Goal: Task Accomplishment & Management: Manage account settings

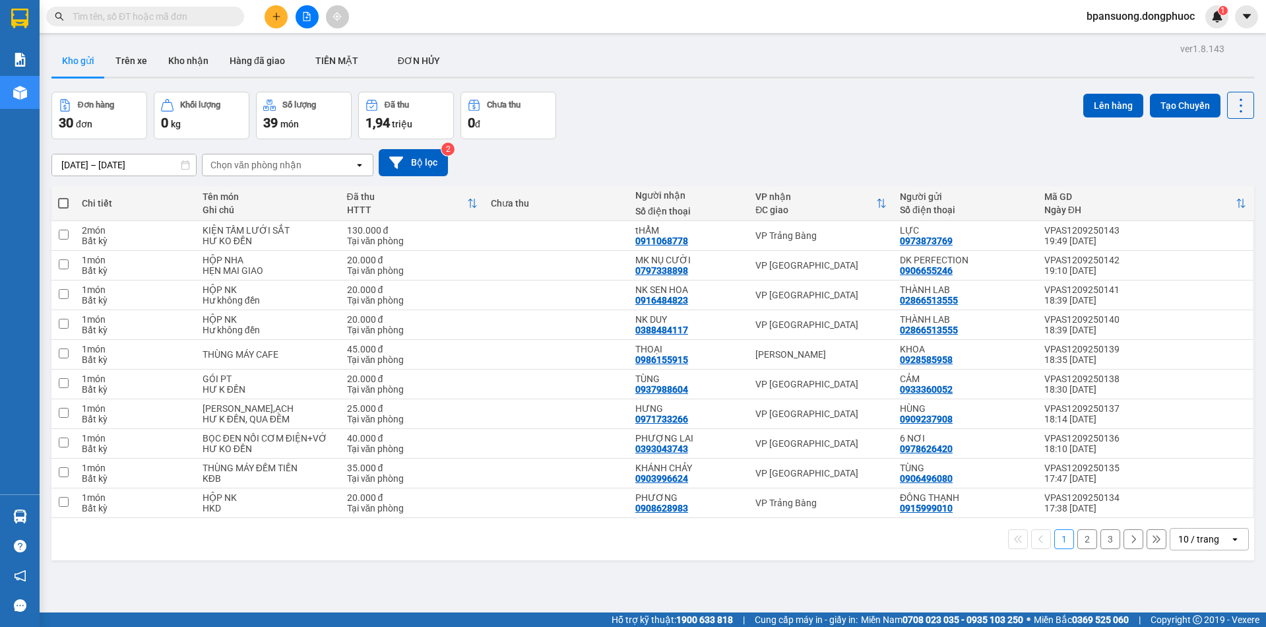
click at [1208, 538] on div "10 / trang" at bounding box center [1198, 538] width 41 height 13
click at [1185, 506] on span "100 / trang" at bounding box center [1195, 509] width 48 height 13
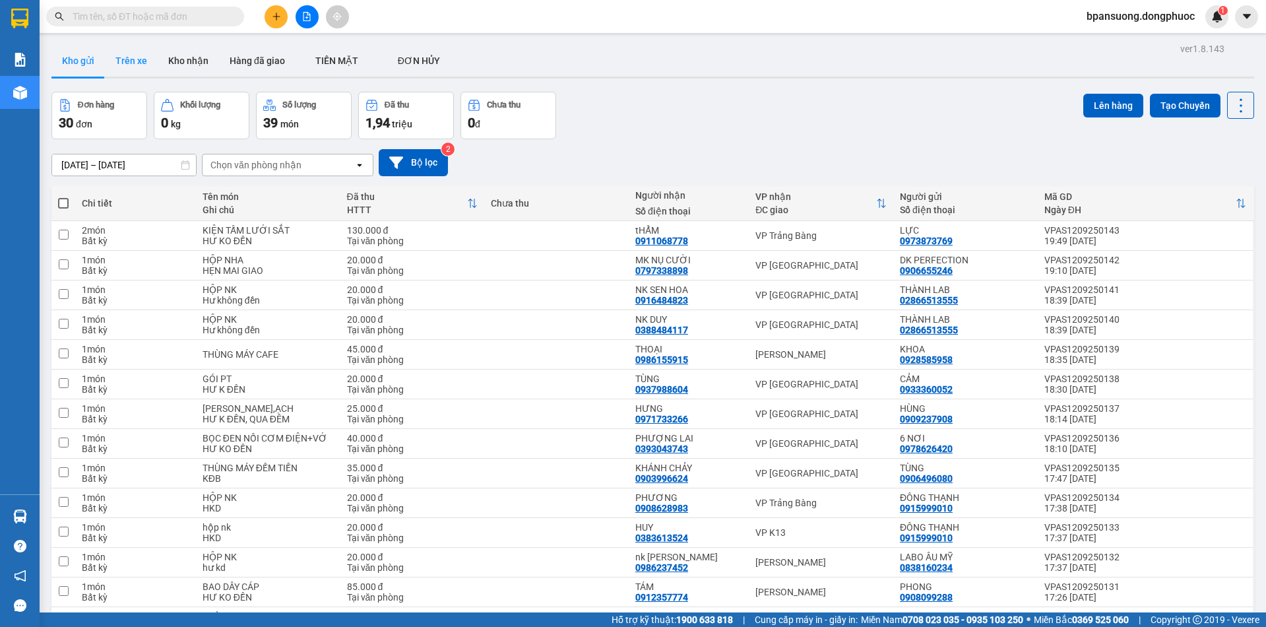
click at [133, 63] on button "Trên xe" at bounding box center [131, 61] width 53 height 32
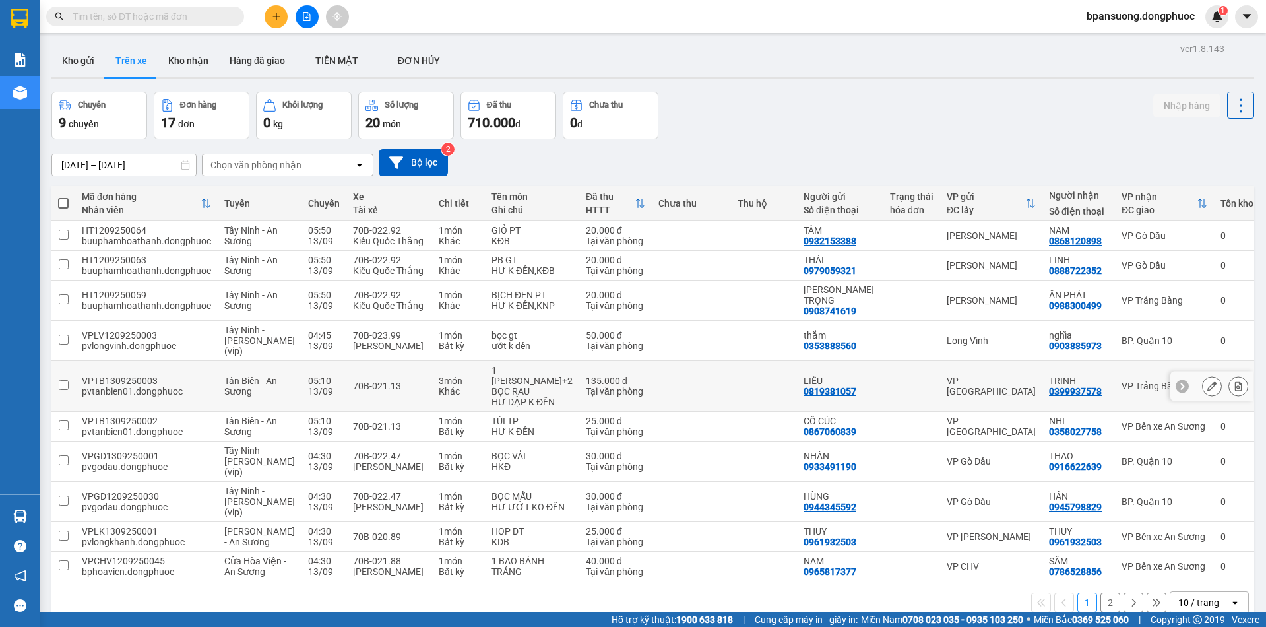
scroll to position [61, 0]
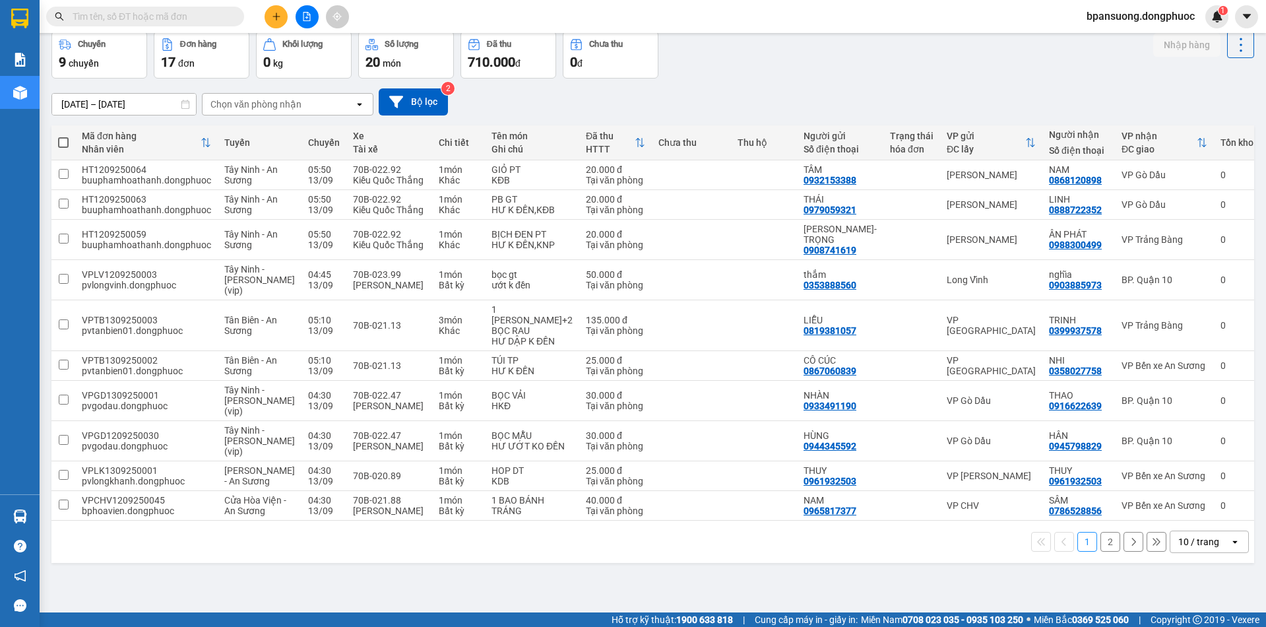
click at [1196, 546] on div "10 / trang" at bounding box center [1198, 541] width 41 height 13
click at [1184, 511] on span "100 / trang" at bounding box center [1195, 512] width 48 height 13
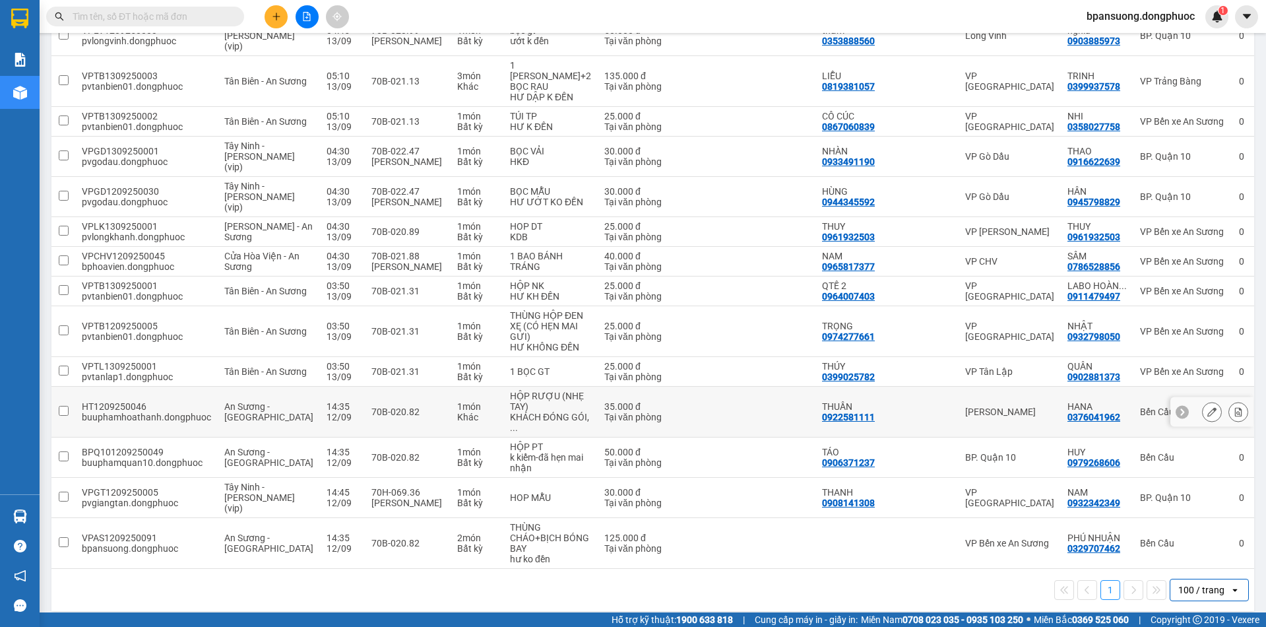
scroll to position [0, 0]
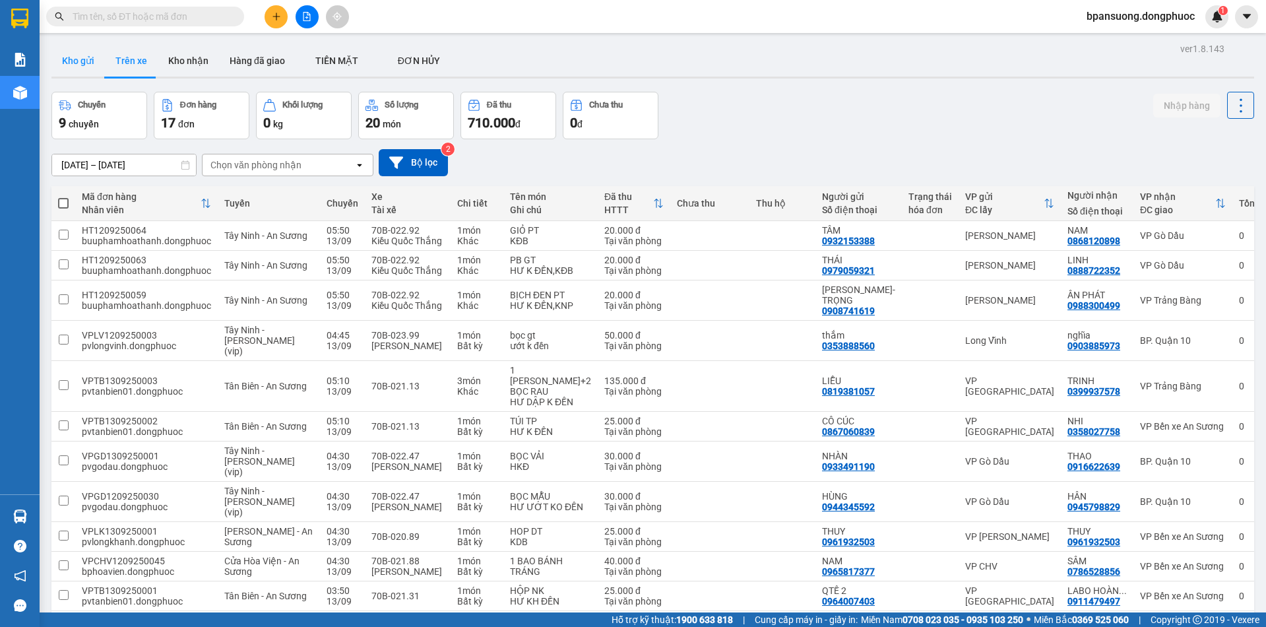
click at [80, 59] on button "Kho gửi" at bounding box center [77, 61] width 53 height 32
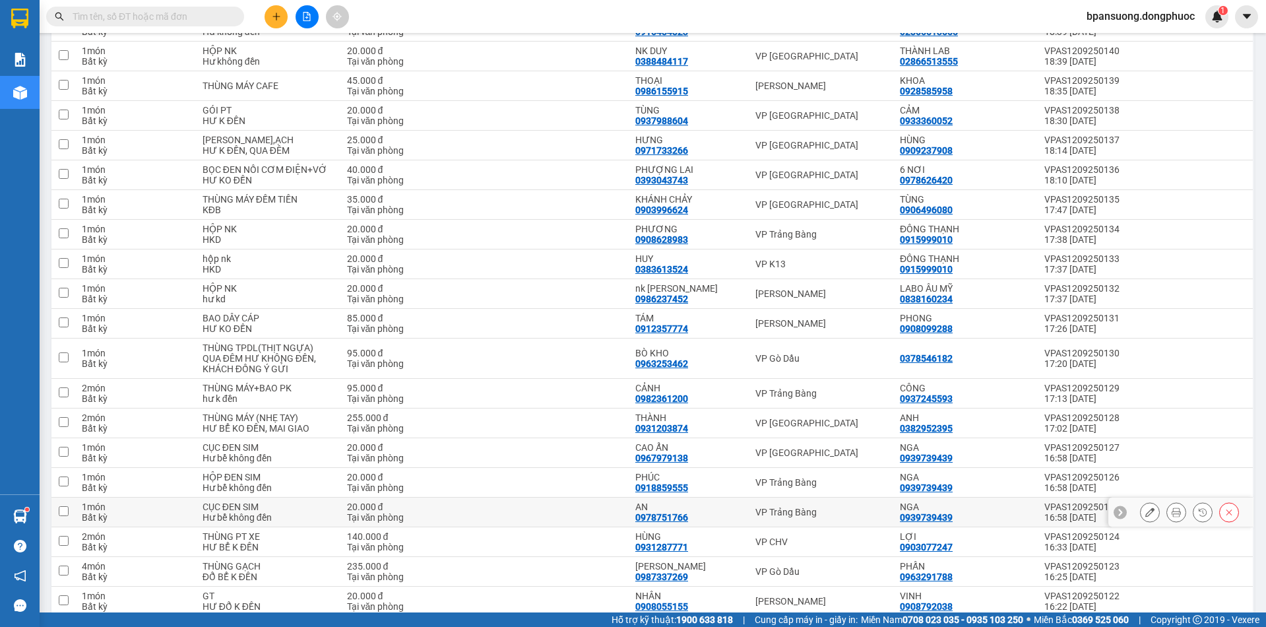
scroll to position [330, 0]
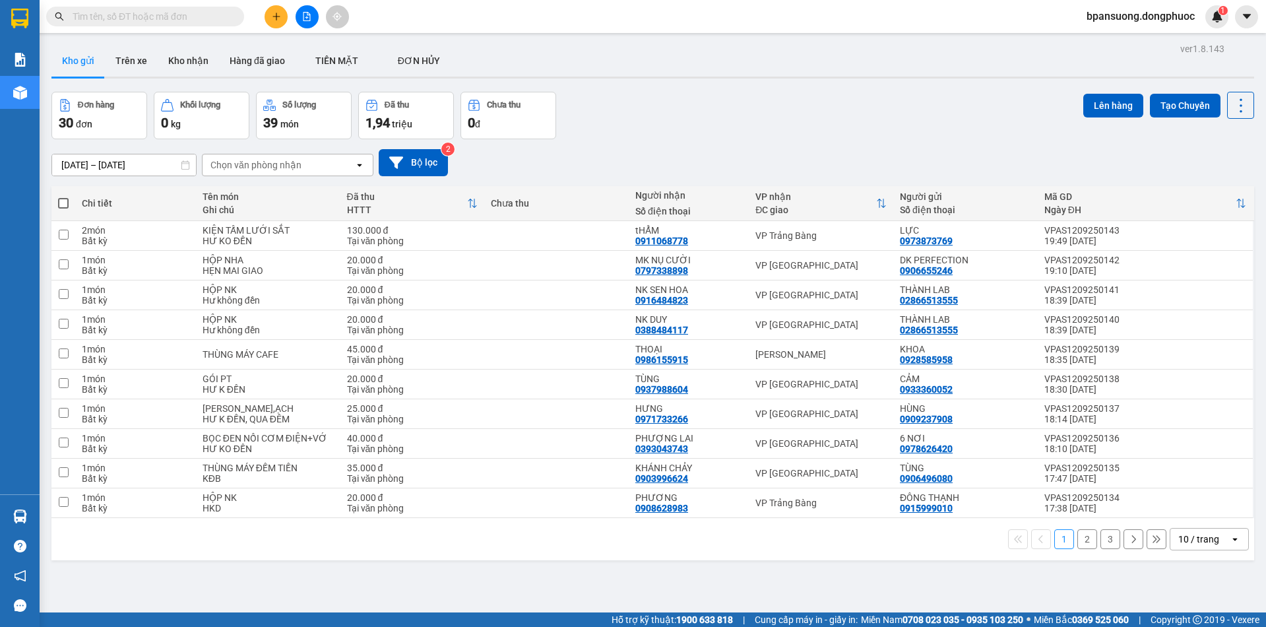
click at [1178, 534] on div "10 / trang" at bounding box center [1198, 538] width 41 height 13
click at [1183, 496] on div "80 / trang" at bounding box center [1199, 486] width 79 height 24
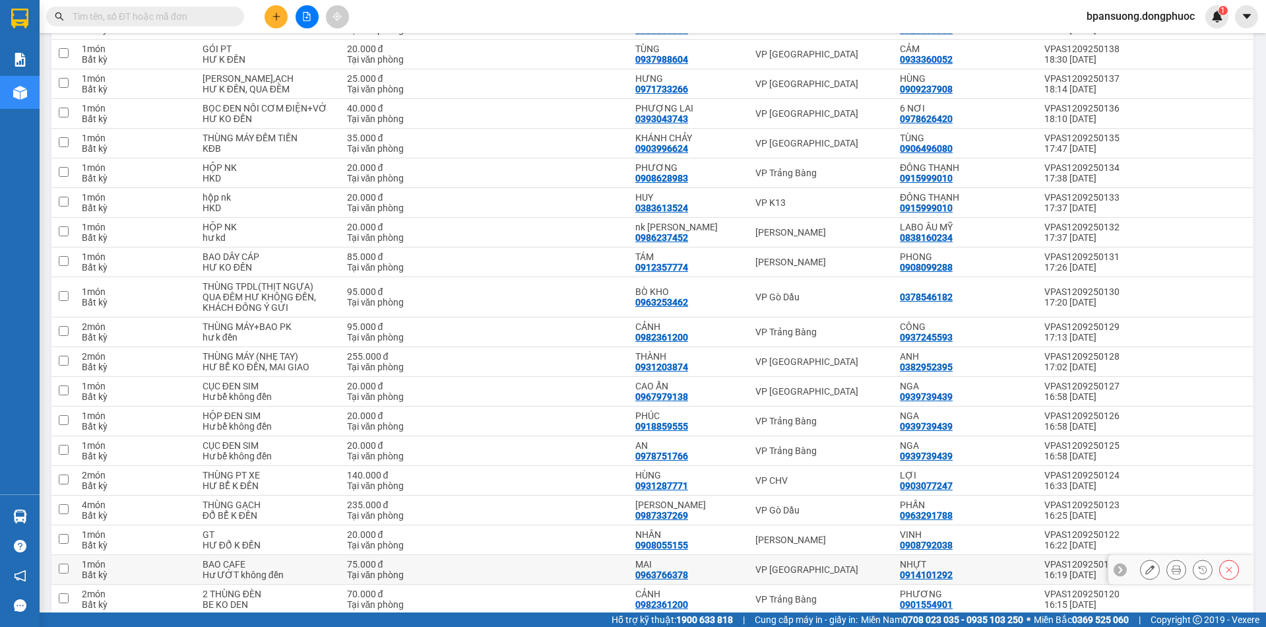
scroll to position [564, 0]
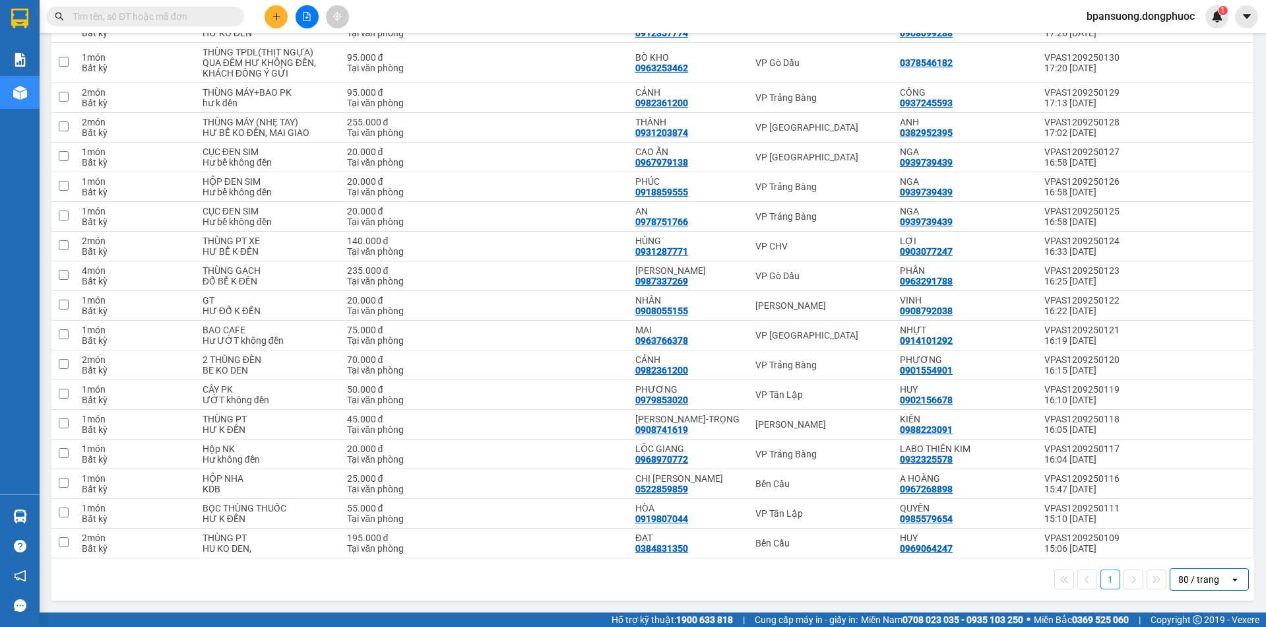
click at [1178, 585] on div "80 / trang" at bounding box center [1198, 579] width 41 height 13
click at [1167, 546] on div "100 / trang" at bounding box center [1199, 550] width 79 height 24
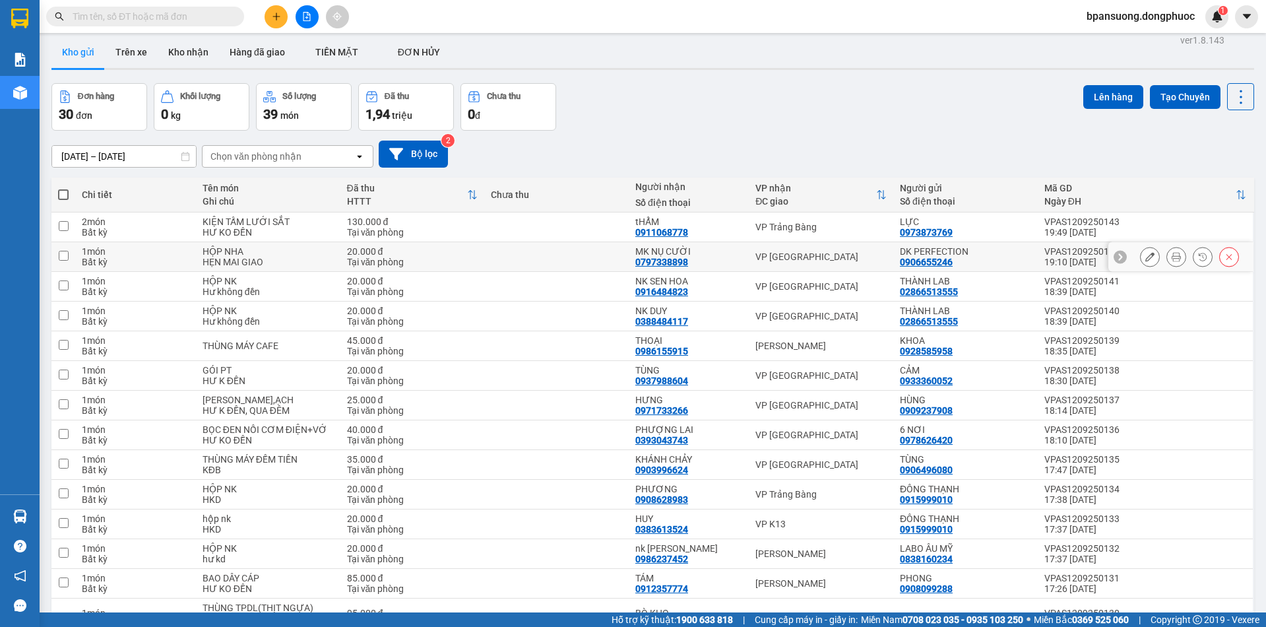
scroll to position [0, 0]
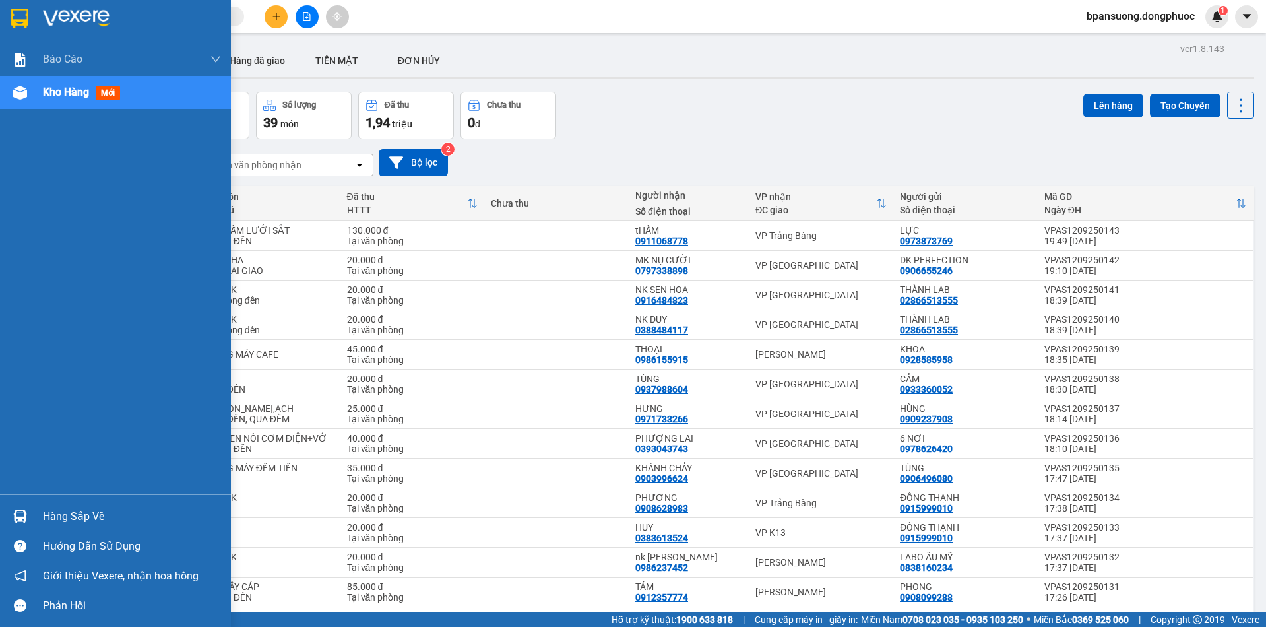
click at [94, 97] on div "Kho hàng mới" at bounding box center [84, 92] width 82 height 16
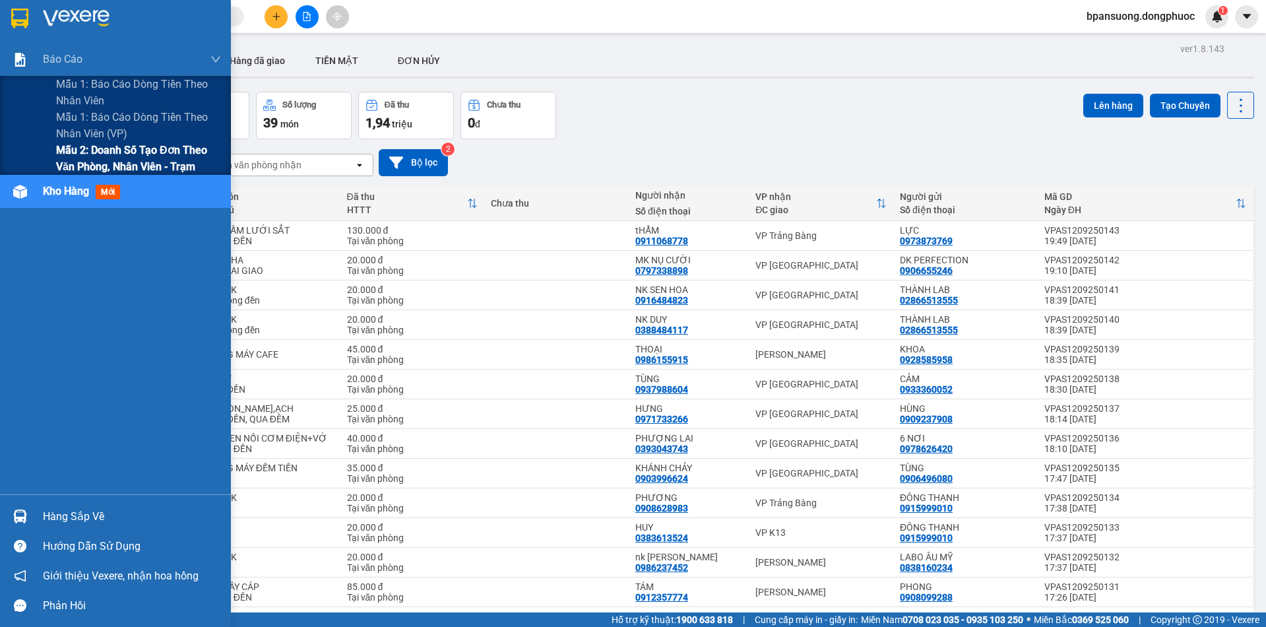
click at [127, 157] on span "Mẫu 2: Doanh số tạo đơn theo Văn phòng, nhân viên - Trạm" at bounding box center [138, 158] width 165 height 33
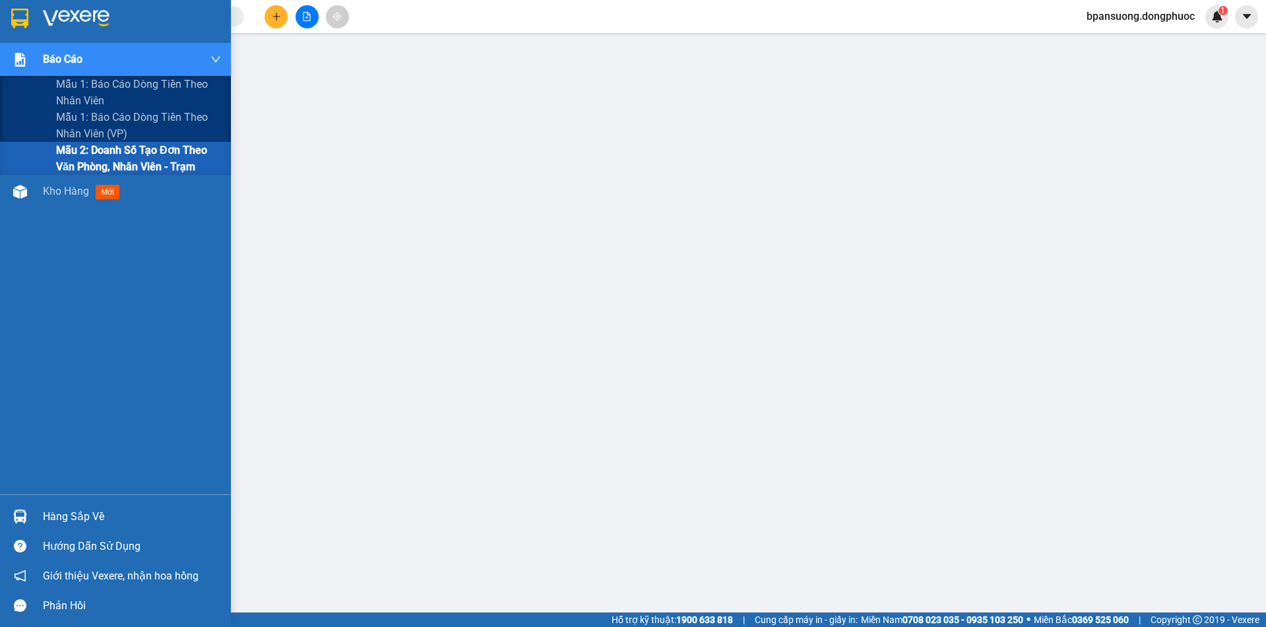
click at [103, 155] on span "Mẫu 2: Doanh số tạo đơn theo Văn phòng, nhân viên - Trạm" at bounding box center [138, 158] width 165 height 33
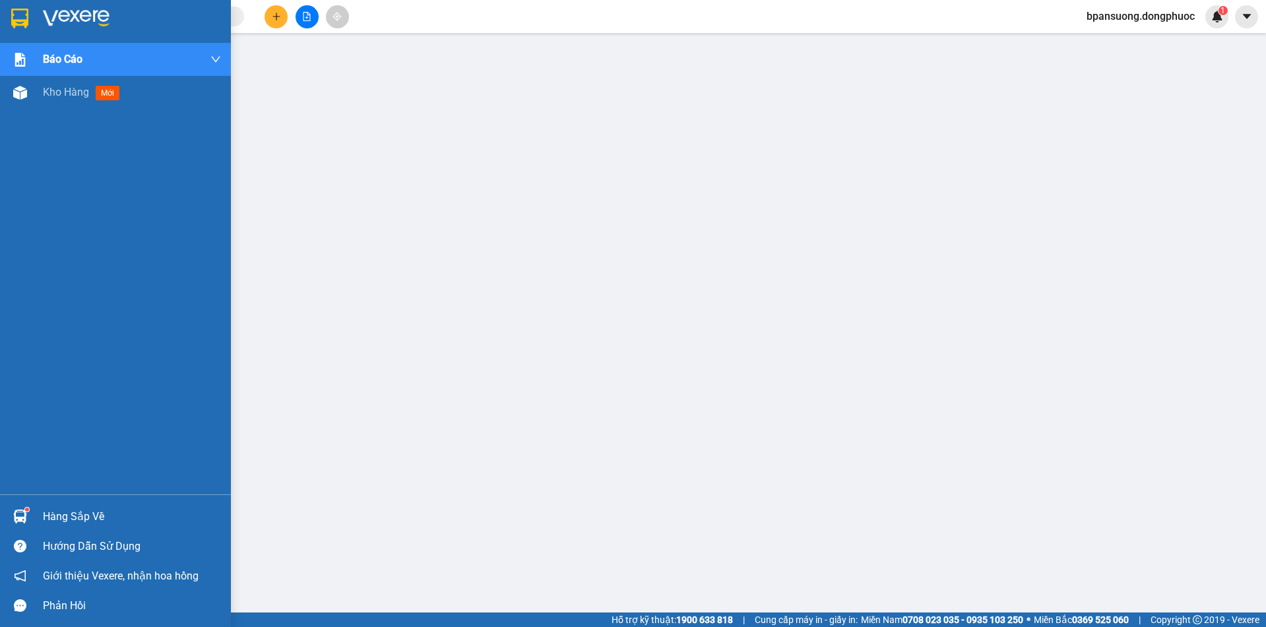
click at [77, 526] on div "Hàng sắp về" at bounding box center [132, 517] width 178 height 20
click at [73, 96] on span "Kho hàng" at bounding box center [66, 92] width 46 height 13
click at [66, 94] on span "Kho hàng" at bounding box center [66, 92] width 46 height 13
click at [175, 80] on div "Kho hàng mới" at bounding box center [132, 92] width 178 height 33
click at [28, 91] on div at bounding box center [20, 92] width 23 height 23
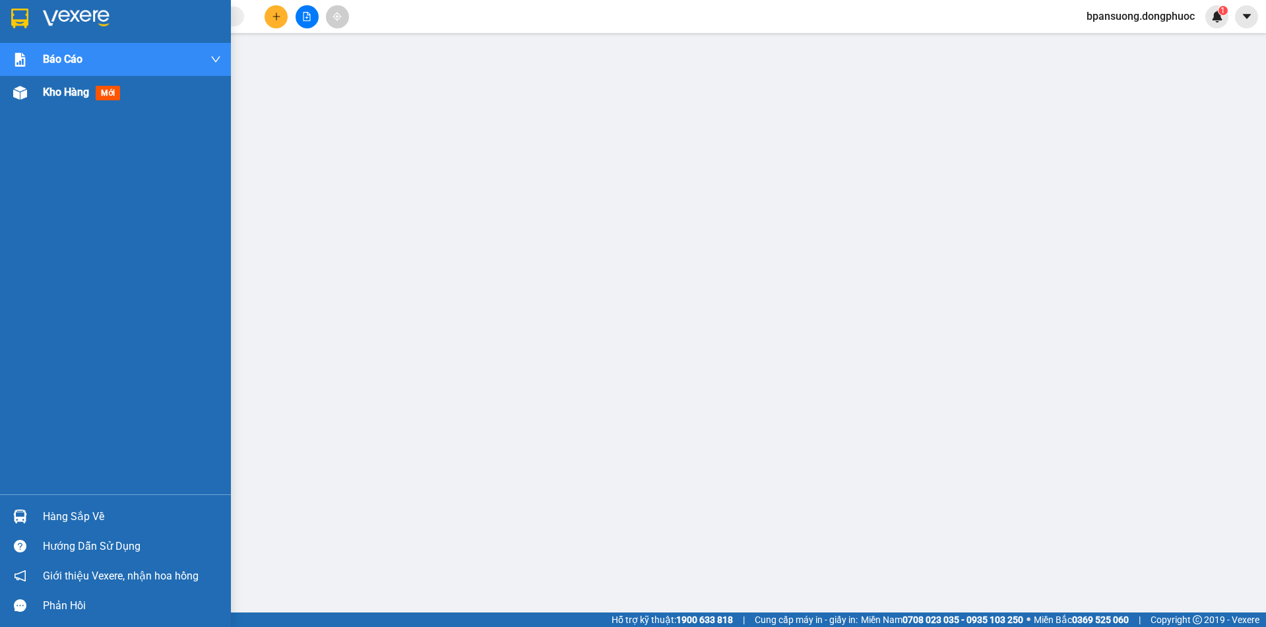
click at [44, 82] on div "Kho hàng mới" at bounding box center [132, 92] width 178 height 33
click at [45, 82] on div "Kho hàng mới" at bounding box center [132, 92] width 178 height 33
click at [66, 92] on span "Kho hàng" at bounding box center [66, 92] width 46 height 13
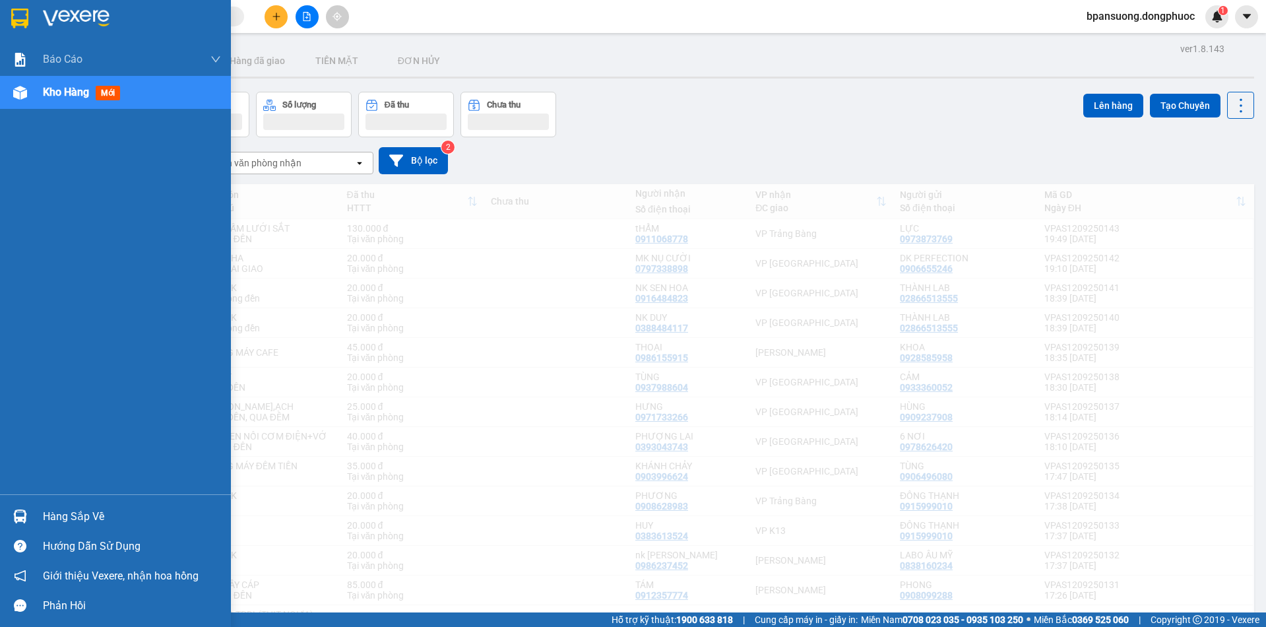
click at [63, 79] on div "Kho gửi Trên xe Kho nhận Hàng đã giao TIỀN MẶT ĐƠN HỦY" at bounding box center [652, 62] width 1203 height 35
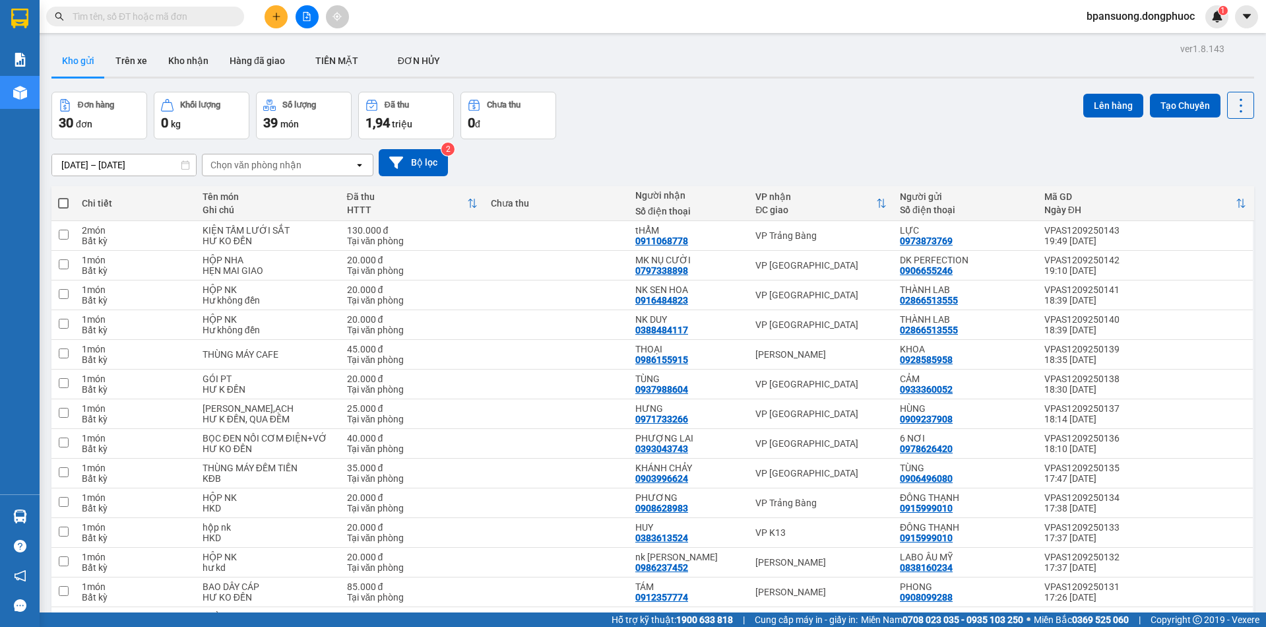
click at [256, 163] on div "Chọn văn phòng nhận" at bounding box center [255, 164] width 91 height 13
type input "tr"
click at [241, 198] on span "VP Trảng Bàng" at bounding box center [244, 192] width 64 height 13
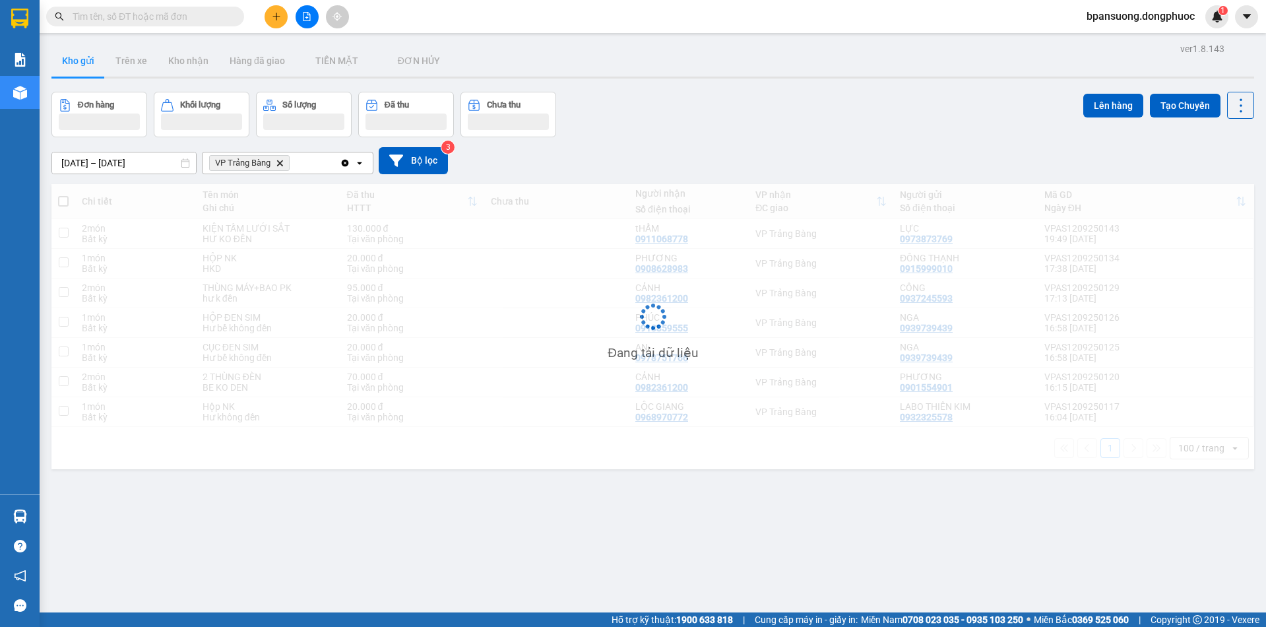
click at [317, 161] on div "VP Trảng Bàng Delete" at bounding box center [271, 162] width 137 height 21
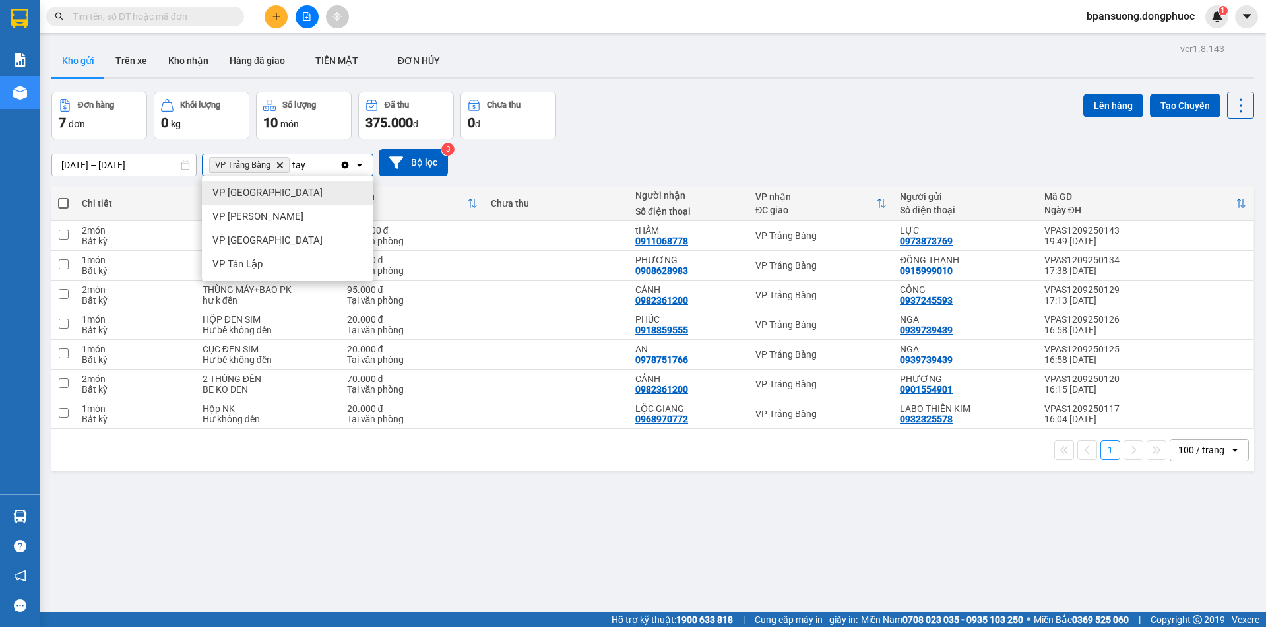
type input "tay"
click at [300, 187] on div "VP [GEOGRAPHIC_DATA]" at bounding box center [288, 193] width 172 height 24
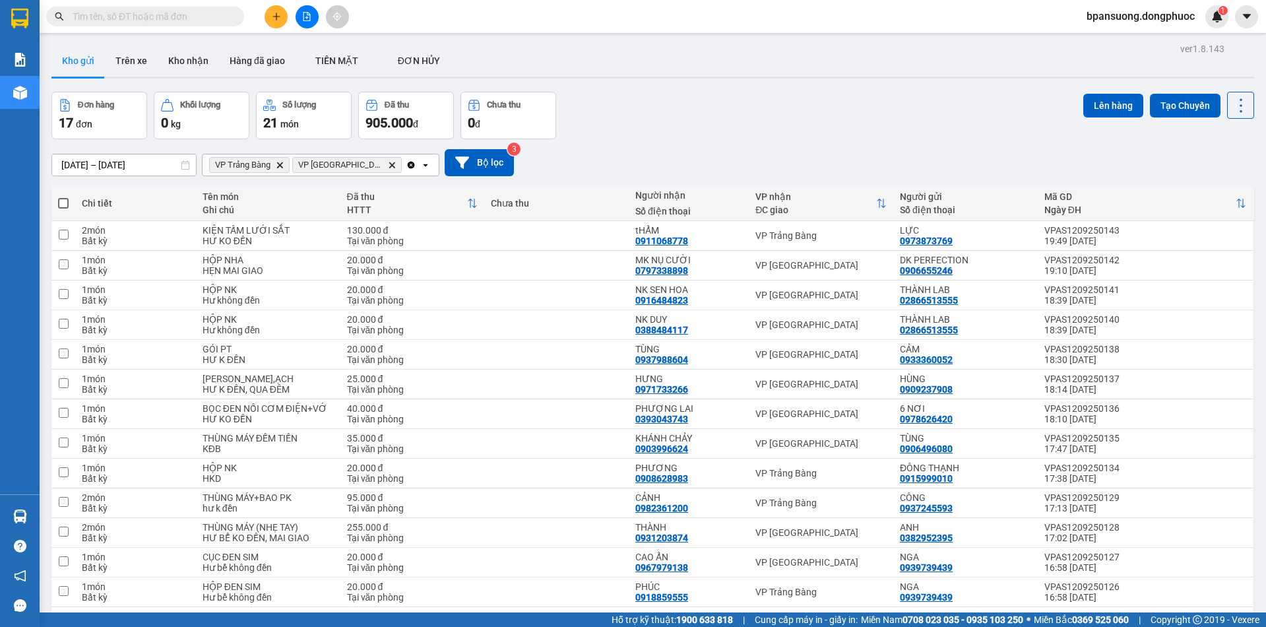
click at [366, 162] on div "VP Trảng Bàng Delete VP Tây Ninh Delete" at bounding box center [304, 164] width 203 height 21
type input "ho"
click at [304, 194] on div "[PERSON_NAME]" at bounding box center [307, 193] width 210 height 24
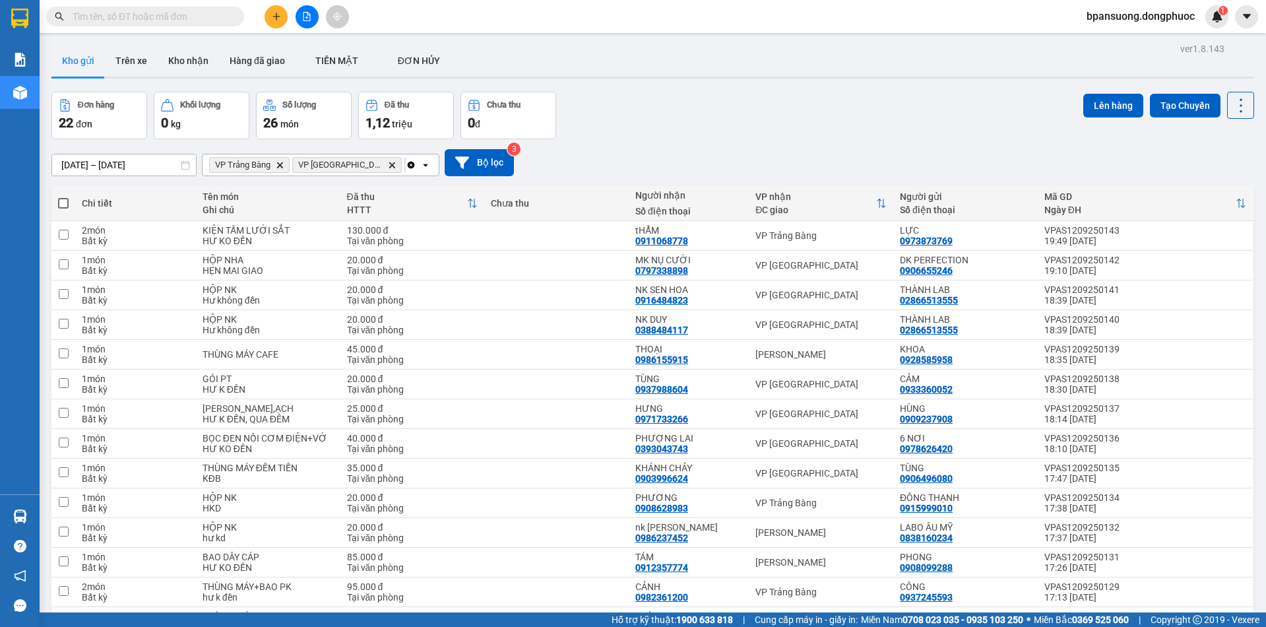
click at [59, 203] on span at bounding box center [63, 203] width 11 height 11
click at [63, 197] on input "checkbox" at bounding box center [63, 197] width 0 height 0
checkbox input "true"
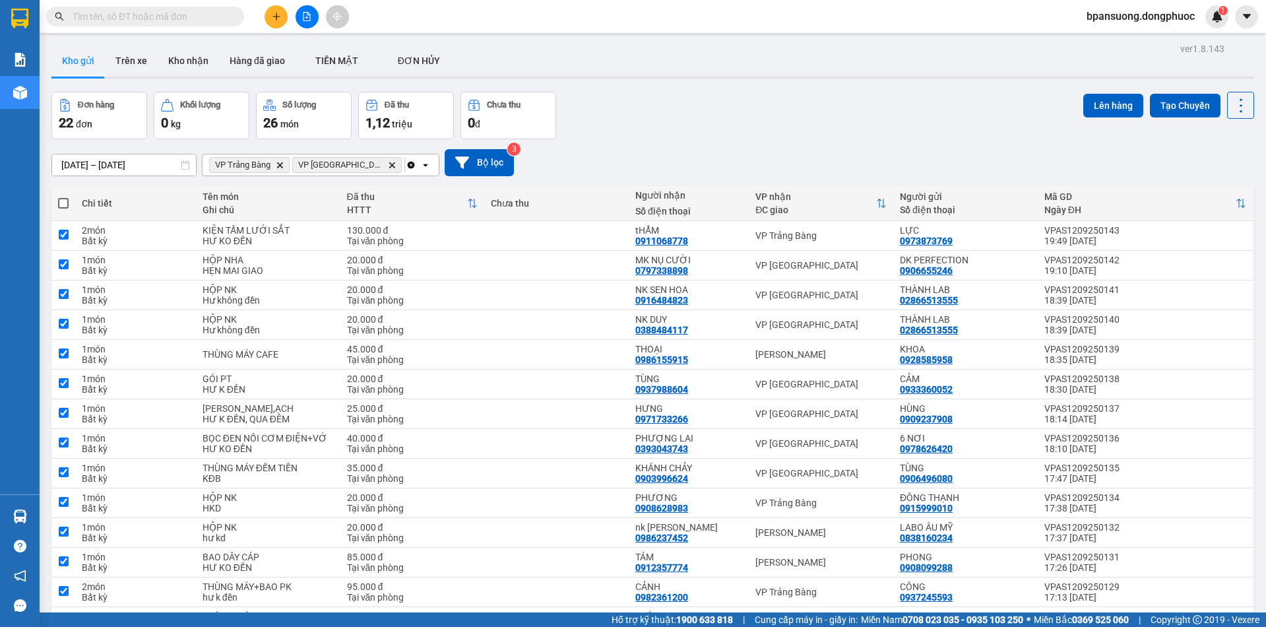
checkbox input "true"
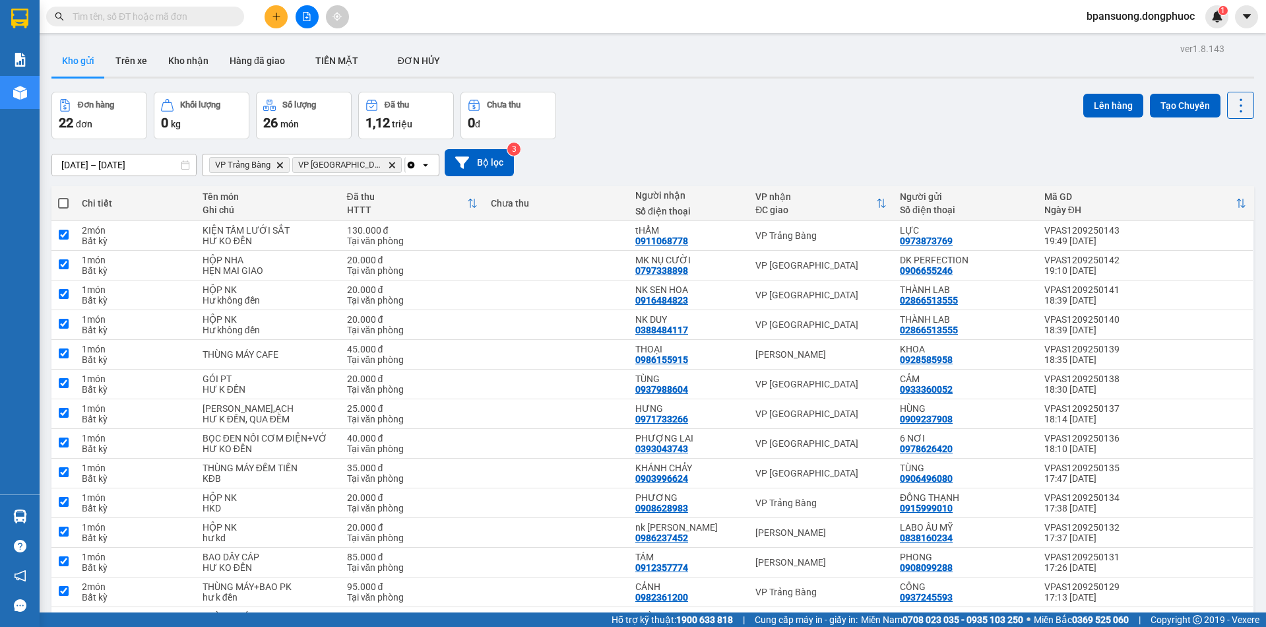
checkbox input "true"
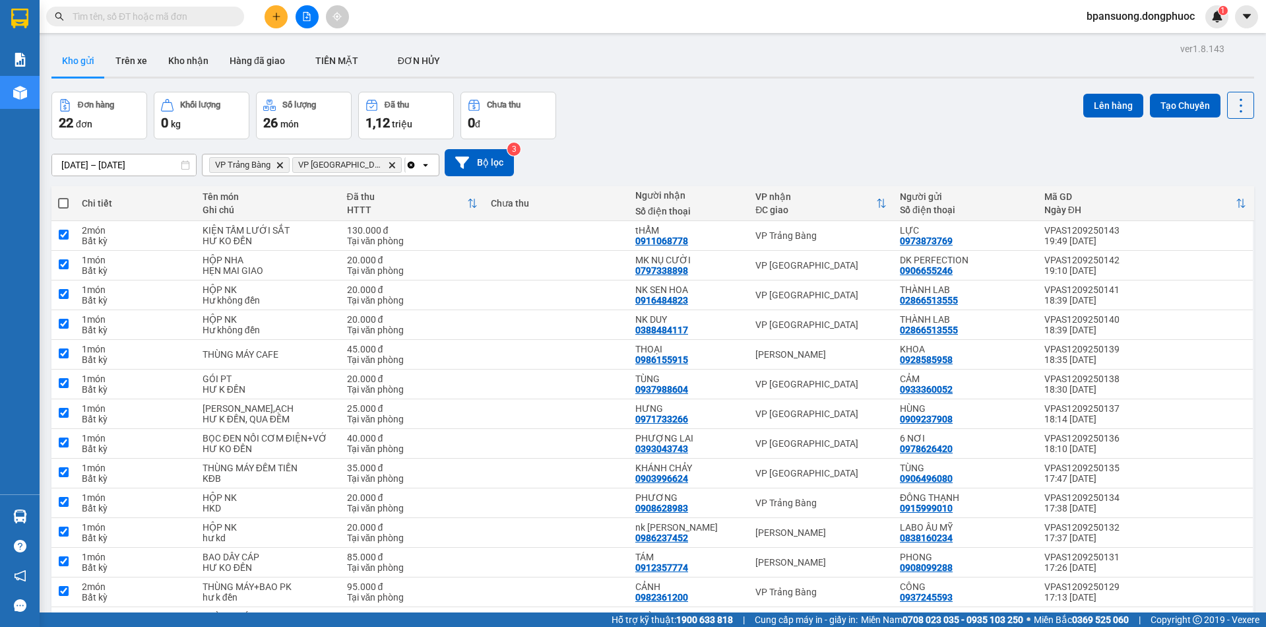
checkbox input "true"
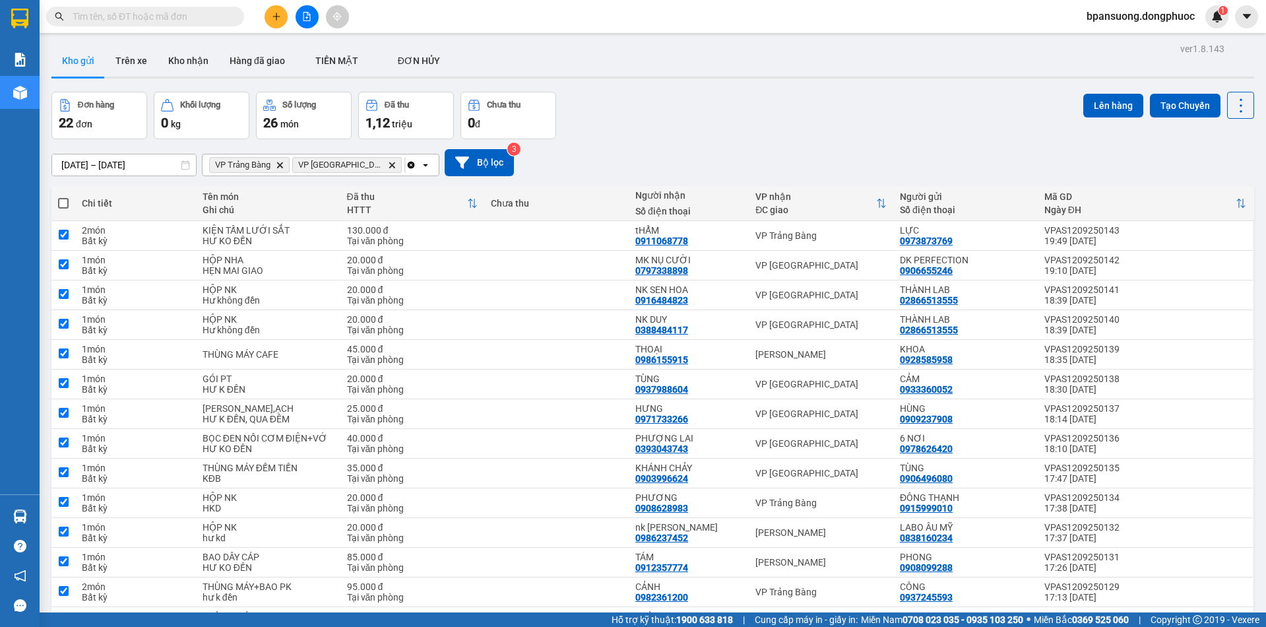
checkbox input "true"
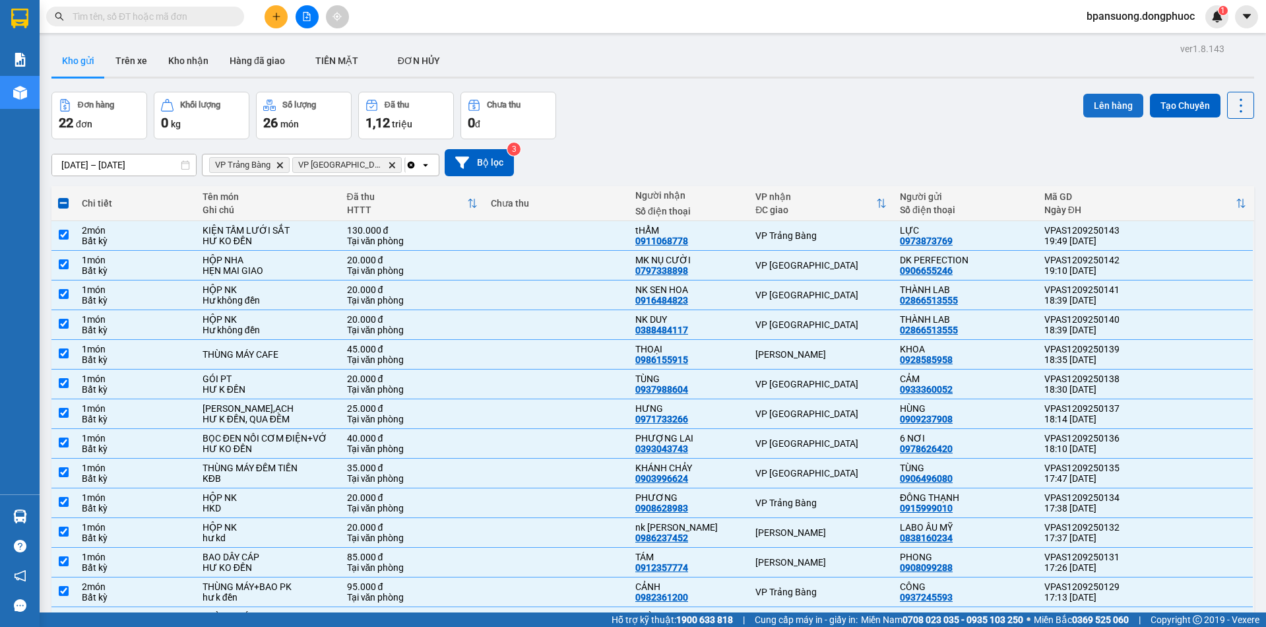
click at [1101, 102] on button "Lên hàng" at bounding box center [1113, 106] width 60 height 24
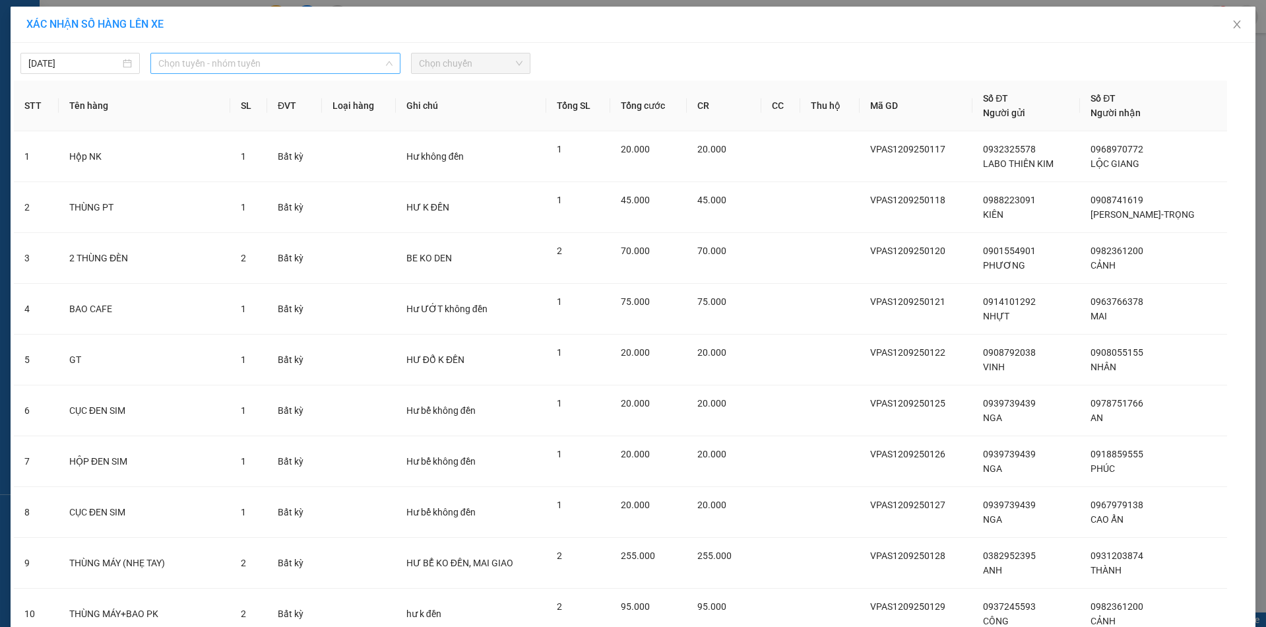
click at [199, 61] on span "Chọn tuyến - nhóm tuyến" at bounding box center [275, 63] width 234 height 20
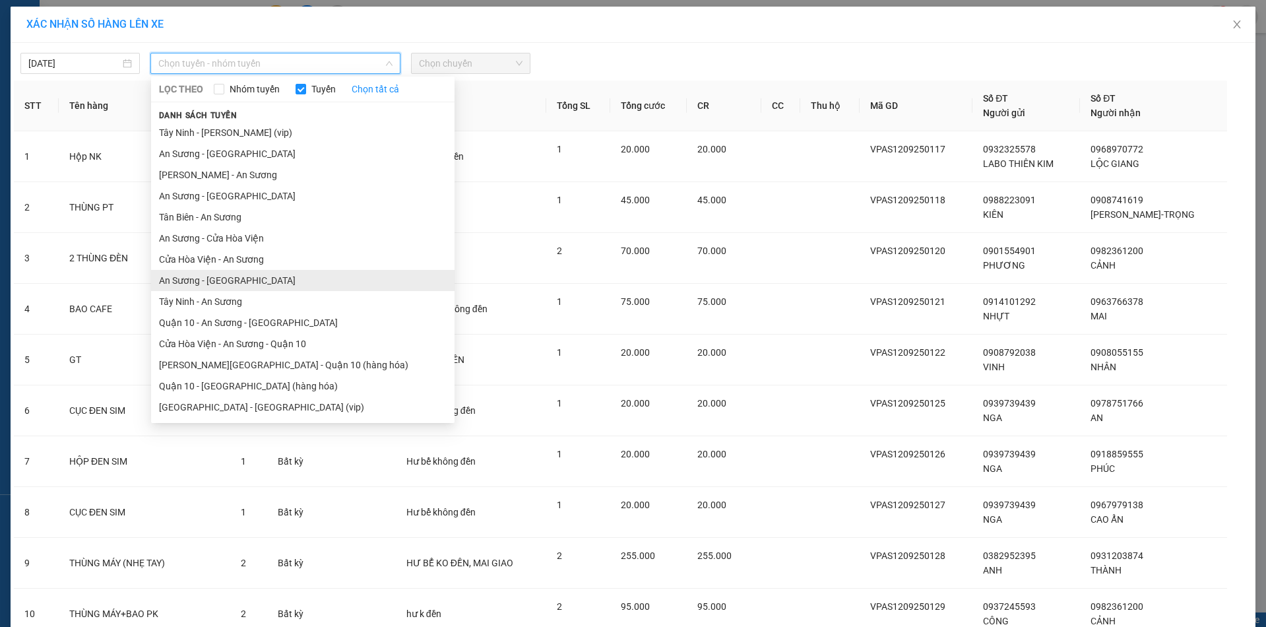
click at [222, 284] on li "An Sương - Tây Ninh" at bounding box center [303, 280] width 304 height 21
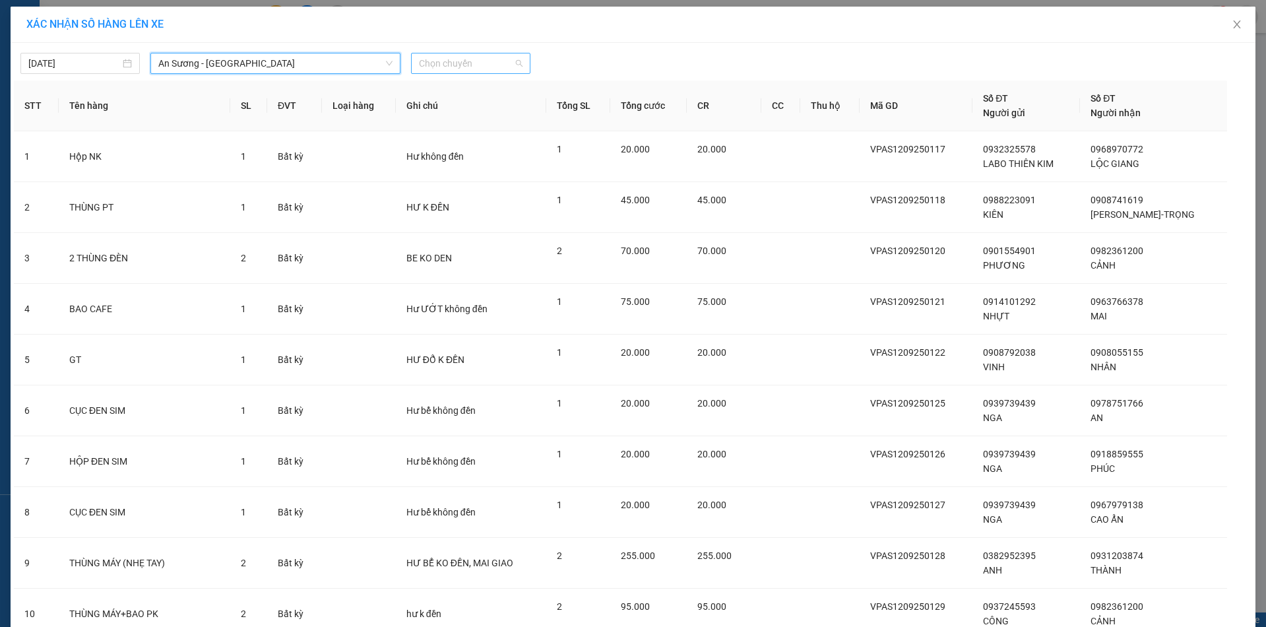
click at [441, 69] on span "Chọn chuyến" at bounding box center [471, 63] width 104 height 20
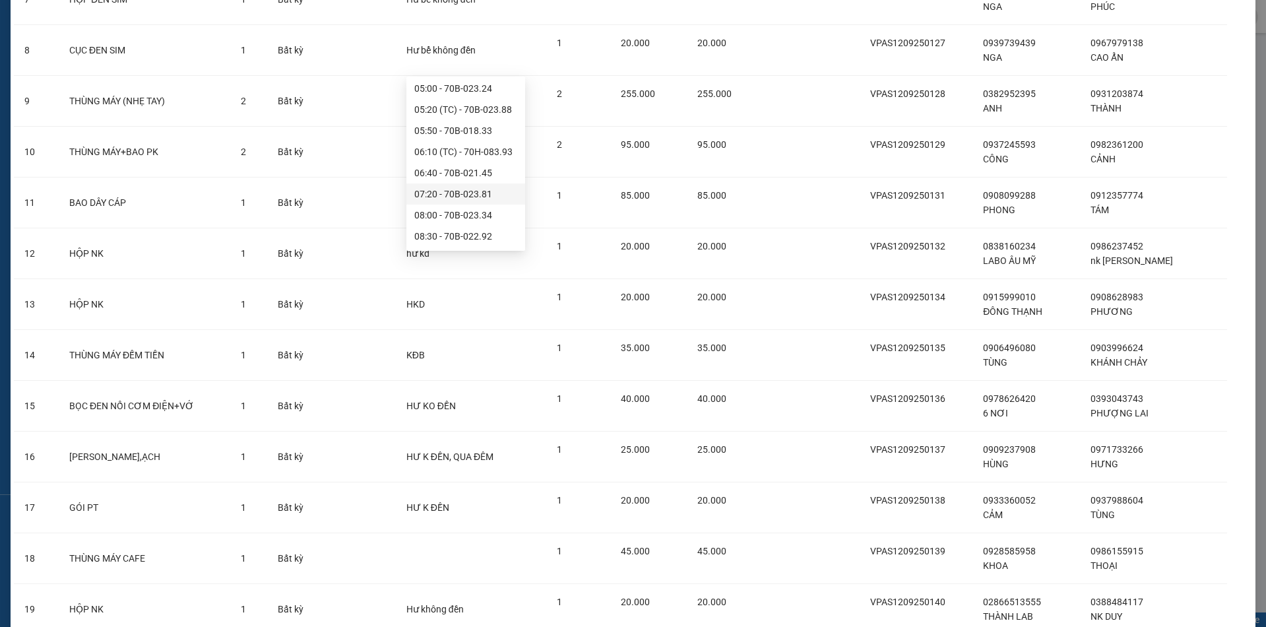
scroll to position [719, 0]
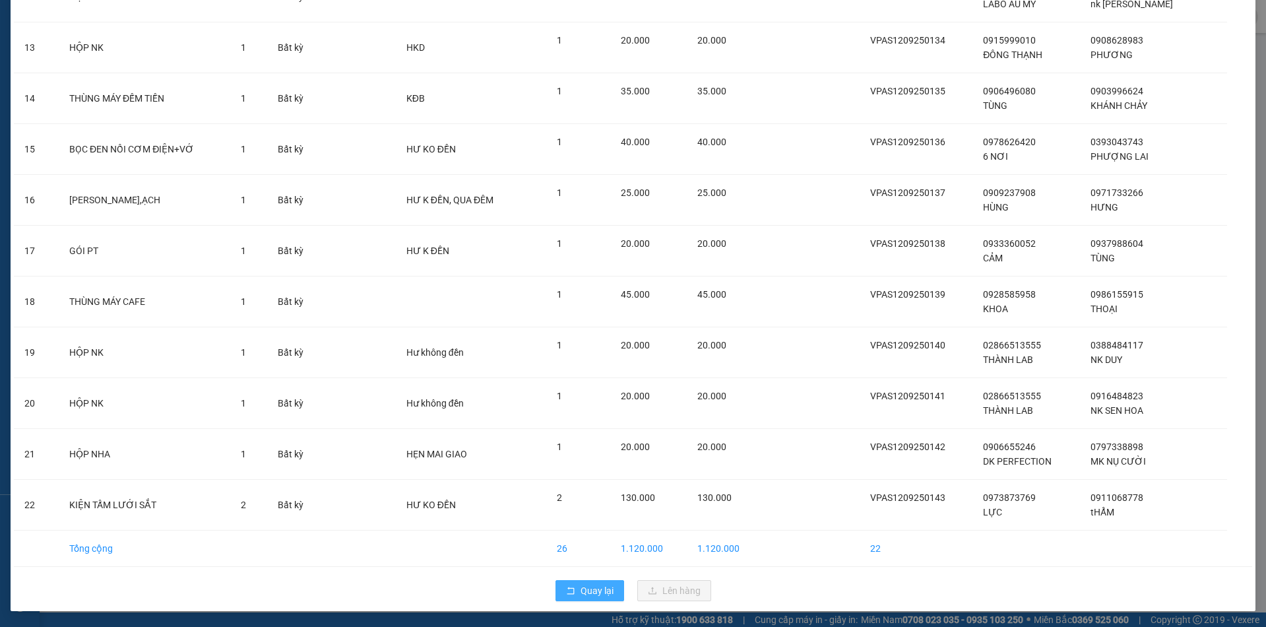
click at [568, 591] on icon "rollback" at bounding box center [570, 590] width 9 height 9
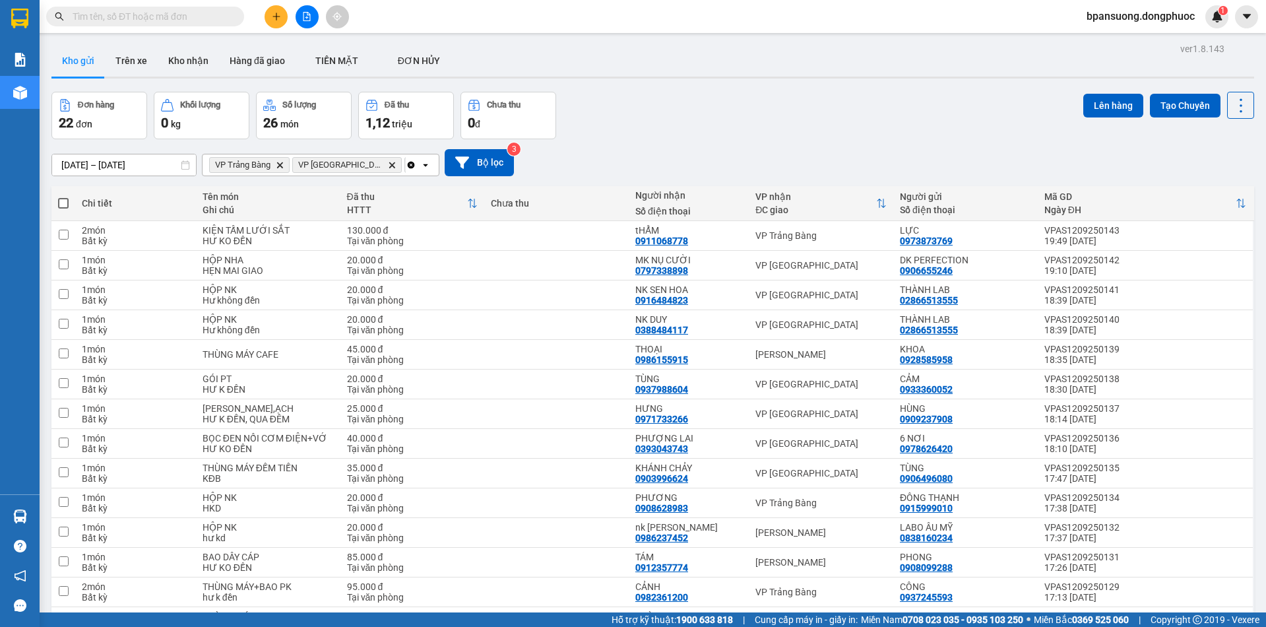
click at [280, 166] on icon "VP Trảng Bàng, close by backspace" at bounding box center [280, 165] width 6 height 6
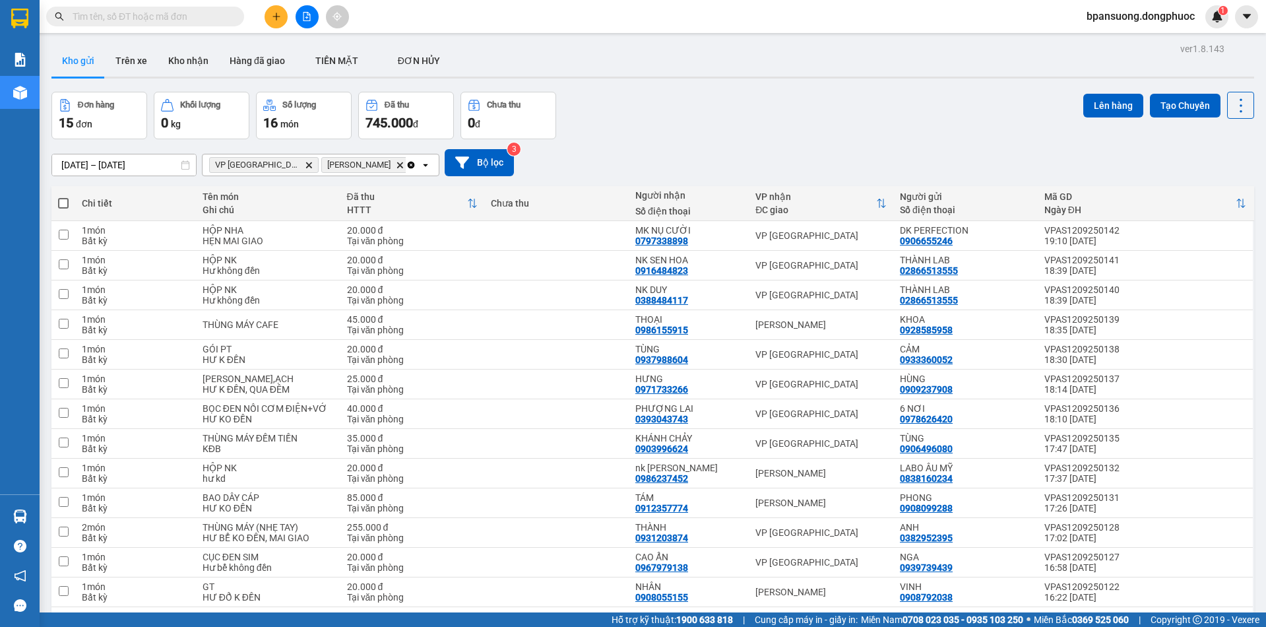
click at [61, 203] on span at bounding box center [63, 203] width 11 height 11
click at [63, 197] on input "checkbox" at bounding box center [63, 197] width 0 height 0
checkbox input "true"
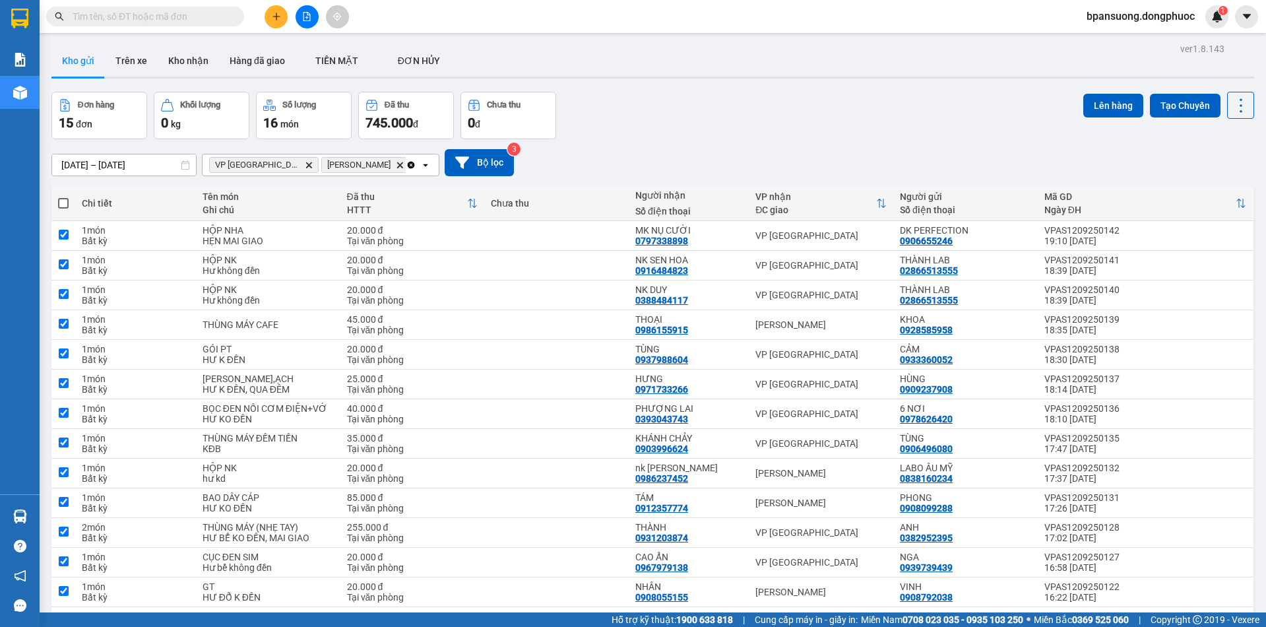
checkbox input "true"
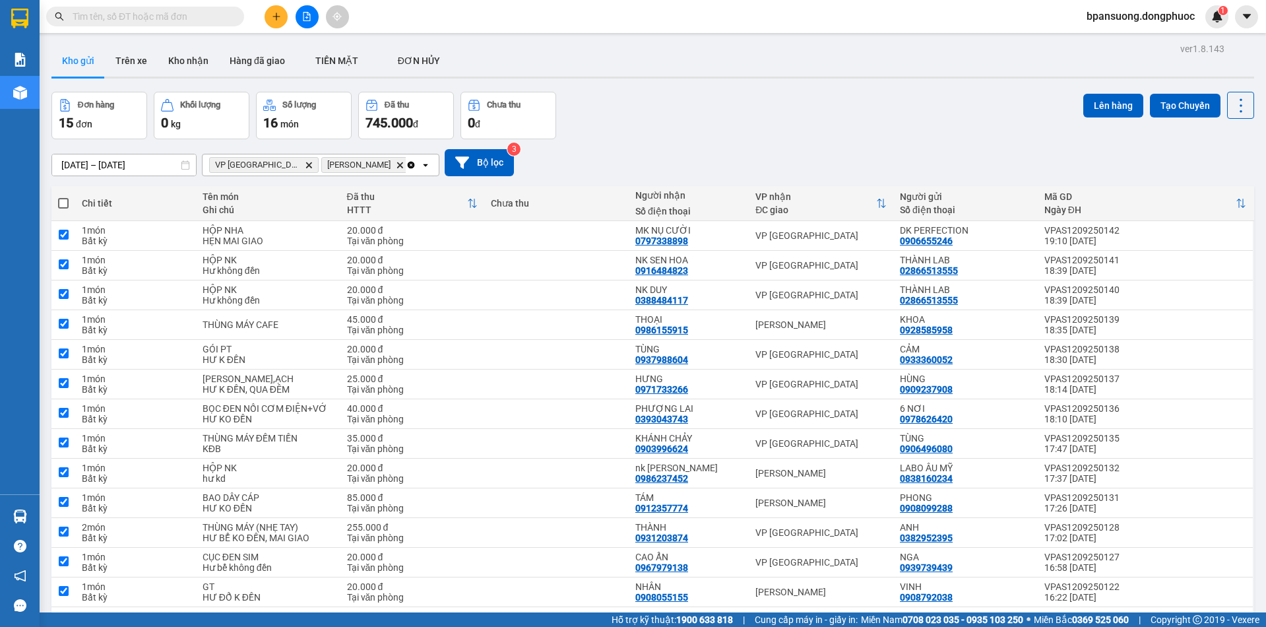
checkbox input "true"
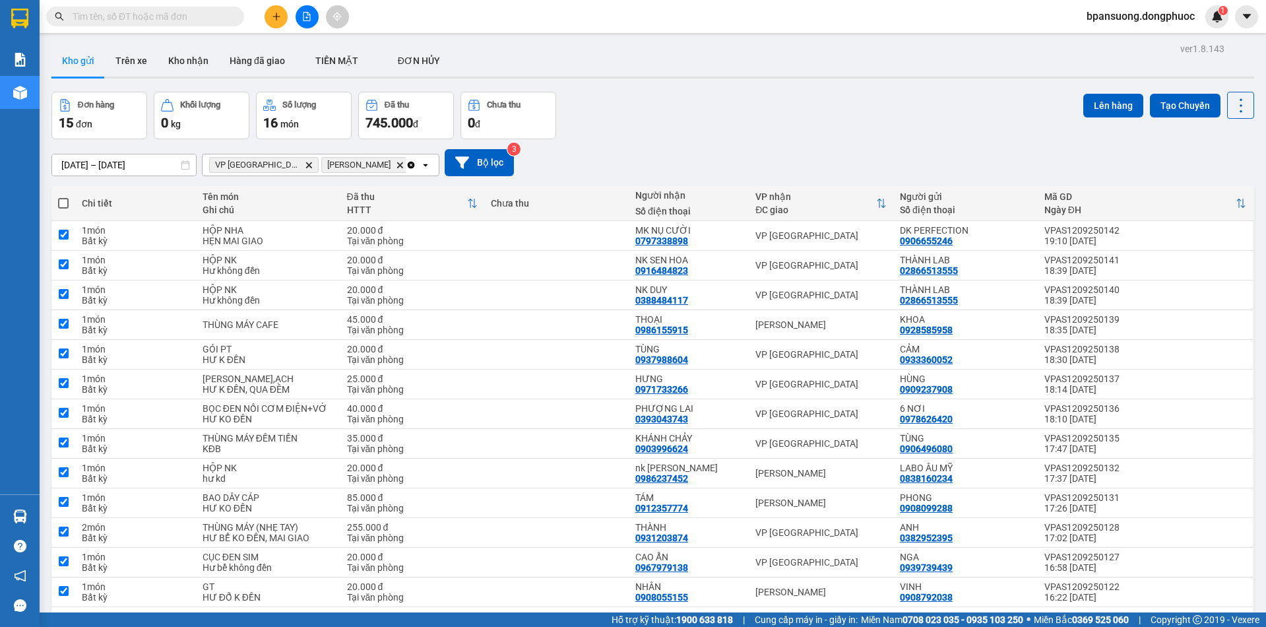
checkbox input "true"
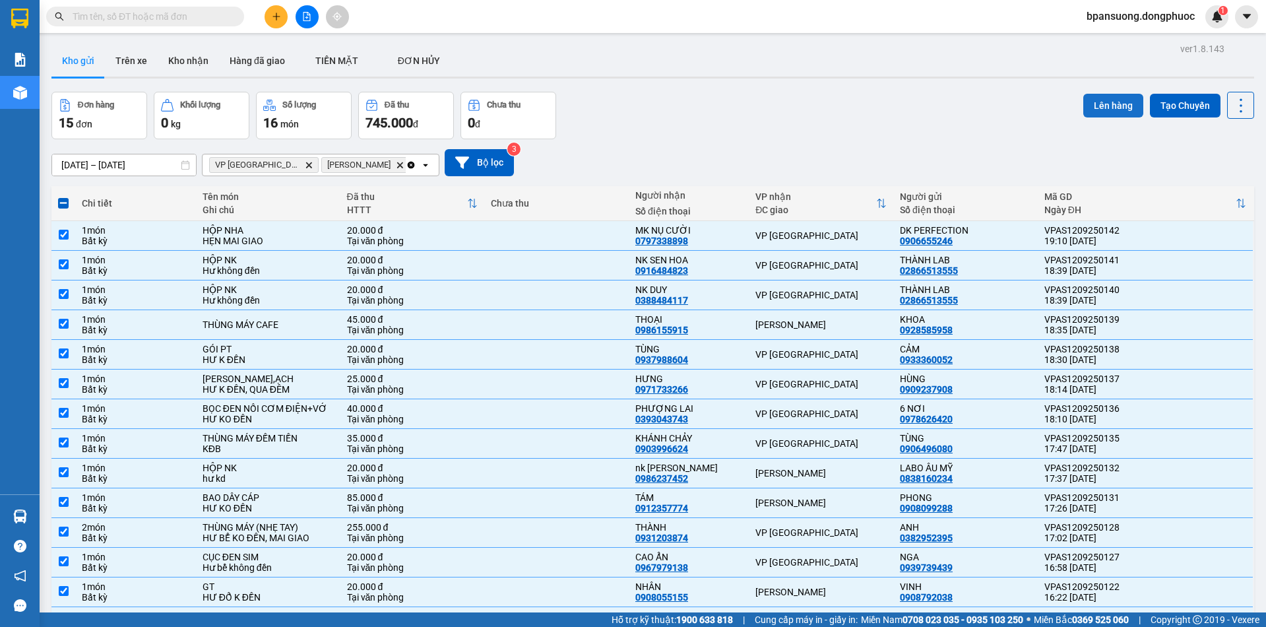
click at [1105, 112] on button "Lên hàng" at bounding box center [1113, 106] width 60 height 24
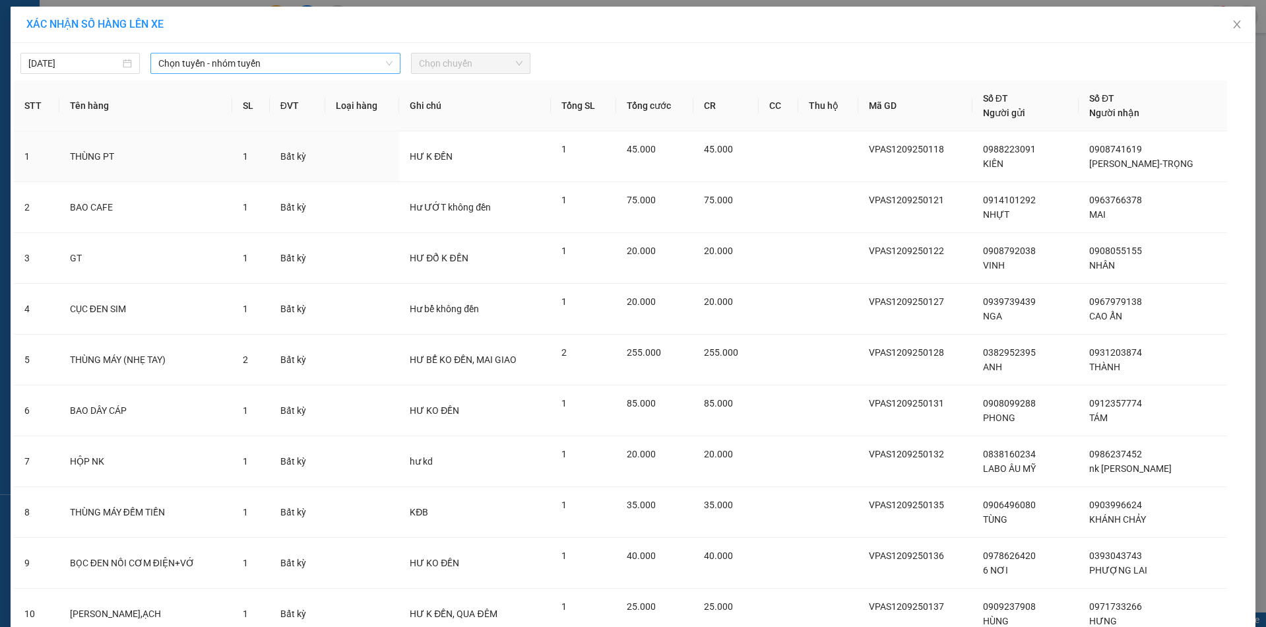
click at [230, 63] on span "Chọn tuyến - nhóm tuyến" at bounding box center [275, 63] width 234 height 20
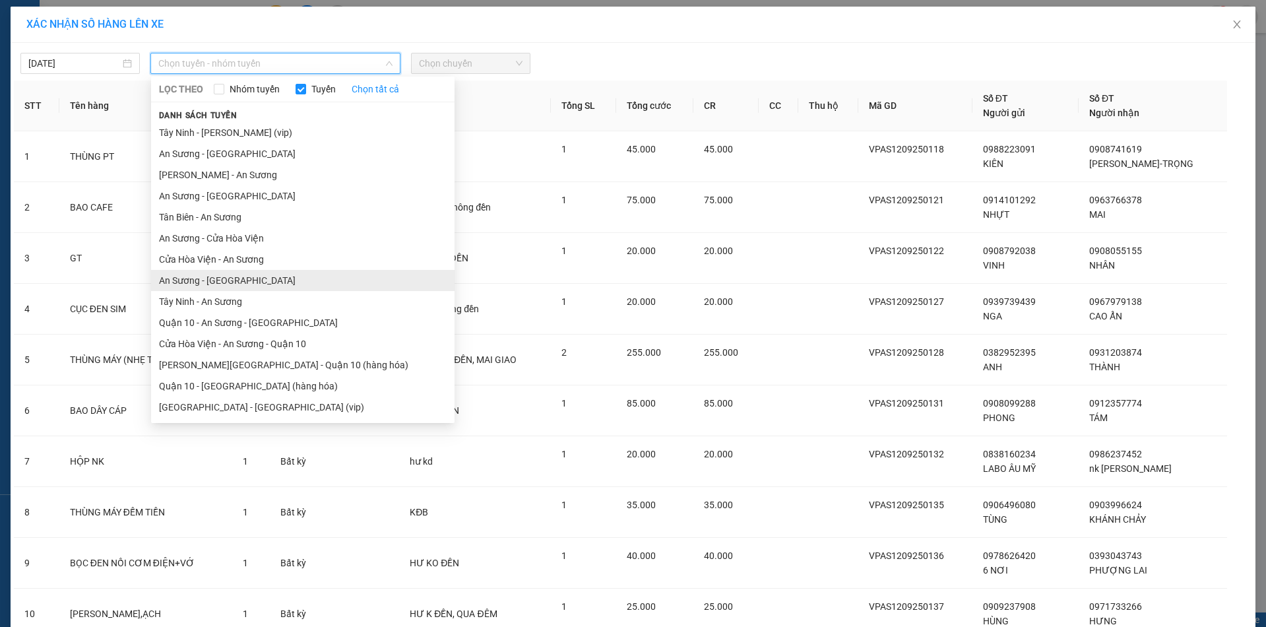
click at [200, 284] on li "An Sương - Tây Ninh" at bounding box center [303, 280] width 304 height 21
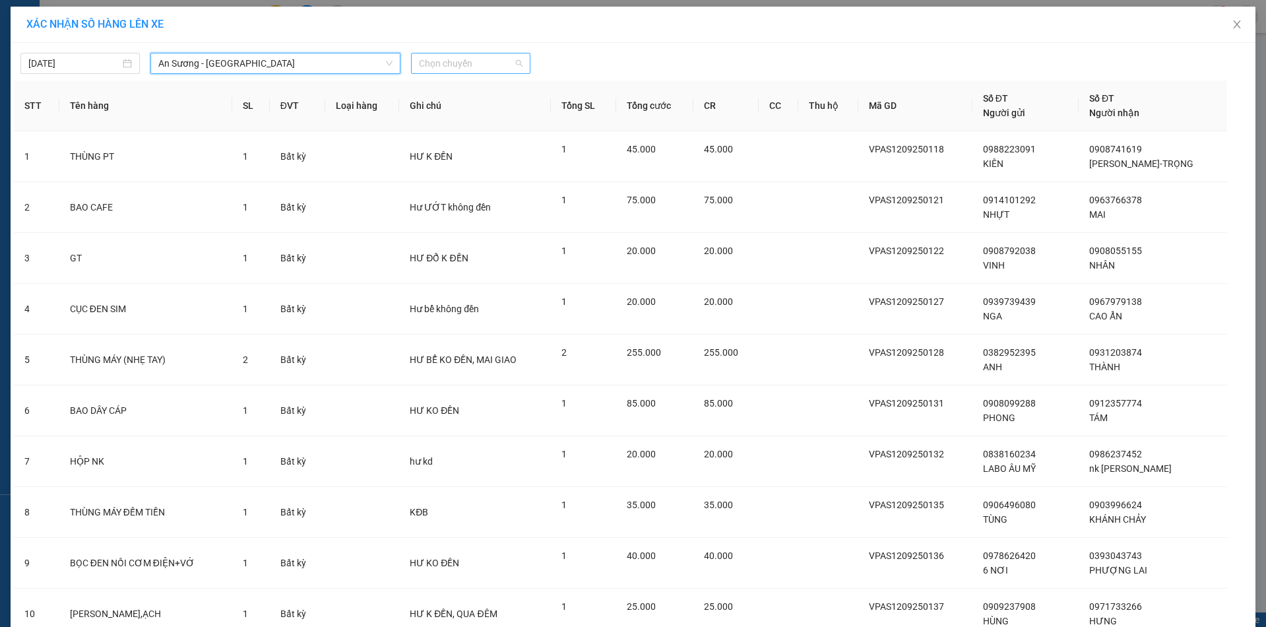
click at [466, 64] on span "Chọn chuyến" at bounding box center [471, 63] width 104 height 20
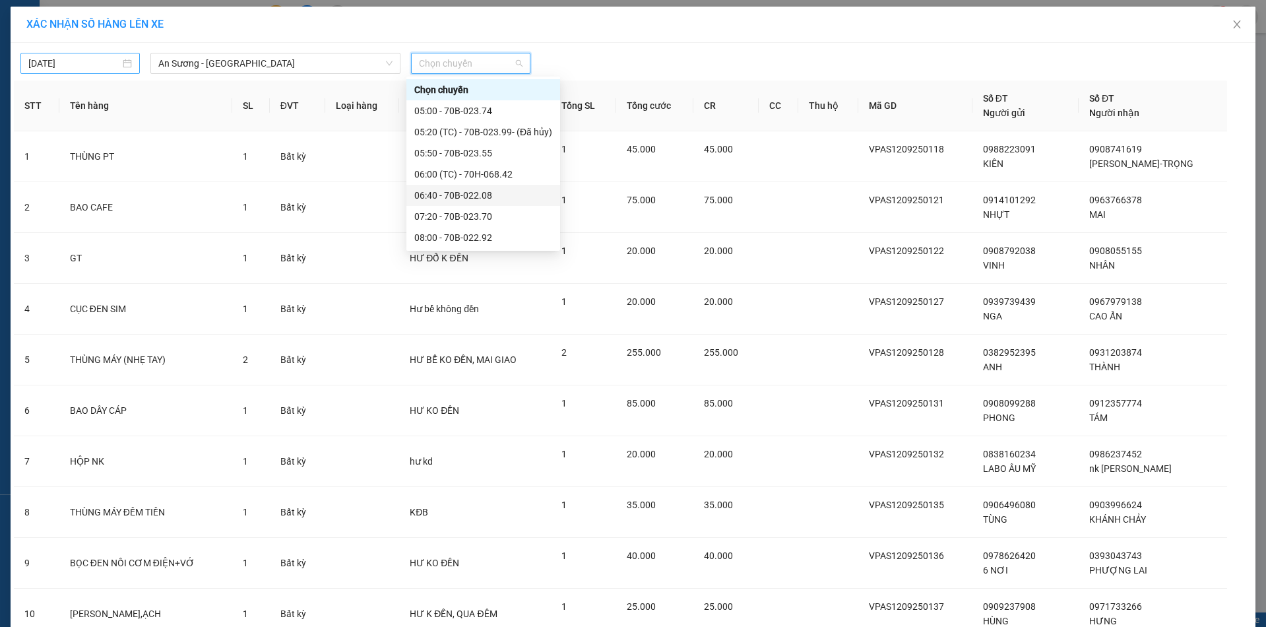
click at [69, 65] on body "Kết quả tìm kiếm ( 0 ) Bộ lọc No Data bpansuong.dongphuoc 1 Báo cáo Mẫu 1: Báo …" at bounding box center [633, 313] width 1266 height 627
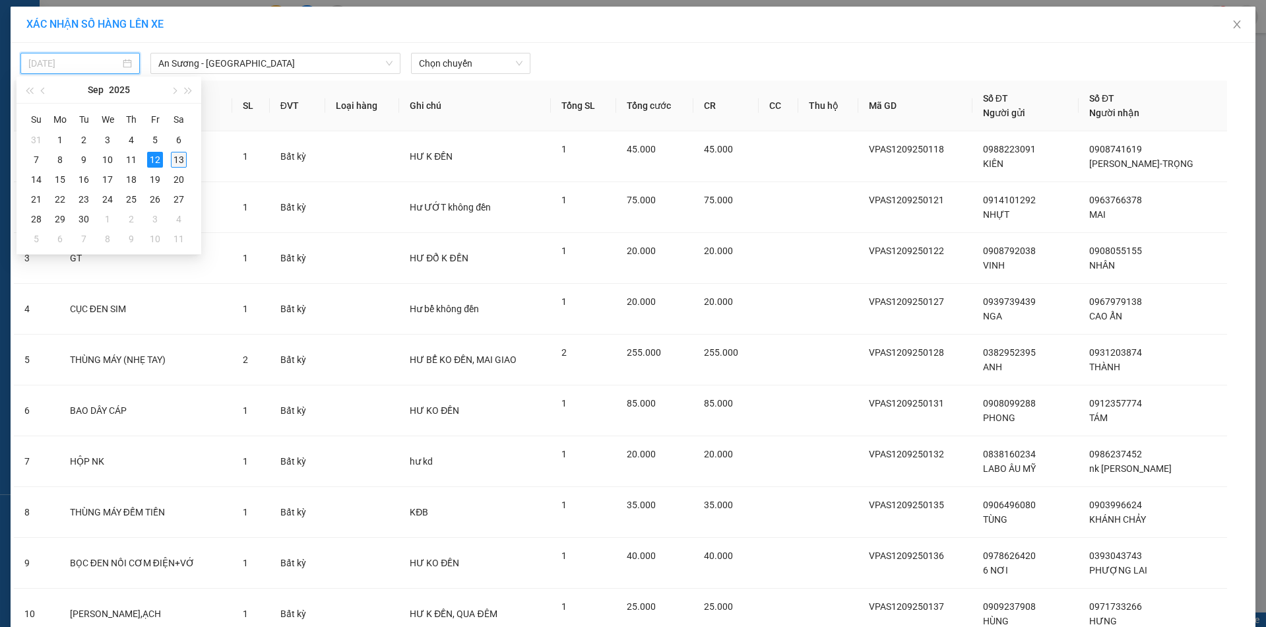
click at [179, 161] on div "13" at bounding box center [179, 160] width 16 height 16
type input "13/09/2025"
click at [446, 63] on span "Chọn chuyến" at bounding box center [471, 63] width 104 height 20
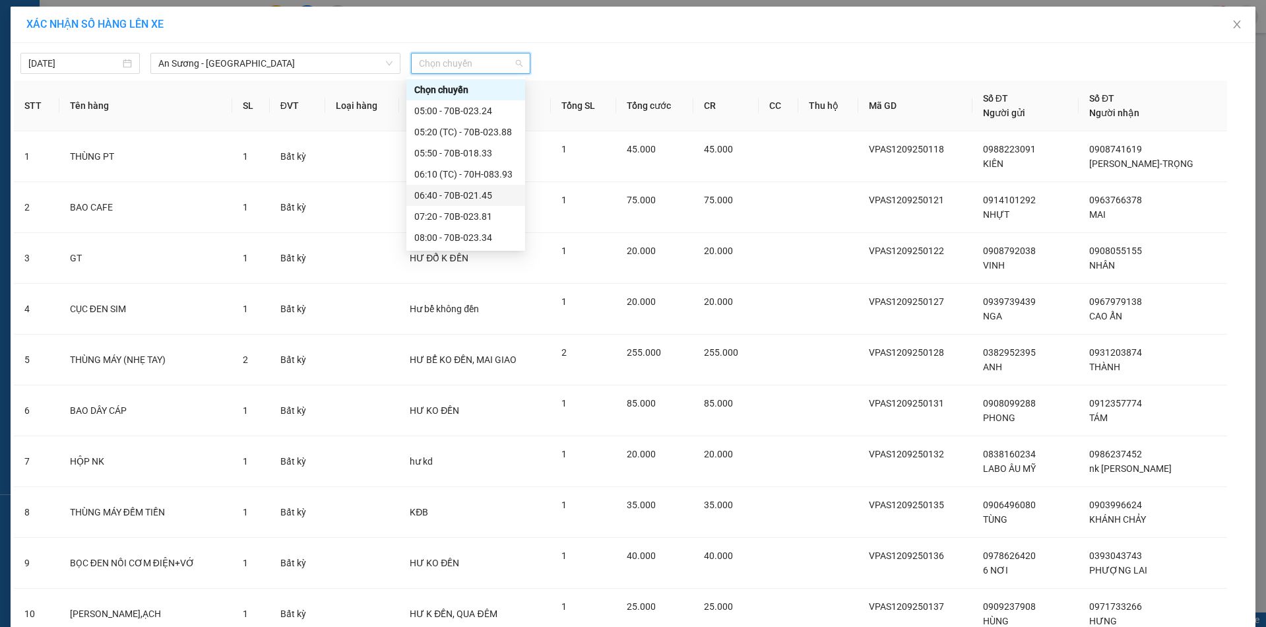
click at [477, 197] on div "06:40 - 70B-021.45" at bounding box center [465, 195] width 103 height 15
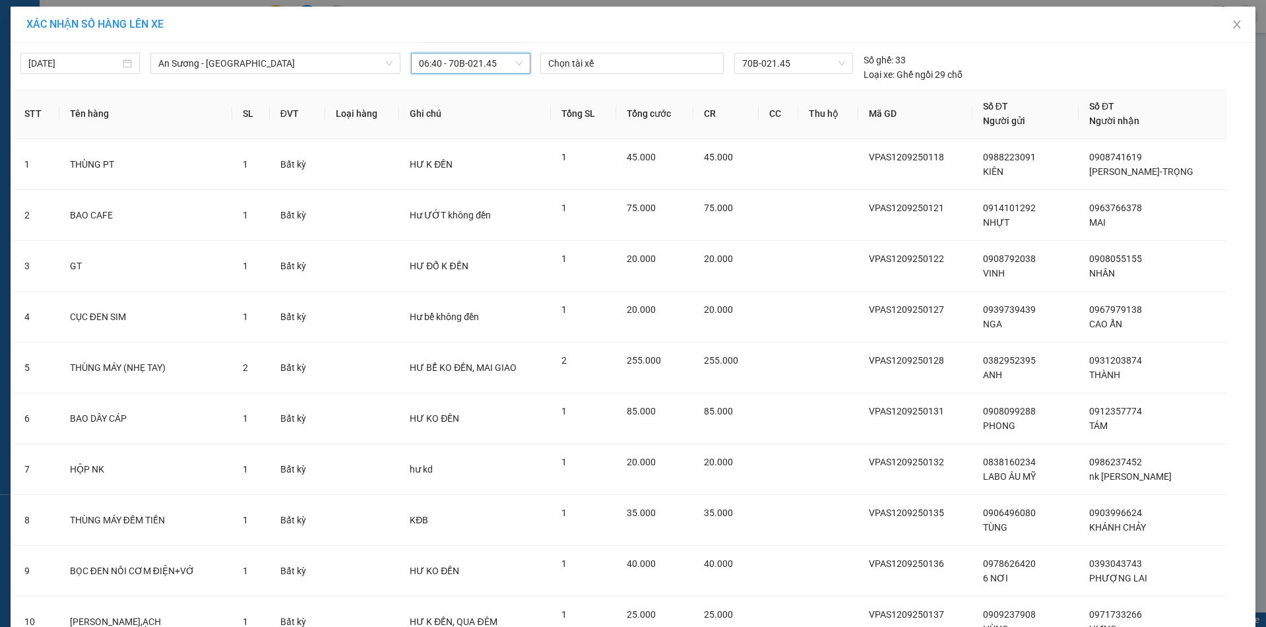
scroll to position [371, 0]
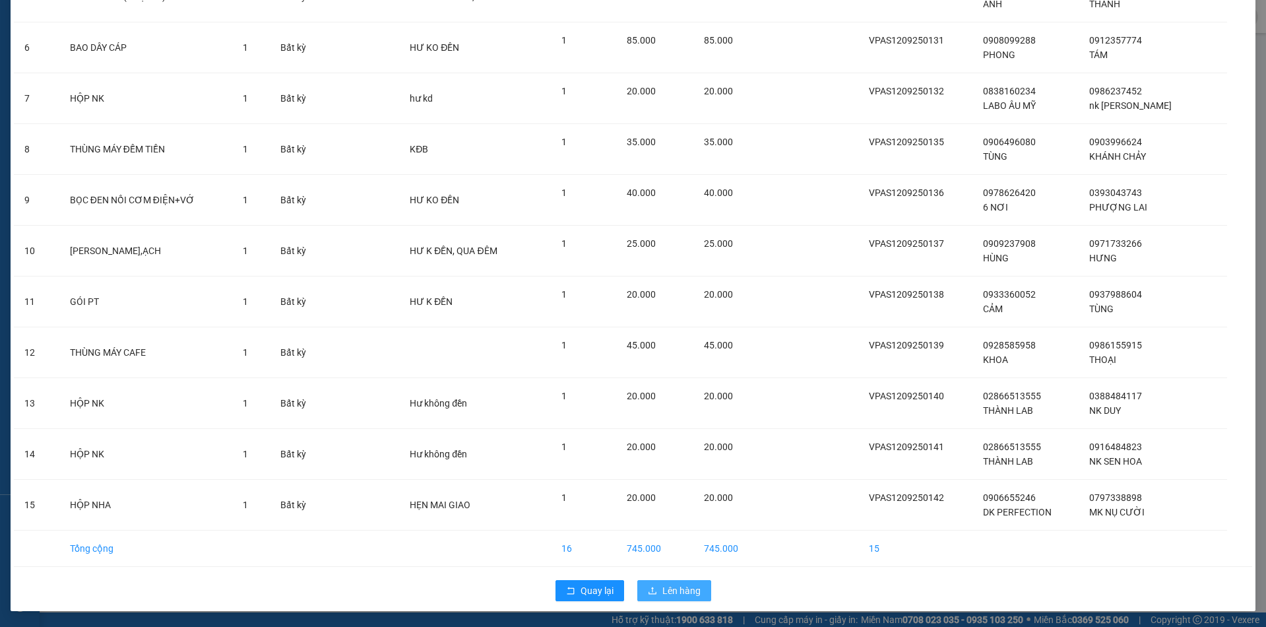
click at [688, 592] on span "Lên hàng" at bounding box center [681, 590] width 38 height 15
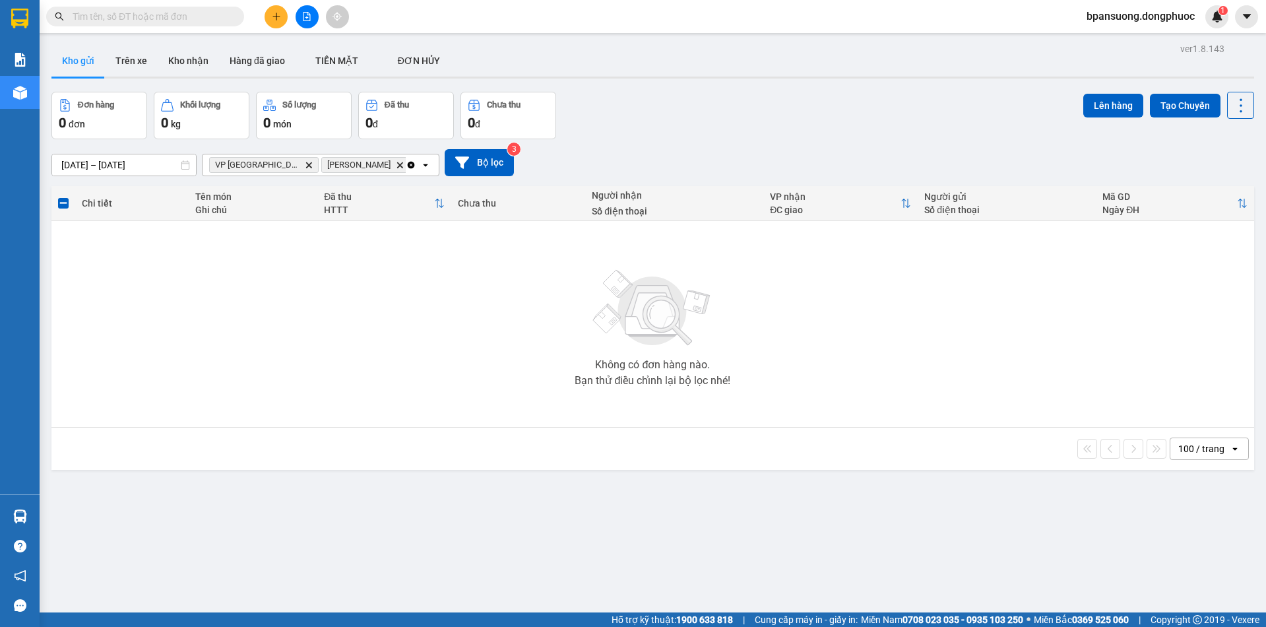
click at [305, 167] on icon "Delete" at bounding box center [309, 165] width 8 height 8
click at [284, 164] on icon "Delete" at bounding box center [288, 165] width 8 height 8
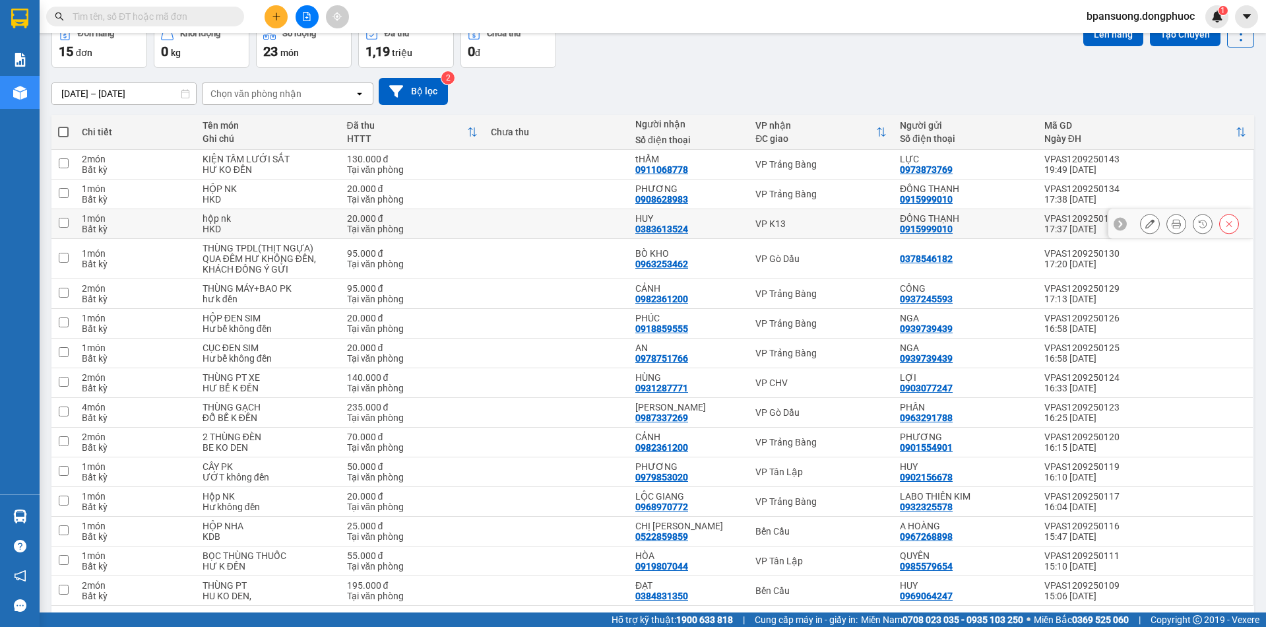
scroll to position [119, 0]
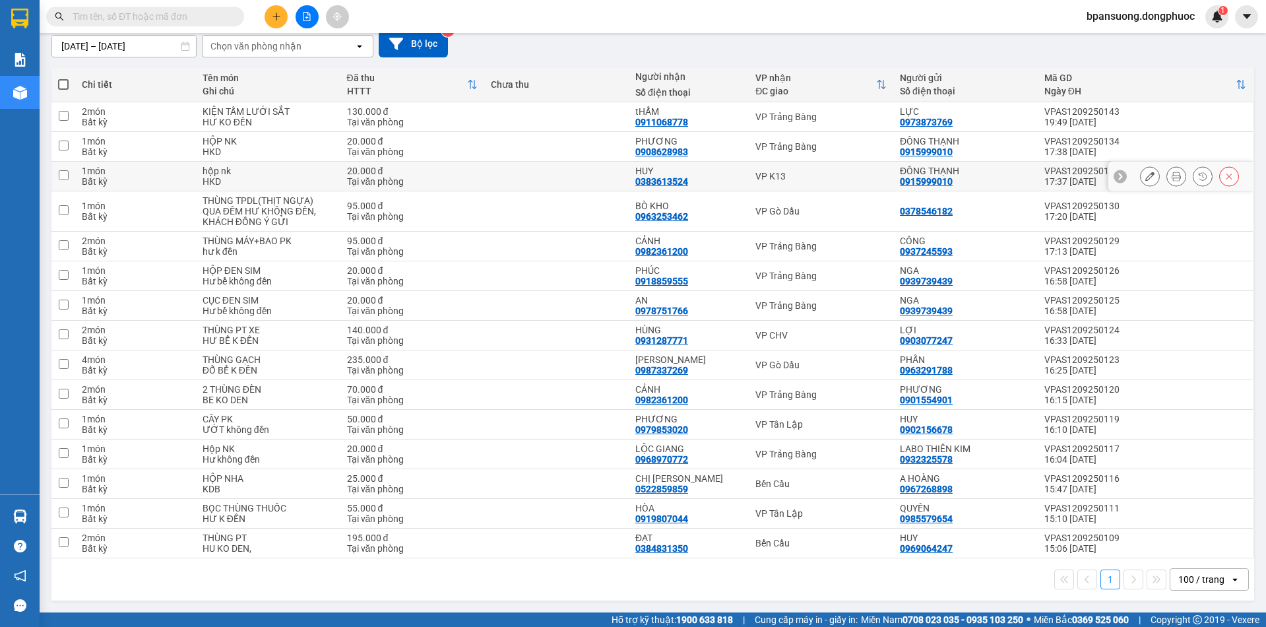
click at [810, 175] on div "VP K13" at bounding box center [821, 176] width 131 height 11
checkbox input "true"
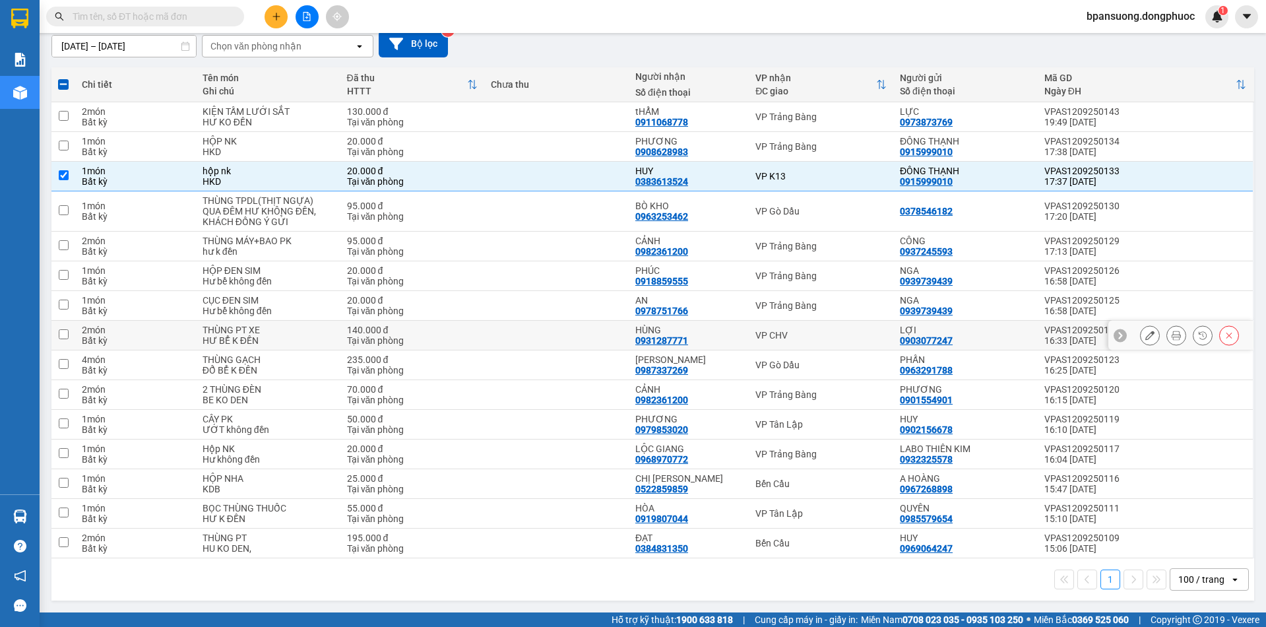
click at [820, 341] on td "VP CHV" at bounding box center [821, 336] width 145 height 30
checkbox input "true"
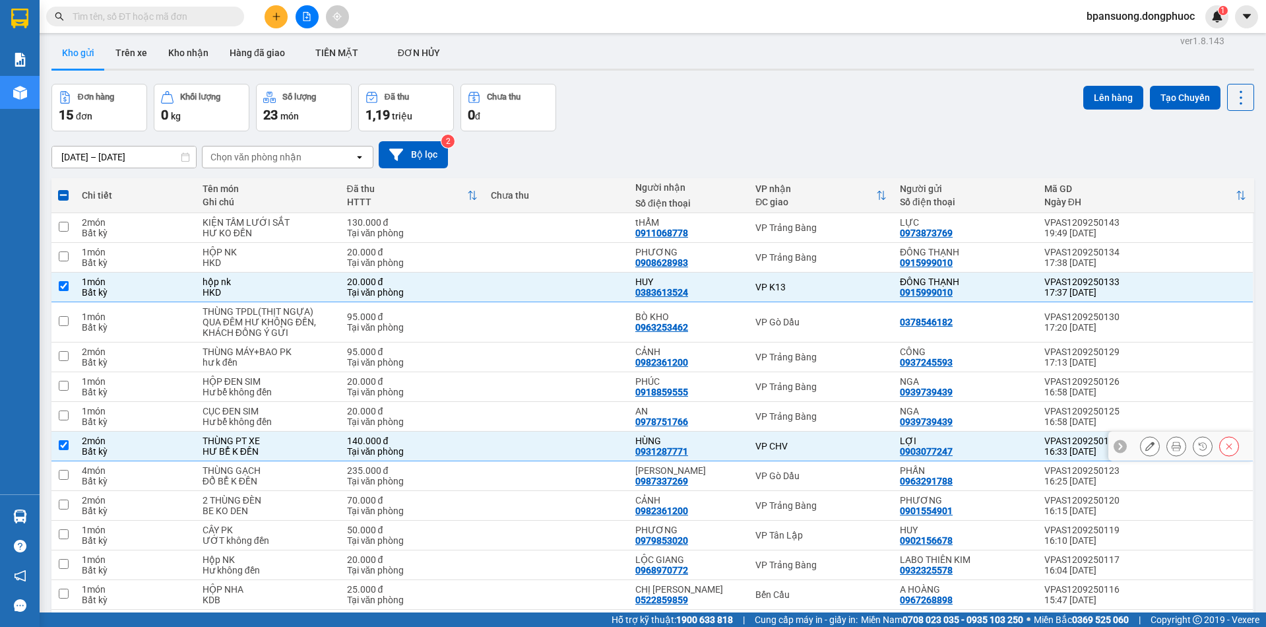
scroll to position [0, 0]
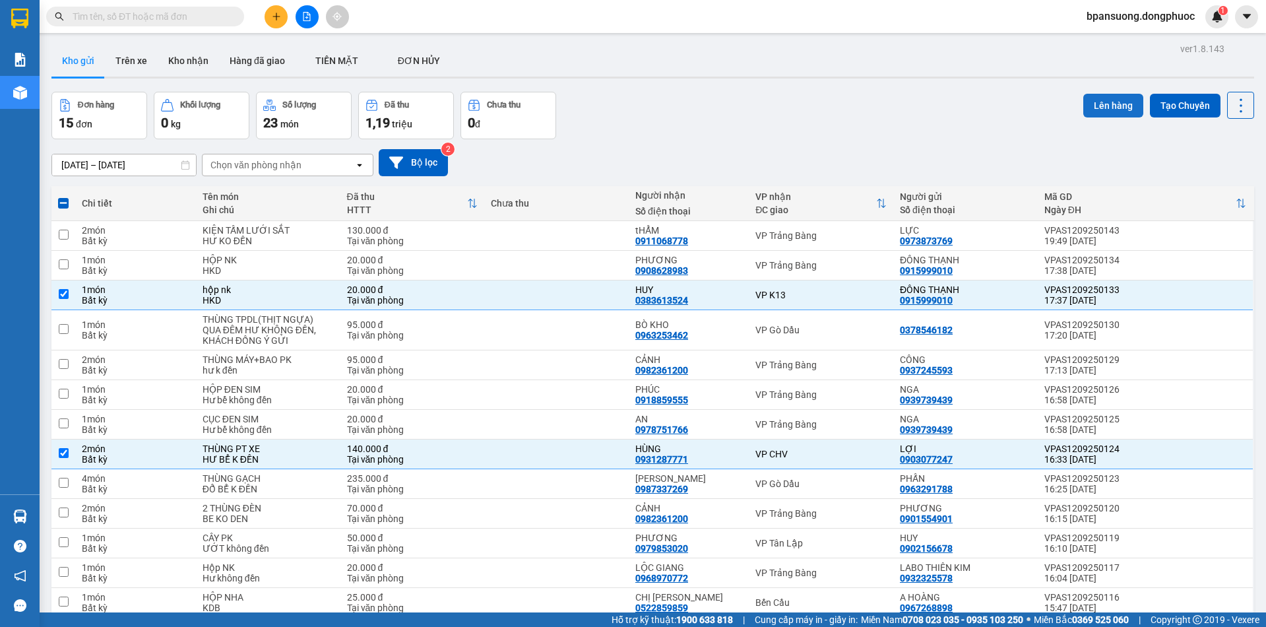
click at [1095, 97] on button "Lên hàng" at bounding box center [1113, 106] width 60 height 24
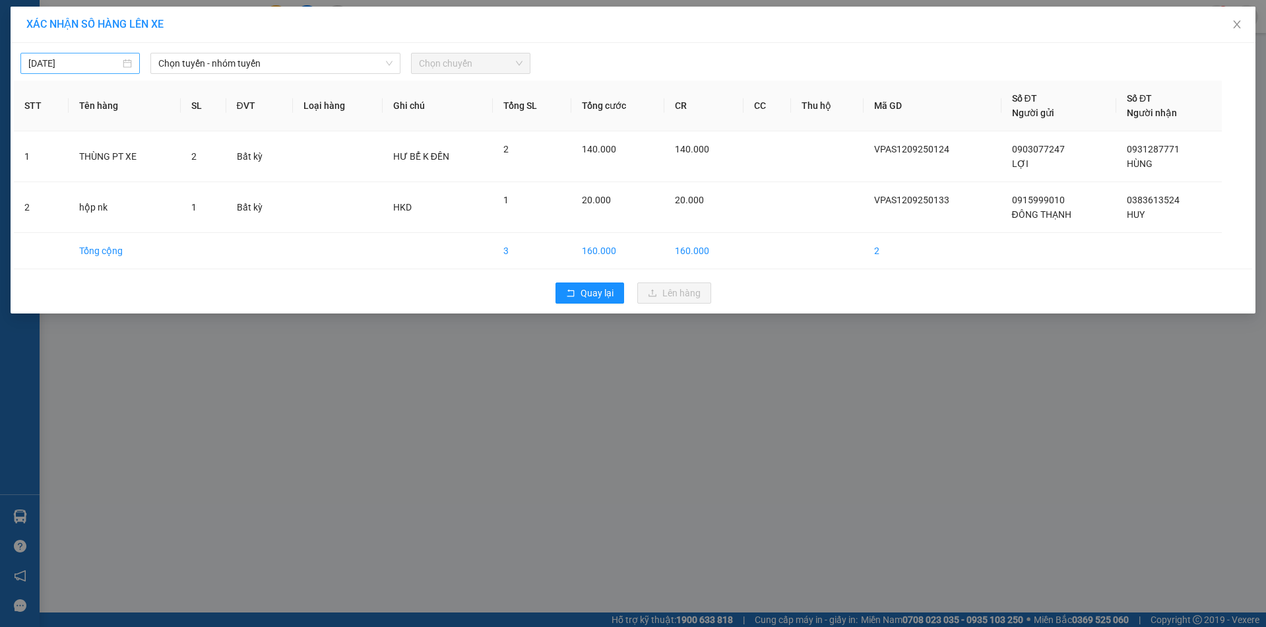
click at [106, 61] on body "Kết quả tìm kiếm ( 0 ) Bộ lọc No Data bpansuong.dongphuoc 1 Báo cáo Mẫu 1: Báo …" at bounding box center [633, 313] width 1266 height 627
click at [181, 160] on div "13" at bounding box center [183, 160] width 16 height 16
type input "13/09/2025"
click at [224, 68] on span "Chọn tuyến - nhóm tuyến" at bounding box center [275, 63] width 234 height 20
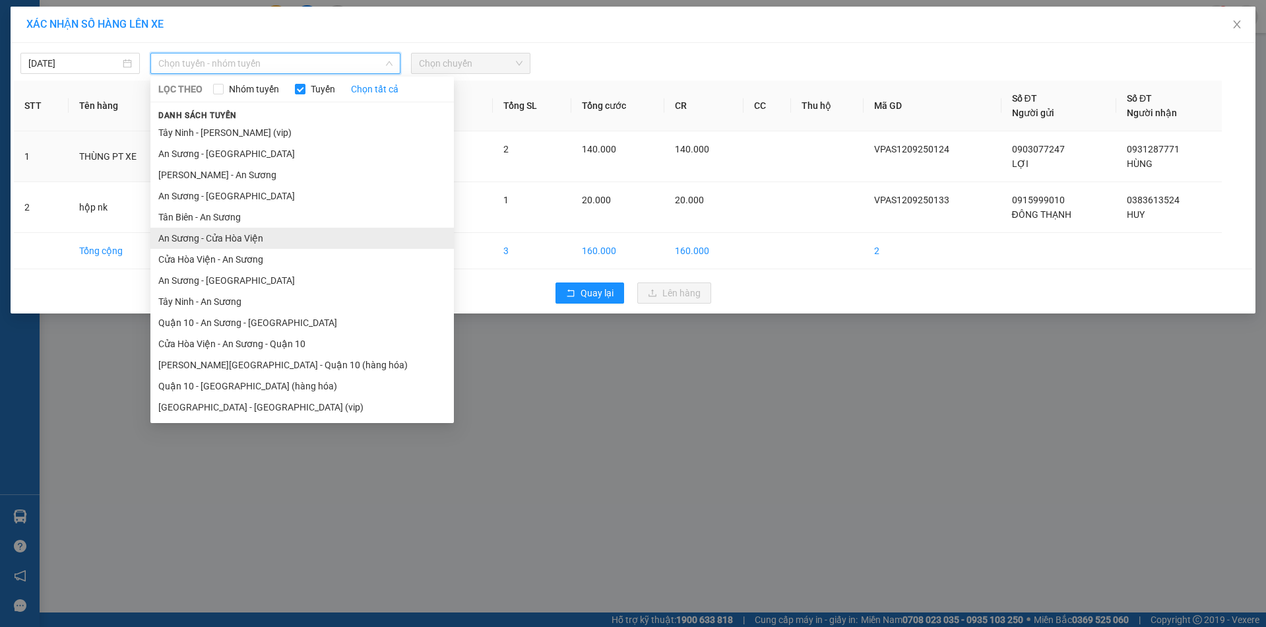
click at [206, 241] on li "An Sương - Cửa Hòa Viện" at bounding box center [302, 238] width 304 height 21
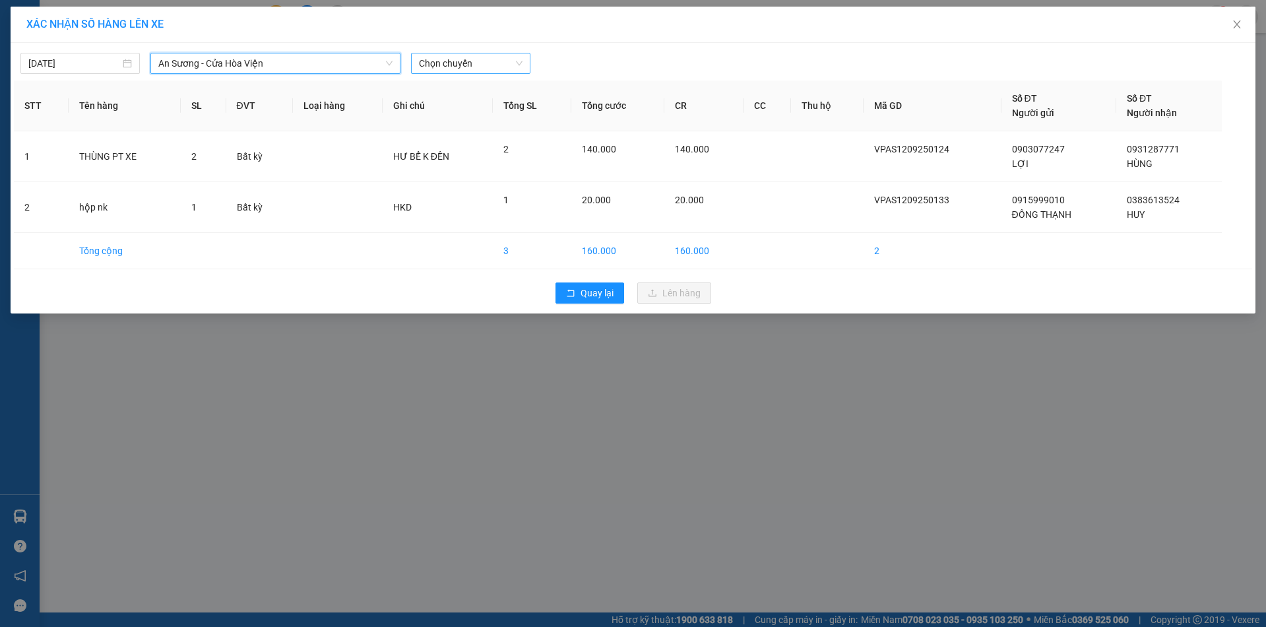
click at [445, 62] on span "Chọn chuyến" at bounding box center [471, 63] width 104 height 20
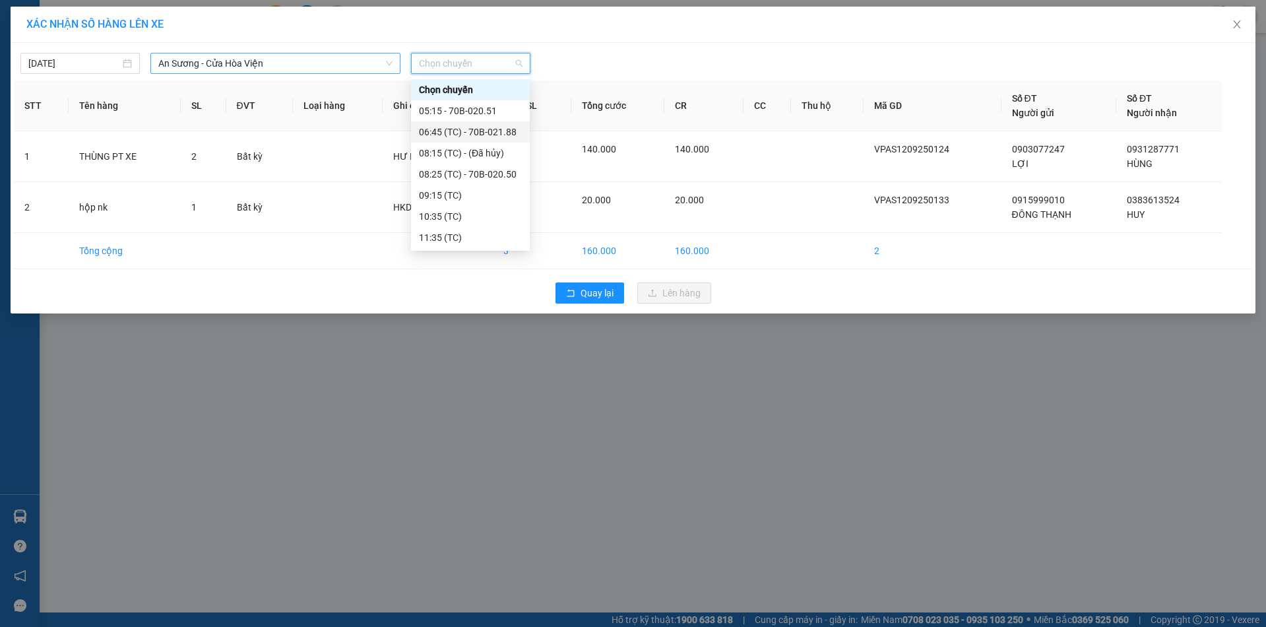
click at [219, 61] on span "An Sương - Cửa Hòa Viện" at bounding box center [275, 63] width 234 height 20
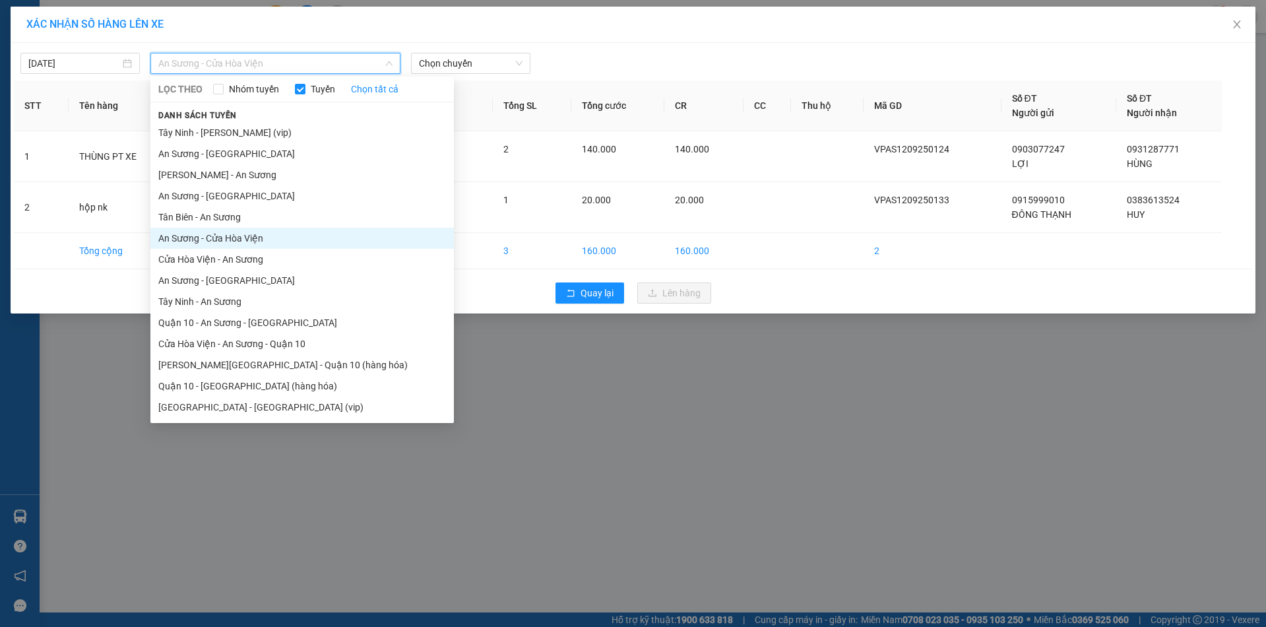
click at [212, 242] on li "An Sương - Cửa Hòa Viện" at bounding box center [302, 238] width 304 height 21
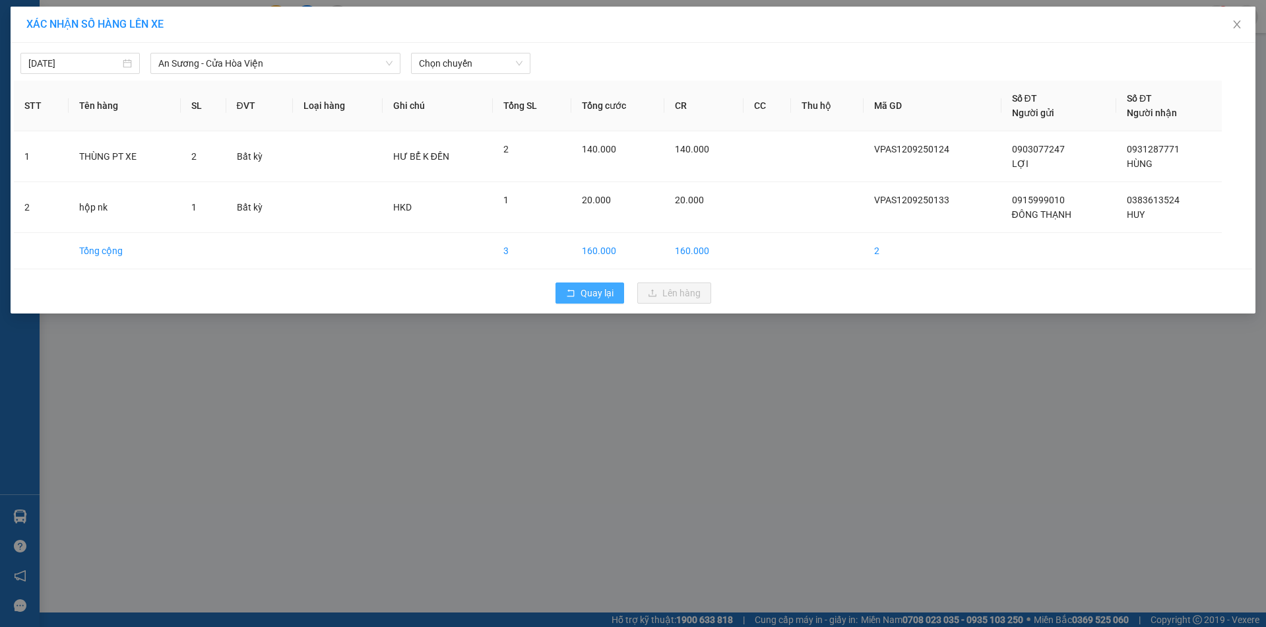
click at [589, 294] on span "Quay lại" at bounding box center [597, 293] width 33 height 15
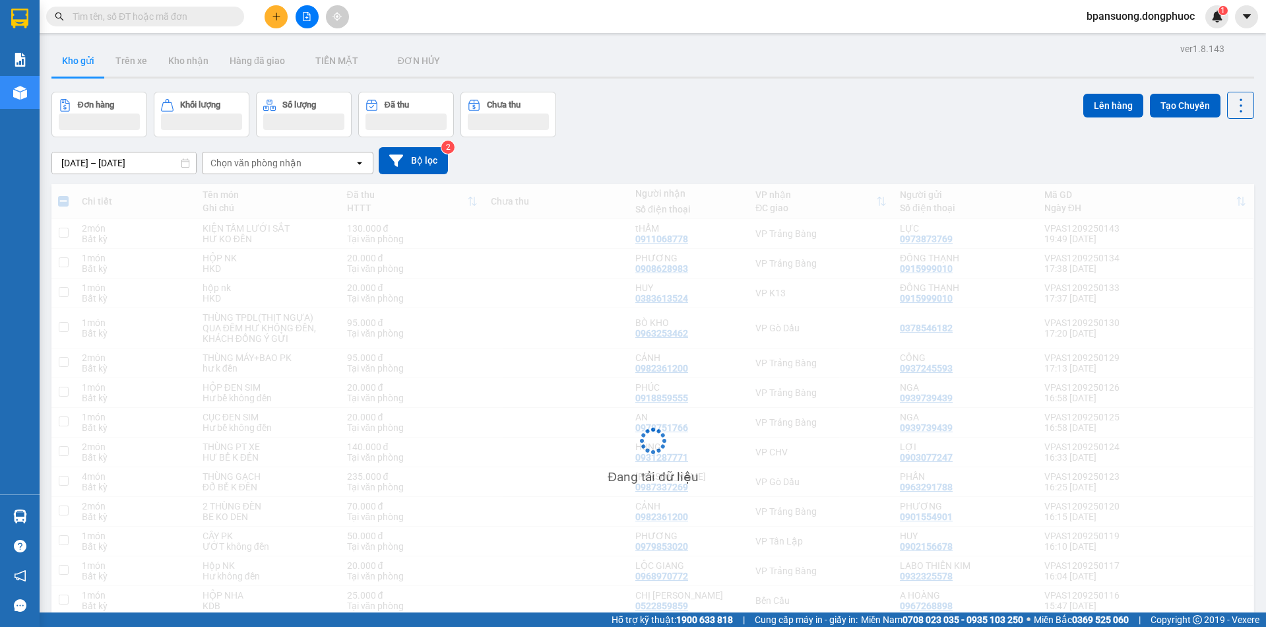
click at [589, 291] on div "Đang tải dữ liệu" at bounding box center [652, 450] width 1203 height 533
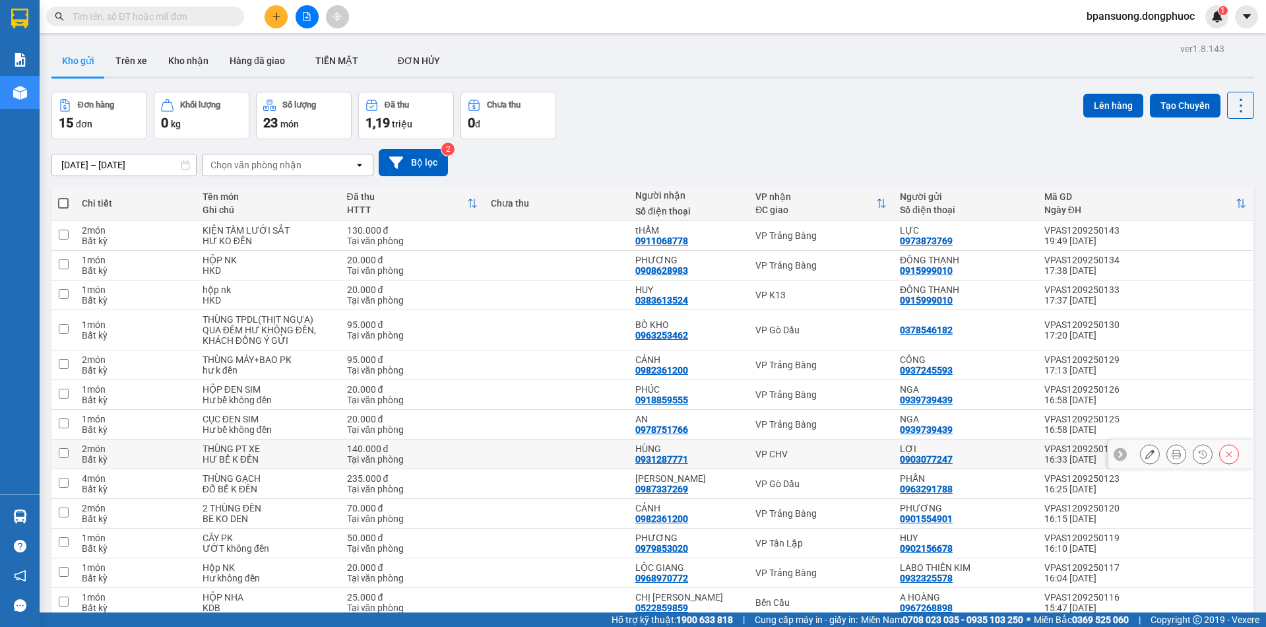
click at [810, 456] on div "VP CHV" at bounding box center [821, 454] width 131 height 11
checkbox input "true"
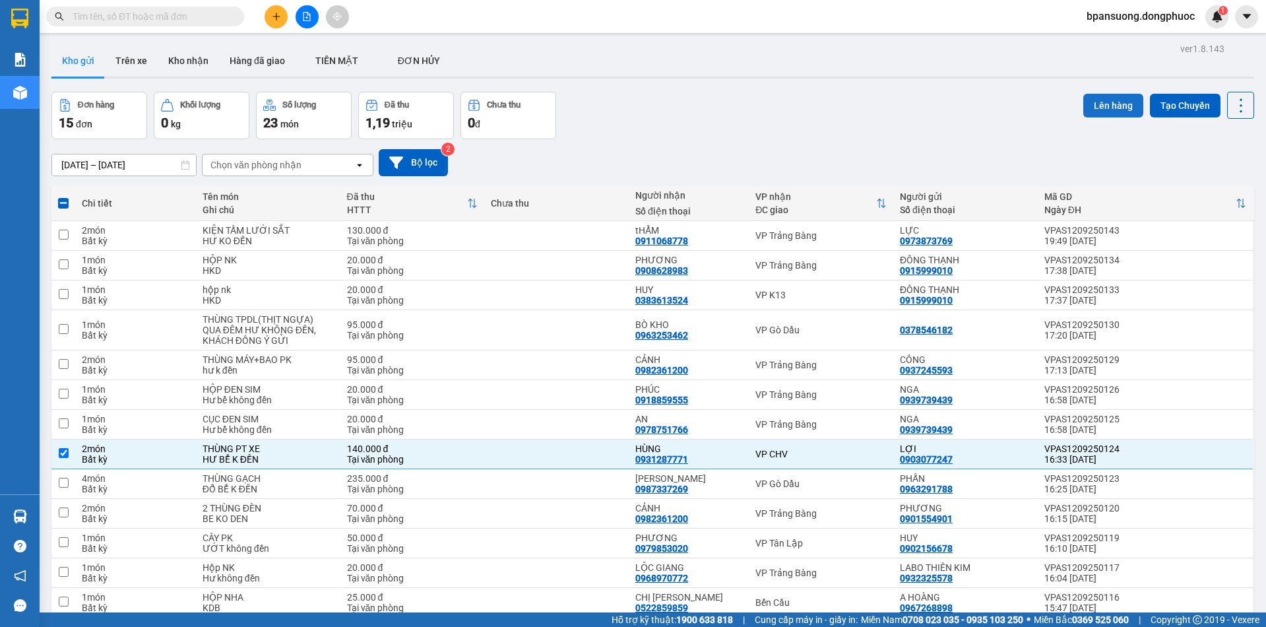
click at [1101, 104] on button "Lên hàng" at bounding box center [1113, 106] width 60 height 24
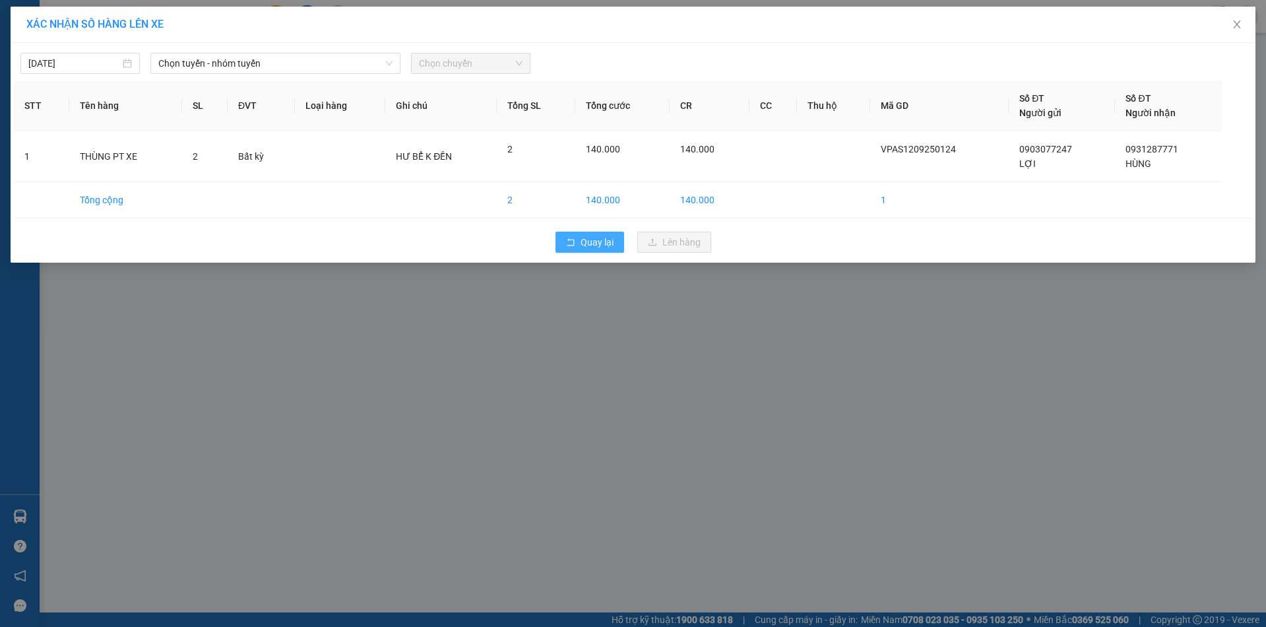
click at [599, 245] on span "Quay lại" at bounding box center [597, 242] width 33 height 15
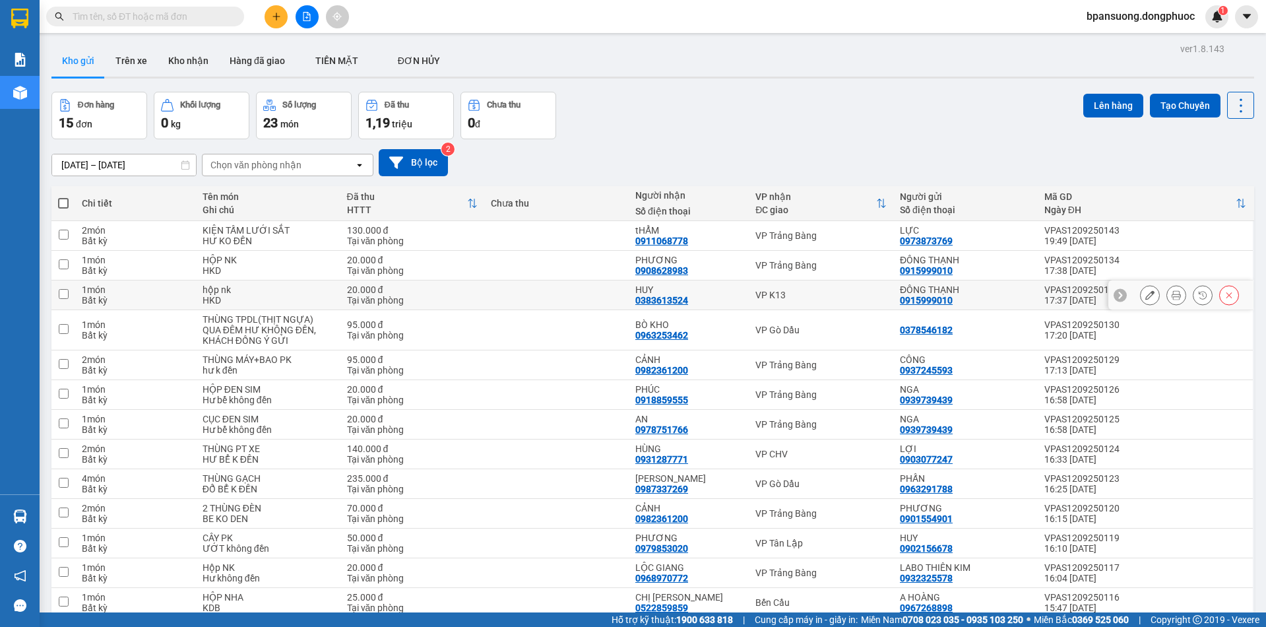
click at [741, 296] on td "HUY 0383613524" at bounding box center [689, 295] width 120 height 30
checkbox input "true"
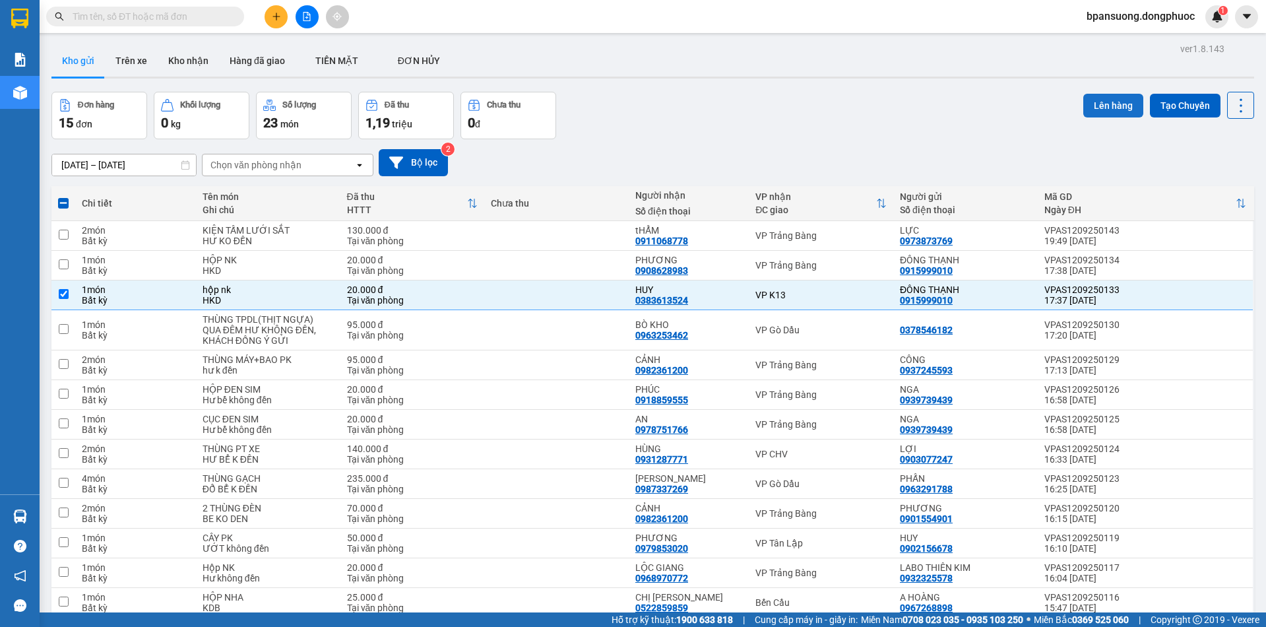
click at [1106, 106] on button "Lên hàng" at bounding box center [1113, 106] width 60 height 24
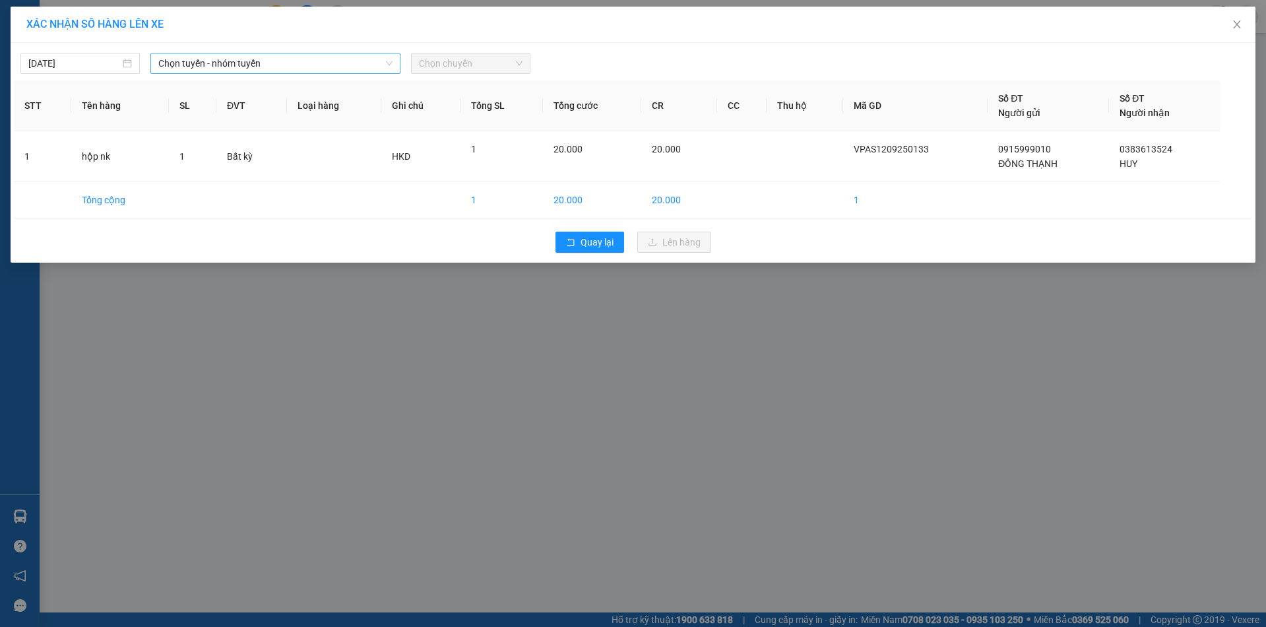
click at [294, 62] on span "Chọn tuyến - nhóm tuyến" at bounding box center [275, 63] width 234 height 20
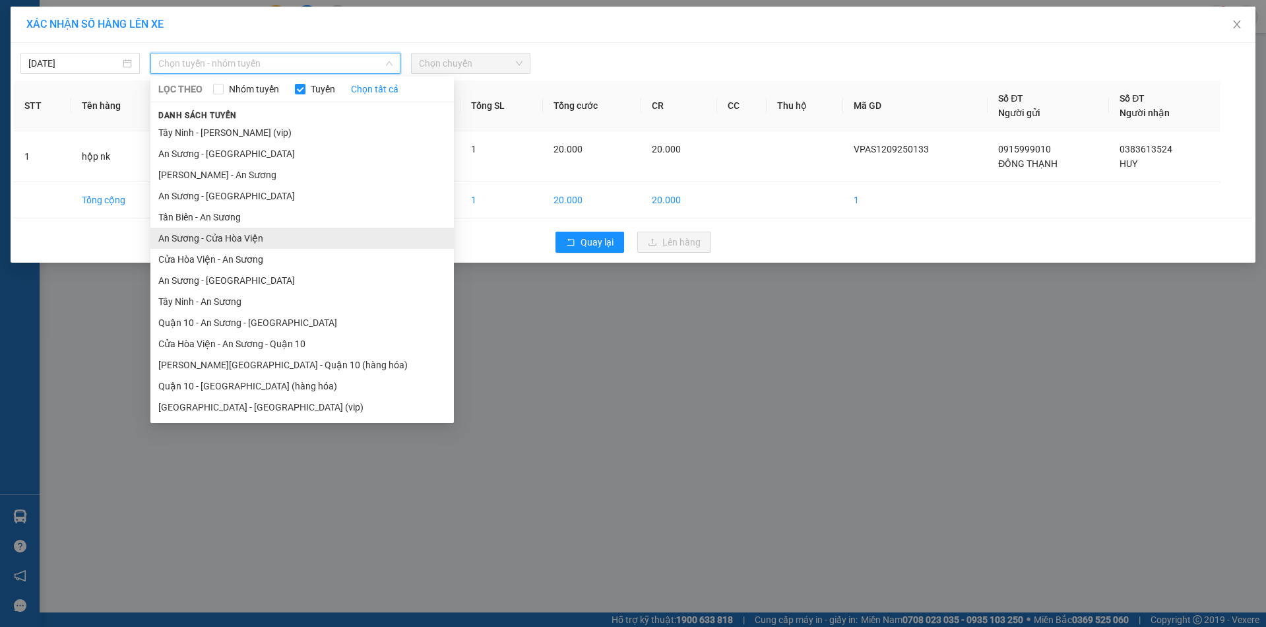
click at [190, 243] on li "An Sương - Cửa Hòa Viện" at bounding box center [302, 238] width 304 height 21
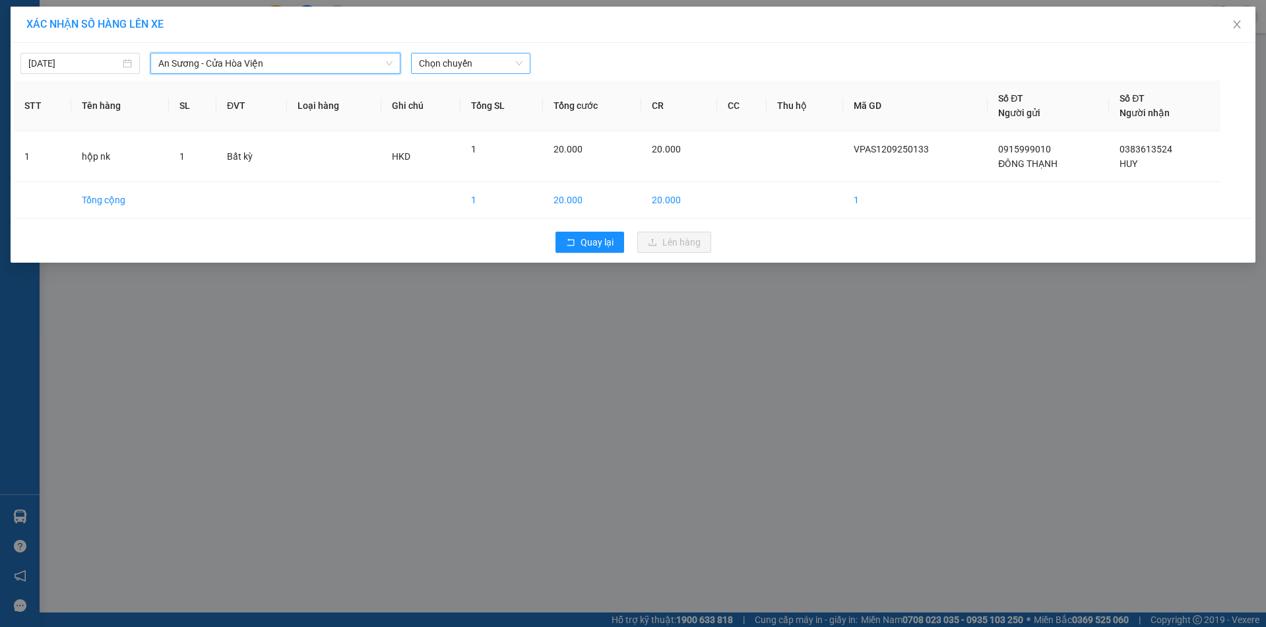
click at [465, 57] on span "Chọn chuyến" at bounding box center [471, 63] width 104 height 20
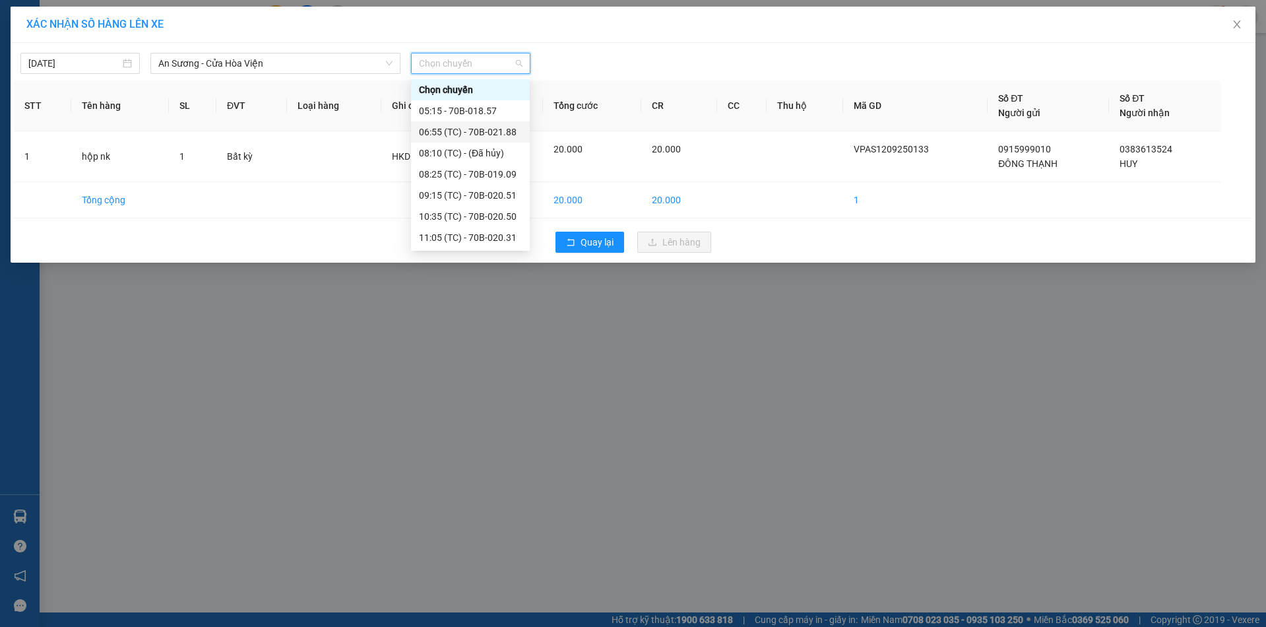
click at [488, 133] on div "06:55 (TC) - 70B-021.88" at bounding box center [470, 132] width 103 height 15
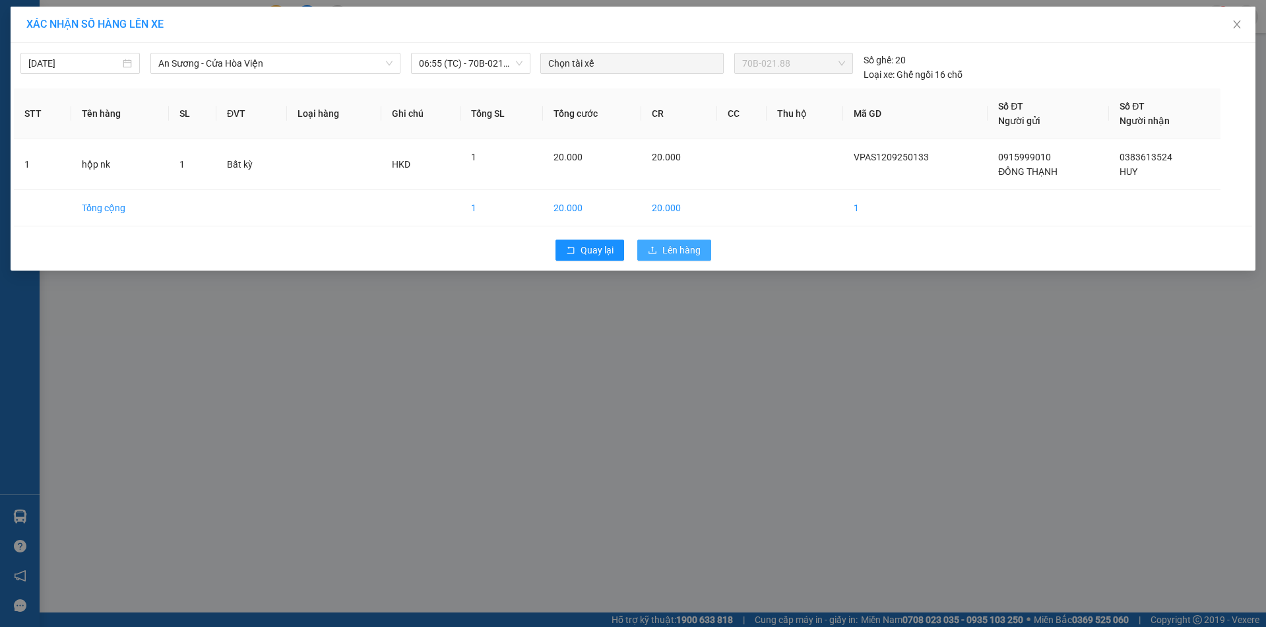
click at [682, 254] on span "Lên hàng" at bounding box center [681, 250] width 38 height 15
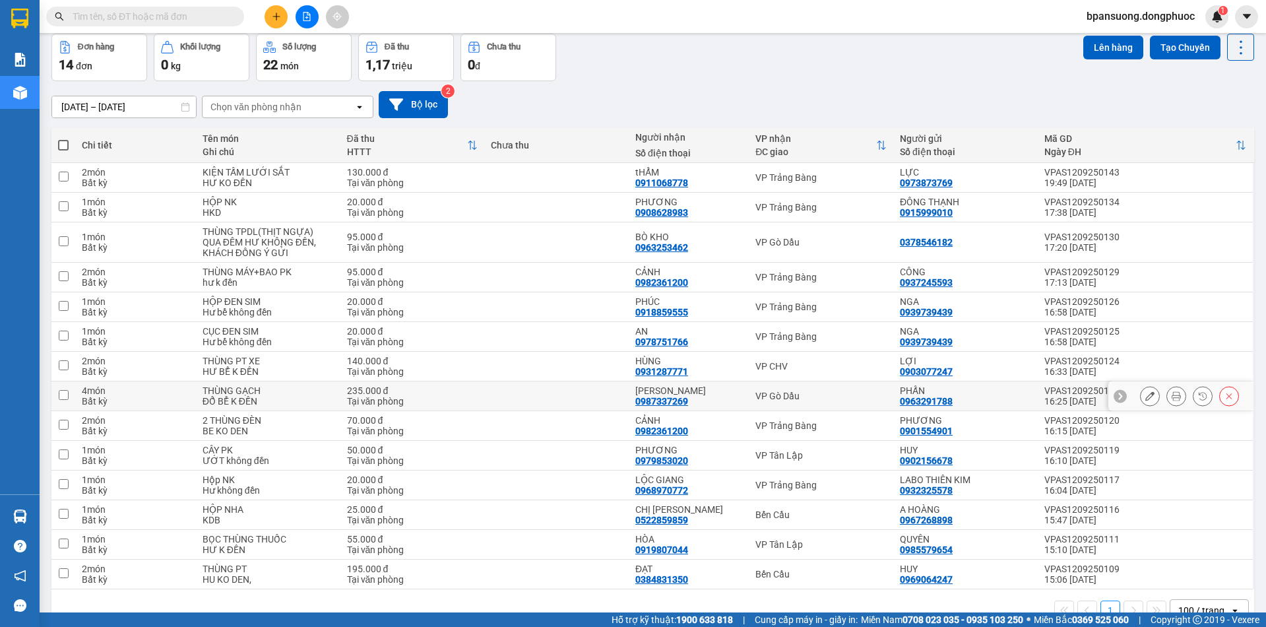
scroll to position [66, 0]
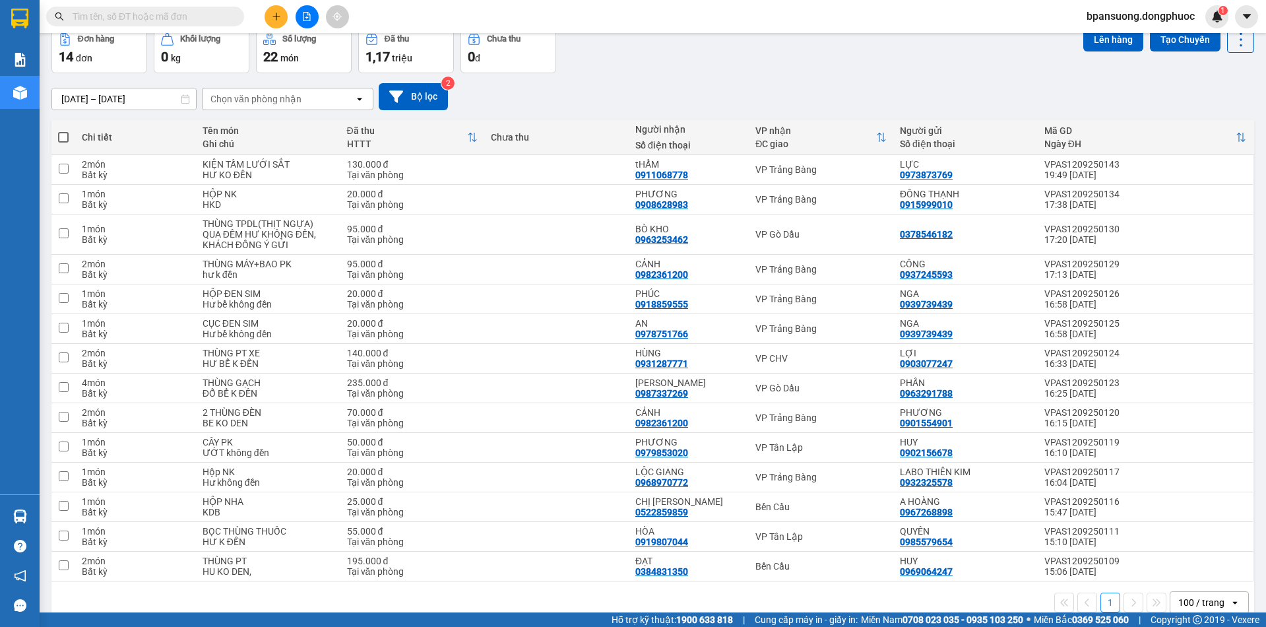
click at [337, 94] on div "Chọn văn phòng nhận" at bounding box center [279, 98] width 152 height 21
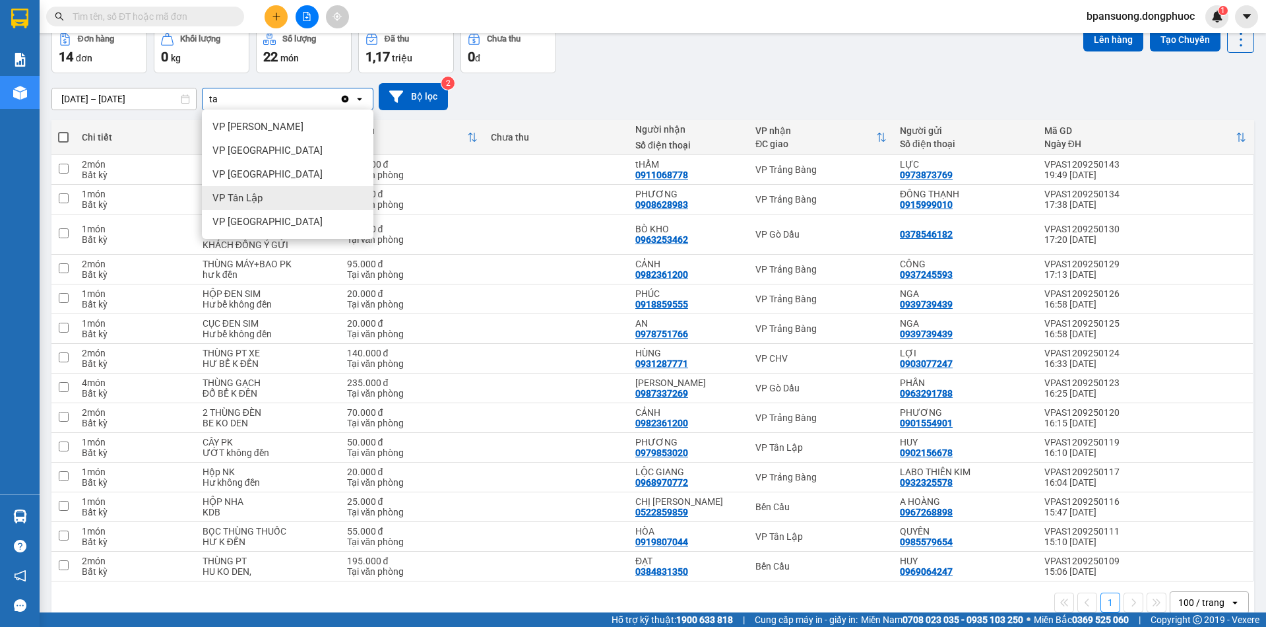
type input "ta"
click at [255, 198] on span "VP Tân Lập" at bounding box center [237, 197] width 50 height 13
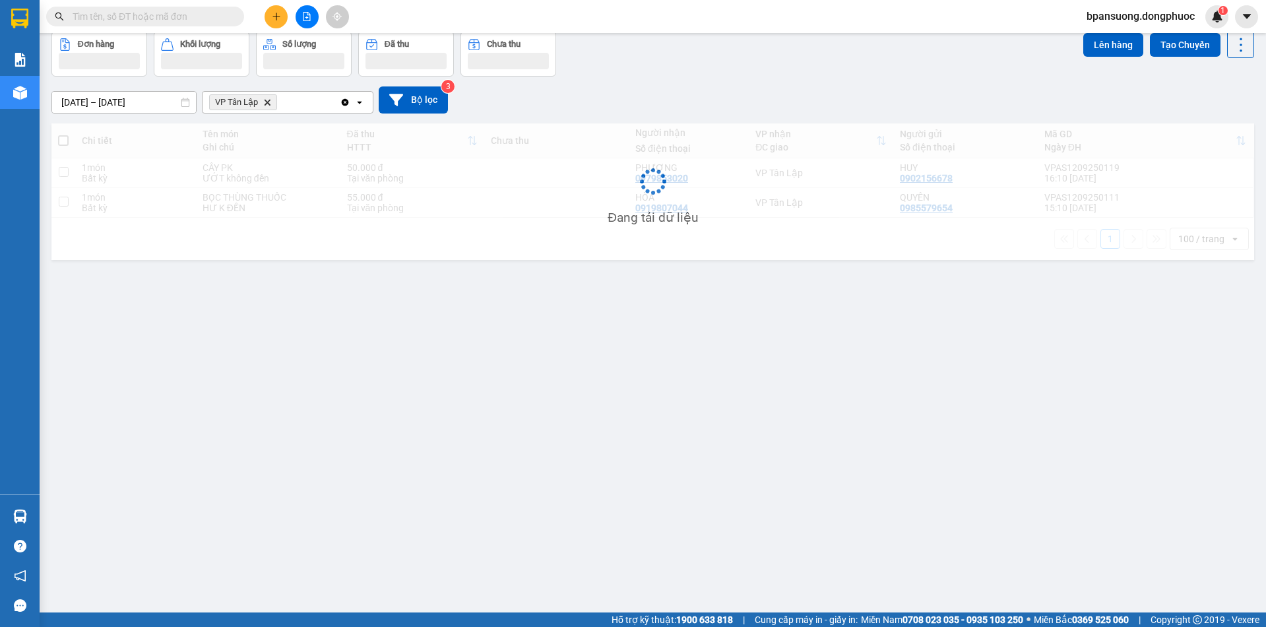
scroll to position [61, 0]
click at [291, 96] on div "VP Tân Lập Delete" at bounding box center [271, 102] width 137 height 21
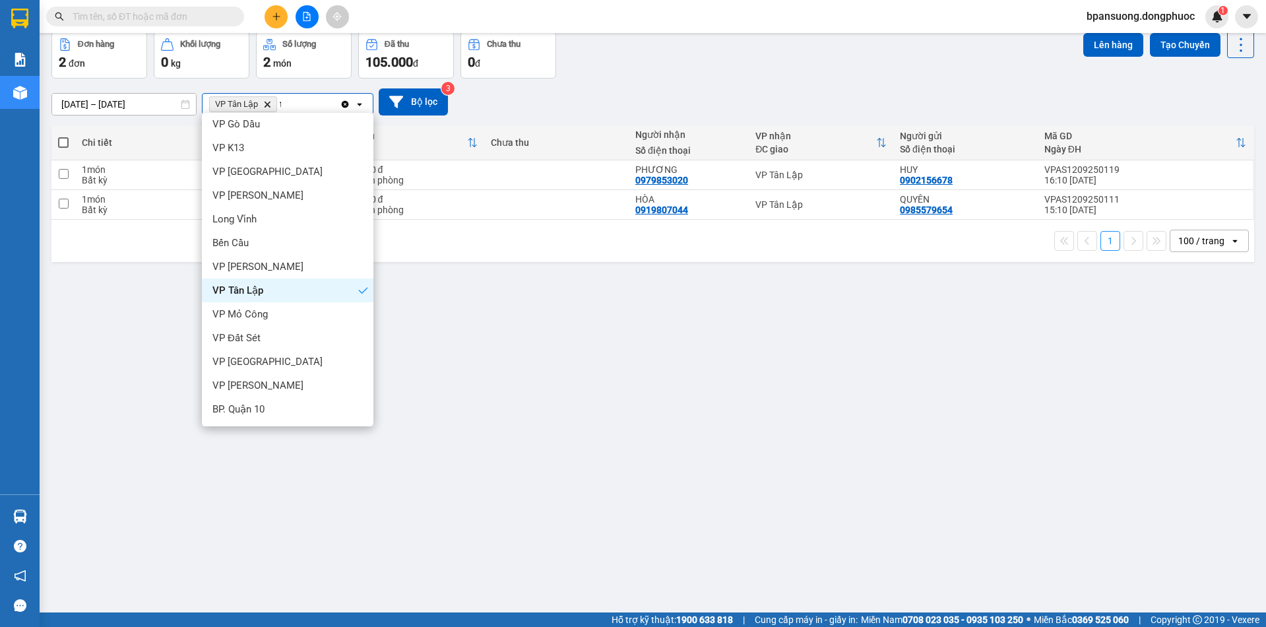
scroll to position [0, 0]
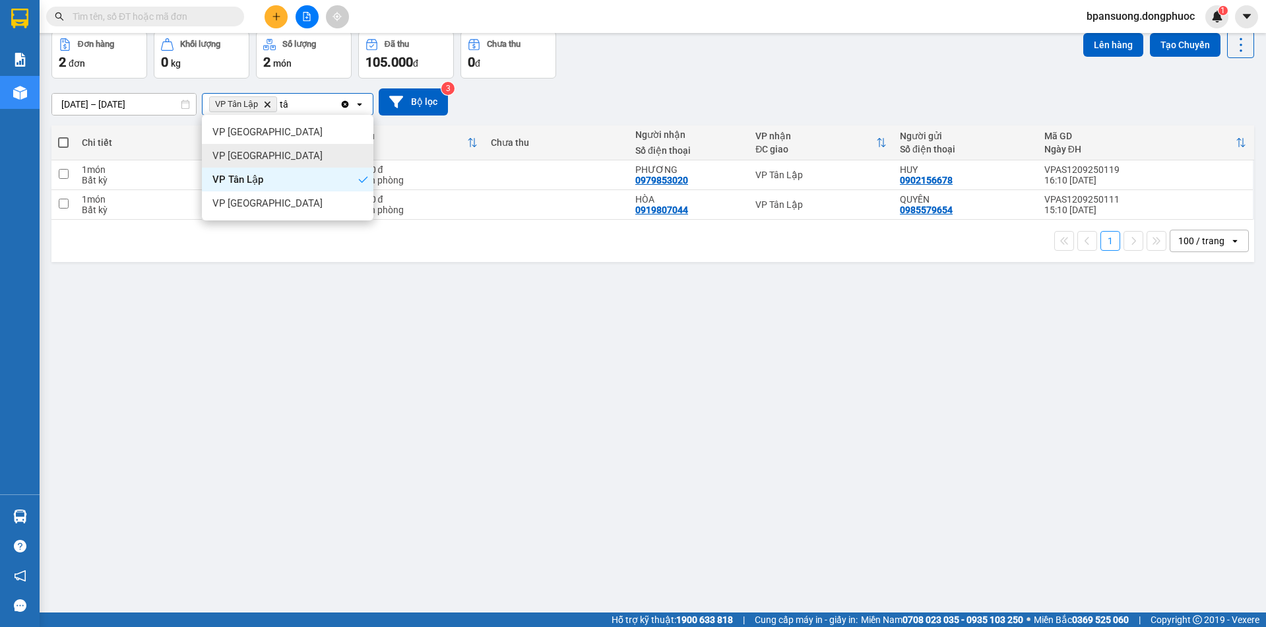
type input "tâ"
click at [274, 158] on div "VP Tân Biên" at bounding box center [288, 156] width 172 height 24
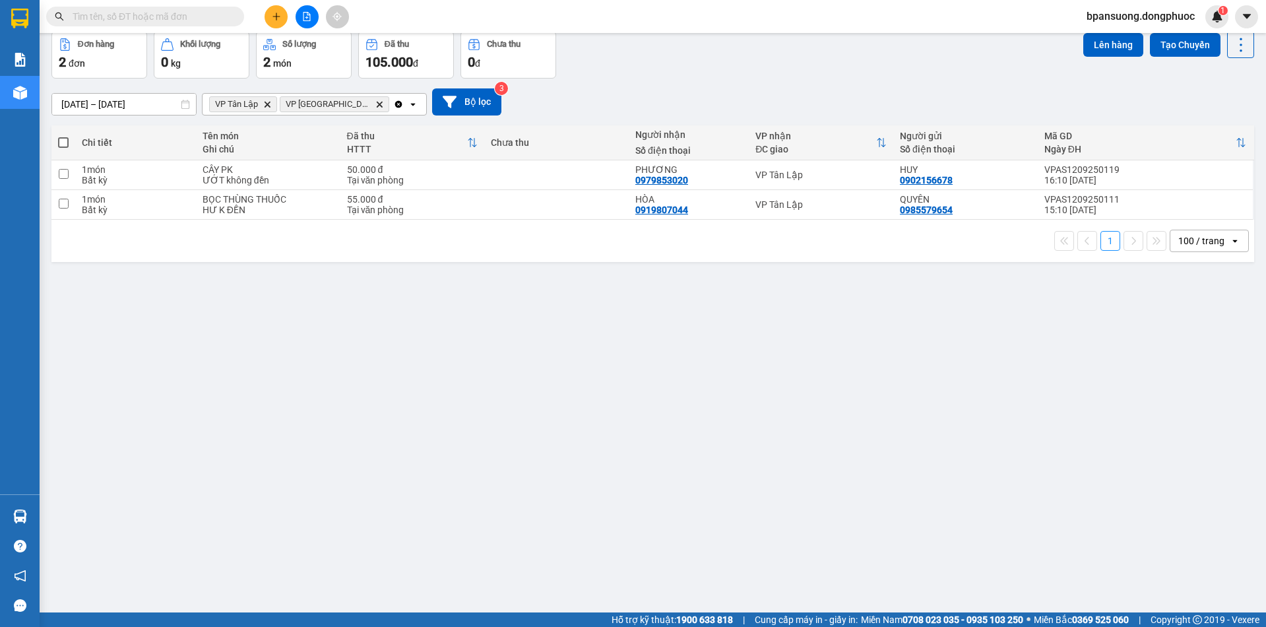
click at [393, 100] on icon "Clear all" at bounding box center [398, 104] width 11 height 11
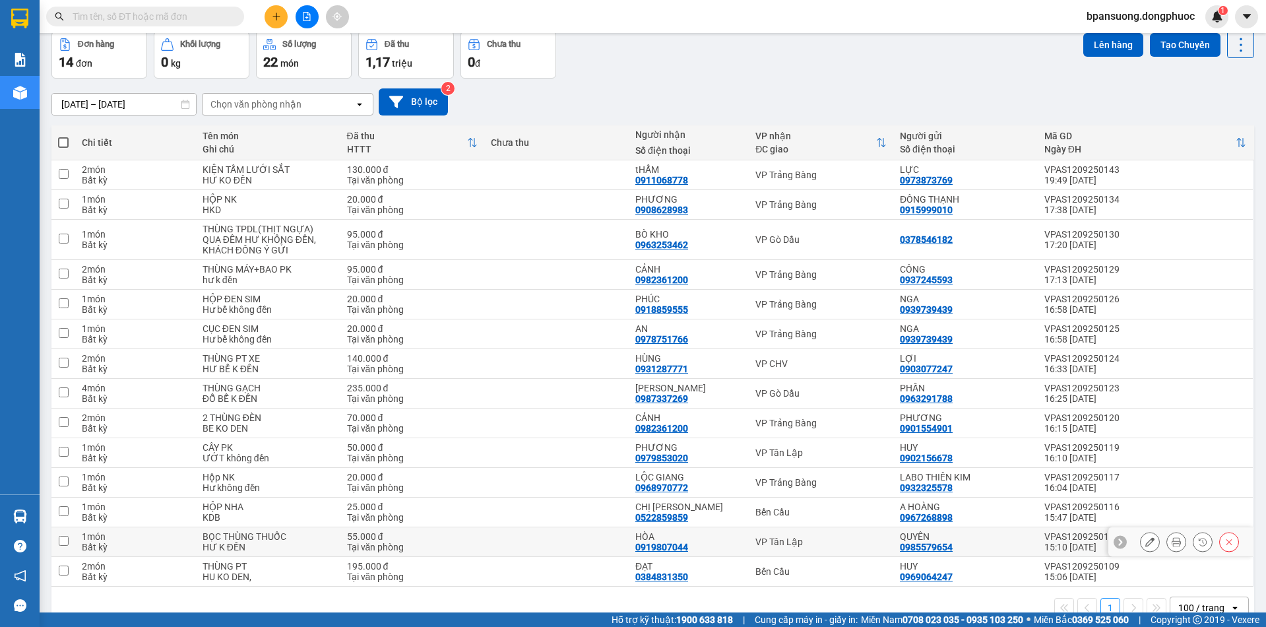
scroll to position [89, 0]
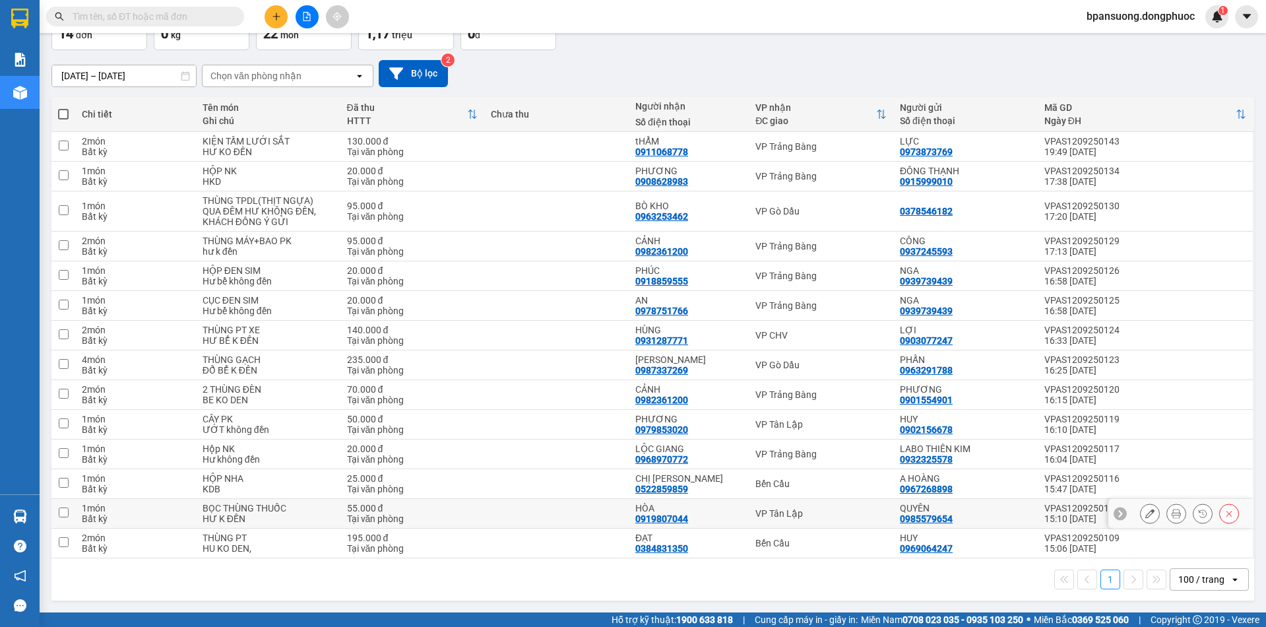
click at [802, 514] on div "VP Tân Lập" at bounding box center [821, 513] width 131 height 11
checkbox input "true"
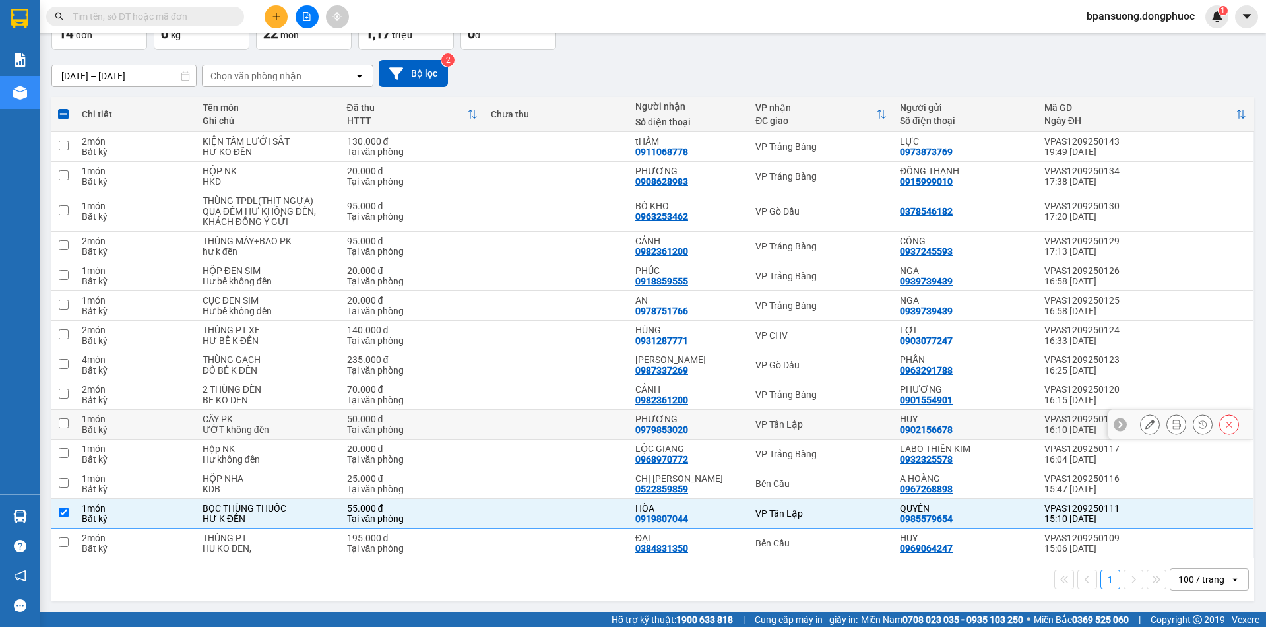
click at [806, 428] on div "VP Tân Lập" at bounding box center [821, 424] width 131 height 11
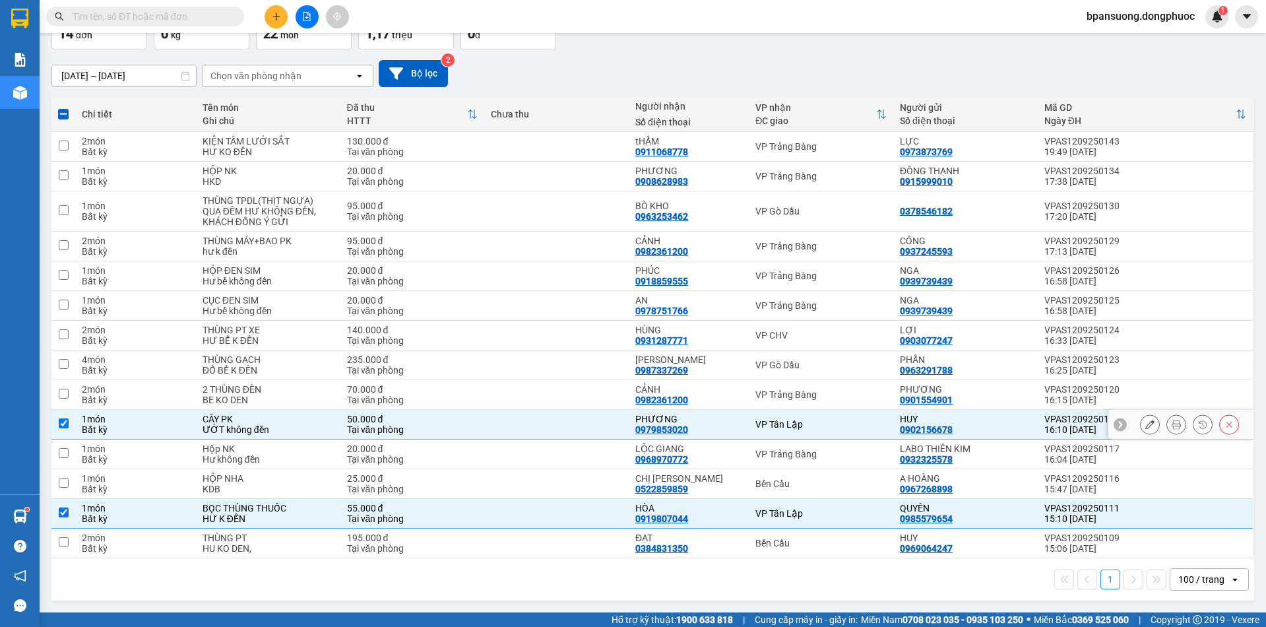
click at [800, 426] on div "VP Tân Lập" at bounding box center [821, 424] width 131 height 11
checkbox input "false"
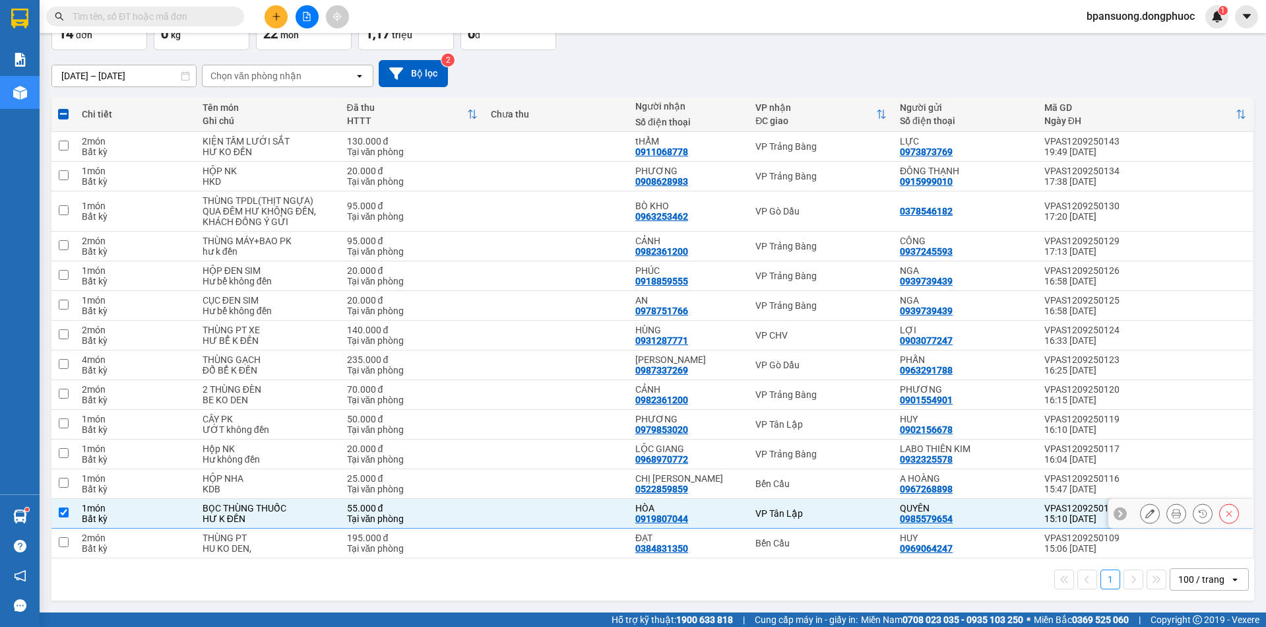
click at [807, 513] on div "VP Tân Lập" at bounding box center [821, 513] width 131 height 11
checkbox input "false"
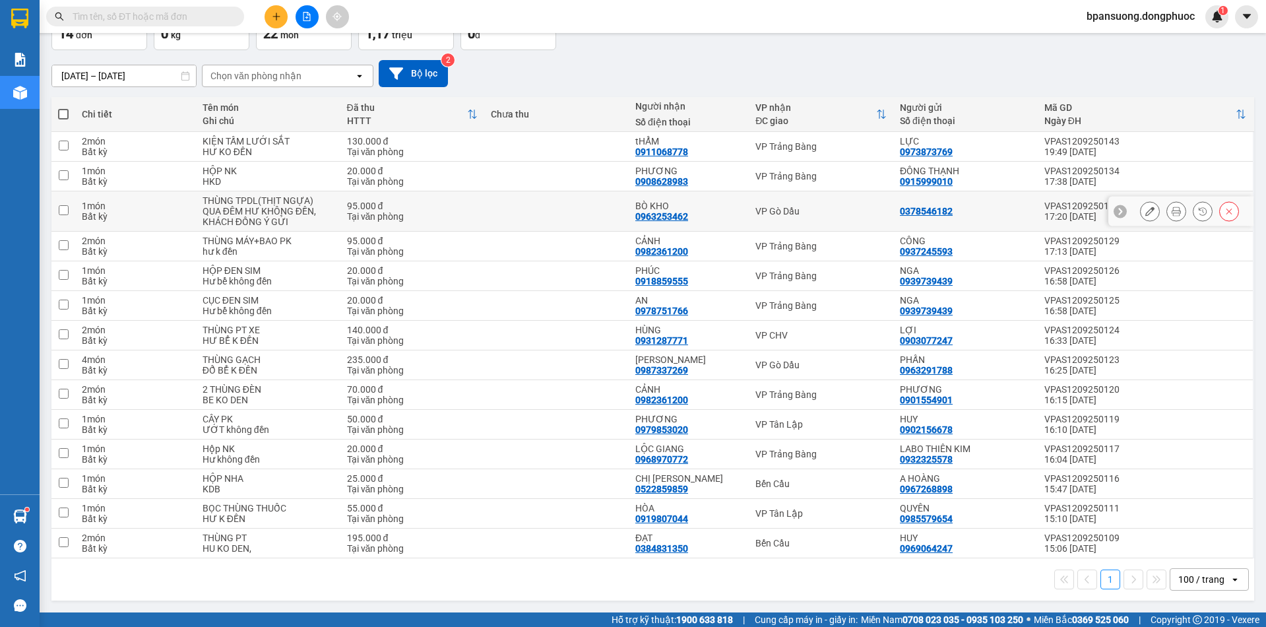
click at [762, 209] on div "VP Gò Dầu" at bounding box center [821, 211] width 131 height 11
checkbox input "true"
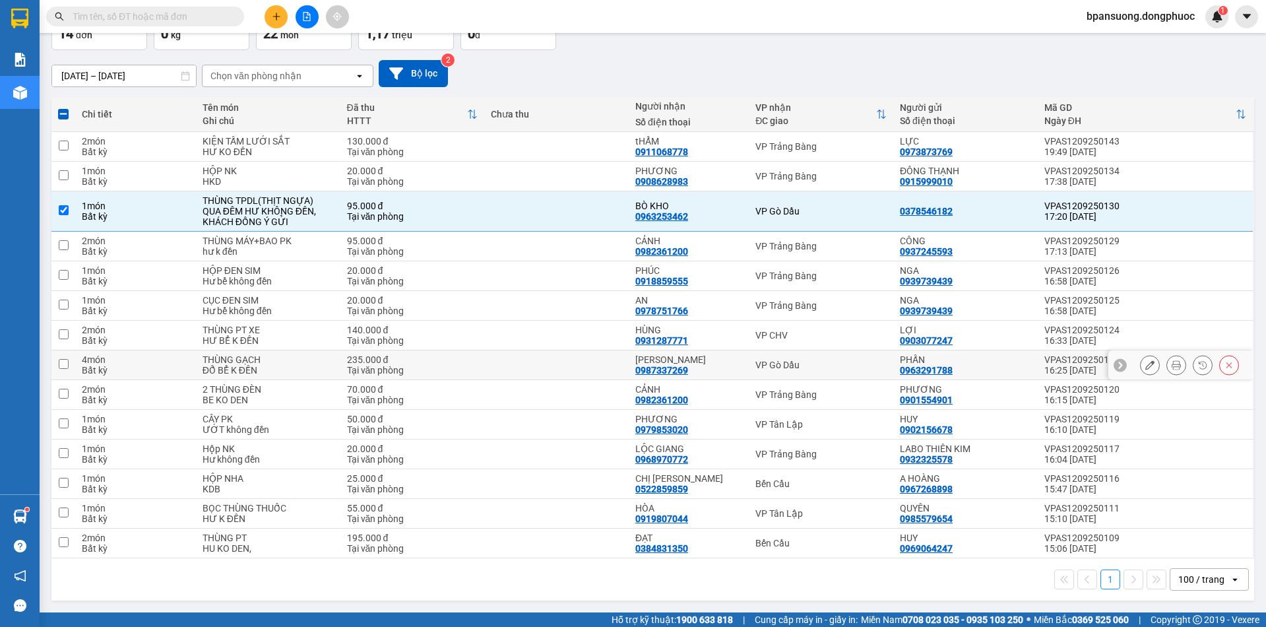
click at [821, 368] on div "VP Gò Dầu" at bounding box center [821, 365] width 131 height 11
checkbox input "true"
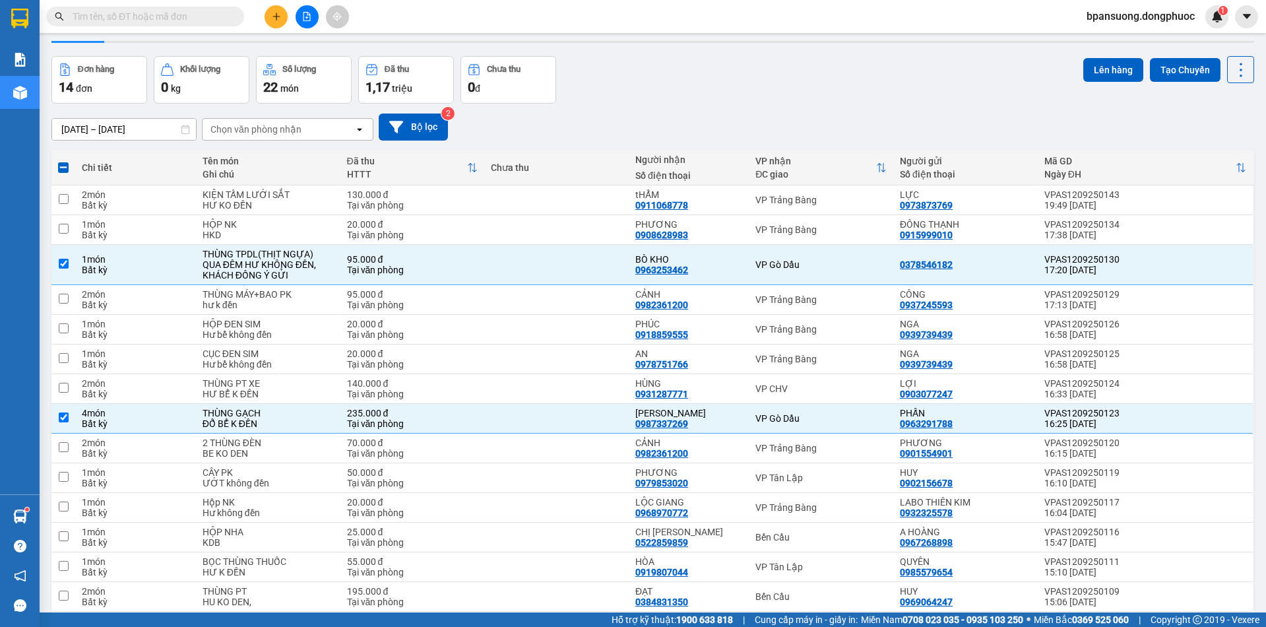
scroll to position [0, 0]
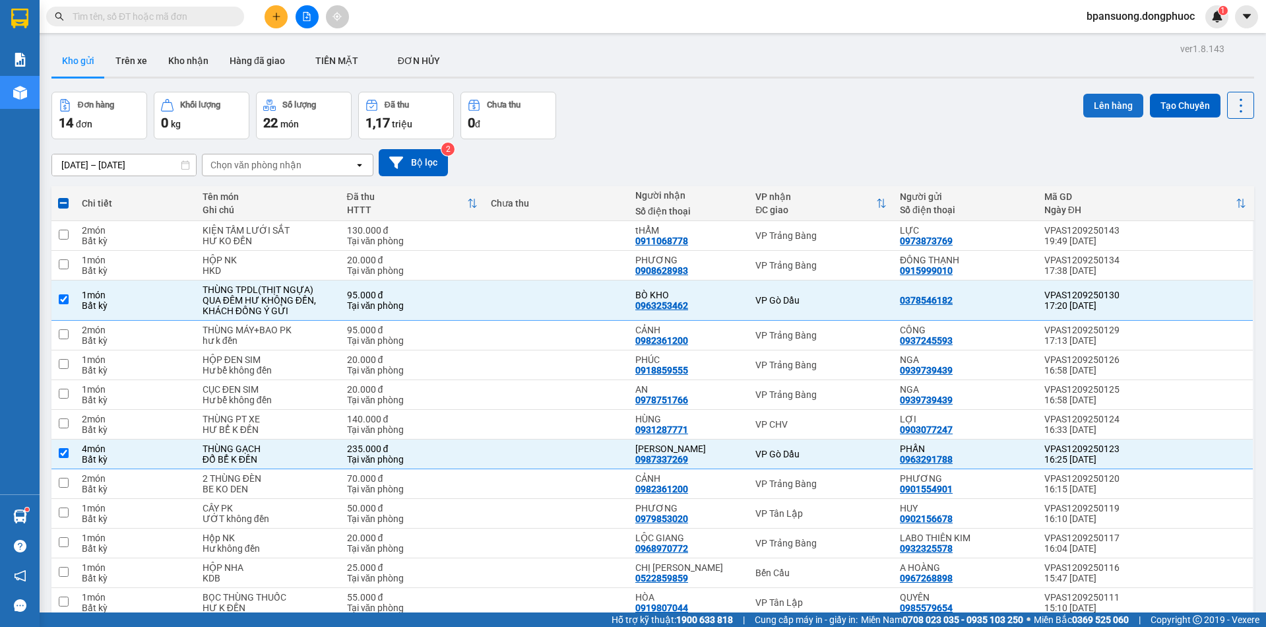
click at [1094, 98] on button "Lên hàng" at bounding box center [1113, 106] width 60 height 24
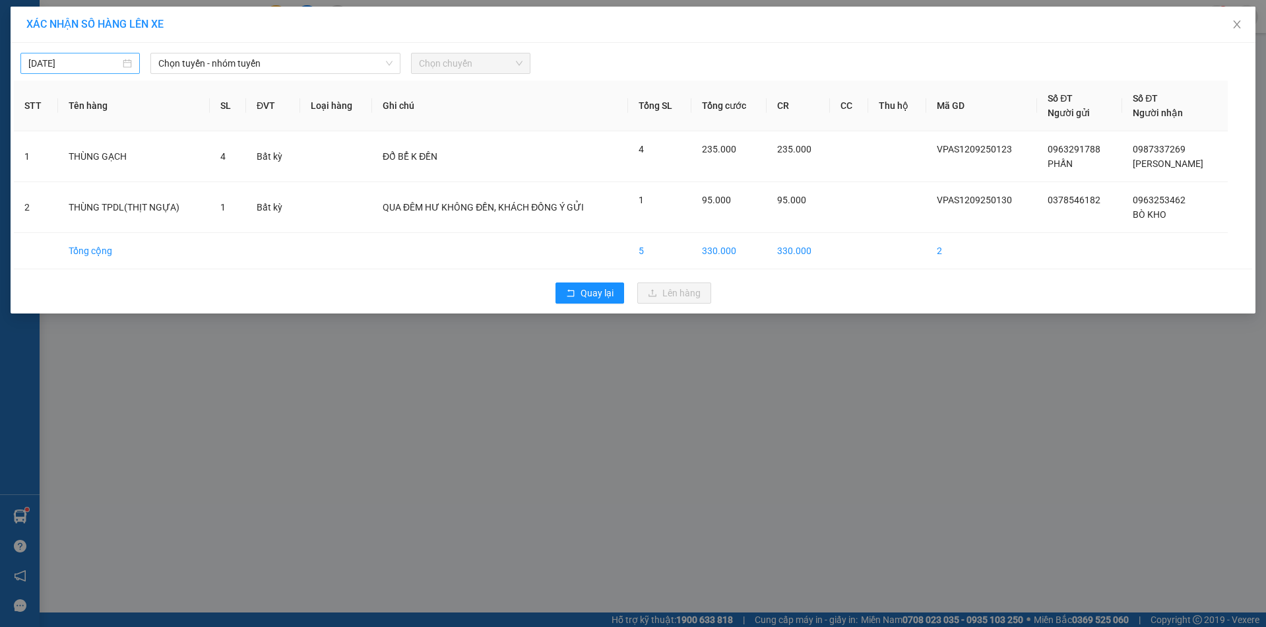
click at [96, 57] on input "12/09/2025" at bounding box center [74, 63] width 92 height 15
click at [177, 161] on div "13" at bounding box center [183, 160] width 16 height 16
type input "13/09/2025"
click at [220, 61] on span "Chọn tuyến - nhóm tuyến" at bounding box center [275, 63] width 234 height 20
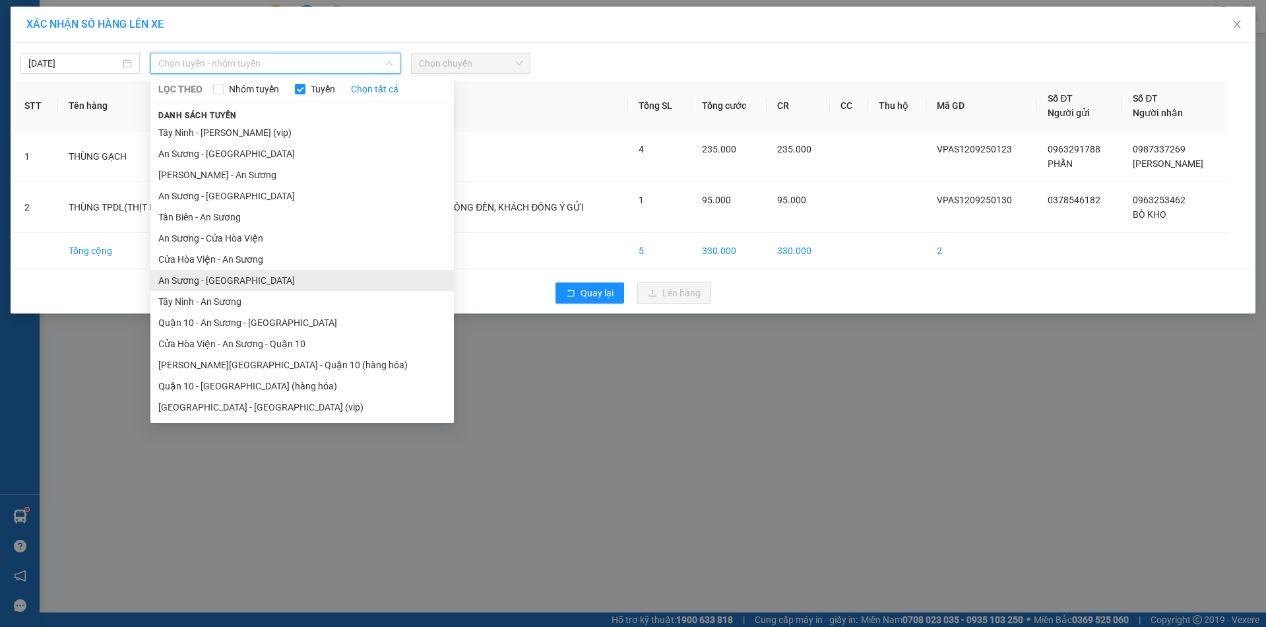
click at [201, 284] on li "An Sương - Tây Ninh" at bounding box center [302, 280] width 304 height 21
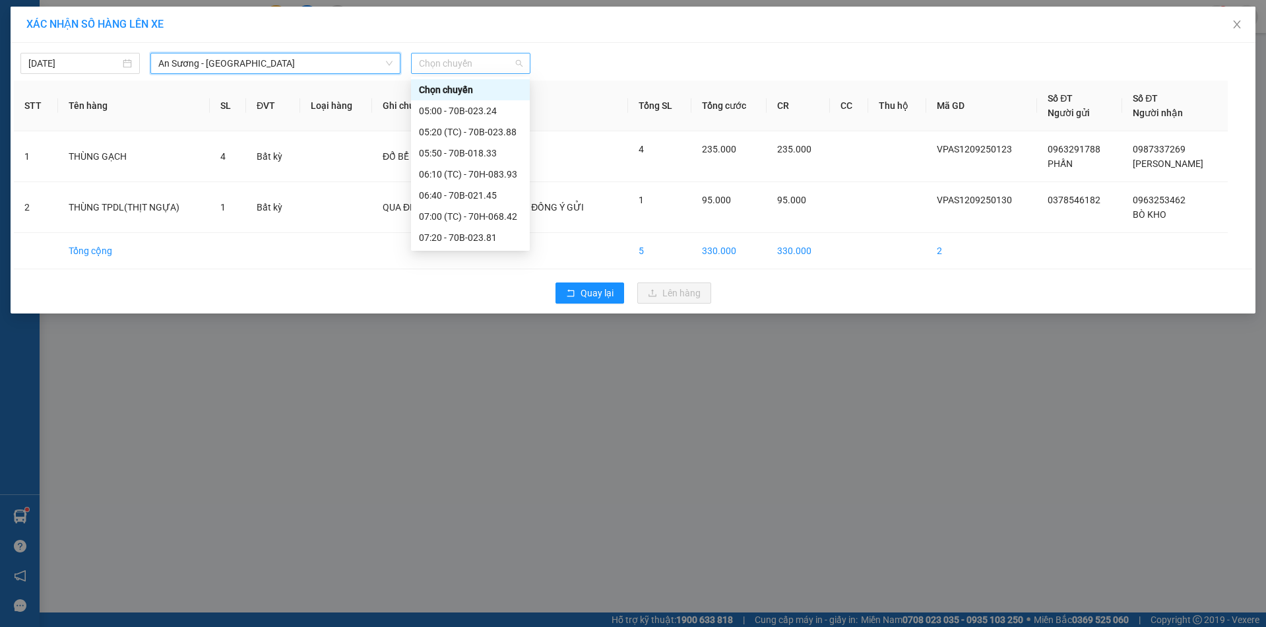
click at [459, 63] on span "Chọn chuyến" at bounding box center [471, 63] width 104 height 20
click at [488, 197] on div "06:40 - 70B-021.45" at bounding box center [470, 195] width 103 height 15
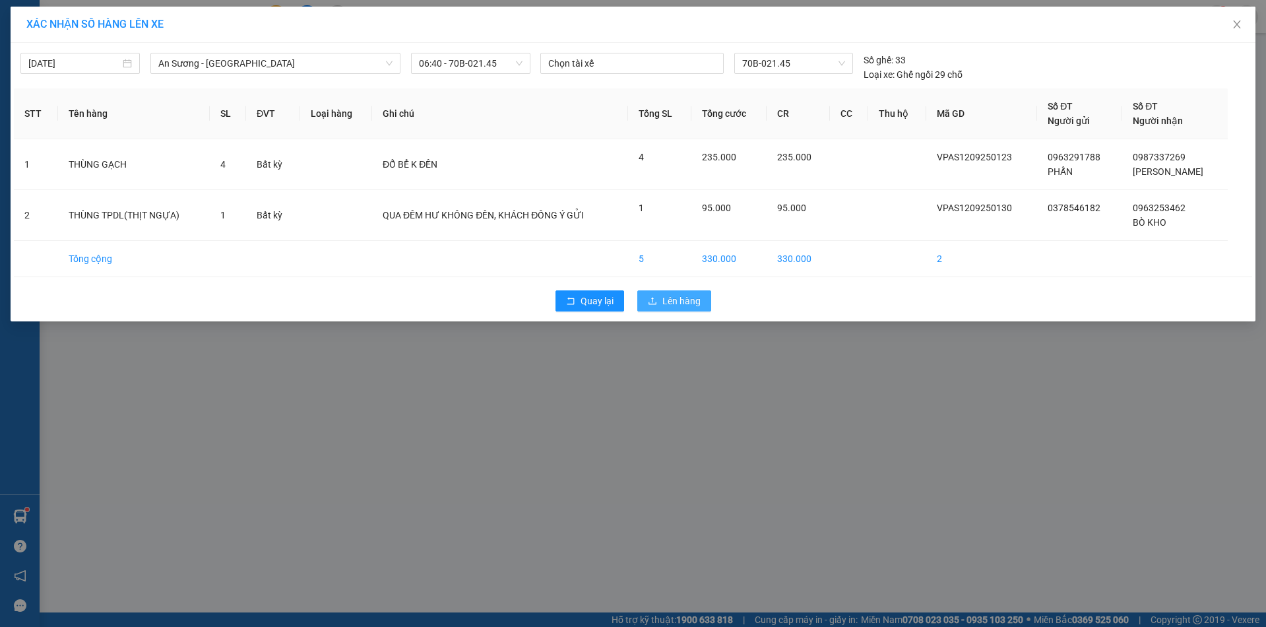
drag, startPoint x: 680, startPoint y: 307, endPoint x: 682, endPoint y: 315, distance: 8.2
click at [684, 327] on div "XÁC NHẬN SỐ HÀNG LÊN XE 13/09/2025 An Sương - Tây Ninh LỌC THEO Nhóm tuyến Tuyế…" at bounding box center [633, 313] width 1266 height 627
click at [672, 298] on span "Lên hàng" at bounding box center [681, 301] width 38 height 15
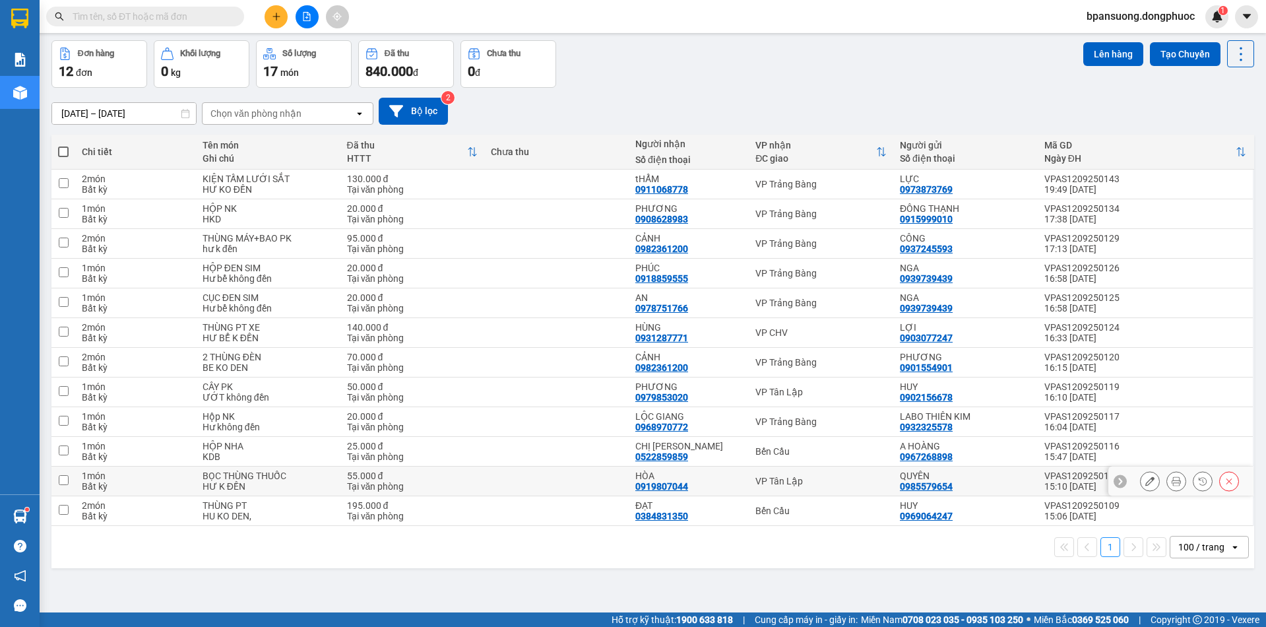
scroll to position [61, 0]
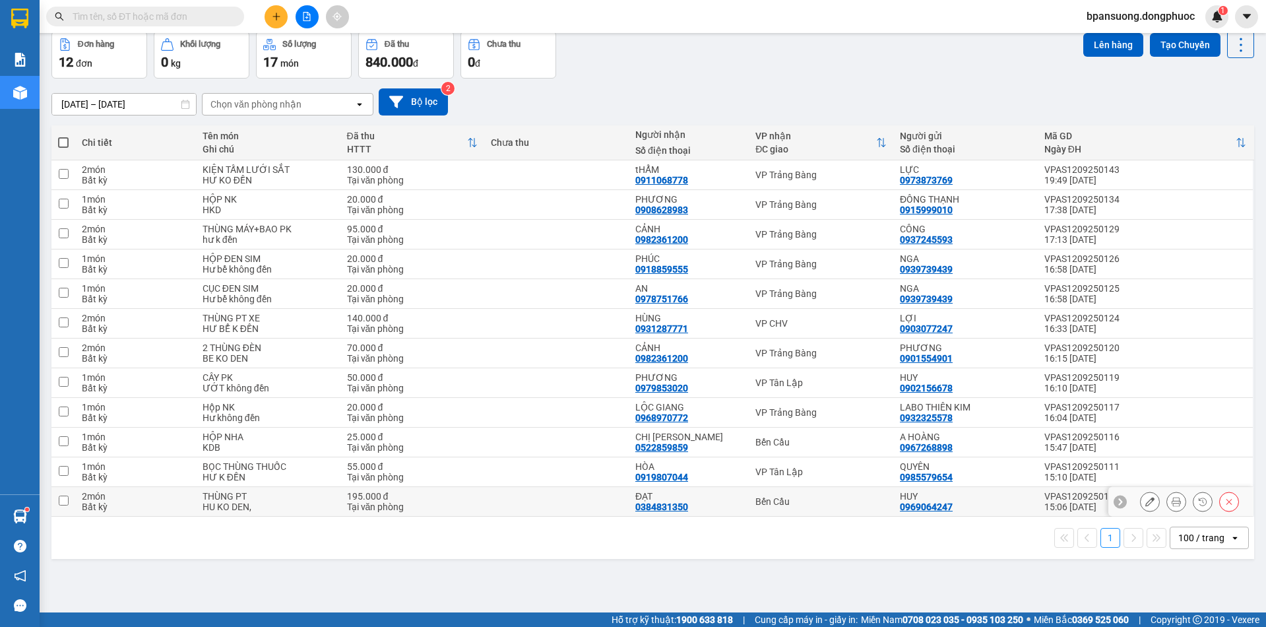
click at [771, 496] on div "Bến Cầu" at bounding box center [821, 501] width 131 height 11
checkbox input "true"
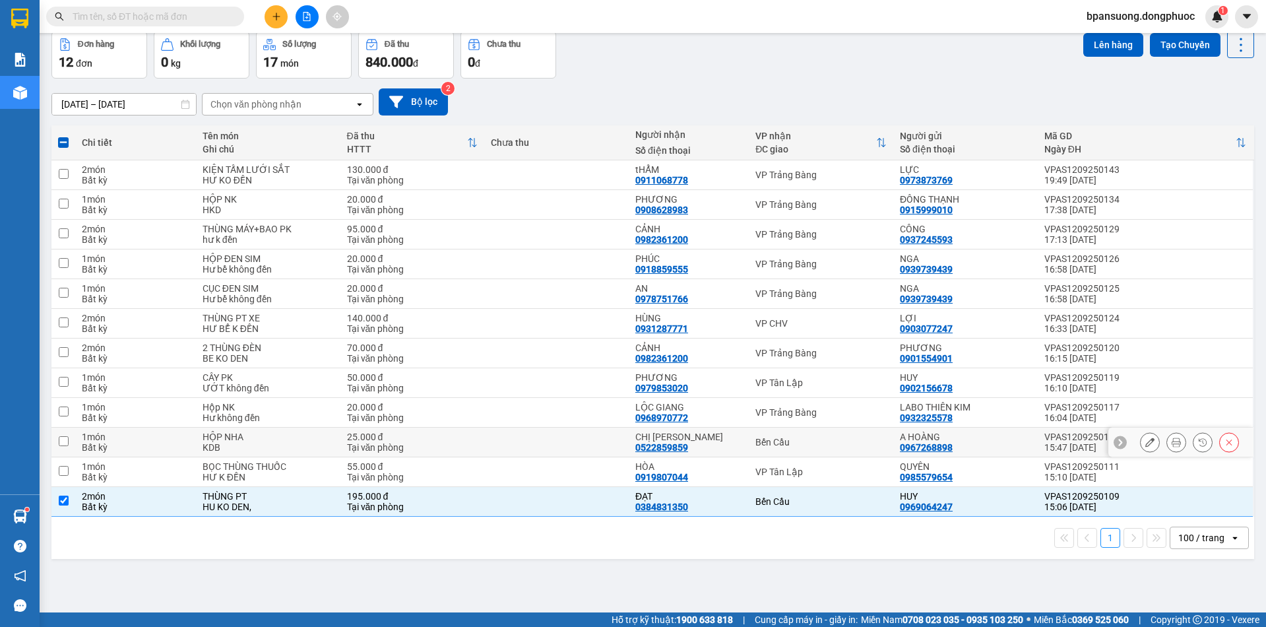
click at [795, 448] on td "Bến Cầu" at bounding box center [821, 443] width 145 height 30
checkbox input "true"
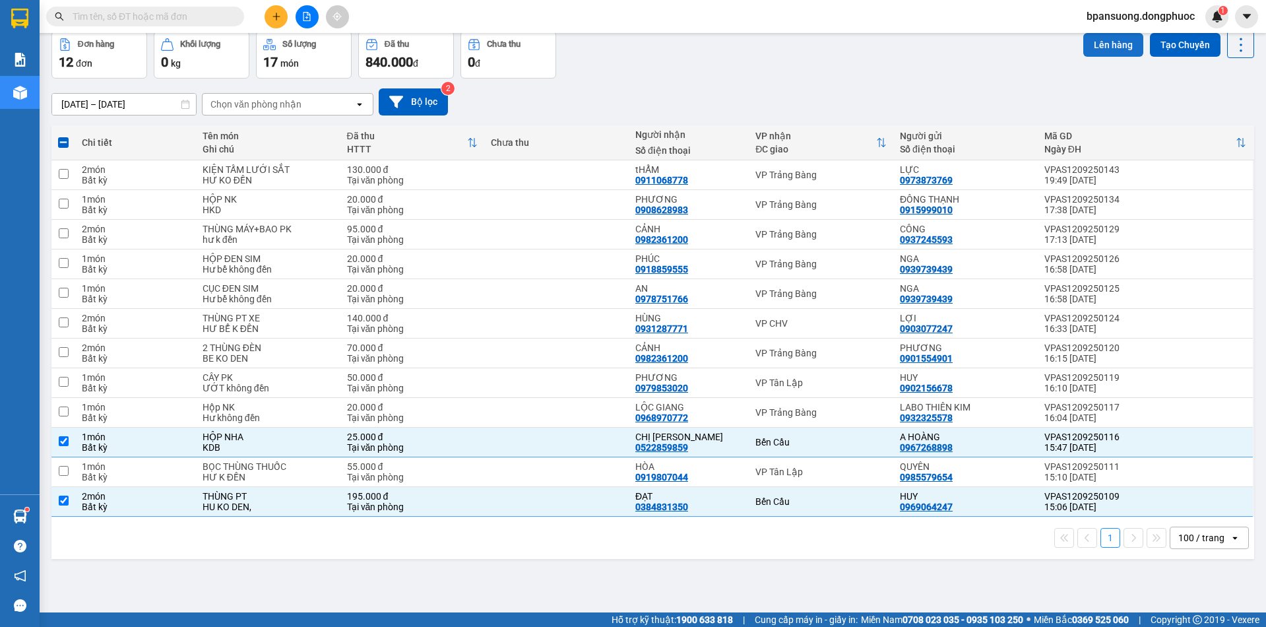
click at [1114, 44] on button "Lên hàng" at bounding box center [1113, 45] width 60 height 24
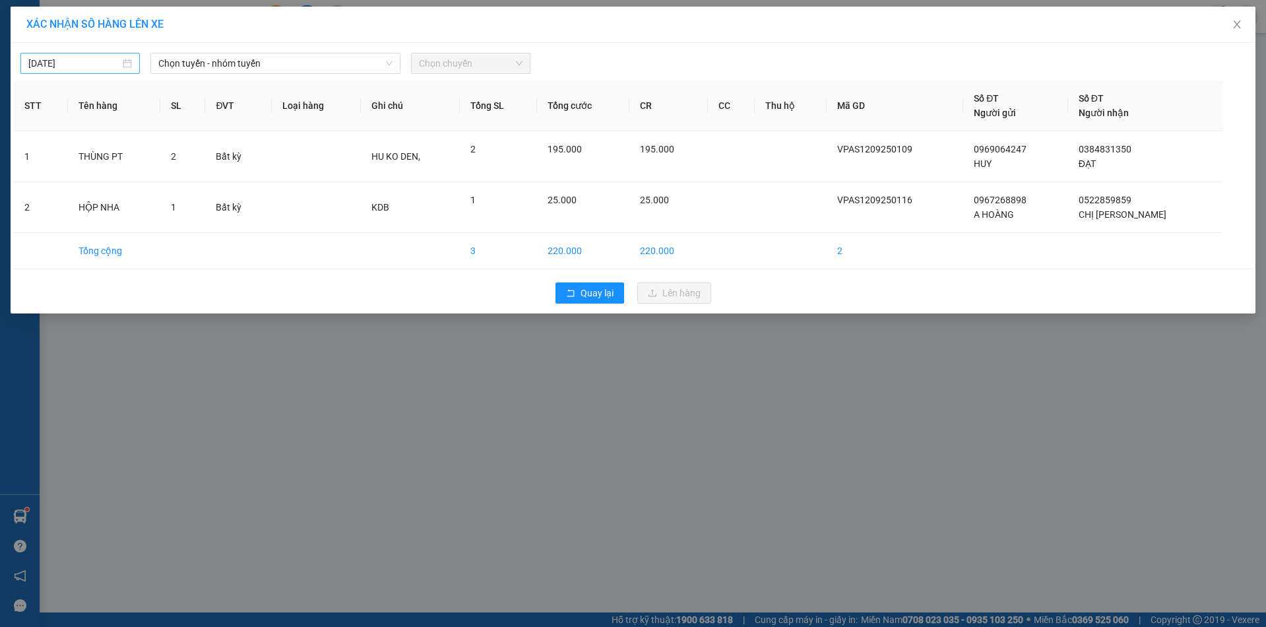
click at [79, 66] on input "12/09/2025" at bounding box center [74, 63] width 92 height 15
click at [180, 158] on div "13" at bounding box center [183, 160] width 16 height 16
type input "[DATE]"
click at [213, 65] on span "Chọn tuyến - nhóm tuyến" at bounding box center [275, 63] width 234 height 20
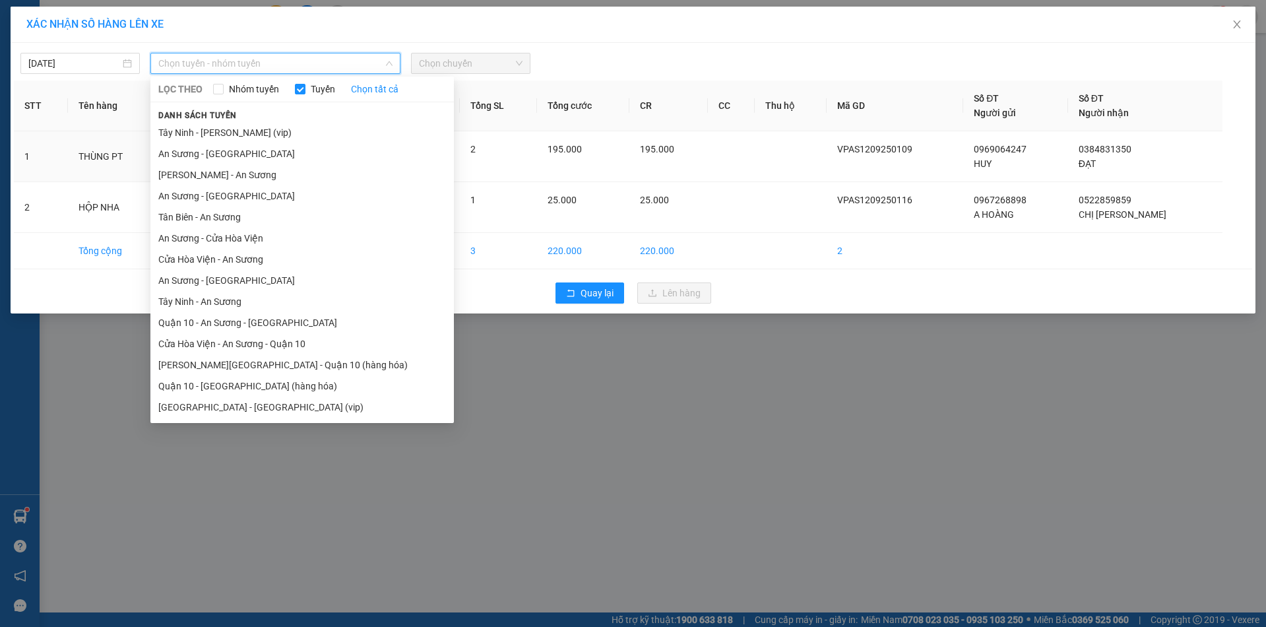
click at [734, 364] on div "XÁC NHẬN SỐ HÀNG LÊN XE 13/09/2025 Chọn tuyến - nhóm tuyến LỌC THEO Nhóm tuyến …" at bounding box center [633, 313] width 1266 height 627
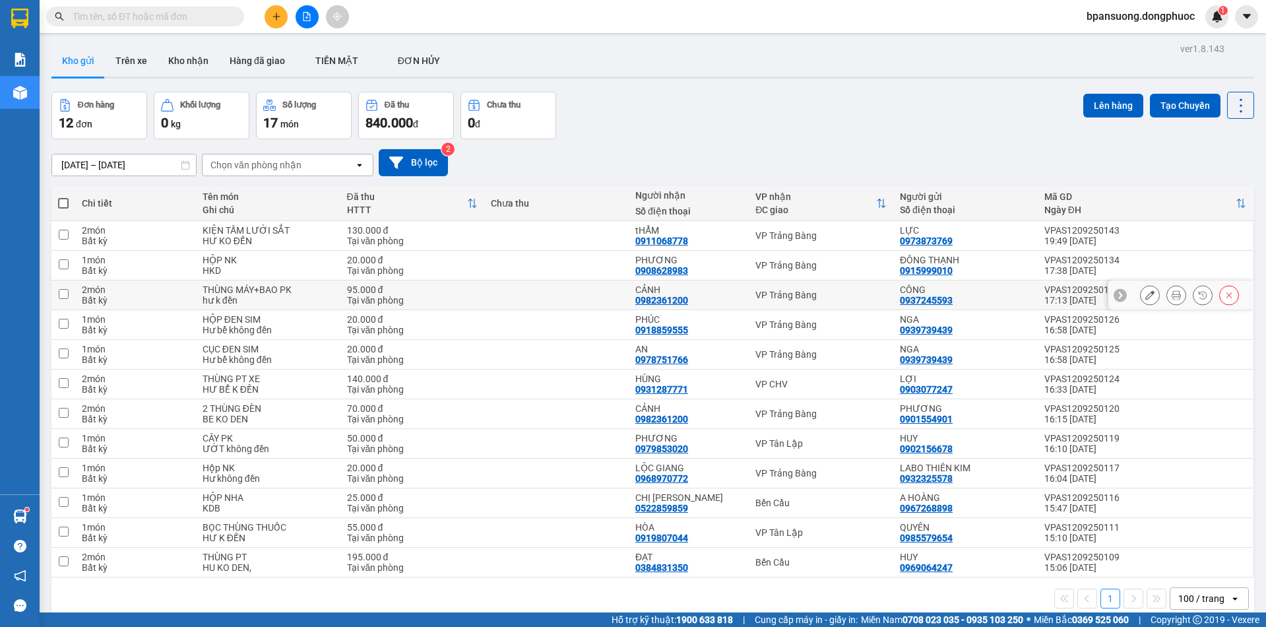
click at [586, 298] on div "Chi tiết Tên món Ghi chú Đã thu HTTT Chưa thu Người nhận Số điện thoại VP nhận …" at bounding box center [652, 403] width 1203 height 434
click at [825, 558] on div "Bến Cầu" at bounding box center [821, 562] width 131 height 11
checkbox input "true"
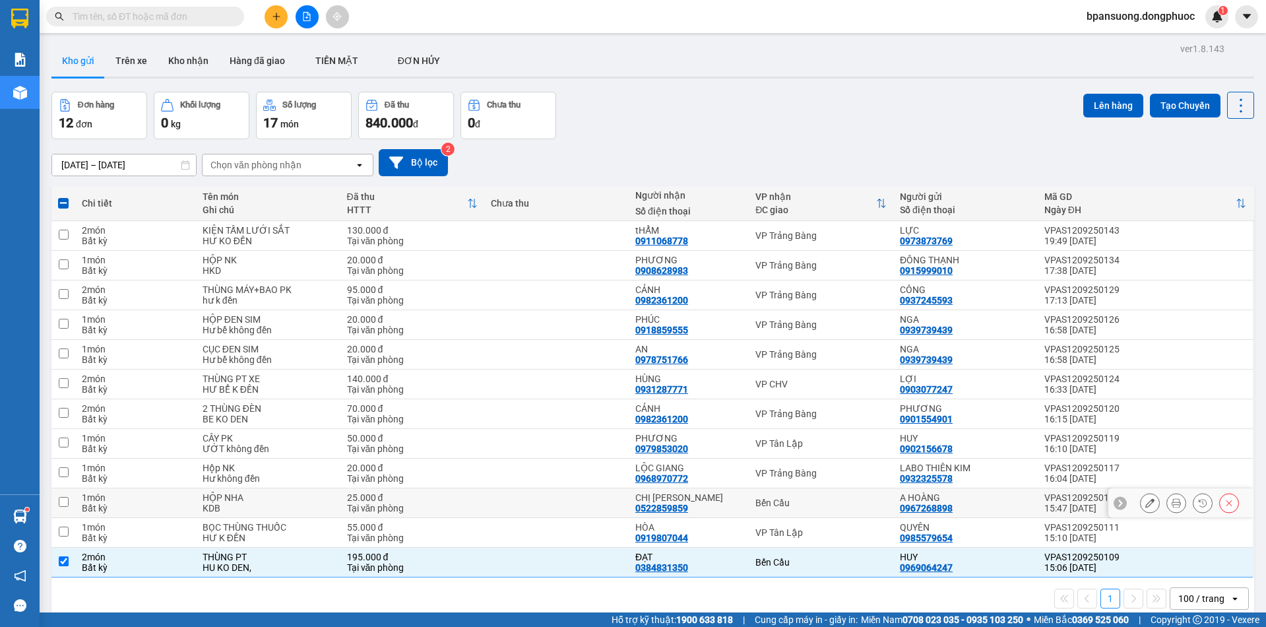
click at [790, 502] on div "Bến Cầu" at bounding box center [821, 503] width 131 height 11
checkbox input "true"
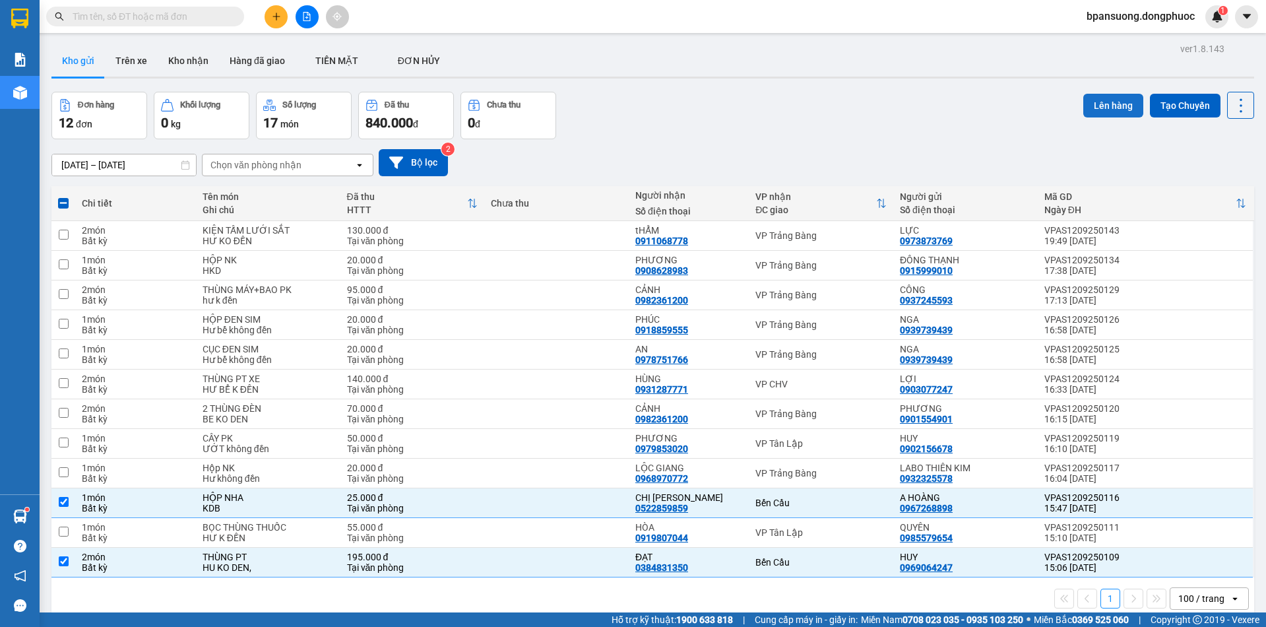
click at [1087, 105] on button "Lên hàng" at bounding box center [1113, 106] width 60 height 24
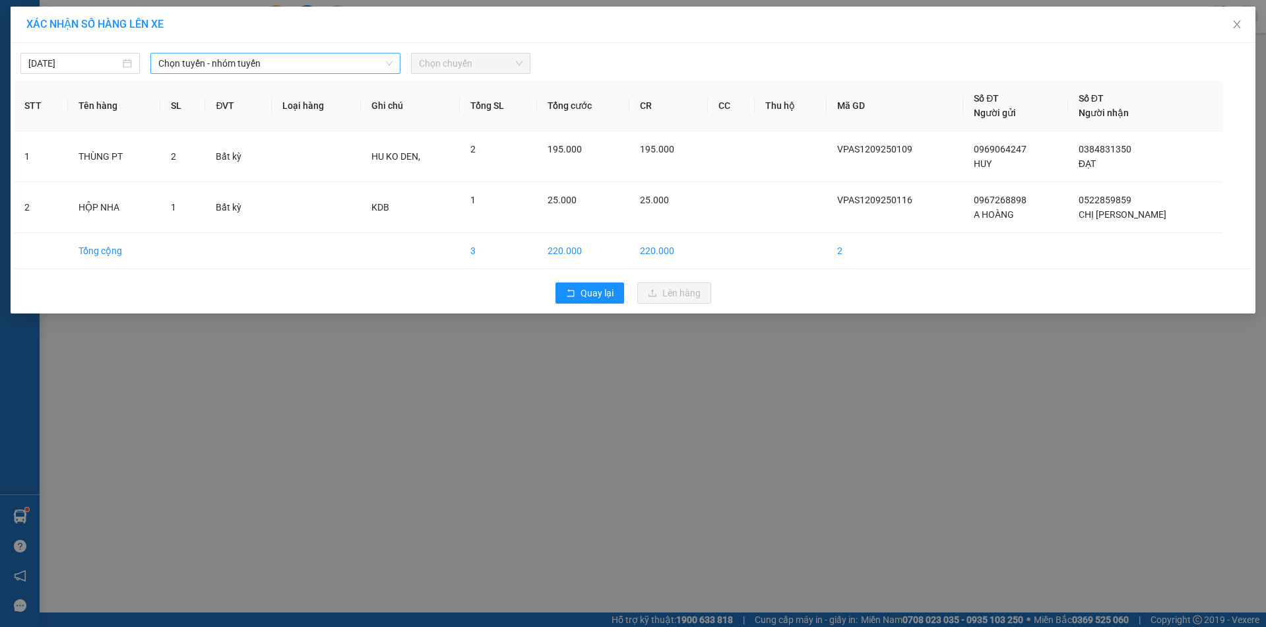
click at [298, 54] on span "Chọn tuyến - nhóm tuyến" at bounding box center [275, 63] width 234 height 20
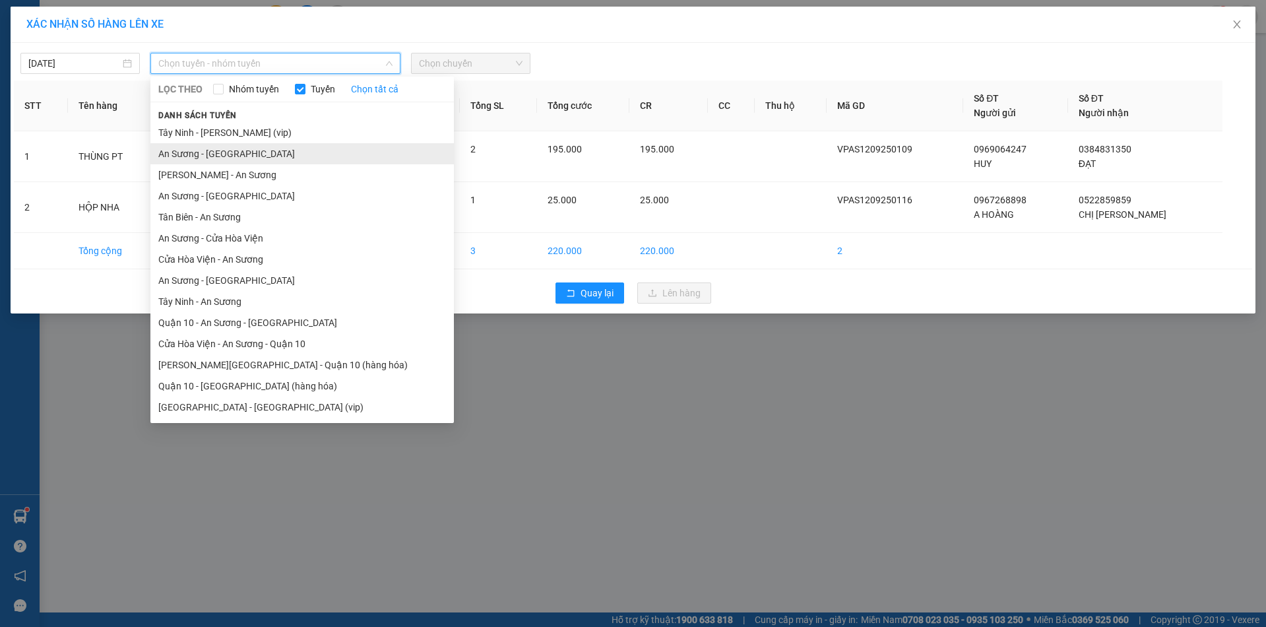
click at [220, 152] on li "An Sương - Châu Thành" at bounding box center [302, 153] width 304 height 21
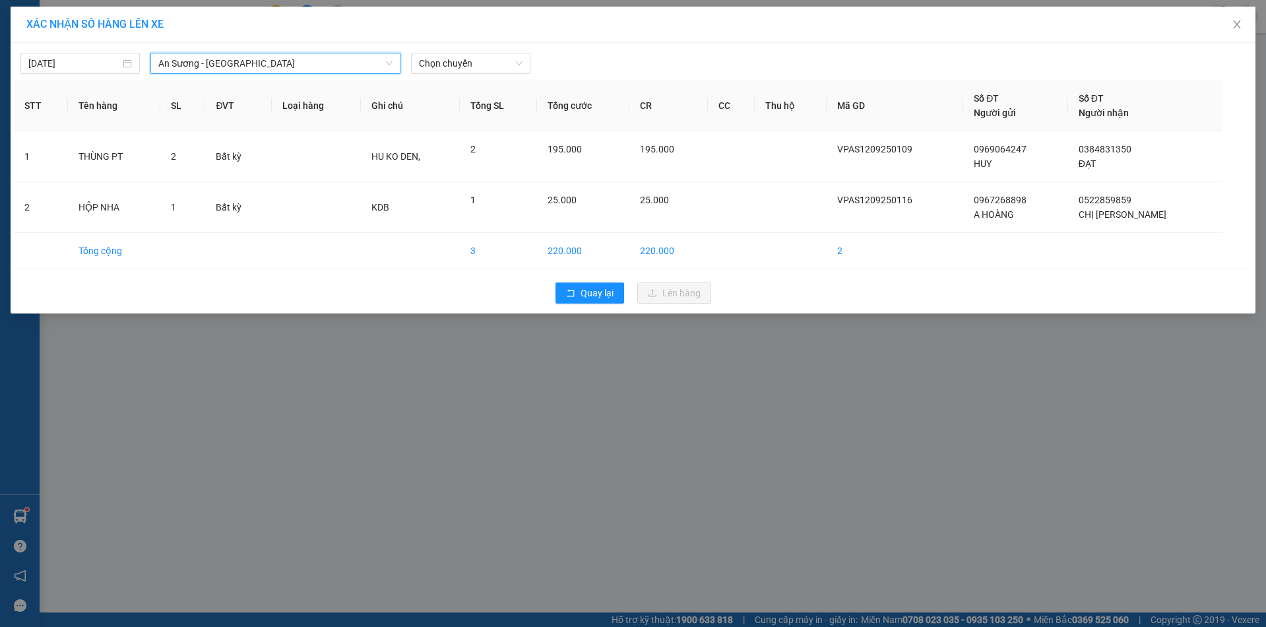
click at [465, 74] on div "12/09/2025 An Sương - Châu Thành An Sương - Châu Thành LỌC THEO Nhóm tuyến Tuyế…" at bounding box center [633, 178] width 1245 height 271
click at [467, 67] on span "Chọn chuyến" at bounding box center [471, 63] width 104 height 20
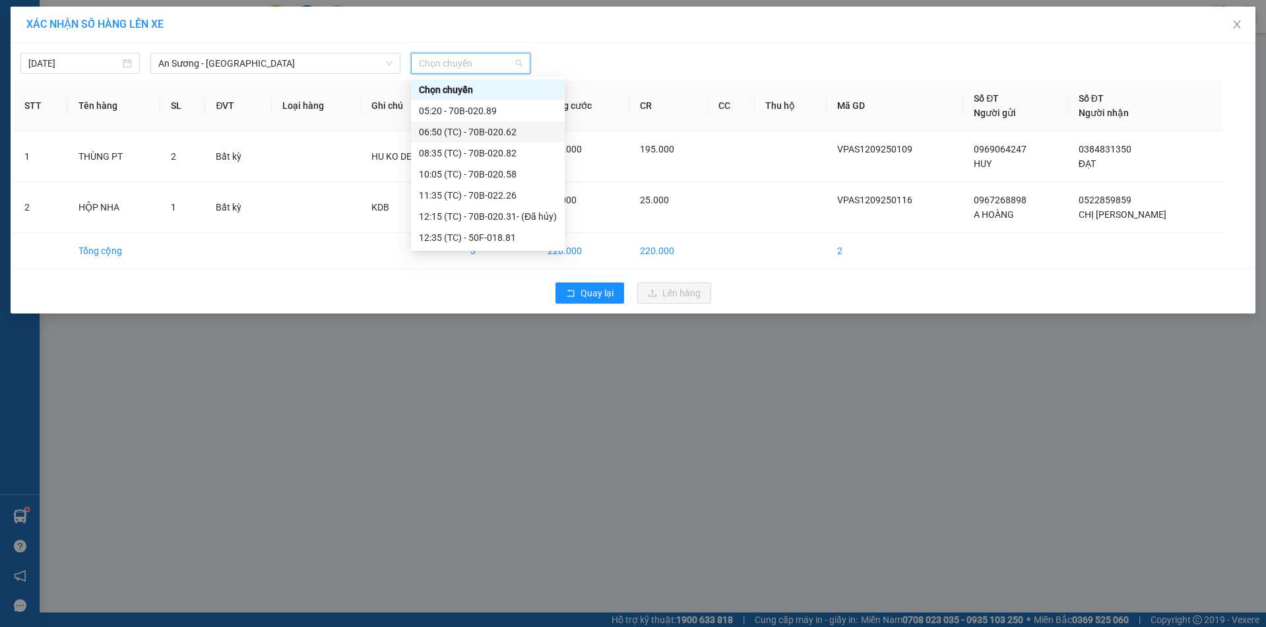
click at [508, 131] on div "06:50 (TC) - 70B-020.62" at bounding box center [488, 132] width 138 height 15
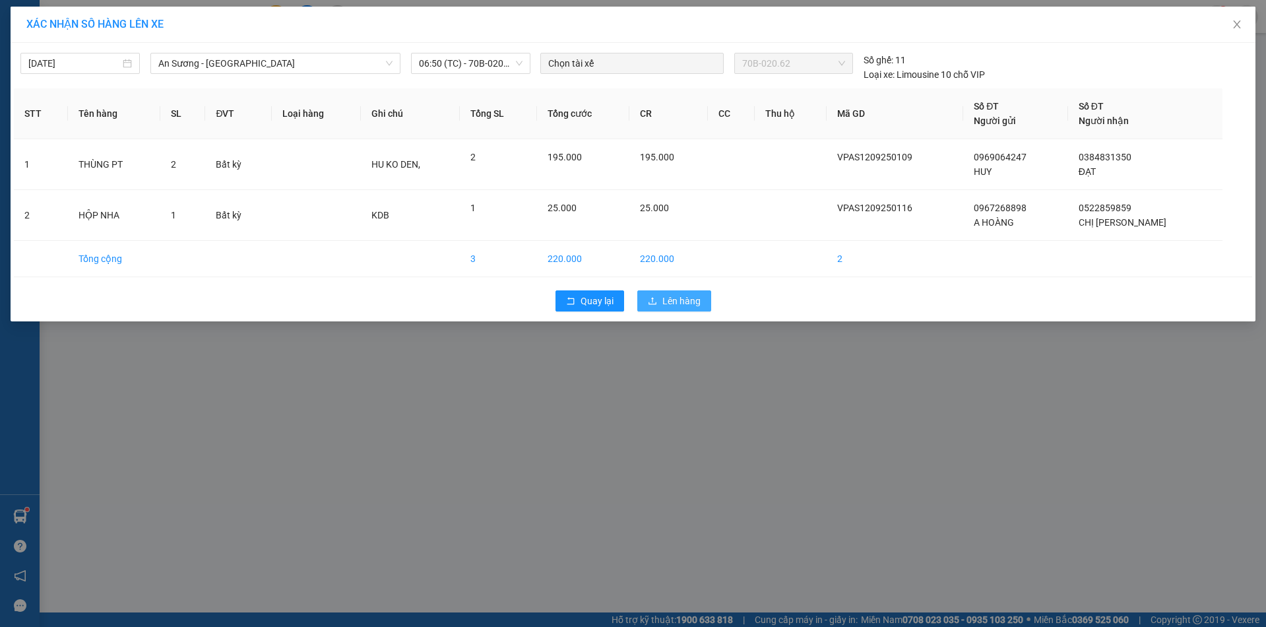
click at [684, 296] on span "Lên hàng" at bounding box center [681, 301] width 38 height 15
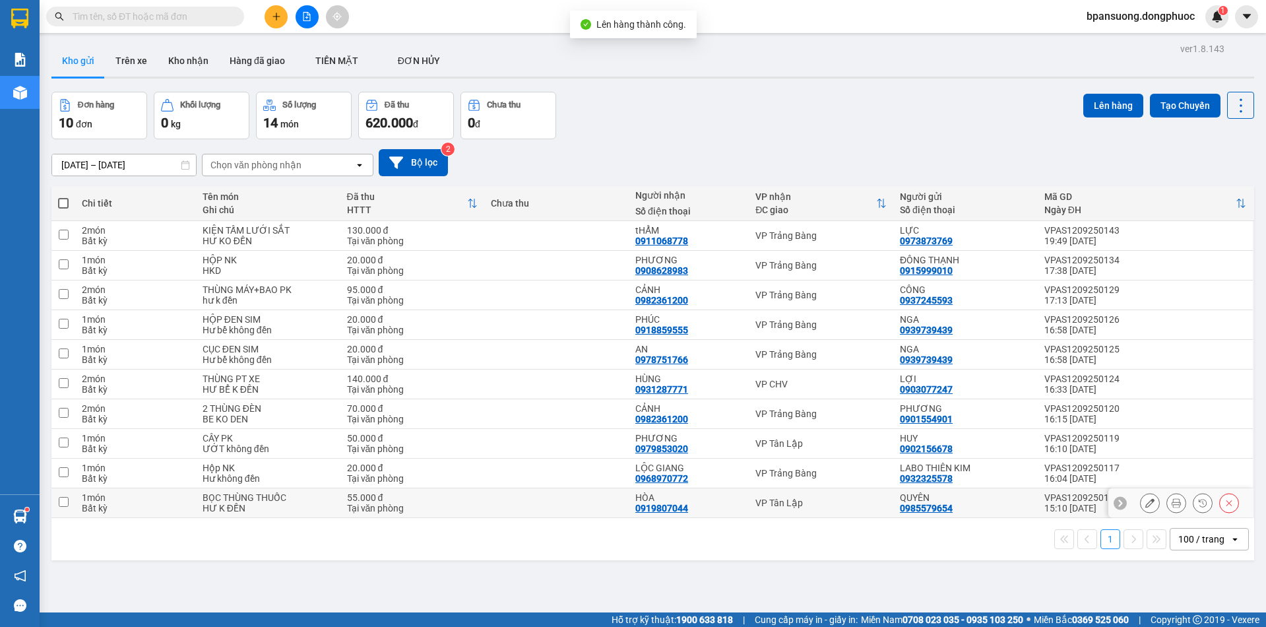
click at [817, 508] on td "VP Tân Lập" at bounding box center [821, 503] width 145 height 30
checkbox input "true"
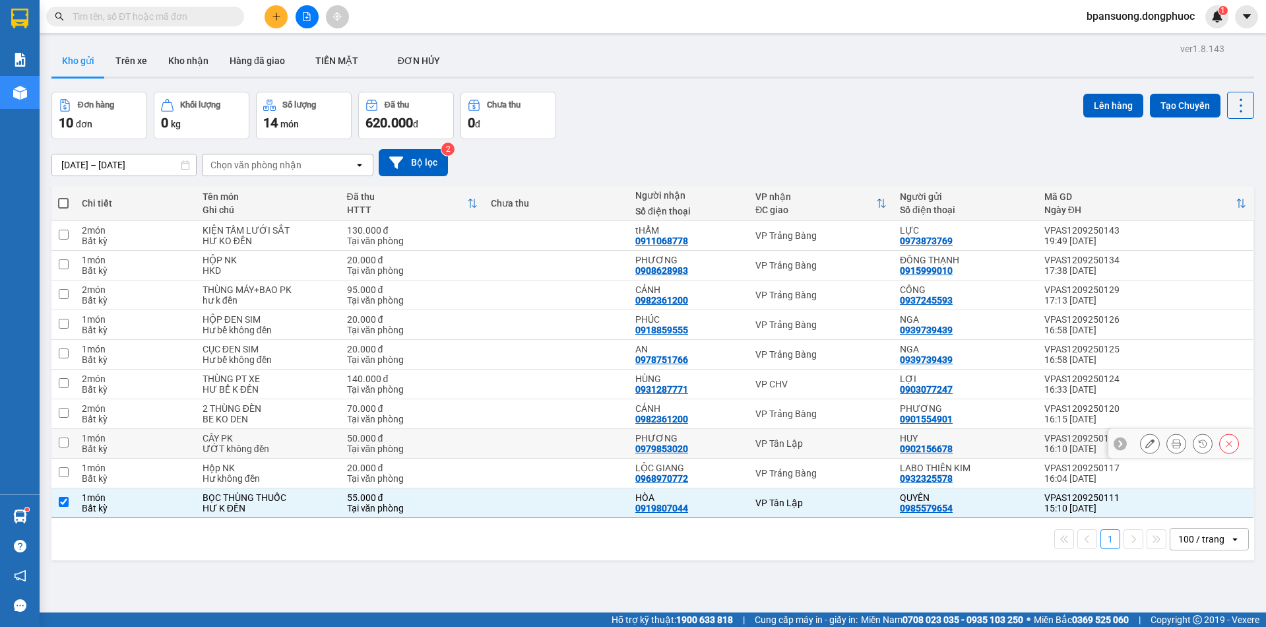
click at [798, 438] on div "VP Tân Lập" at bounding box center [821, 443] width 131 height 11
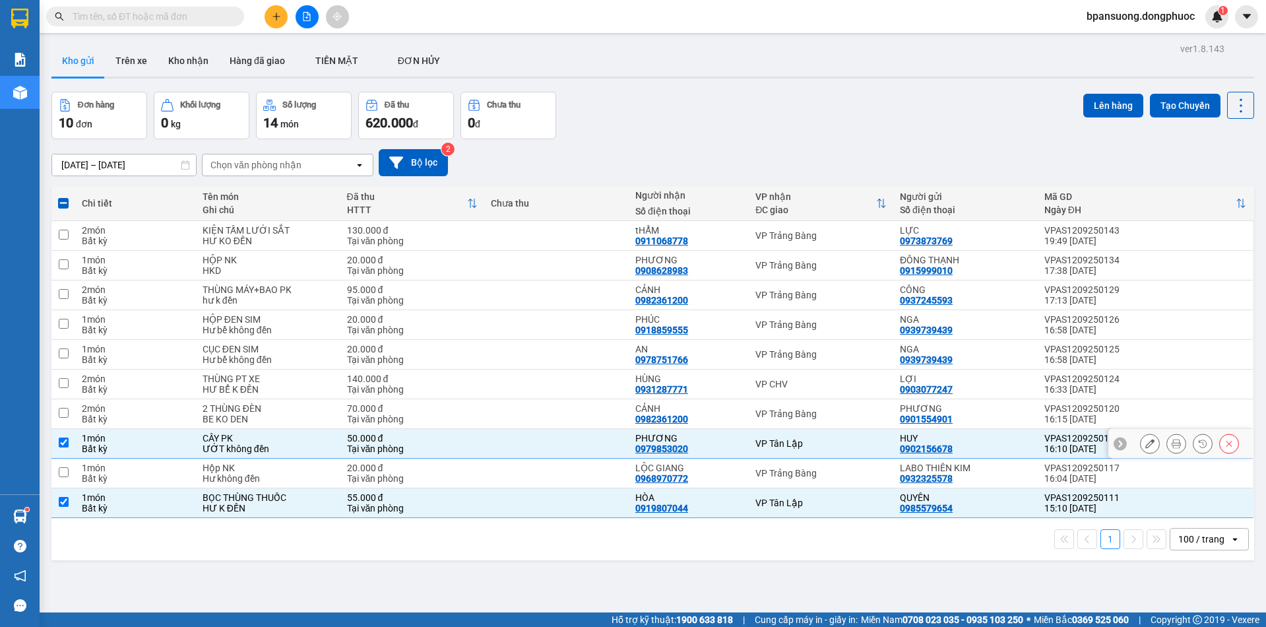
checkbox input "true"
click at [1093, 104] on button "Lên hàng" at bounding box center [1113, 106] width 60 height 24
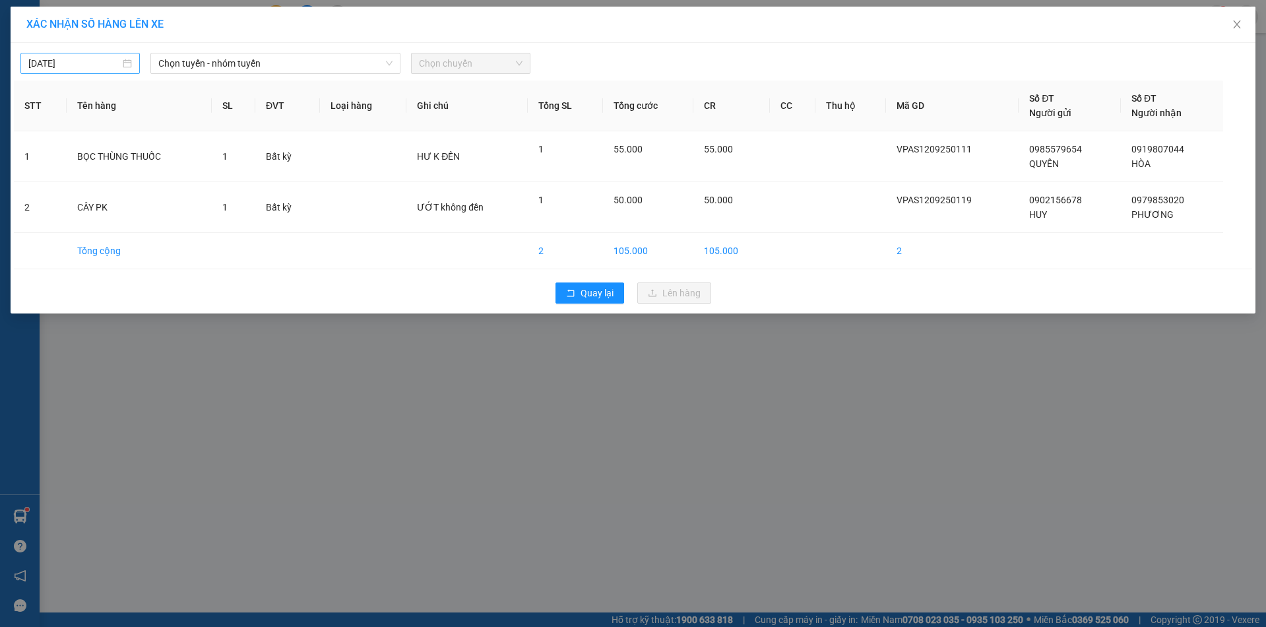
click at [106, 55] on div "12/09/2025" at bounding box center [79, 63] width 119 height 21
click at [181, 162] on div "13" at bounding box center [183, 160] width 16 height 16
type input "[DATE]"
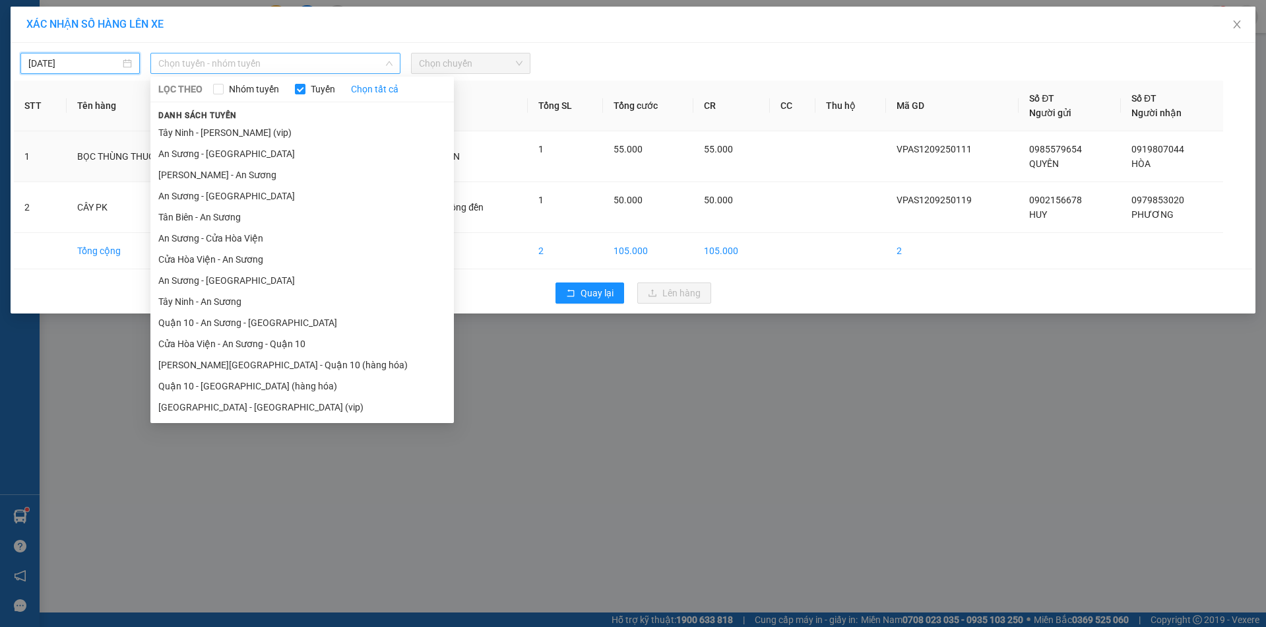
click at [247, 64] on span "Chọn tuyến - nhóm tuyến" at bounding box center [275, 63] width 234 height 20
click at [210, 197] on li "An Sương - Tân Biên" at bounding box center [302, 195] width 304 height 21
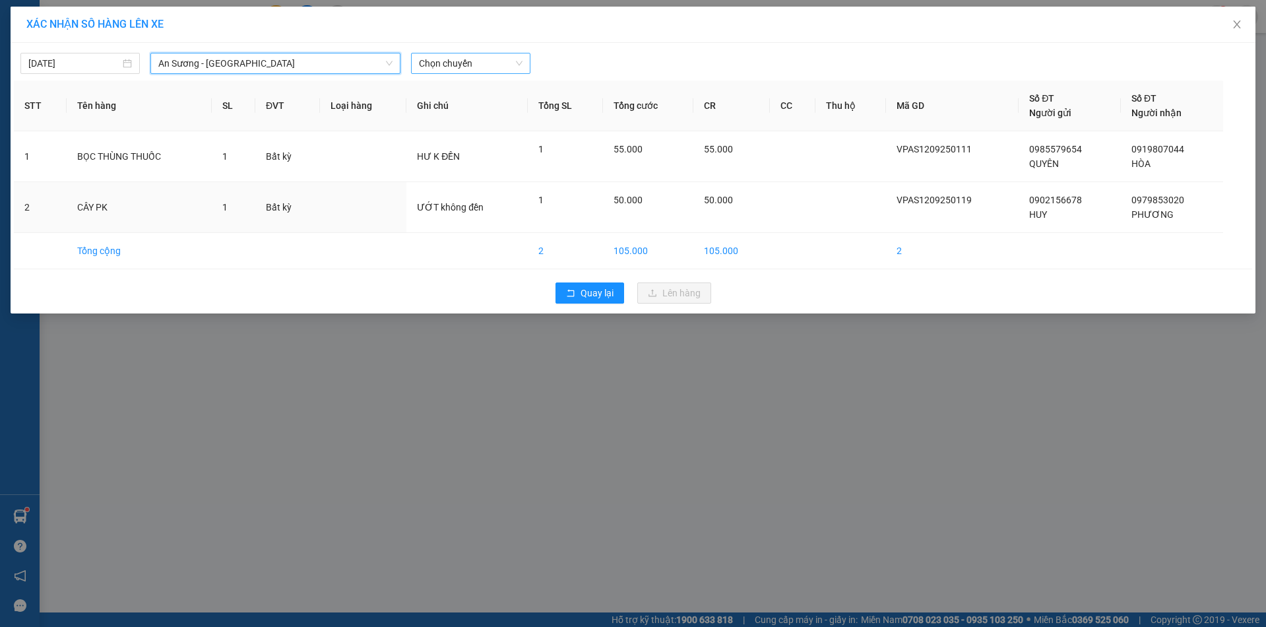
click at [455, 63] on span "Chọn chuyến" at bounding box center [471, 63] width 104 height 20
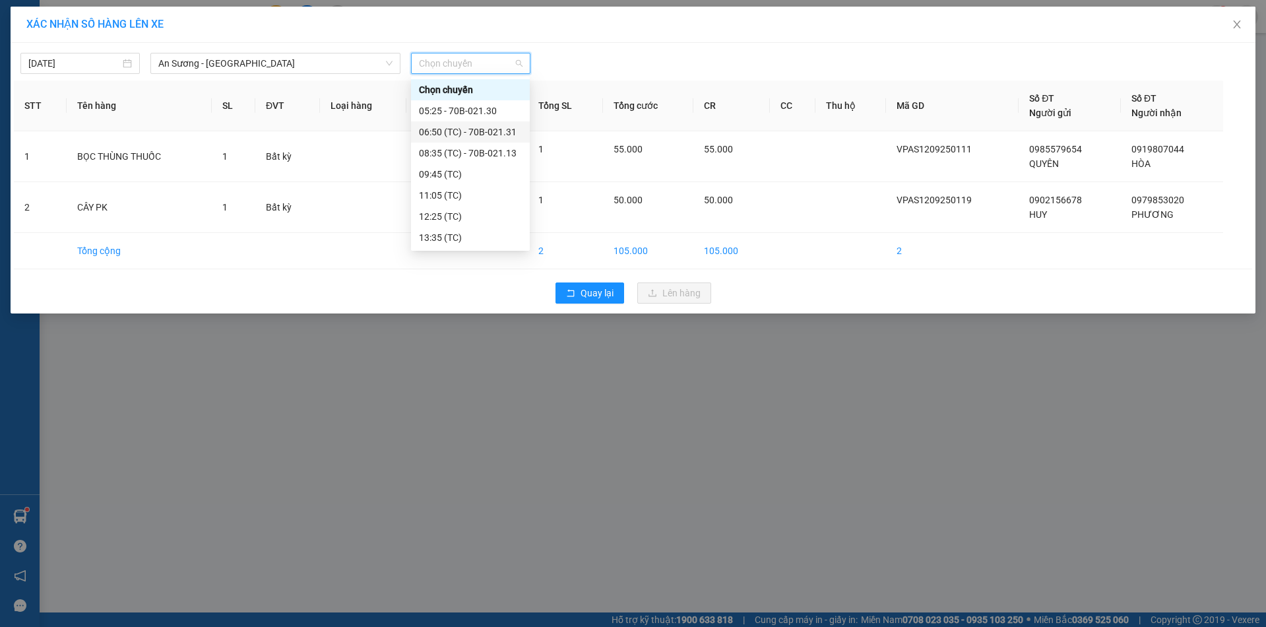
click at [485, 133] on div "06:50 (TC) - 70B-021.31" at bounding box center [470, 132] width 103 height 15
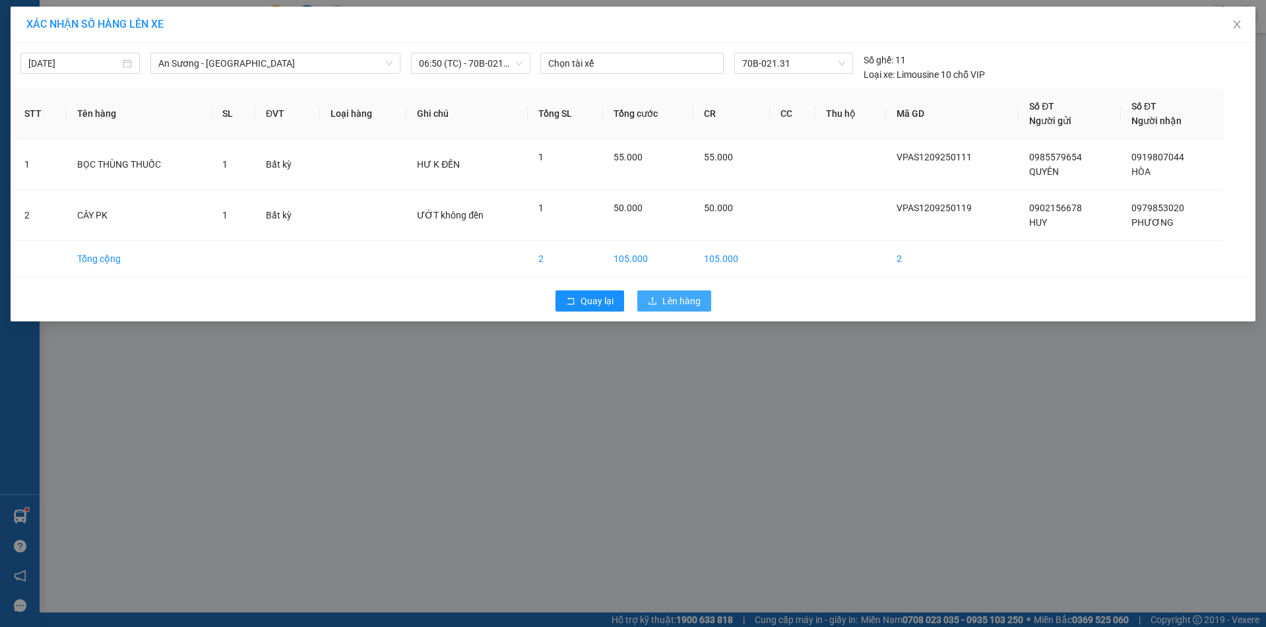
click at [674, 304] on span "Lên hàng" at bounding box center [681, 301] width 38 height 15
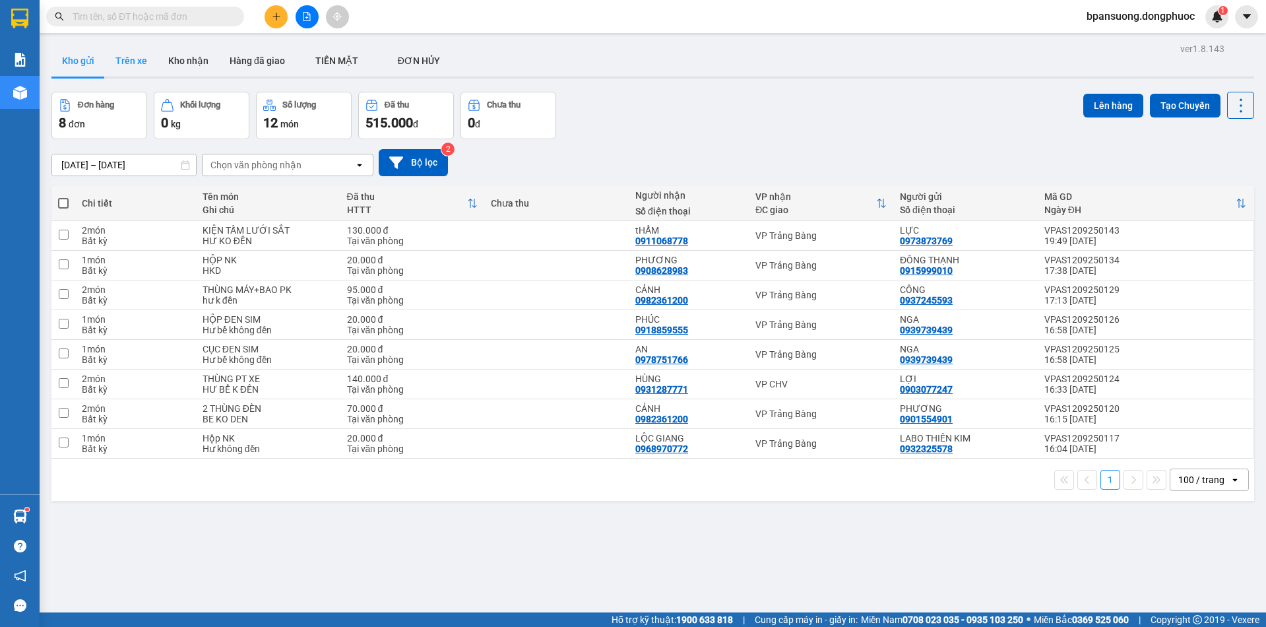
click at [130, 64] on button "Trên xe" at bounding box center [131, 61] width 53 height 32
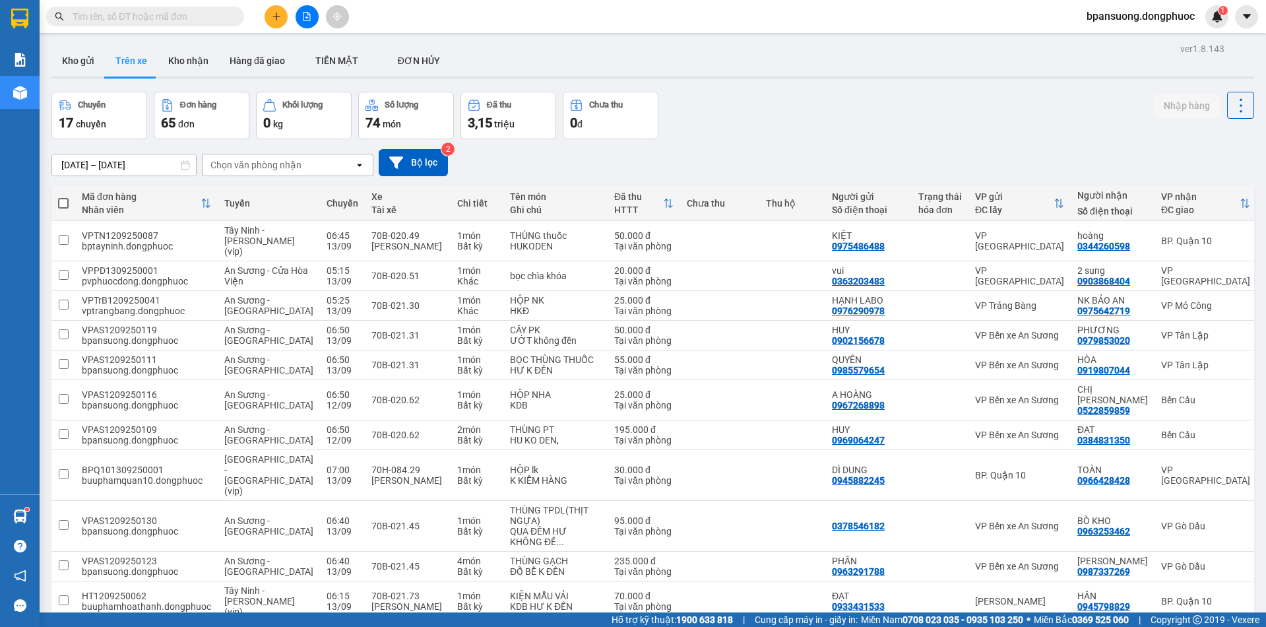
click at [133, 22] on input "text" at bounding box center [151, 16] width 156 height 15
click at [313, 16] on button at bounding box center [307, 16] width 23 height 23
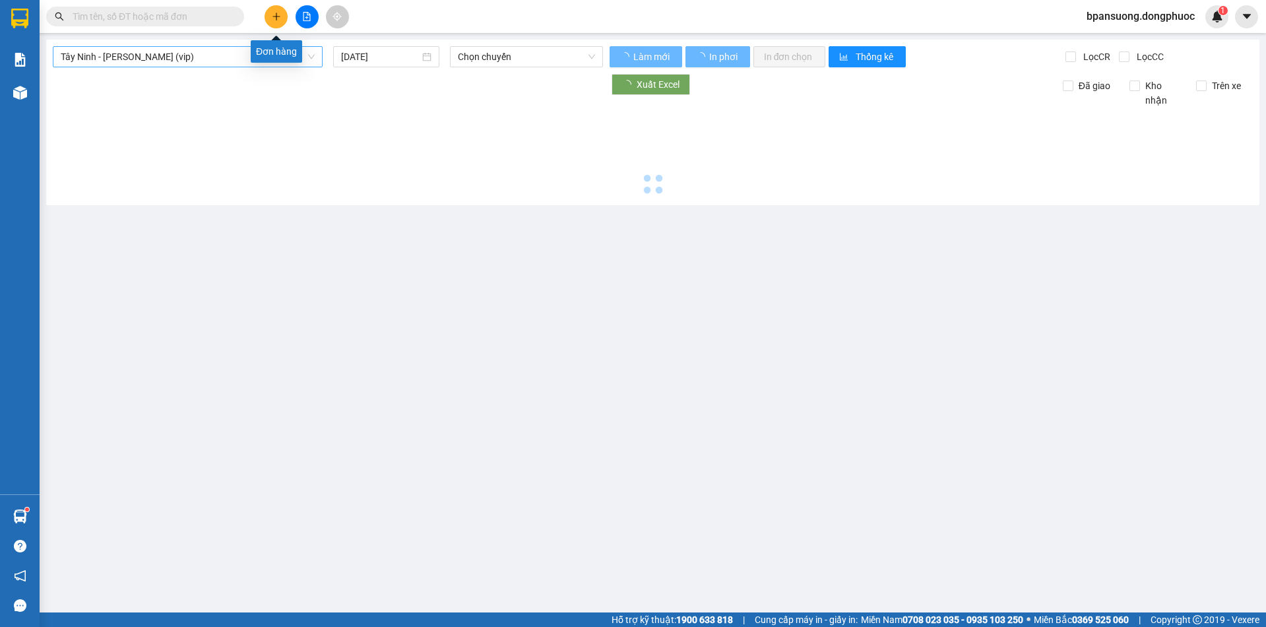
click at [182, 54] on span "Tây Ninh - Hồ Chí Minh (vip)" at bounding box center [188, 57] width 254 height 20
type input "13/09/2025"
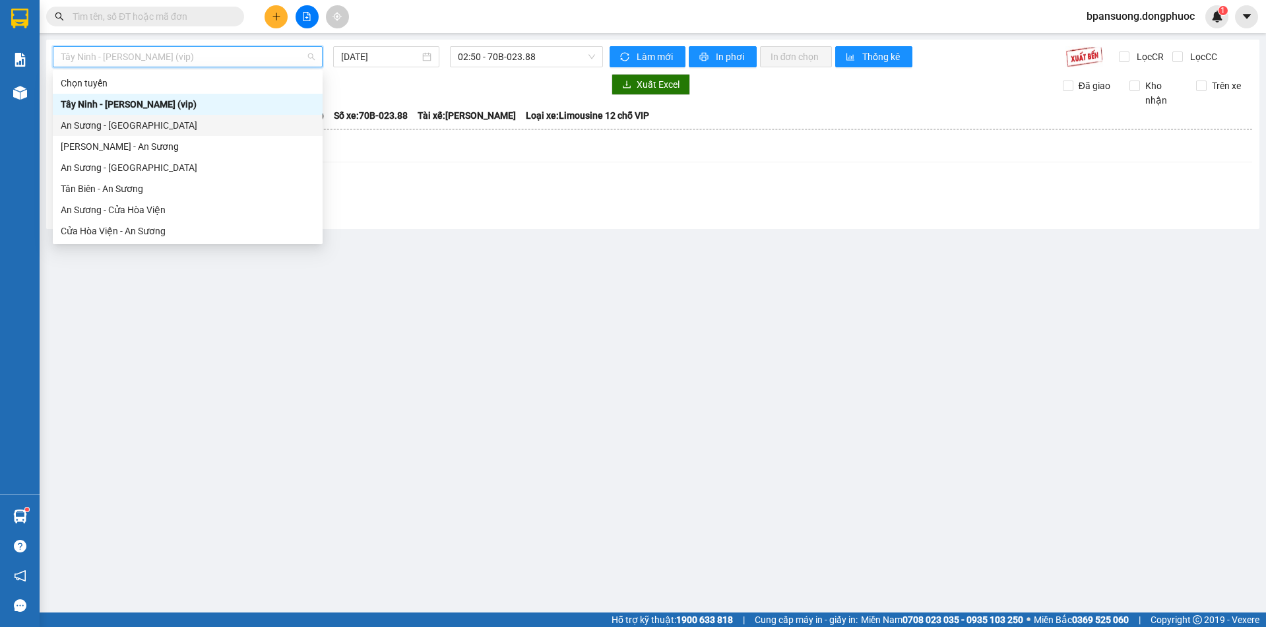
click at [97, 127] on div "An Sương - Châu Thành" at bounding box center [188, 125] width 254 height 15
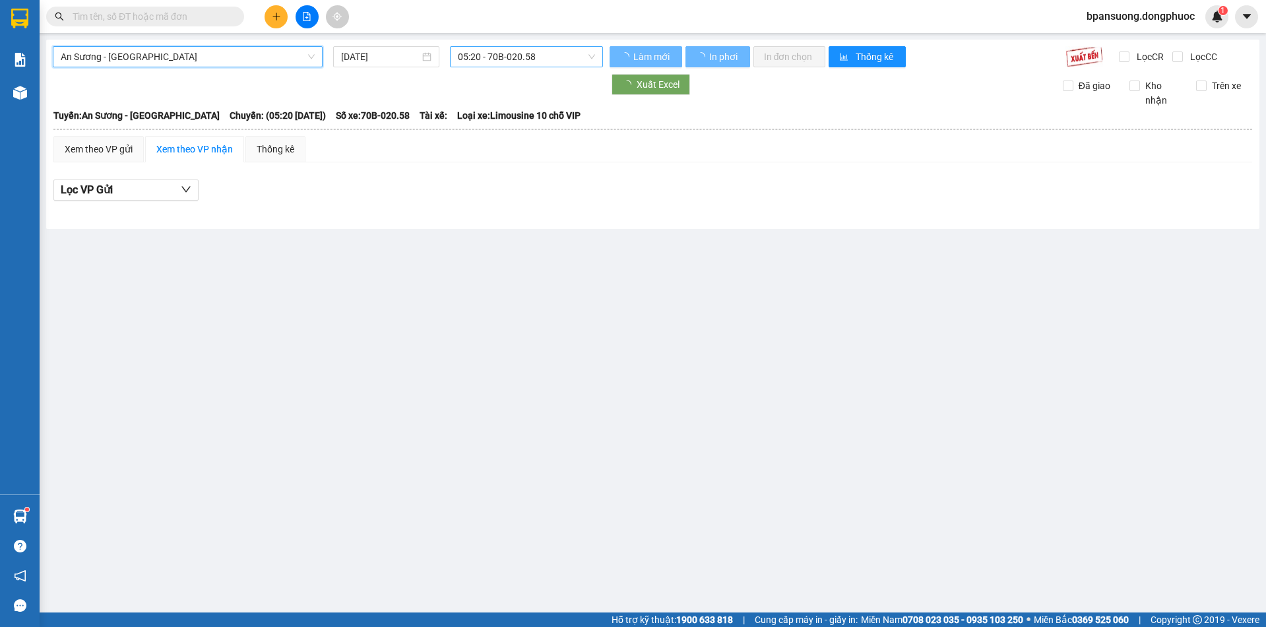
click at [511, 57] on span "05:20 - 70B-020.58" at bounding box center [526, 57] width 137 height 20
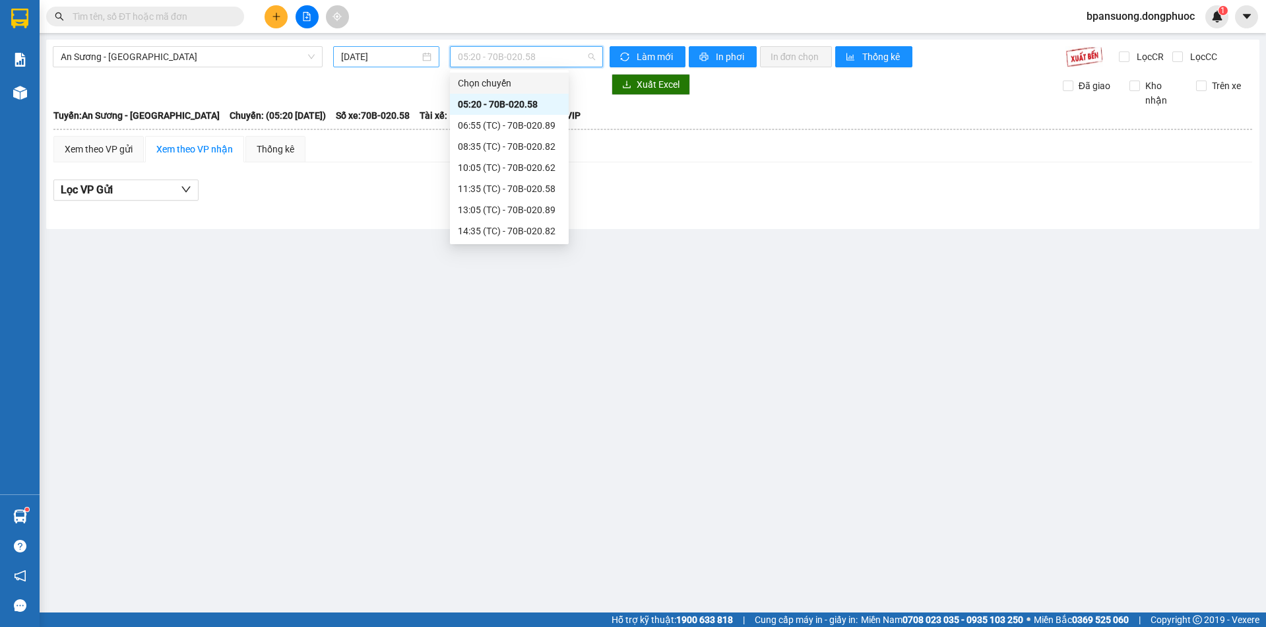
click at [391, 57] on input "[DATE]" at bounding box center [380, 56] width 79 height 15
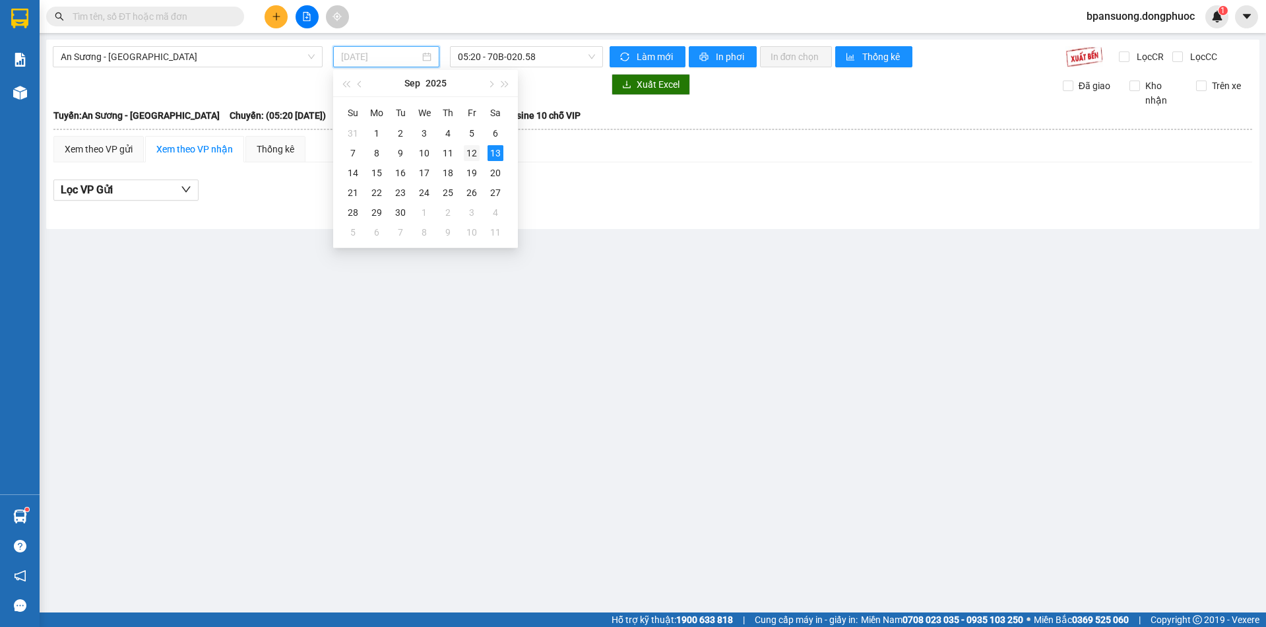
click at [473, 152] on div "12" at bounding box center [472, 153] width 16 height 16
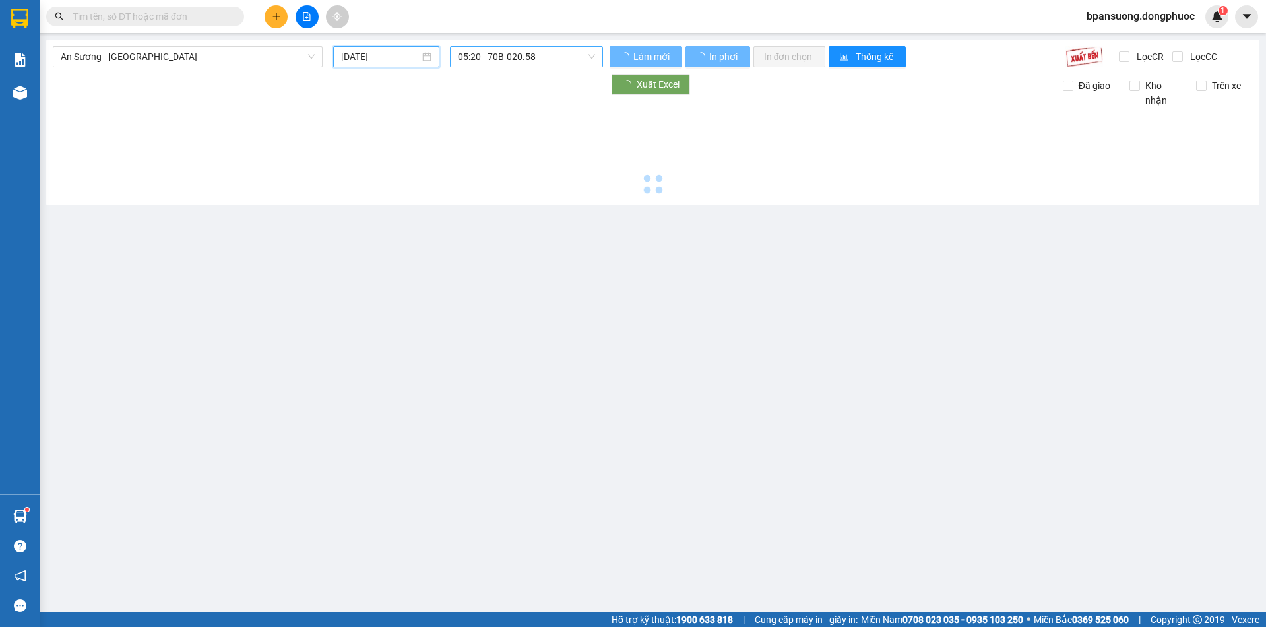
type input "12/09/2025"
click at [506, 60] on span "05:20 - 70B-020.58" at bounding box center [526, 57] width 137 height 20
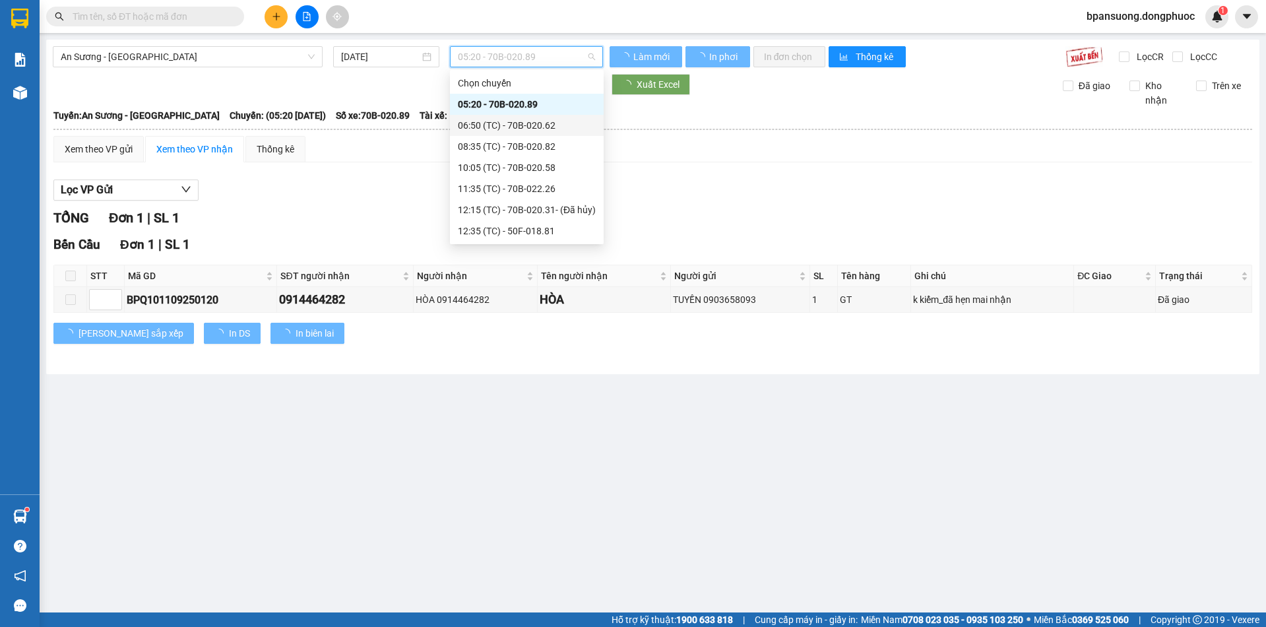
click at [550, 129] on div "06:50 (TC) - 70B-020.62" at bounding box center [527, 125] width 138 height 15
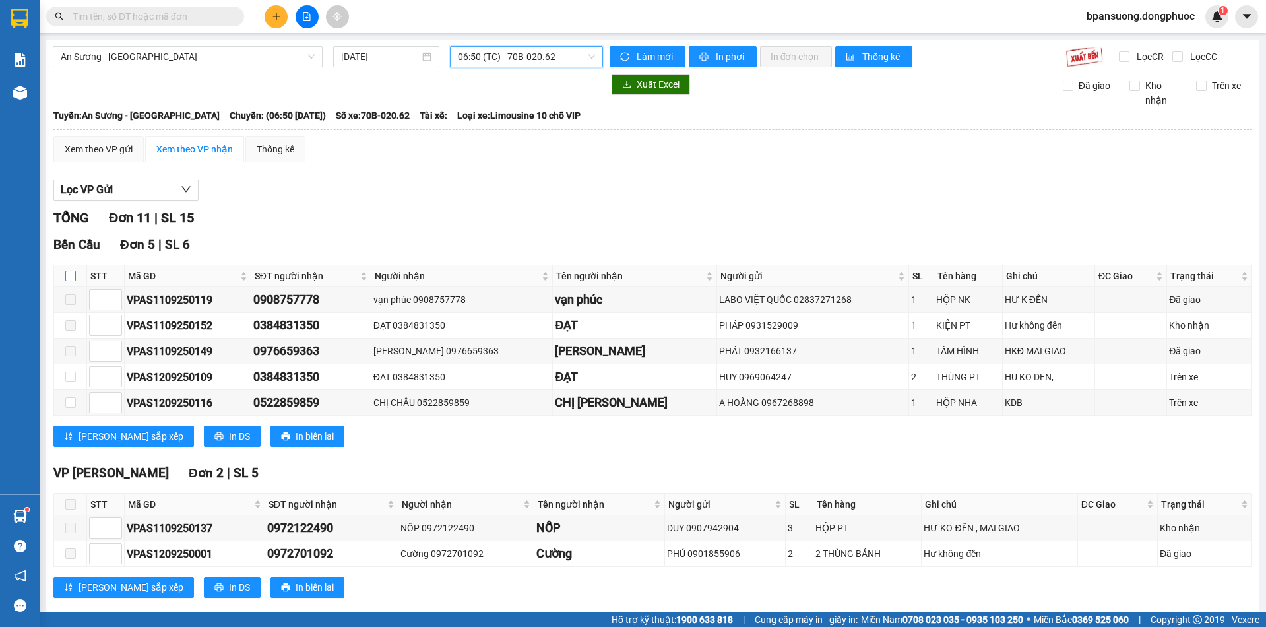
click at [74, 278] on input "checkbox" at bounding box center [70, 276] width 11 height 11
checkbox input "true"
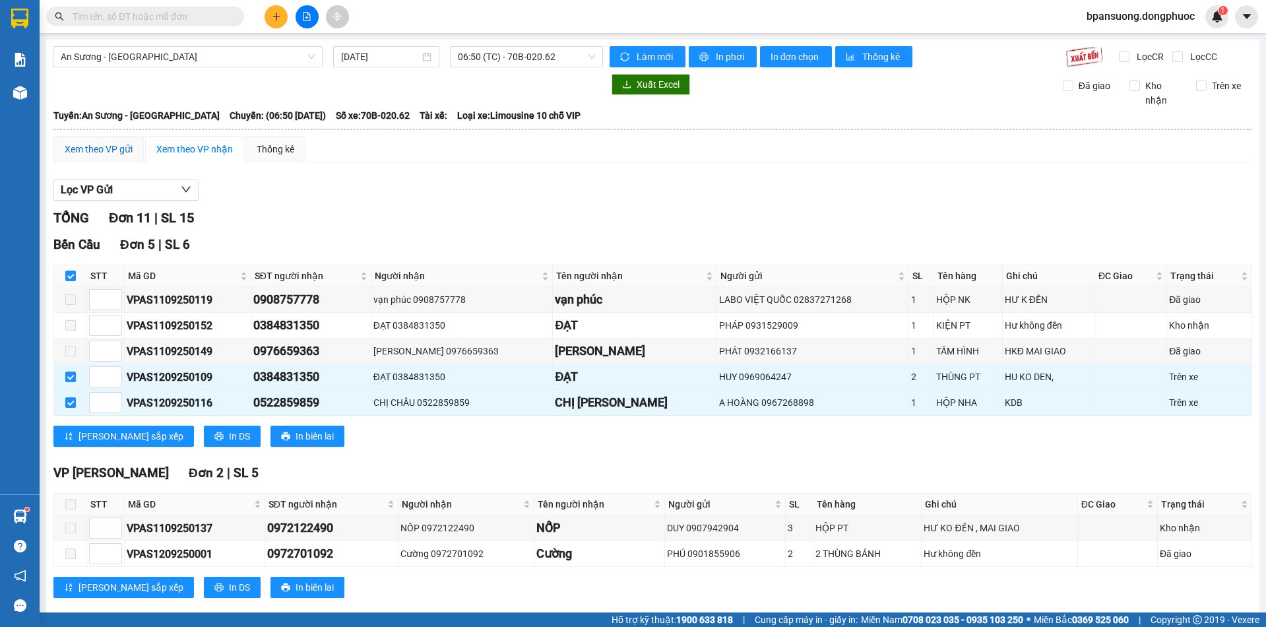
click at [86, 144] on div "Xem theo VP gửi" at bounding box center [99, 149] width 68 height 15
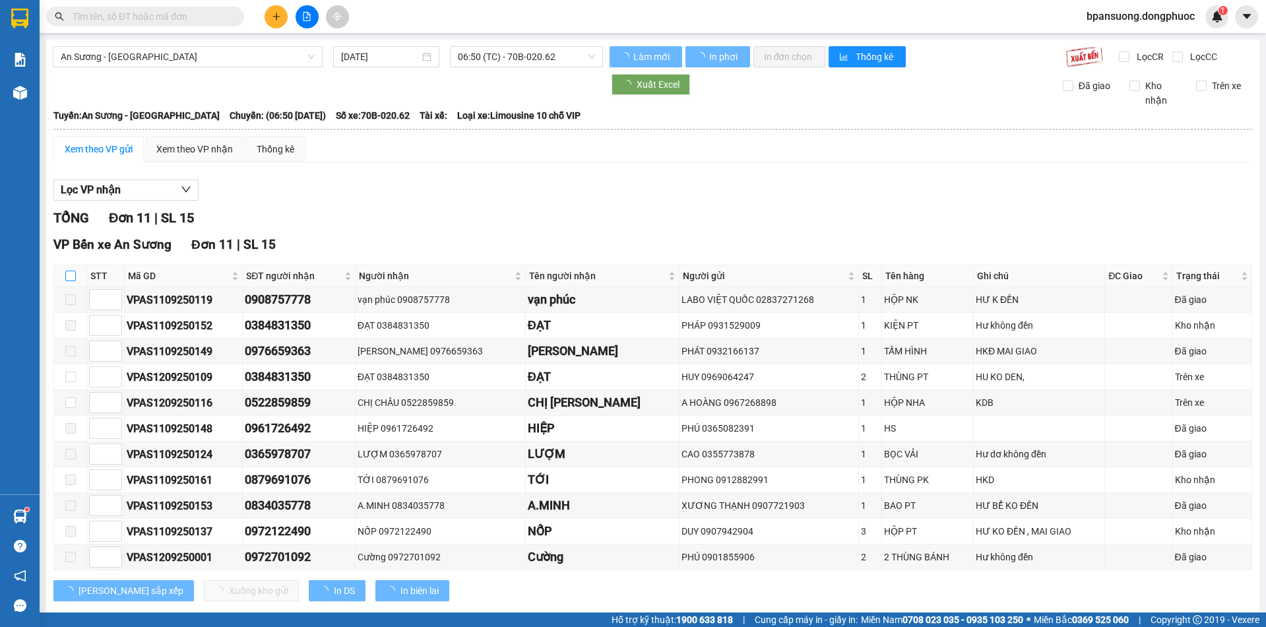
click at [67, 277] on input "checkbox" at bounding box center [70, 276] width 11 height 11
checkbox input "true"
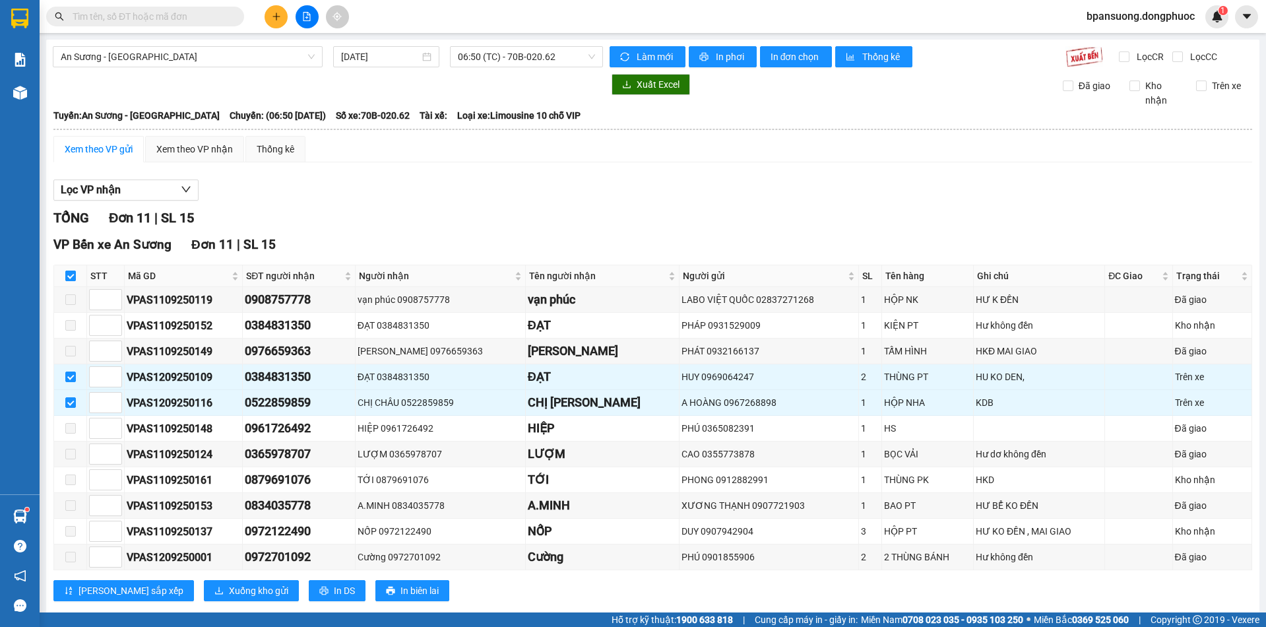
checkbox input "true"
click at [229, 592] on span "Xuống kho gửi" at bounding box center [258, 590] width 59 height 15
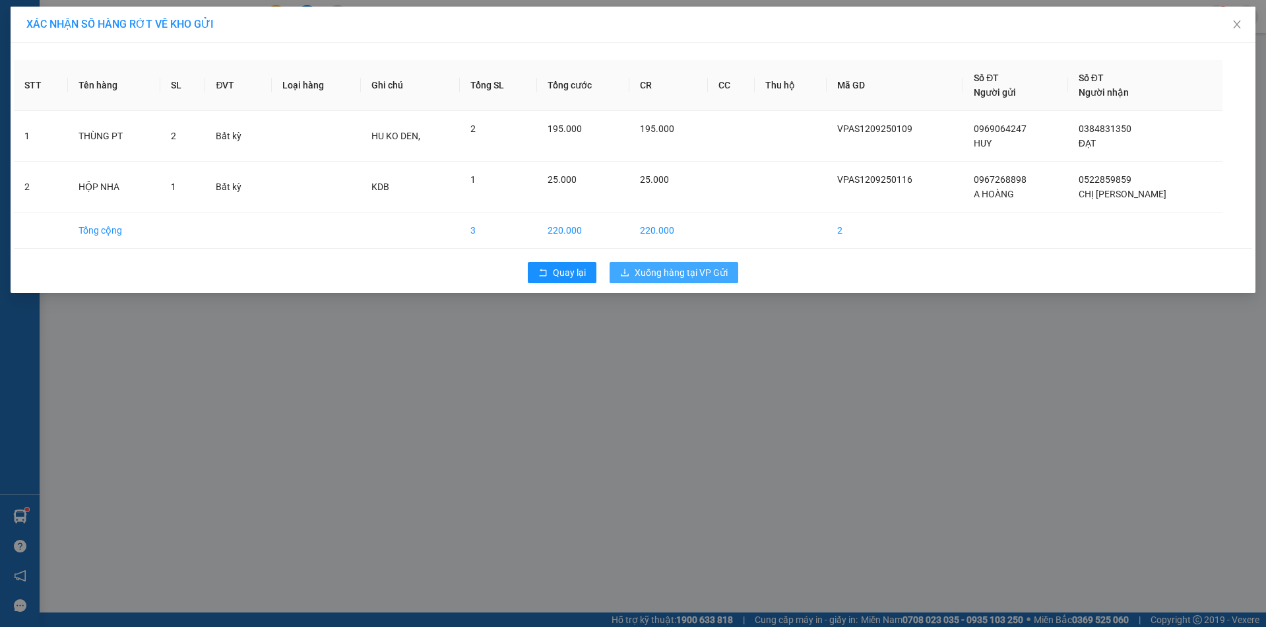
click at [651, 270] on span "Xuống hàng tại VP Gửi" at bounding box center [681, 272] width 93 height 15
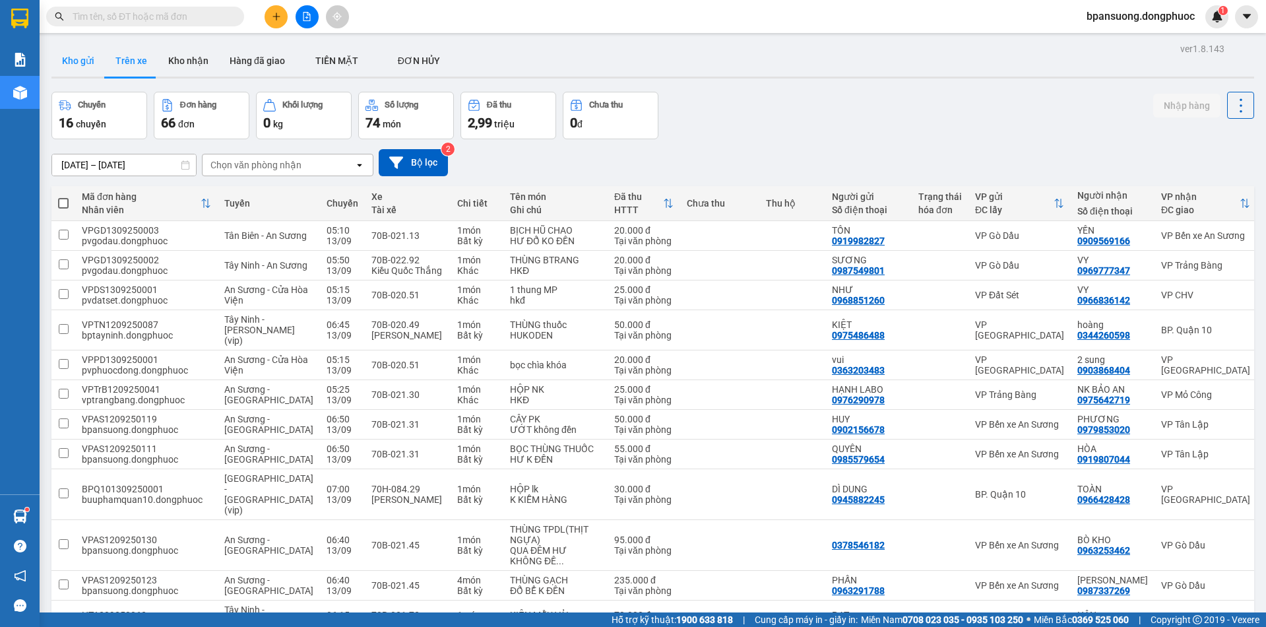
click at [82, 63] on button "Kho gửi" at bounding box center [77, 61] width 53 height 32
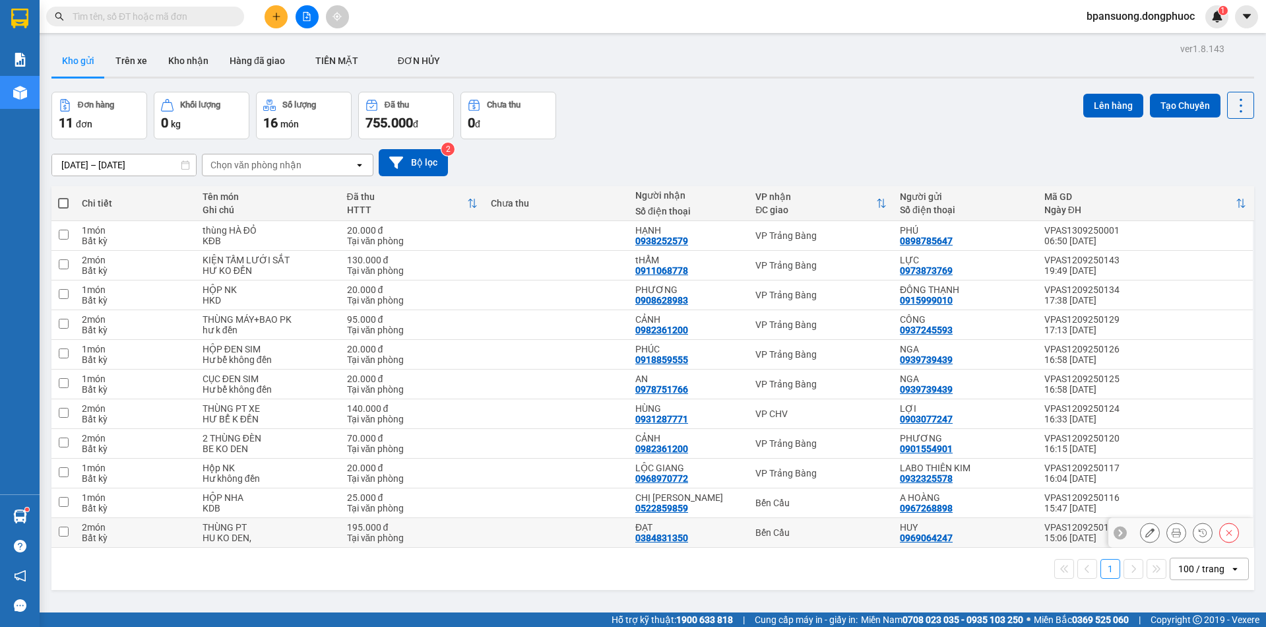
click at [793, 529] on div "Bến Cầu" at bounding box center [821, 532] width 131 height 11
checkbox input "true"
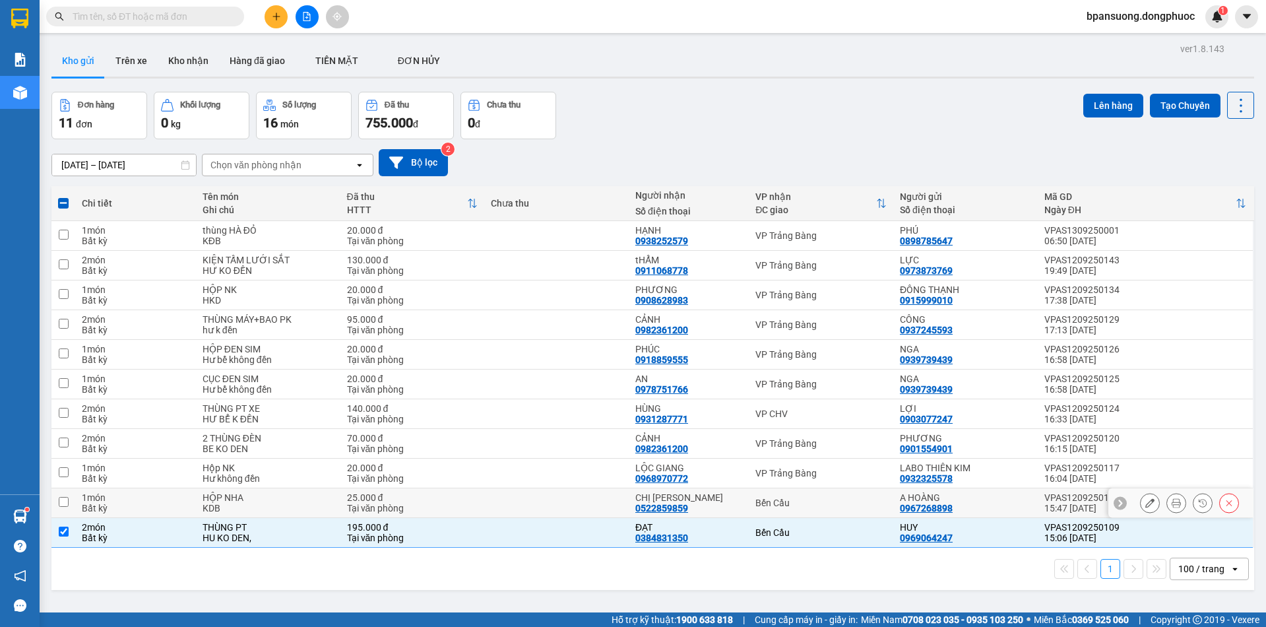
click at [793, 499] on div "Bến Cầu" at bounding box center [821, 503] width 131 height 11
checkbox input "true"
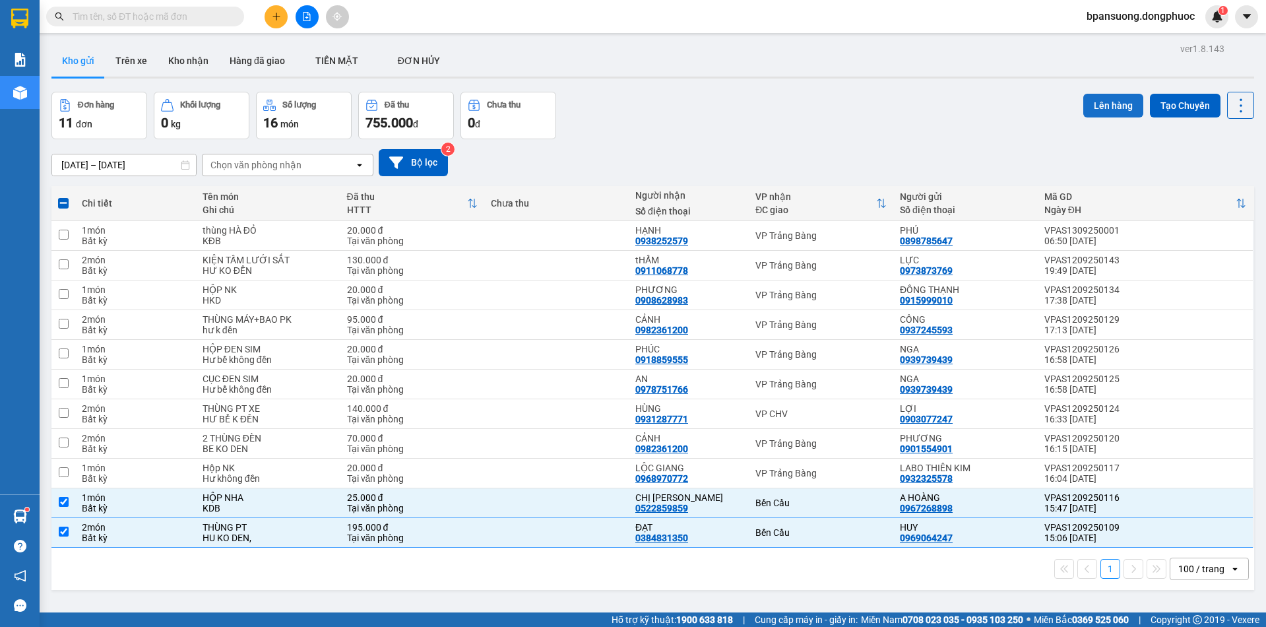
click at [1089, 108] on button "Lên hàng" at bounding box center [1113, 106] width 60 height 24
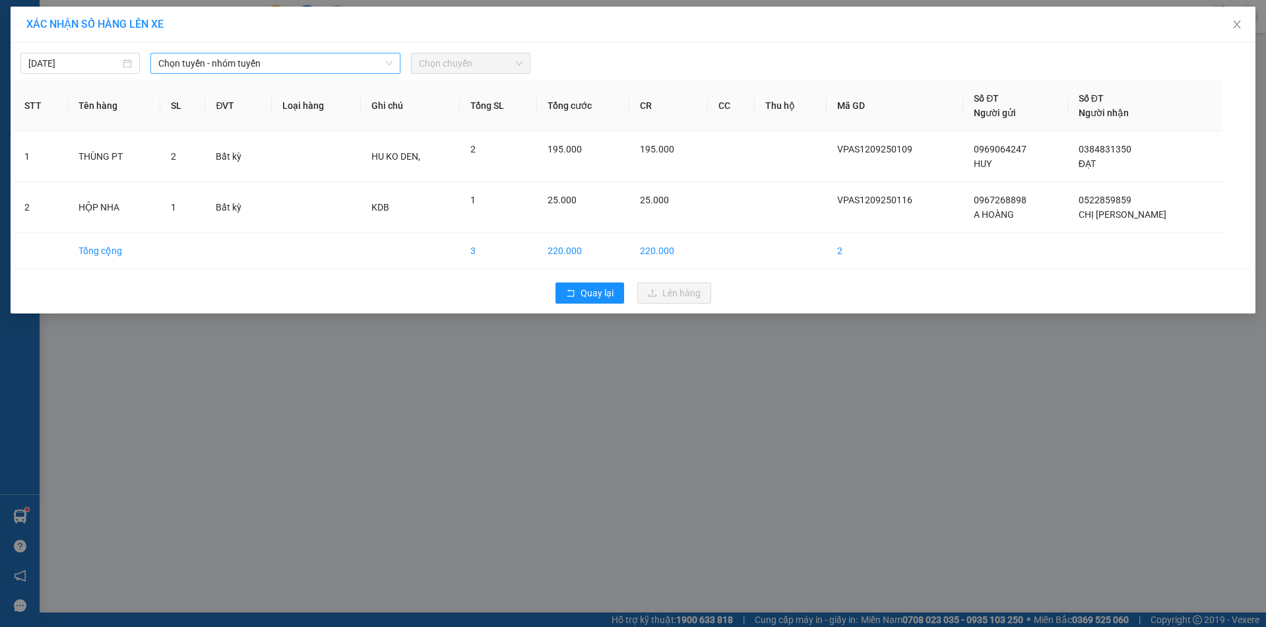
click at [226, 55] on span "Chọn tuyến - nhóm tuyến" at bounding box center [275, 63] width 234 height 20
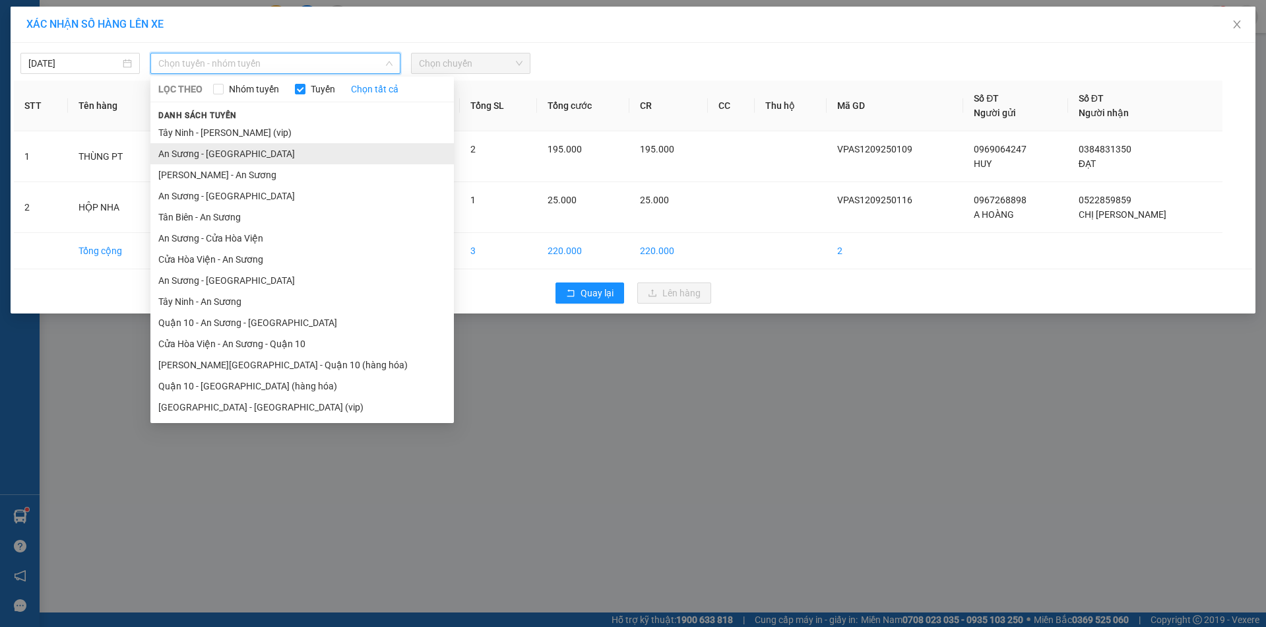
click at [216, 154] on li "An Sương - Châu Thành" at bounding box center [302, 153] width 304 height 21
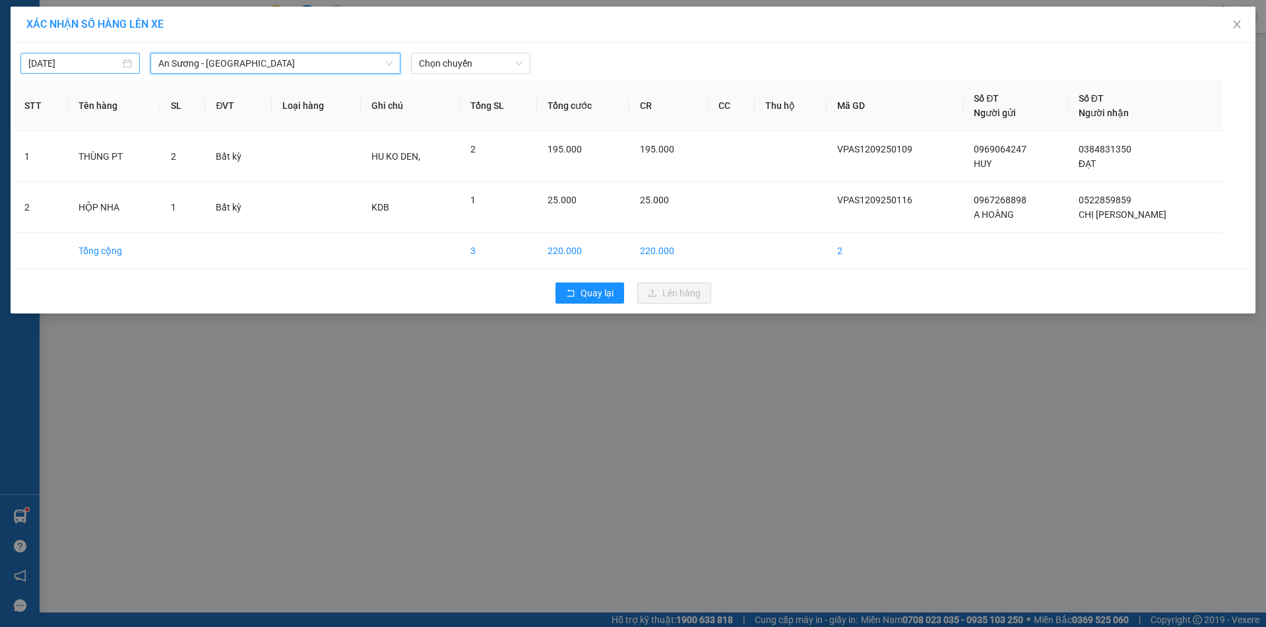
click at [72, 71] on div "12/09/2025" at bounding box center [79, 63] width 119 height 21
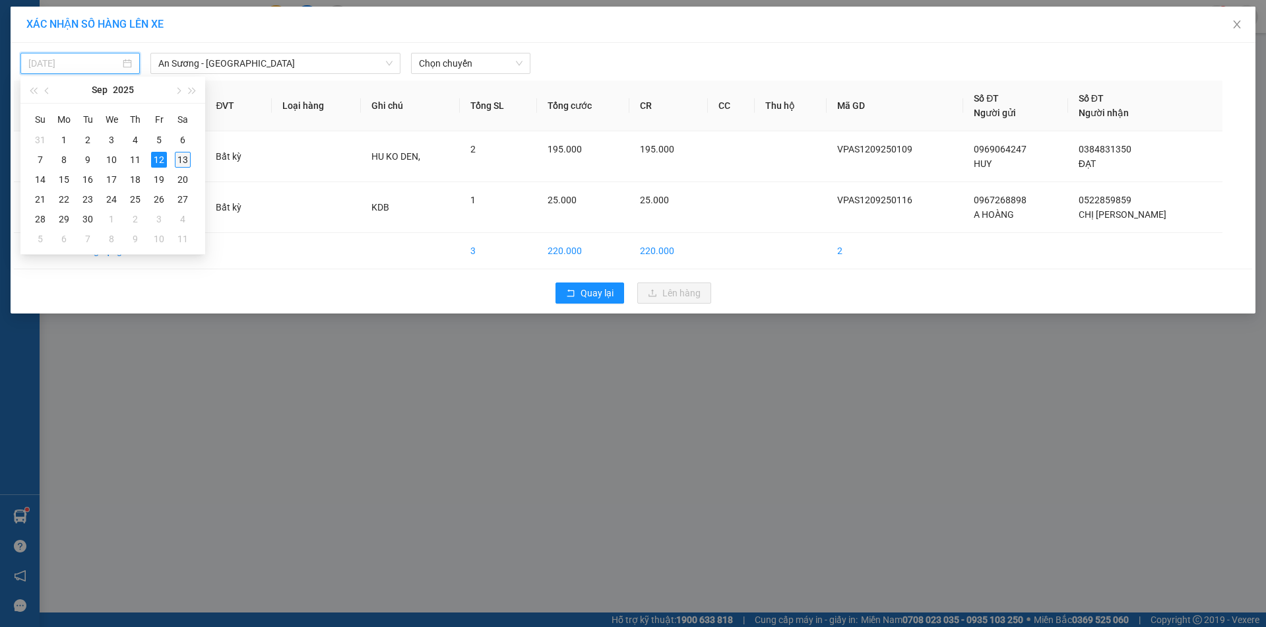
click at [179, 158] on div "13" at bounding box center [183, 160] width 16 height 16
type input "13/09/2025"
click at [466, 59] on span "Chọn chuyến" at bounding box center [471, 63] width 104 height 20
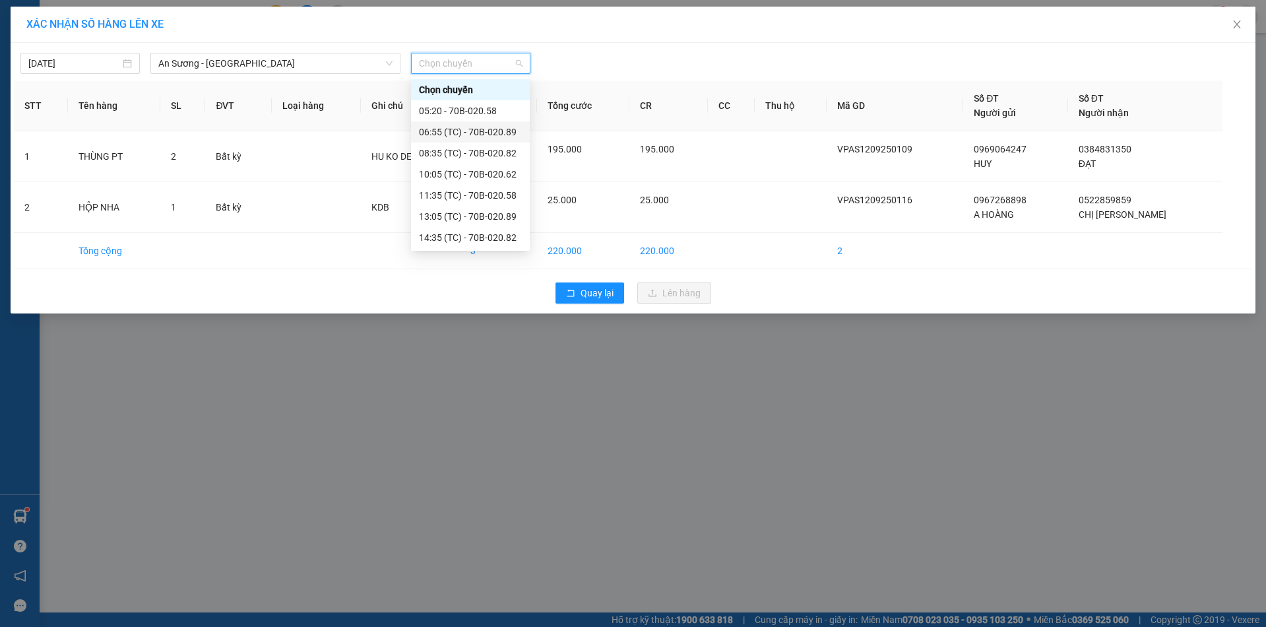
click at [488, 135] on div "06:55 (TC) - 70B-020.89" at bounding box center [470, 132] width 103 height 15
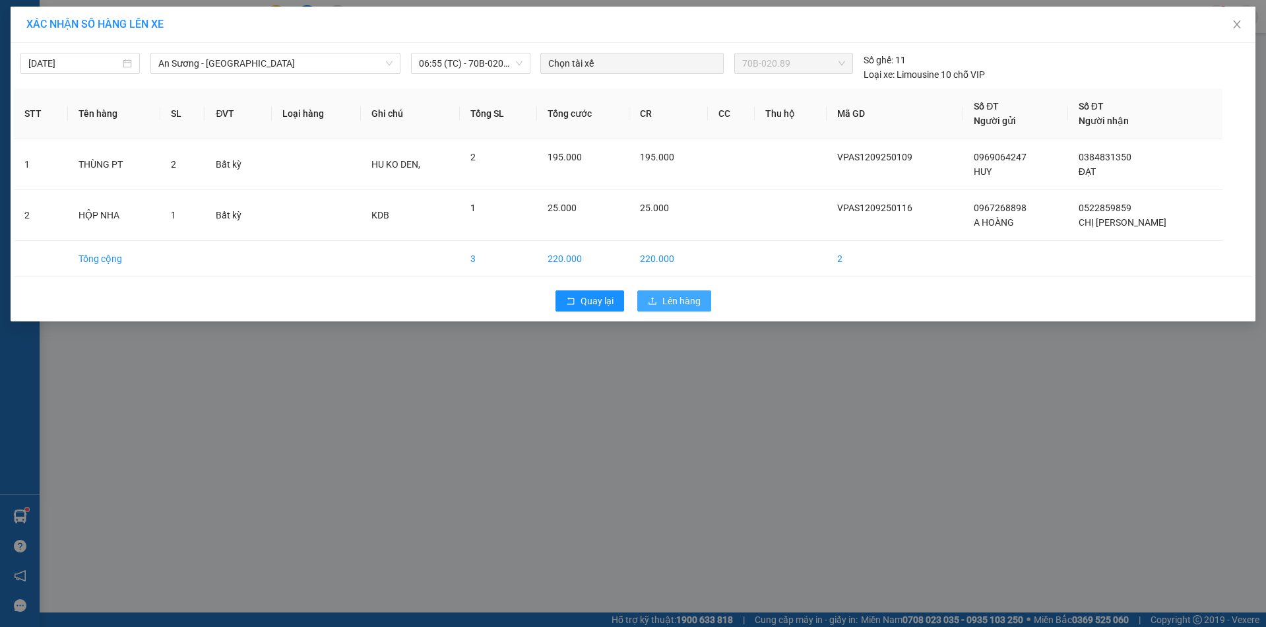
click at [668, 301] on span "Lên hàng" at bounding box center [681, 301] width 38 height 15
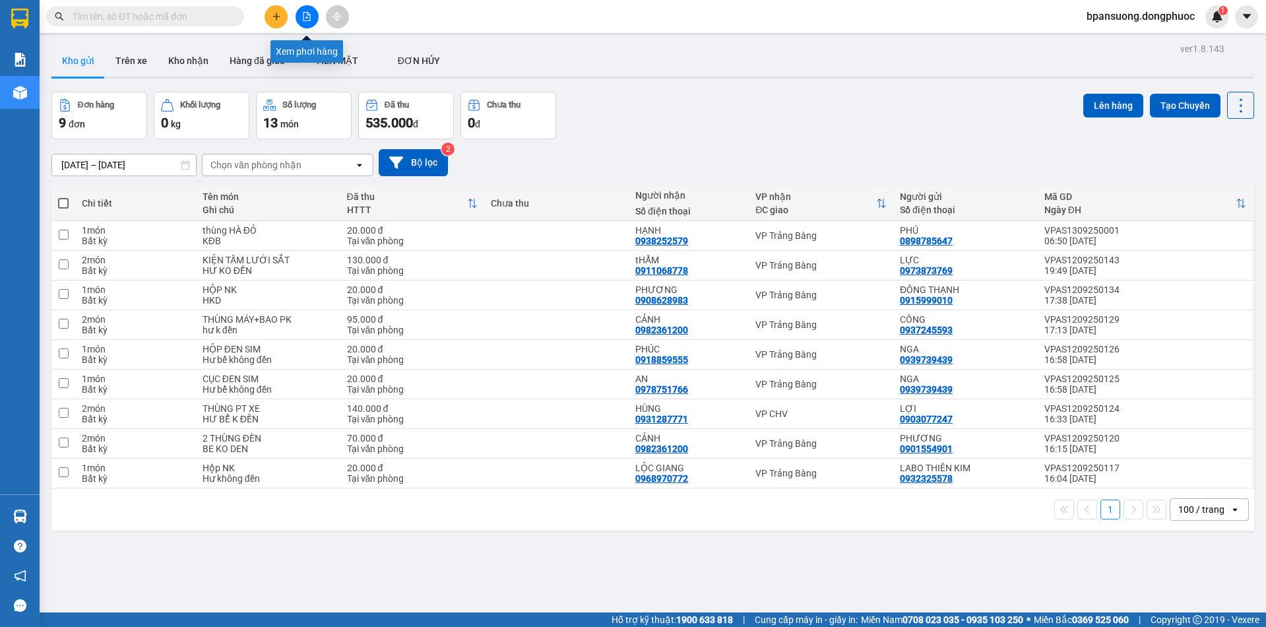
click at [310, 19] on icon "file-add" at bounding box center [307, 16] width 7 height 9
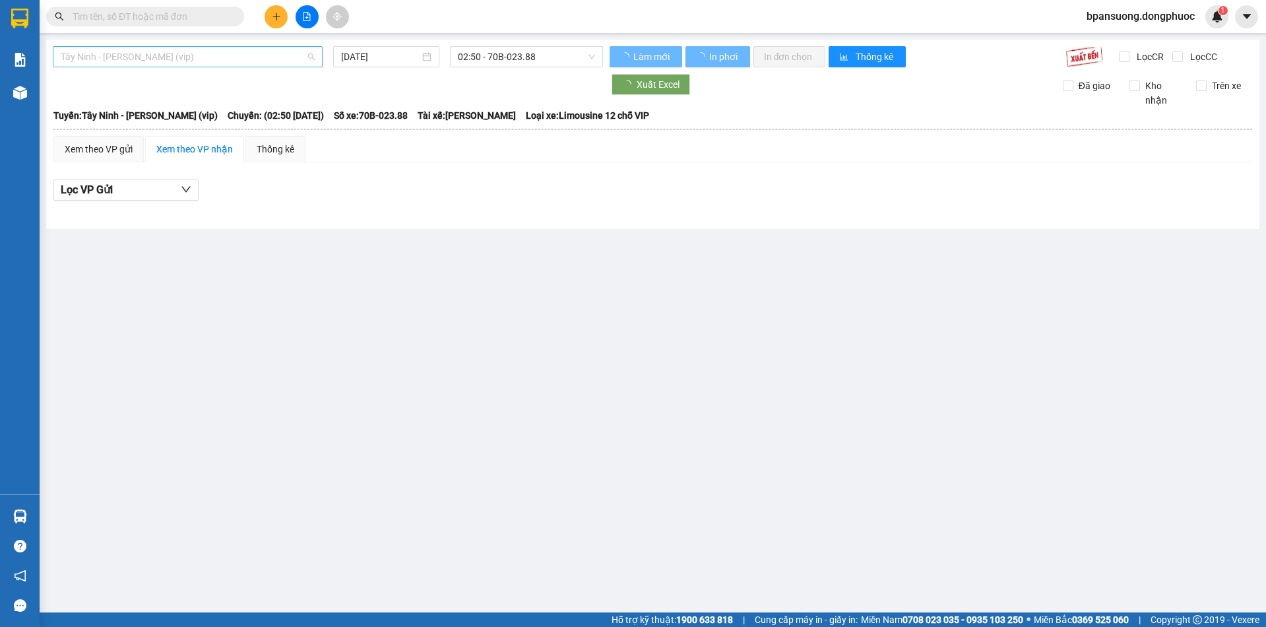
click at [230, 55] on span "Tây Ninh - Hồ Chí Minh (vip)" at bounding box center [188, 57] width 254 height 20
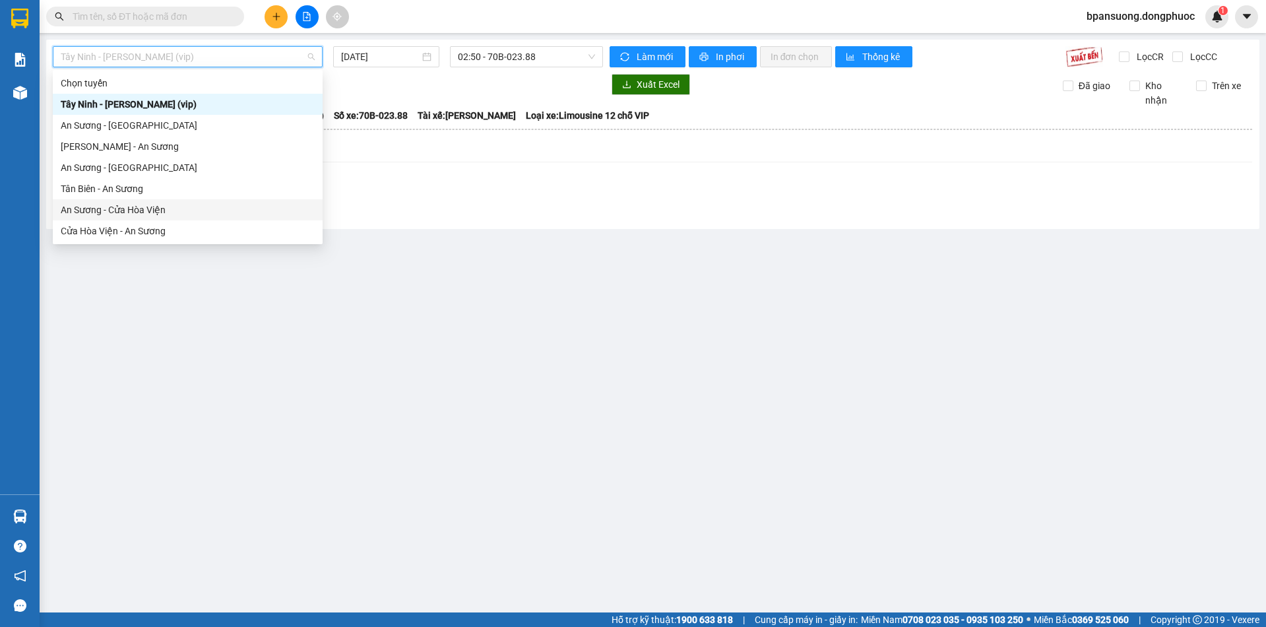
scroll to position [66, 0]
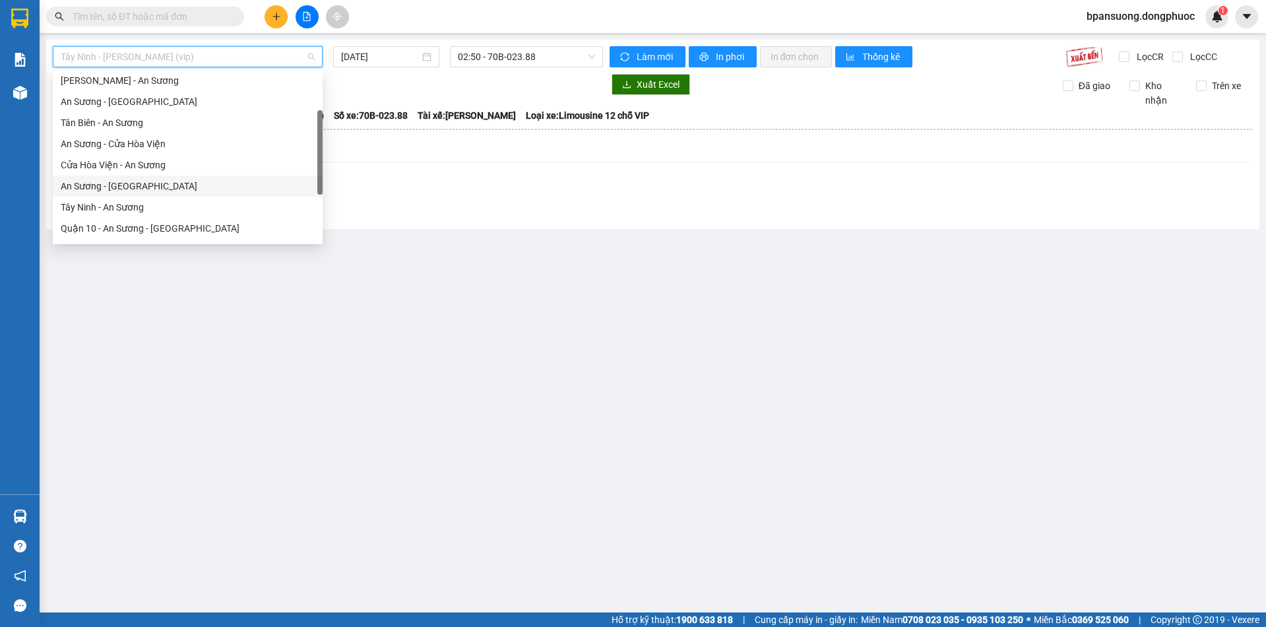
click at [116, 183] on div "An Sương - Tây Ninh" at bounding box center [188, 186] width 254 height 15
type input "13/09/2025"
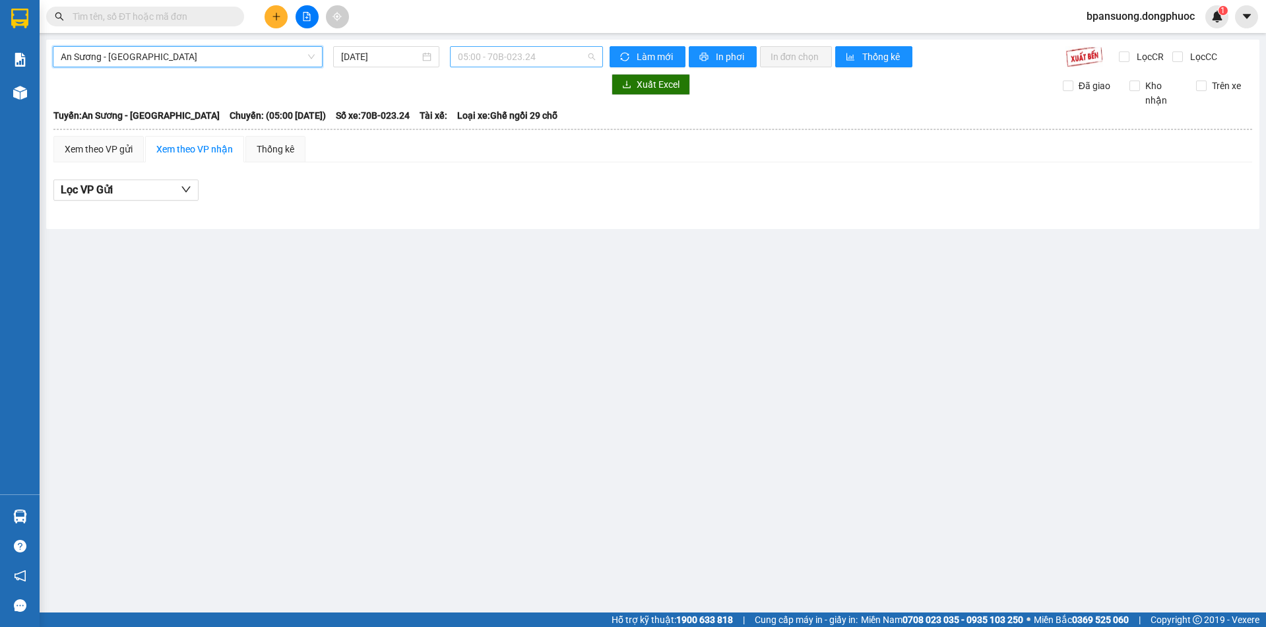
click at [494, 61] on span "05:00 - 70B-023.24" at bounding box center [526, 57] width 137 height 20
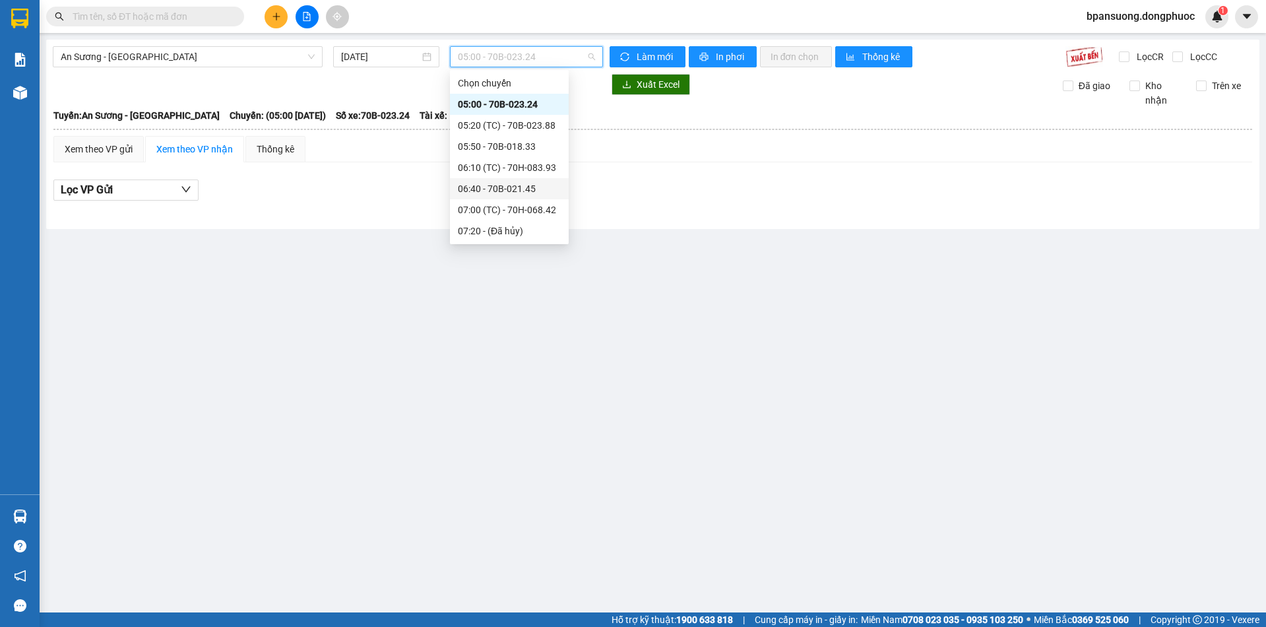
click at [527, 191] on div "06:40 - 70B-021.45" at bounding box center [509, 188] width 103 height 15
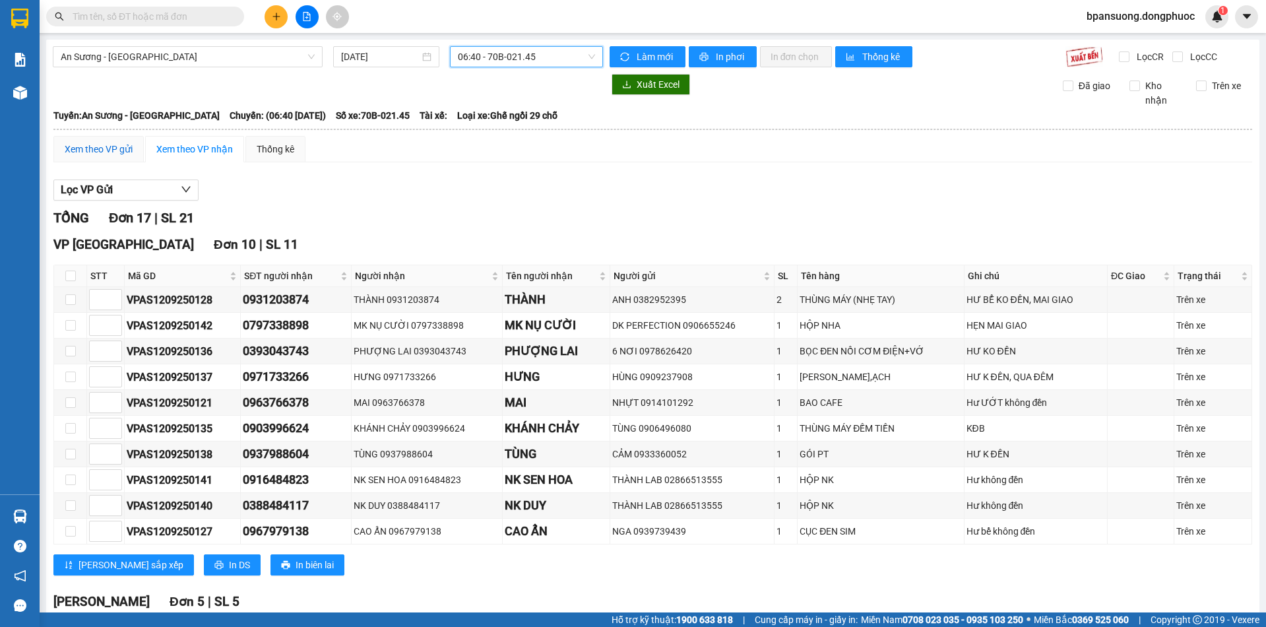
click at [111, 146] on div "Xem theo VP gửi" at bounding box center [99, 149] width 68 height 15
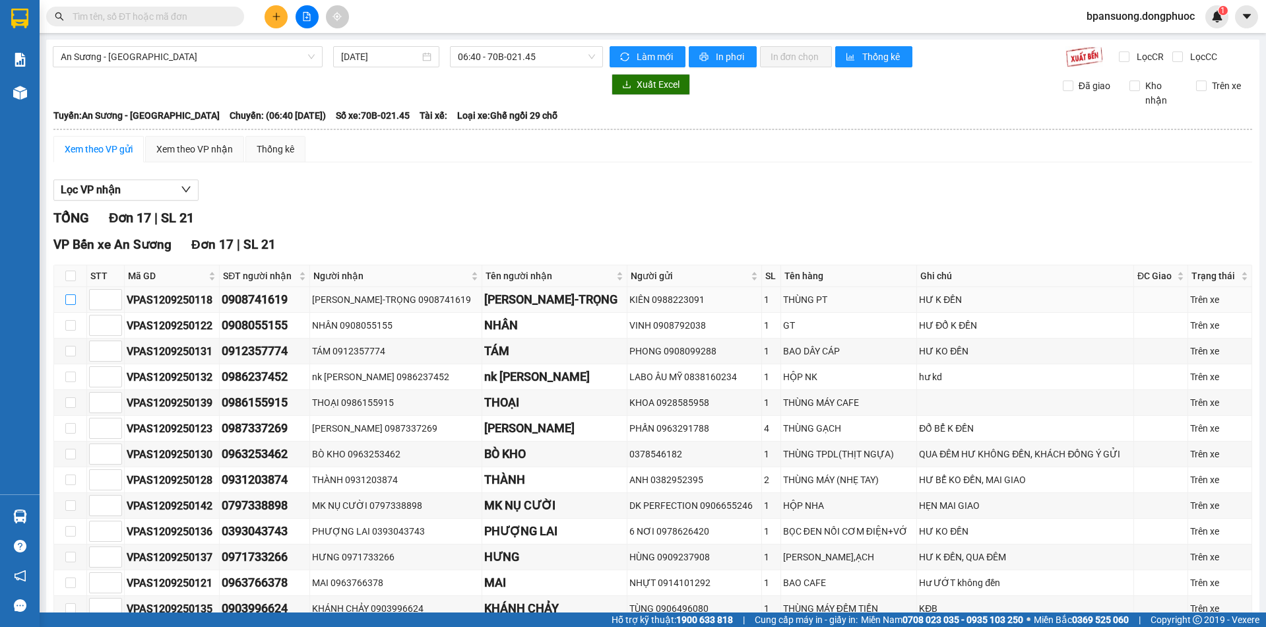
click at [69, 298] on input "checkbox" at bounding box center [70, 299] width 11 height 11
checkbox input "true"
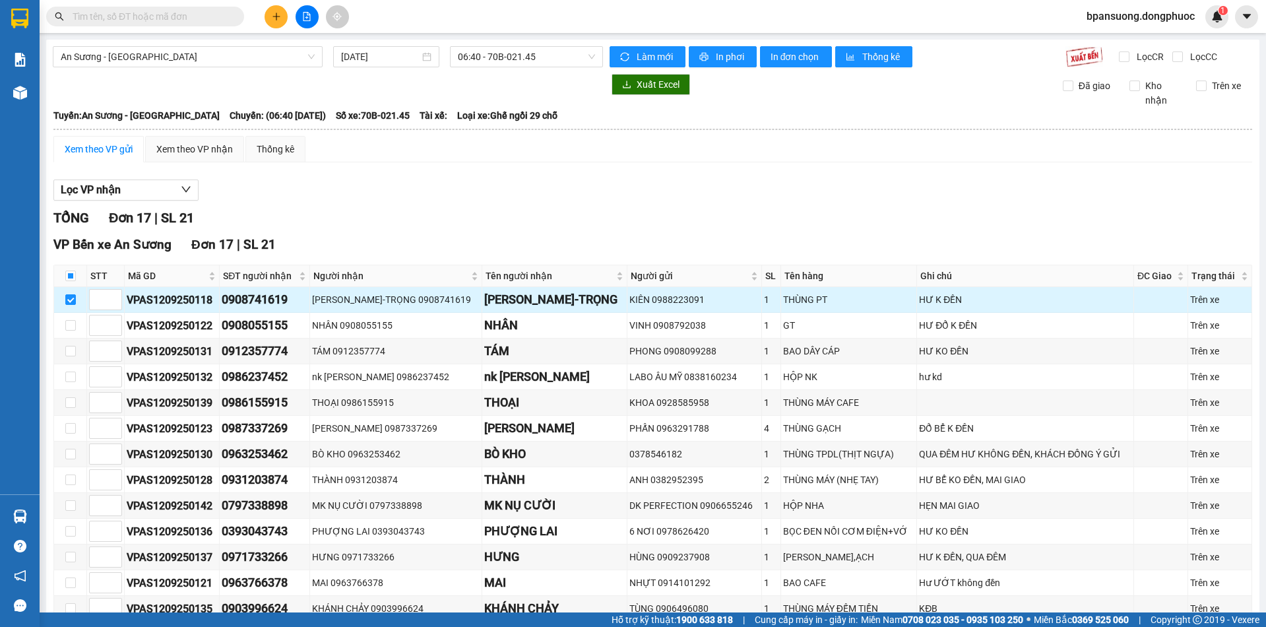
click at [711, 295] on div "KIÊN 0988223091" at bounding box center [694, 299] width 130 height 15
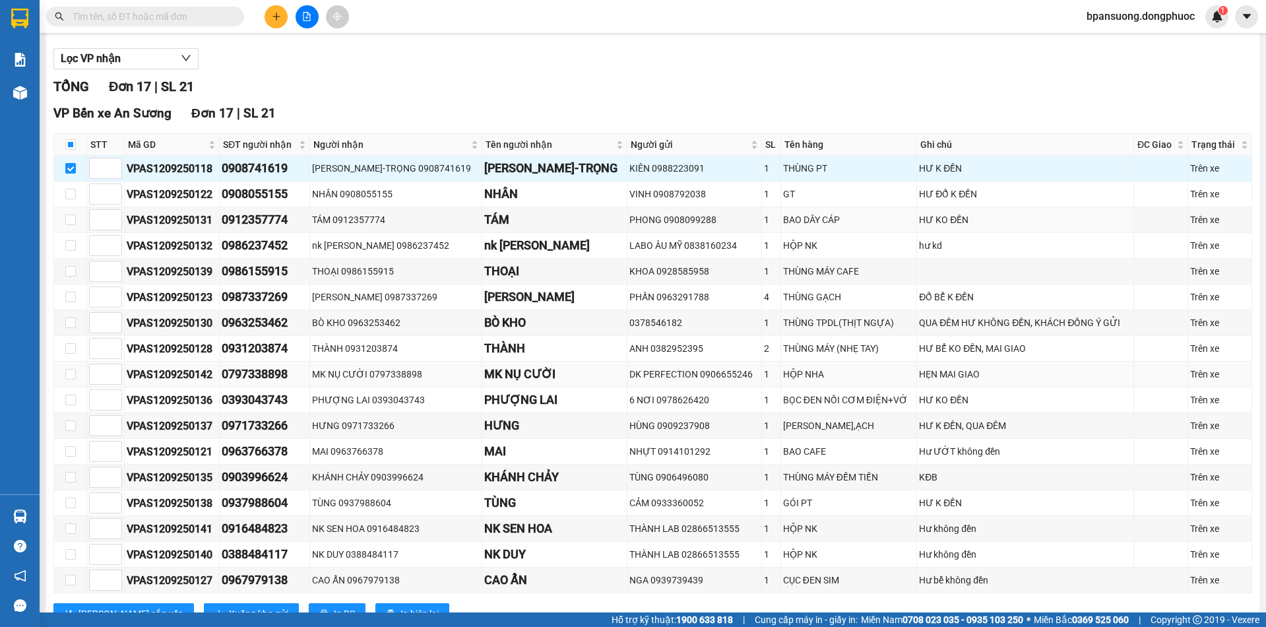
scroll to position [180, 0]
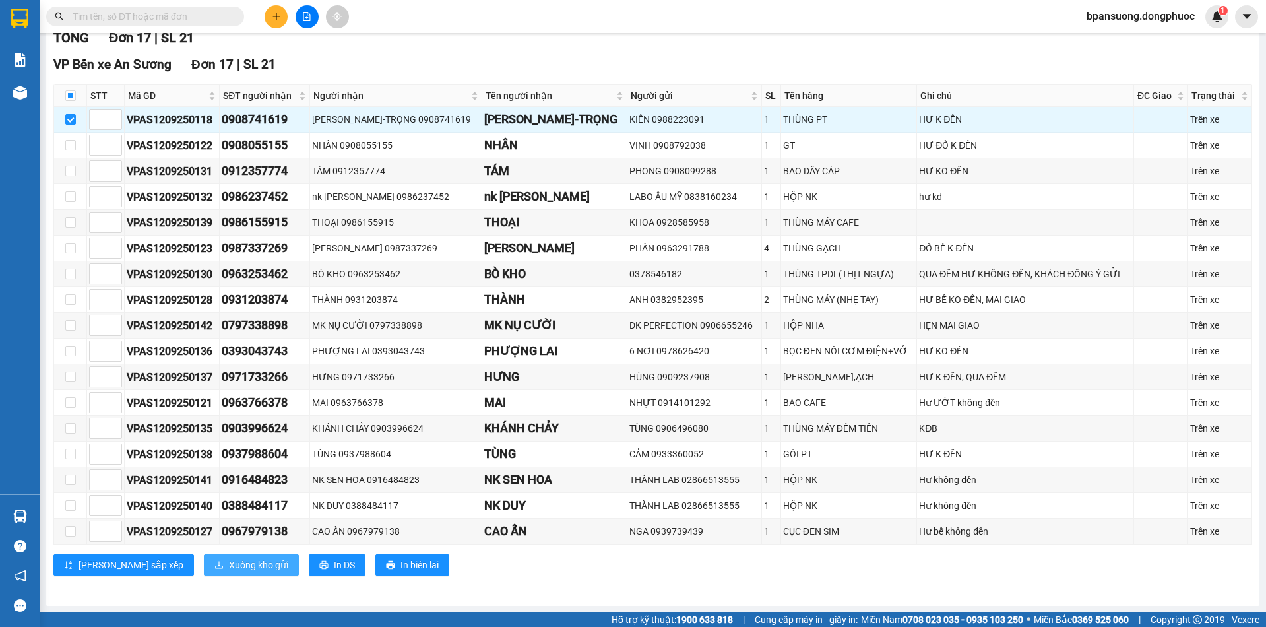
click at [229, 566] on span "Xuống kho gửi" at bounding box center [258, 565] width 59 height 15
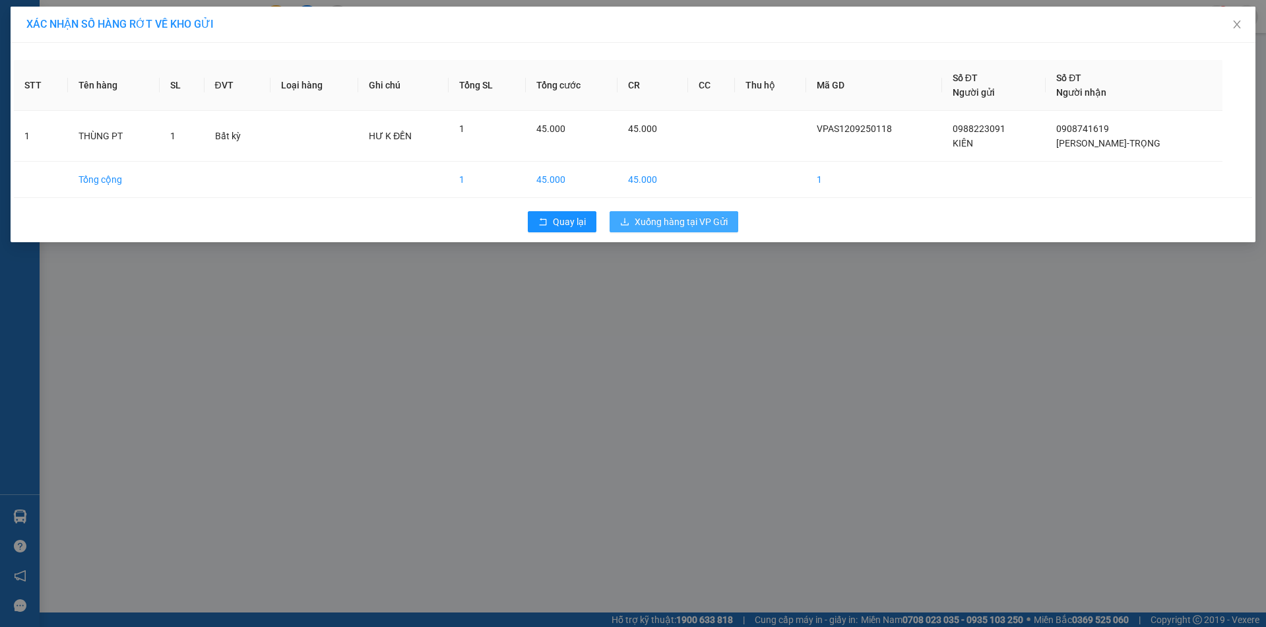
click at [655, 220] on span "Xuống hàng tại VP Gửi" at bounding box center [681, 221] width 93 height 15
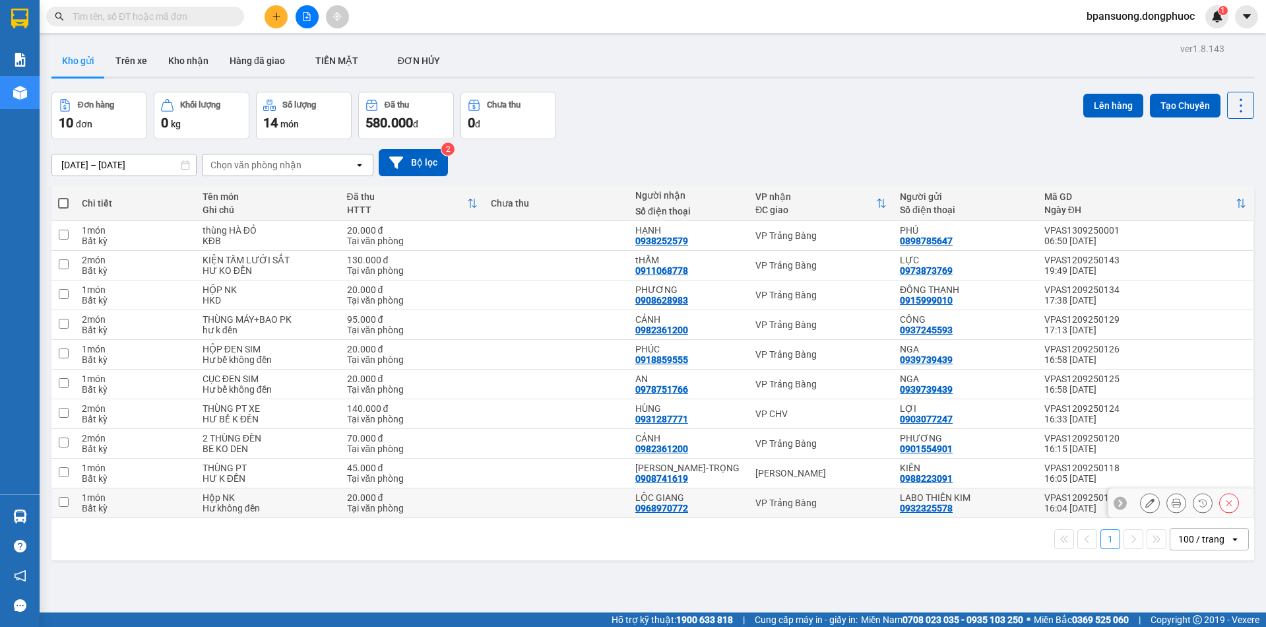
click at [785, 509] on td "VP Trảng Bàng" at bounding box center [821, 503] width 145 height 30
checkbox input "true"
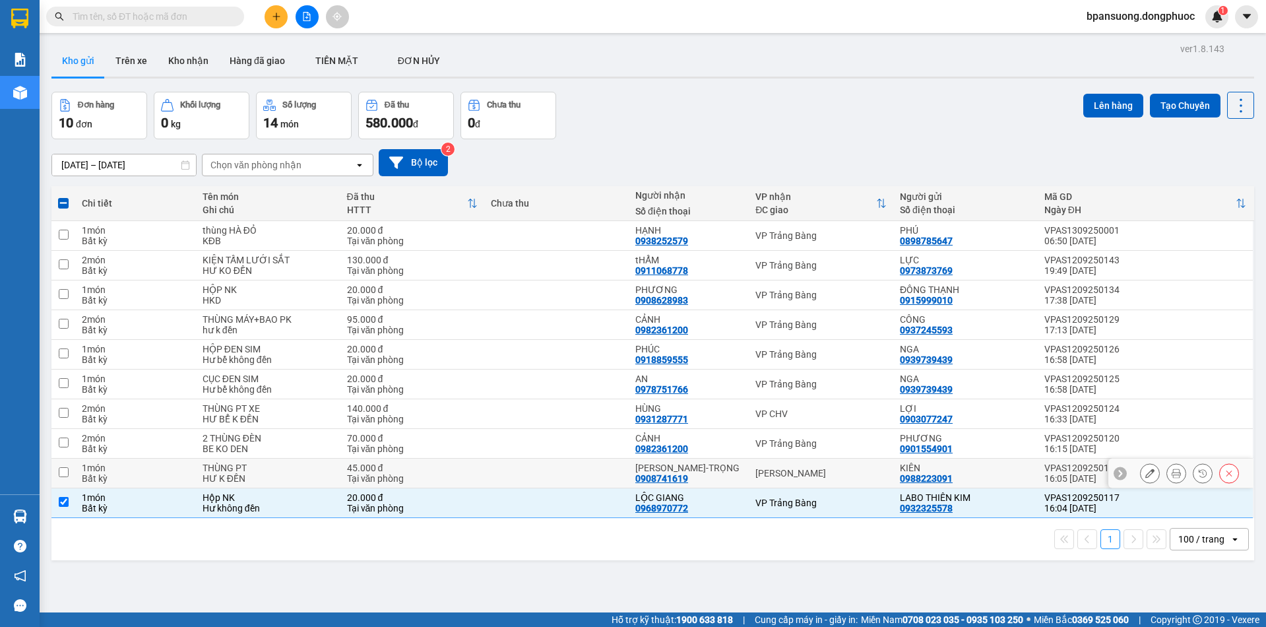
click at [794, 474] on div "Hòa Thành" at bounding box center [821, 473] width 131 height 11
checkbox input "true"
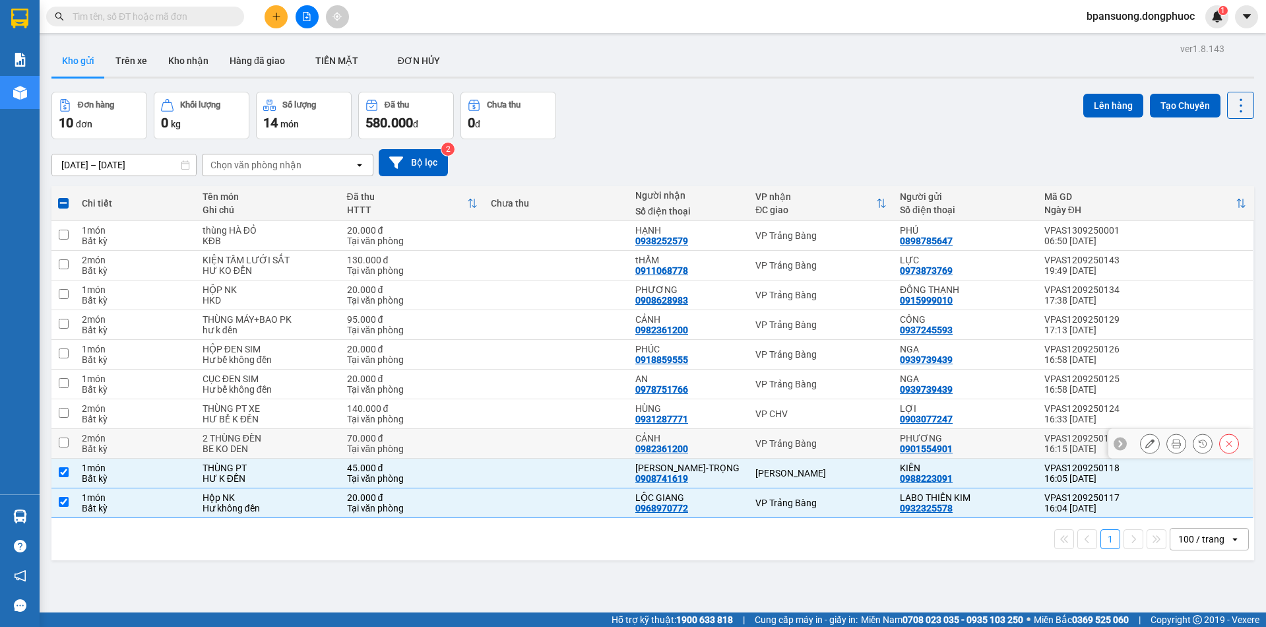
click at [780, 438] on div "VP Trảng Bàng" at bounding box center [821, 443] width 131 height 11
checkbox input "true"
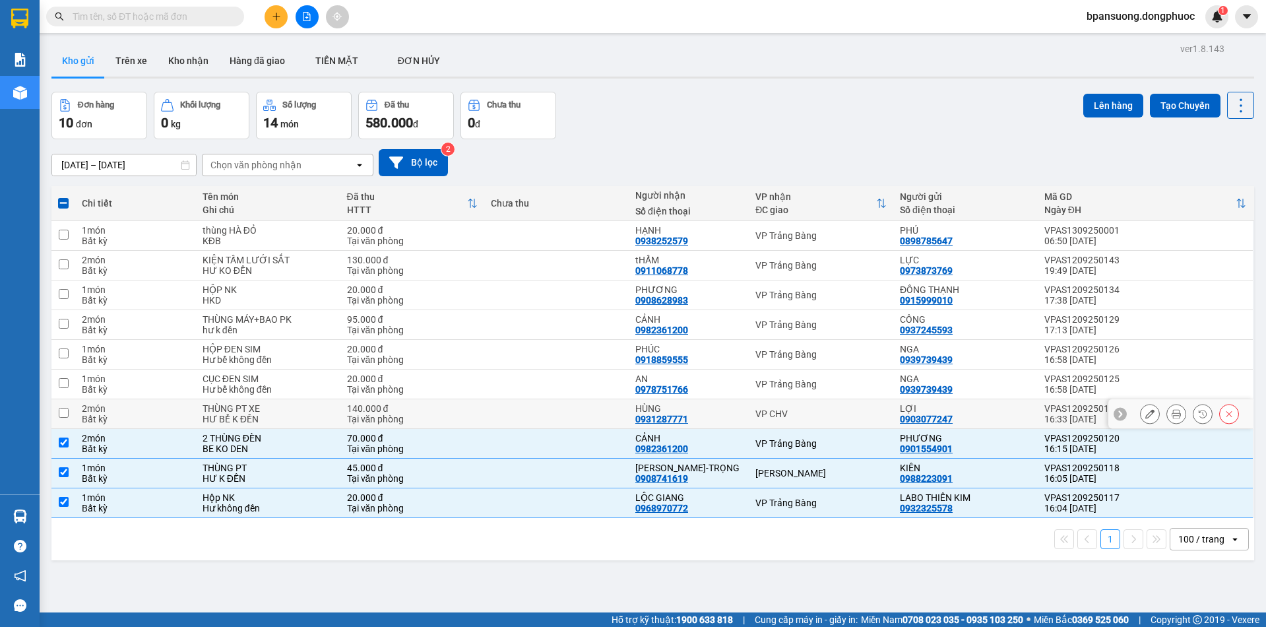
click at [790, 384] on div "VP Trảng Bàng" at bounding box center [821, 384] width 131 height 11
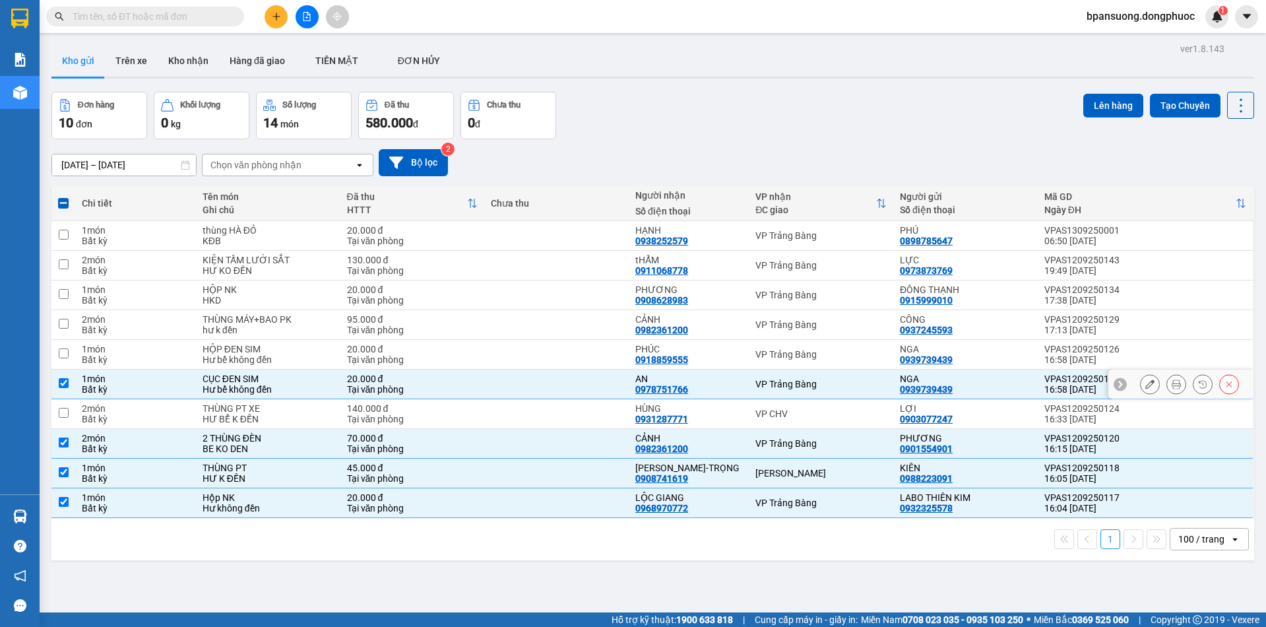
checkbox input "true"
click at [795, 352] on div "VP Trảng Bàng" at bounding box center [821, 354] width 131 height 11
checkbox input "true"
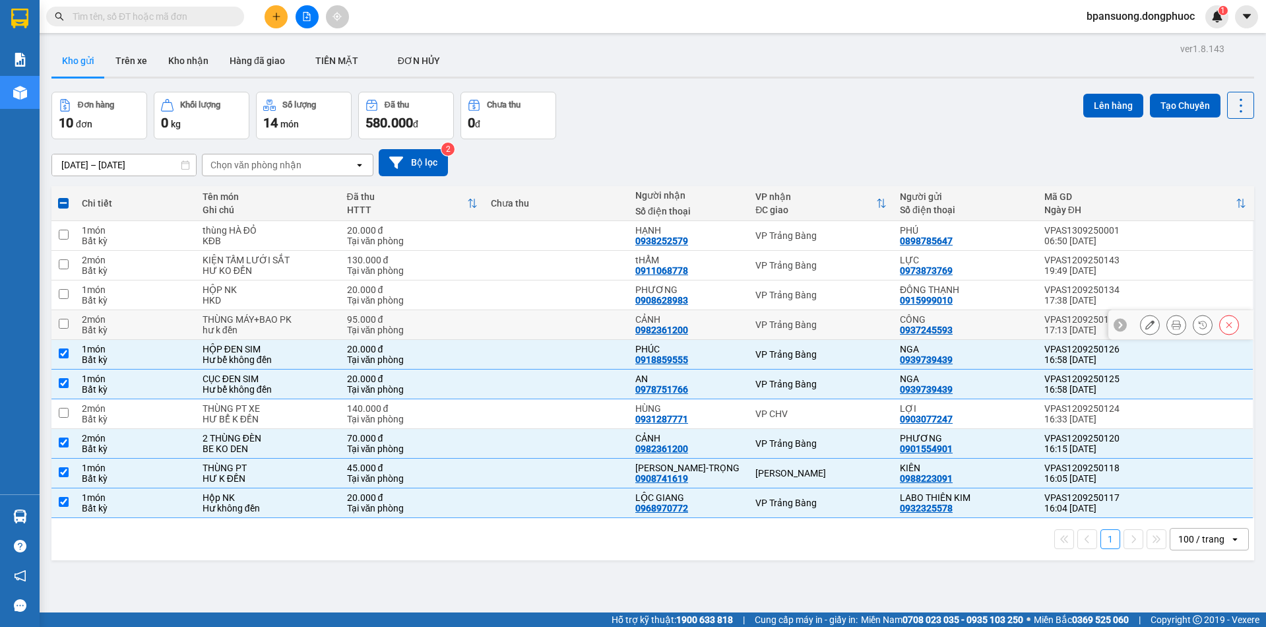
click at [793, 326] on div "VP Trảng Bàng" at bounding box center [821, 324] width 131 height 11
checkbox input "true"
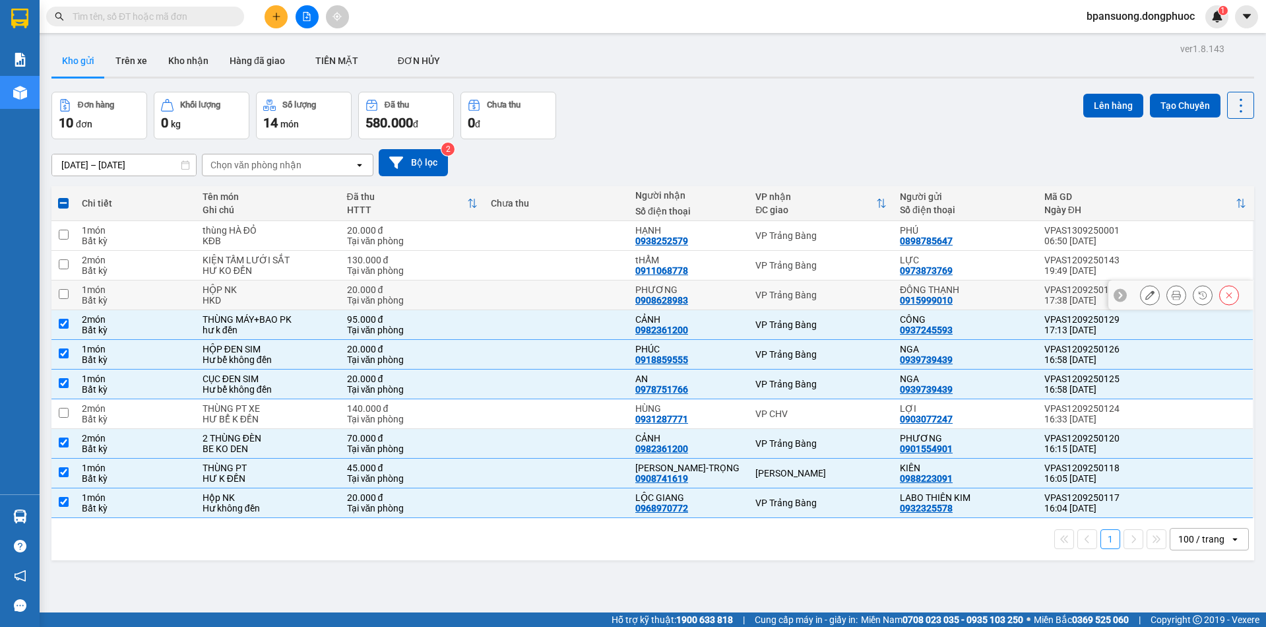
click at [791, 307] on td "VP Trảng Bàng" at bounding box center [821, 295] width 145 height 30
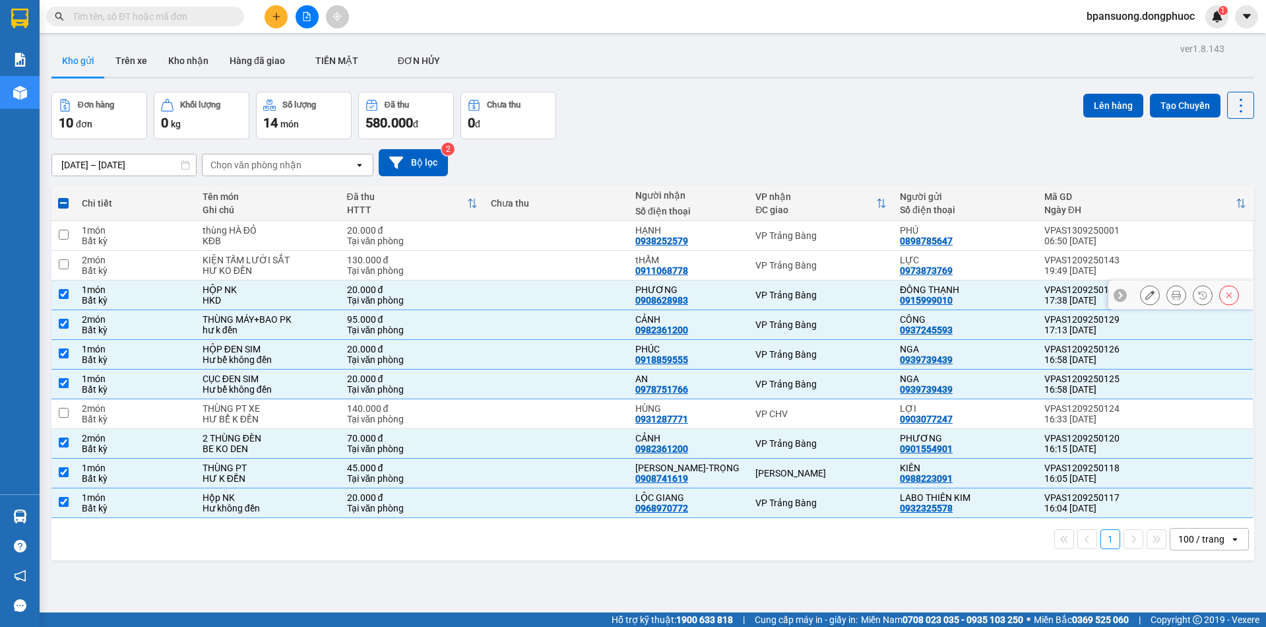
click at [787, 290] on div "VP Trảng Bàng" at bounding box center [821, 295] width 131 height 11
checkbox input "false"
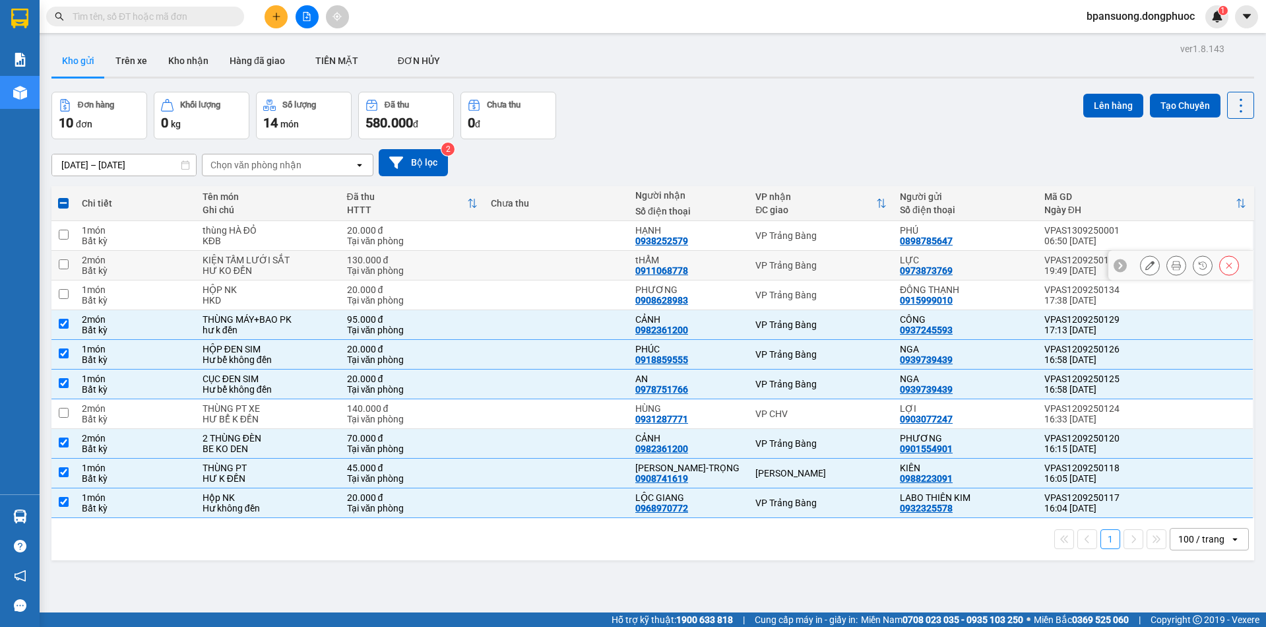
click at [789, 269] on div "VP Trảng Bàng" at bounding box center [821, 265] width 131 height 11
checkbox input "true"
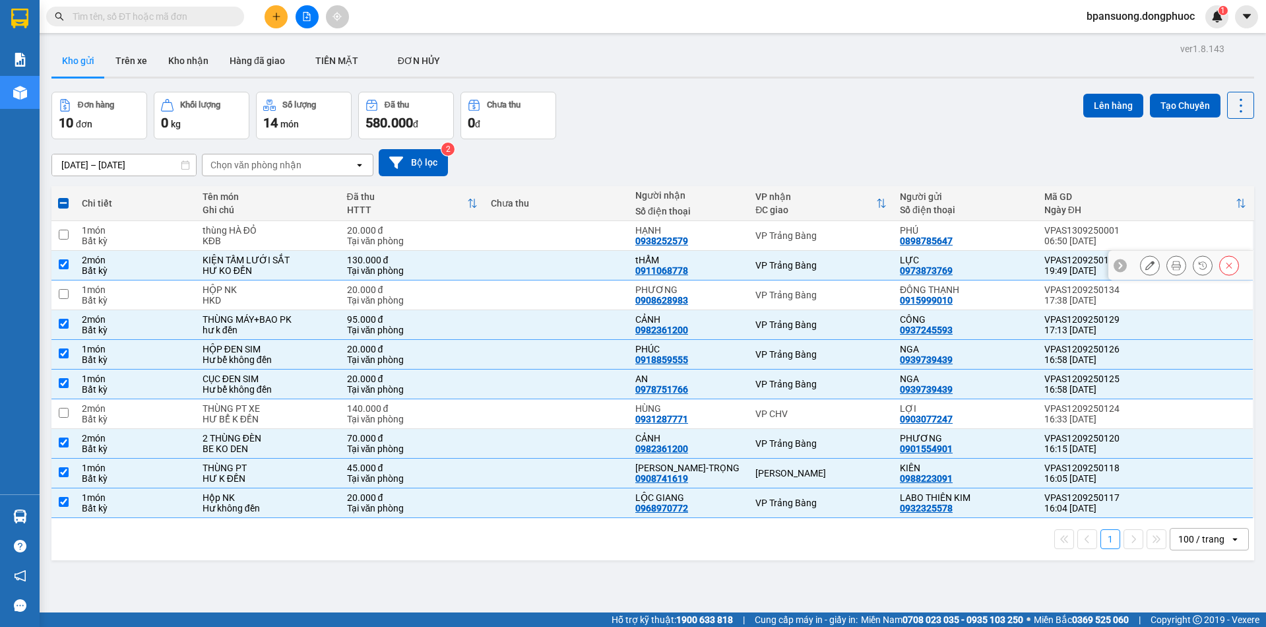
click at [782, 296] on div "VP Trảng Bàng" at bounding box center [821, 295] width 131 height 11
checkbox input "true"
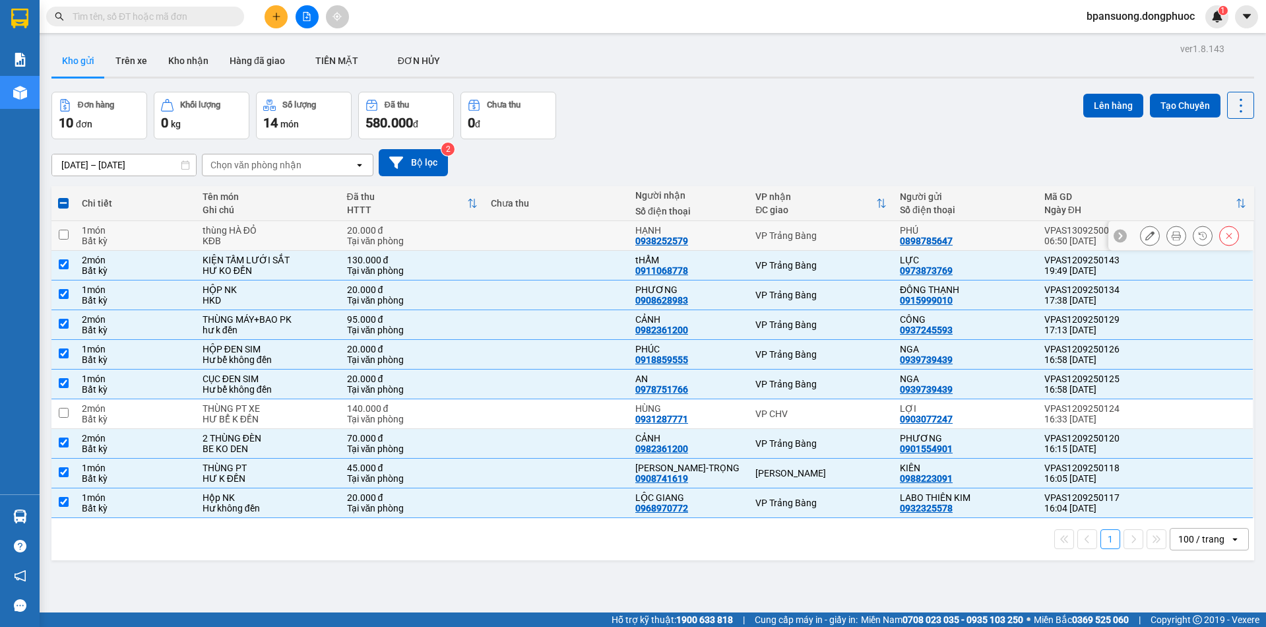
click at [768, 238] on div "VP Trảng Bàng" at bounding box center [821, 235] width 131 height 11
checkbox input "true"
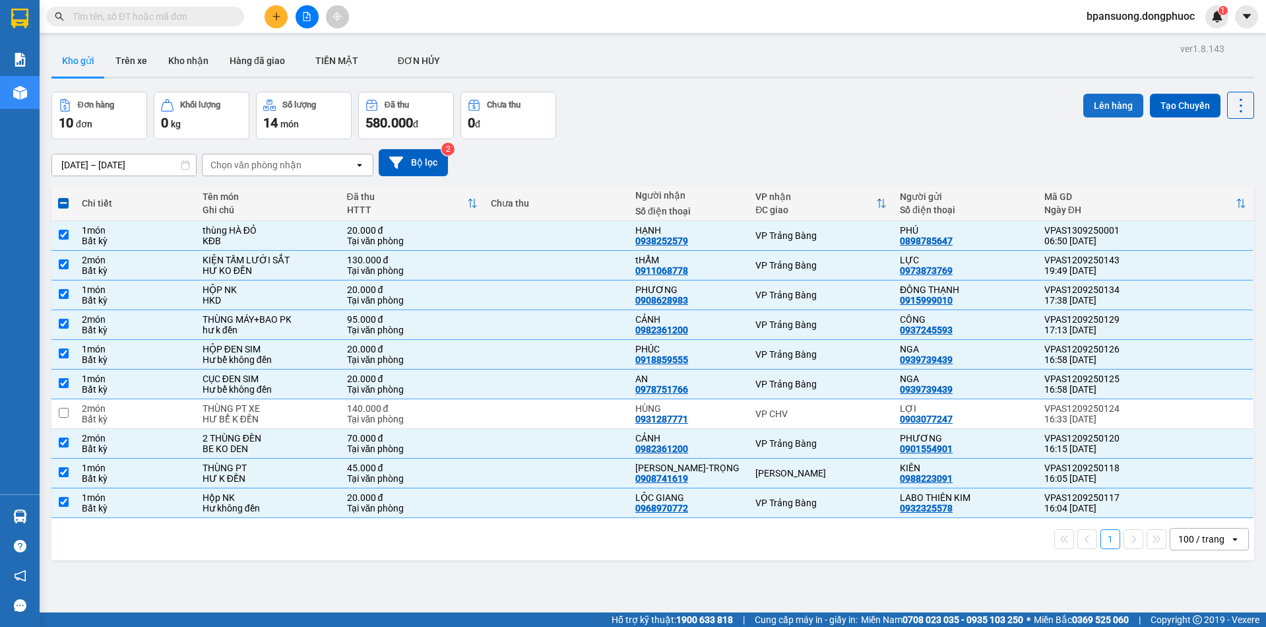
click at [1109, 104] on button "Lên hàng" at bounding box center [1113, 106] width 60 height 24
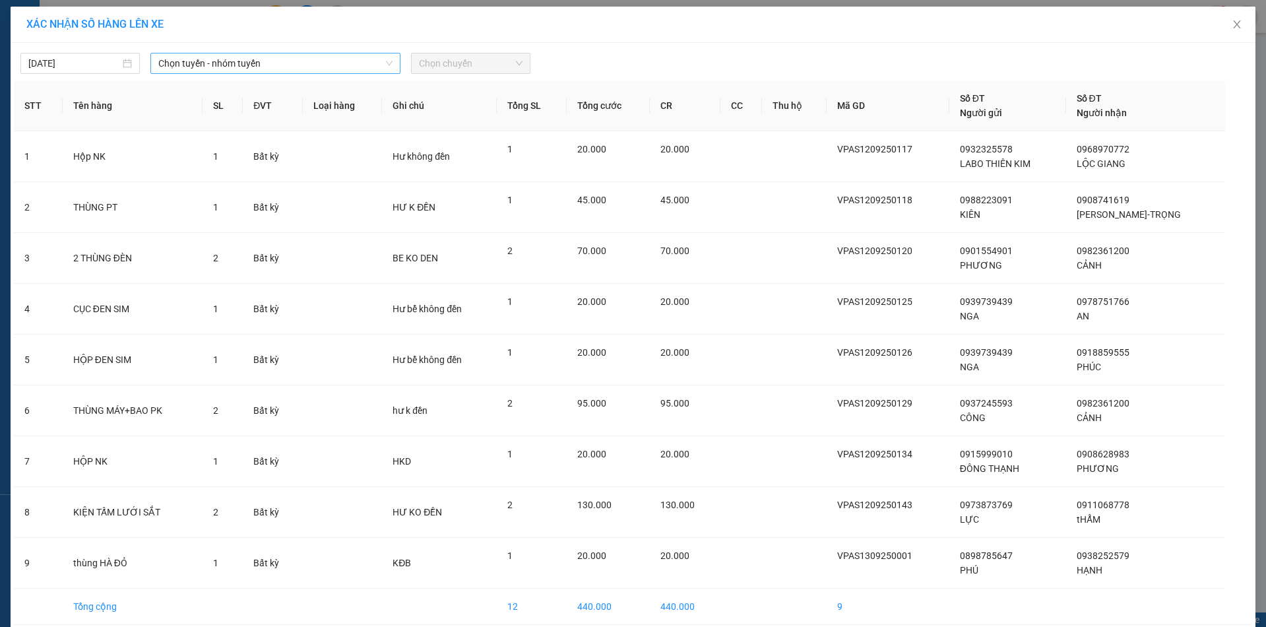
click at [199, 66] on span "Chọn tuyến - nhóm tuyến" at bounding box center [275, 63] width 234 height 20
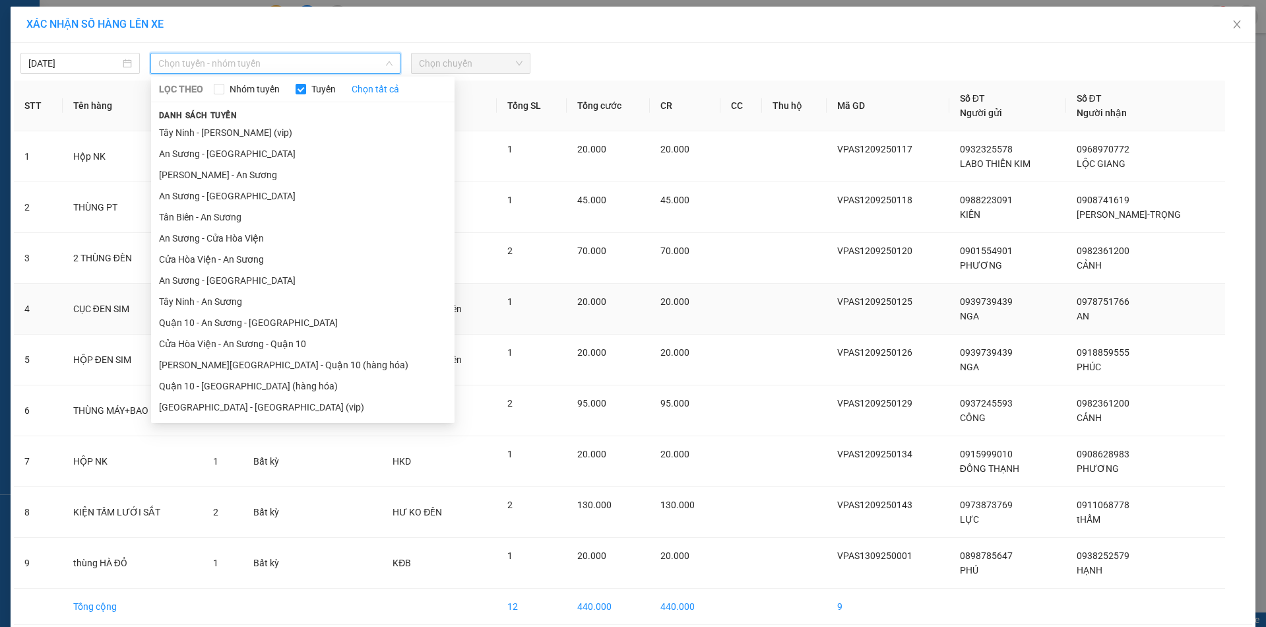
click at [228, 289] on li "An Sương - Tây Ninh" at bounding box center [303, 280] width 304 height 21
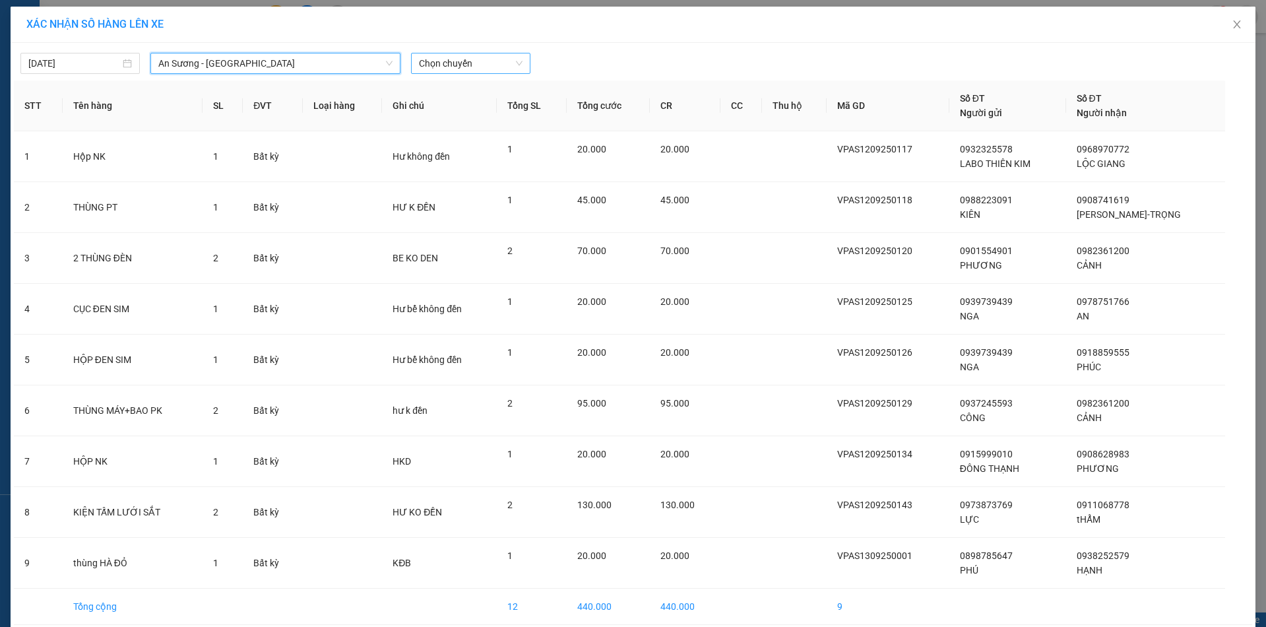
click at [472, 68] on span "Chọn chuyến" at bounding box center [471, 63] width 104 height 20
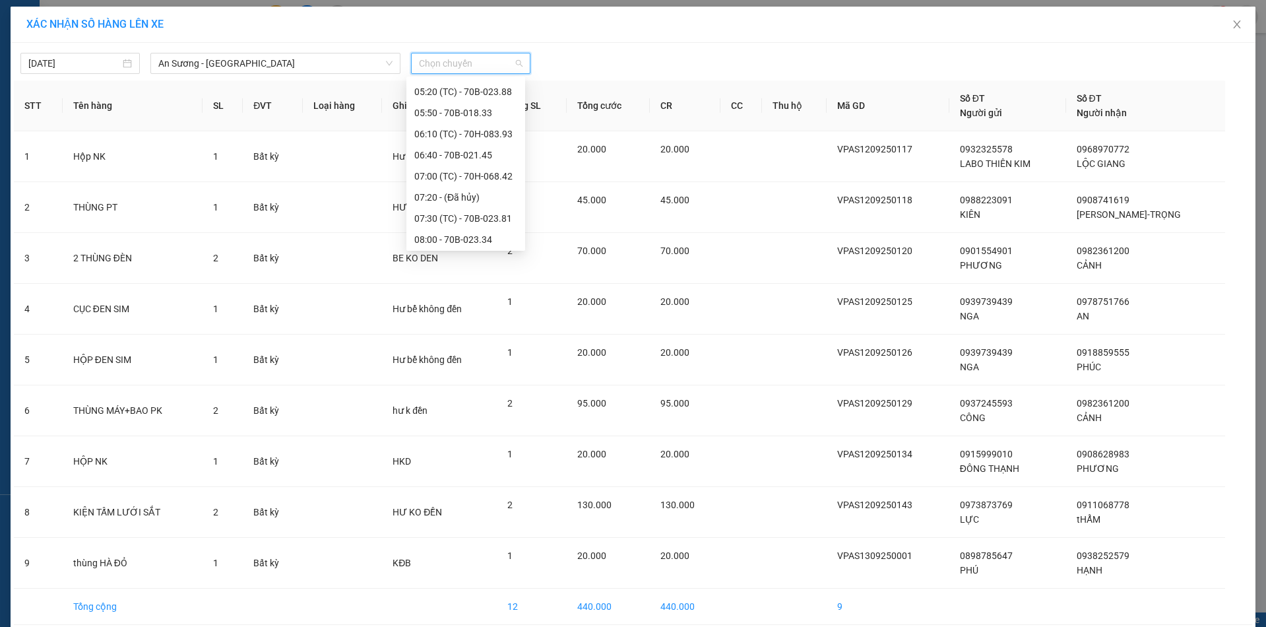
scroll to position [47, 0]
click at [492, 207] on div "07:30 (TC) - 70B-023.81" at bounding box center [465, 212] width 103 height 15
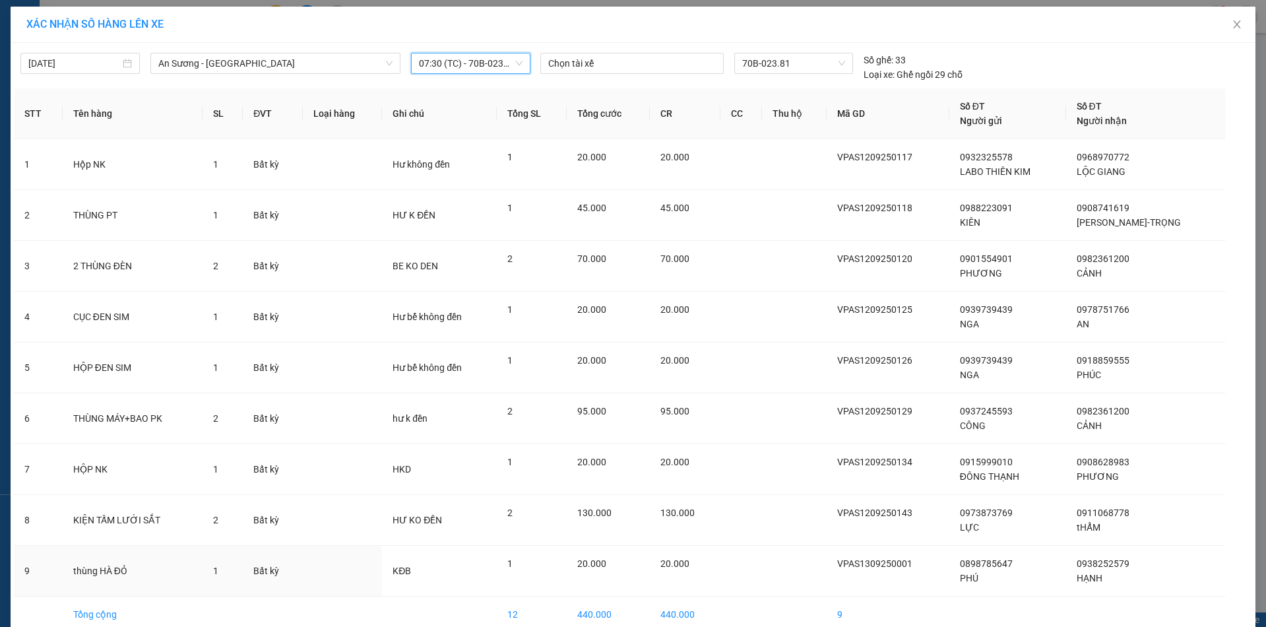
scroll to position [66, 0]
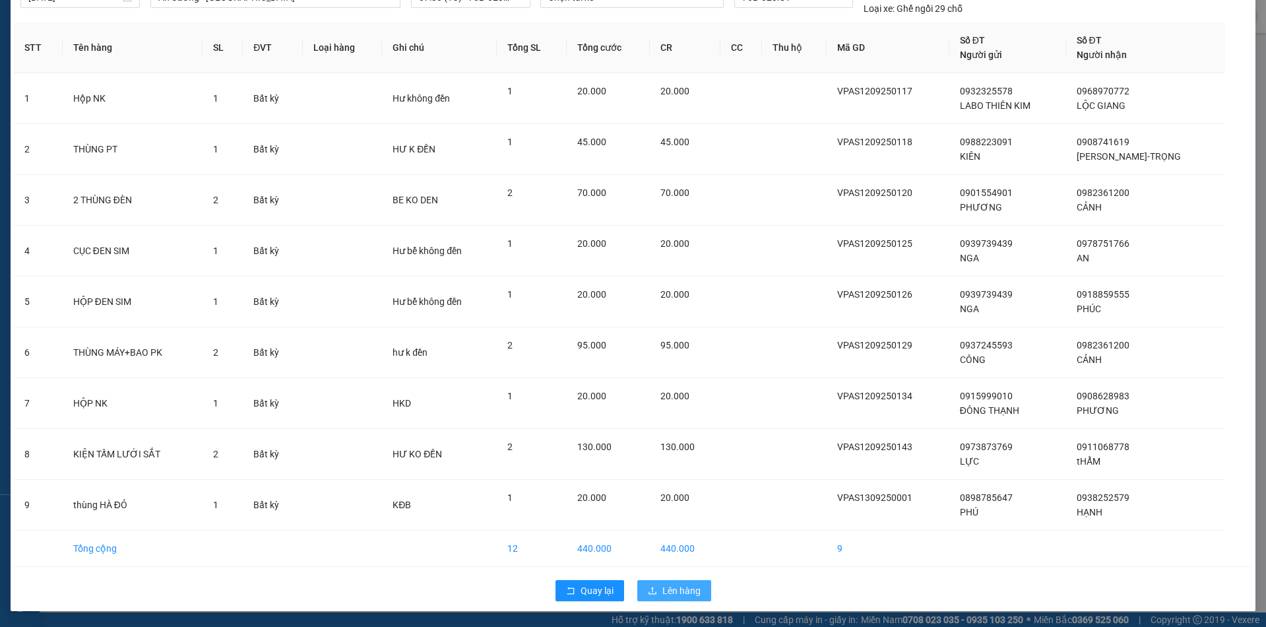
click at [675, 592] on span "Lên hàng" at bounding box center [681, 590] width 38 height 15
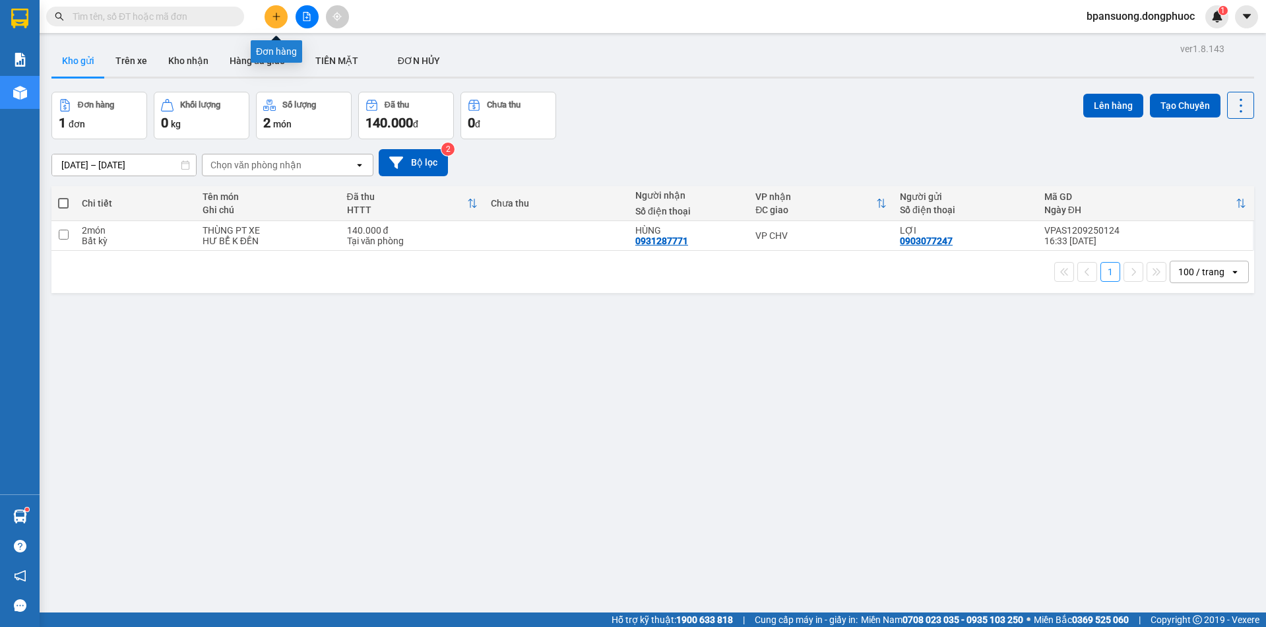
click at [278, 18] on icon "plus" at bounding box center [276, 16] width 9 height 9
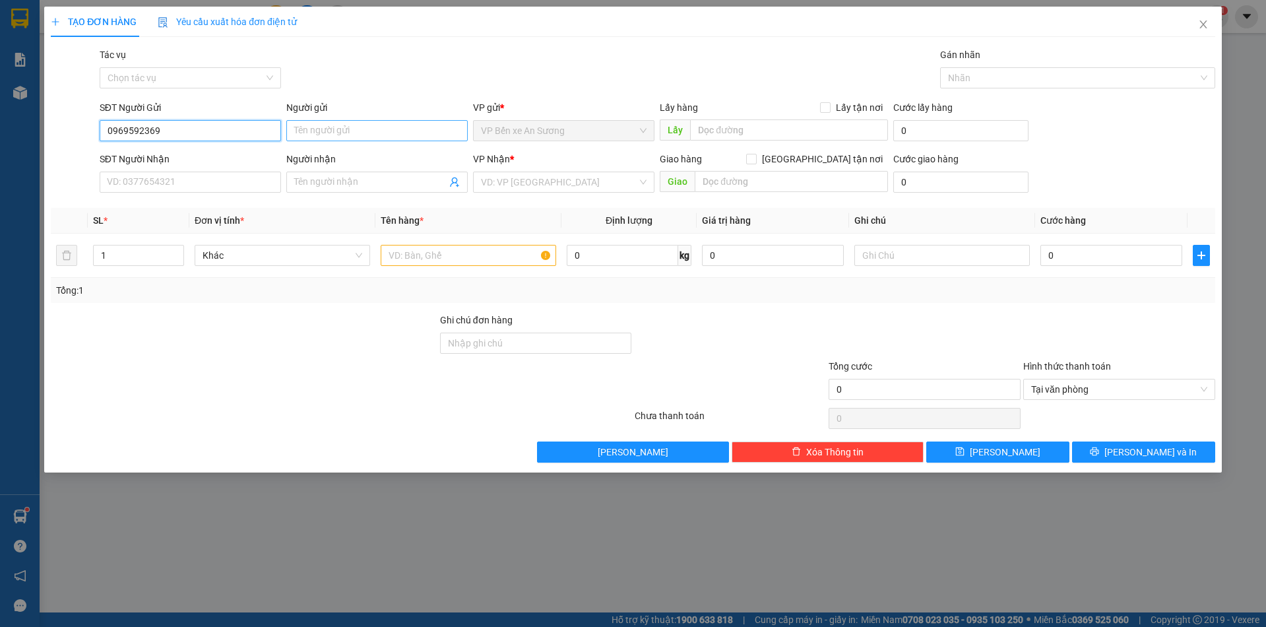
type input "0969592369"
click at [413, 126] on input "Người gửi" at bounding box center [376, 130] width 181 height 21
type input "d"
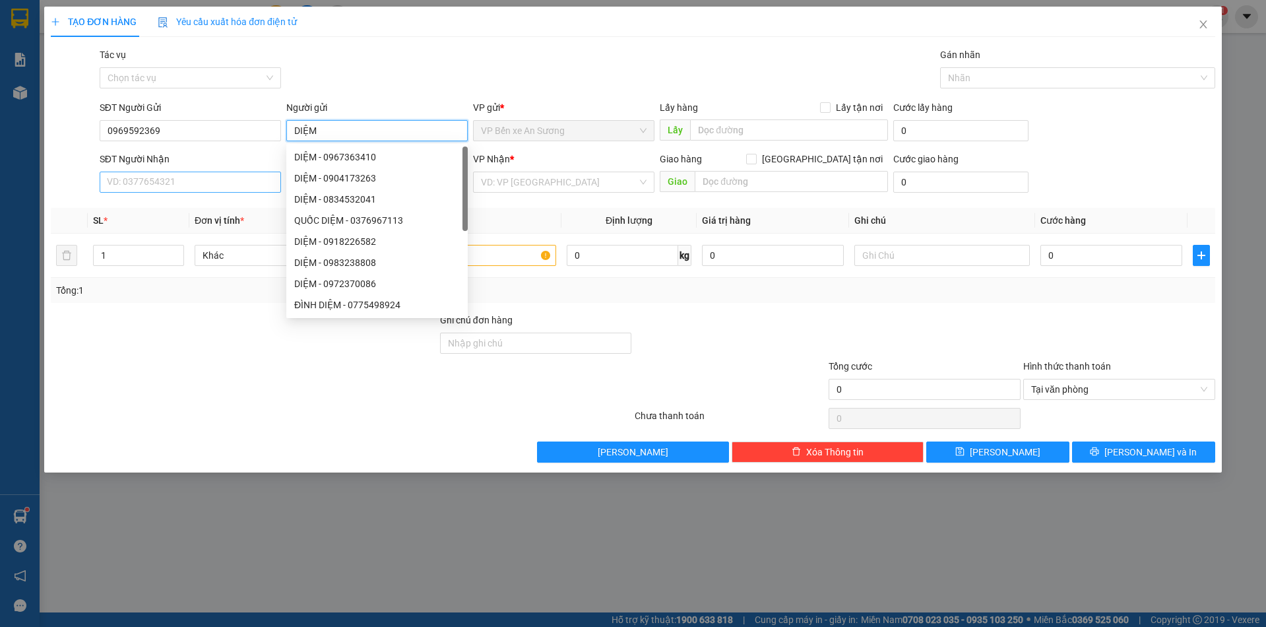
type input "DIỆM"
click at [164, 186] on input "SĐT Người Nhận" at bounding box center [190, 182] width 181 height 21
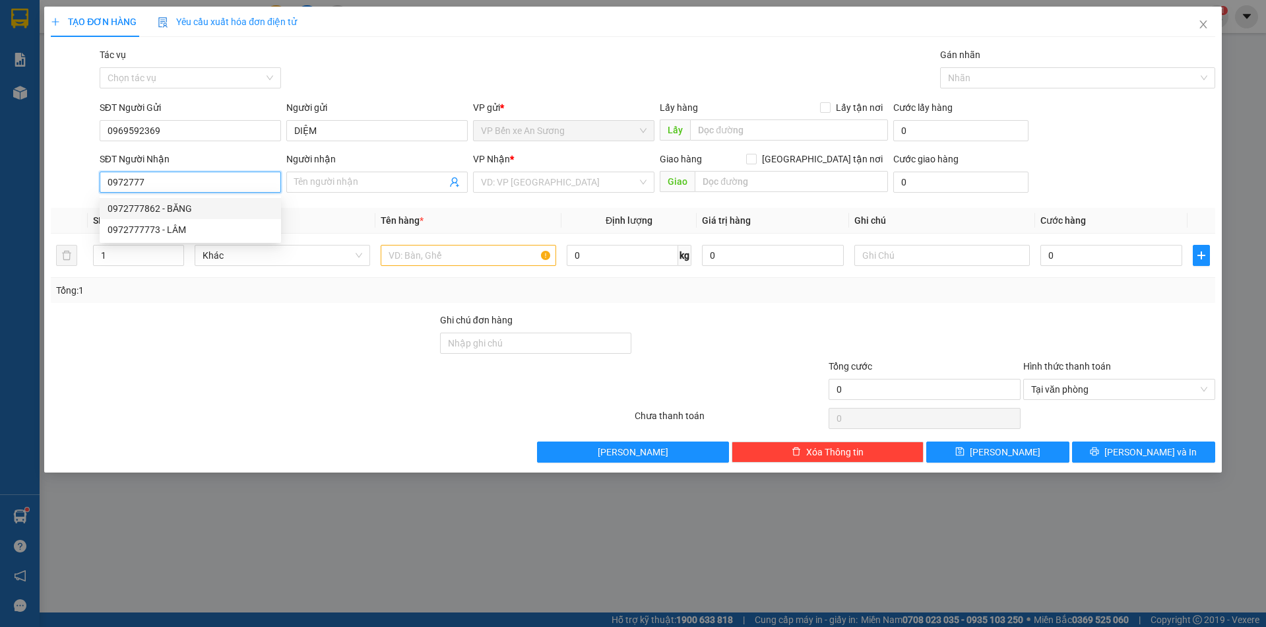
click at [229, 209] on div "0972777862 - BĂNG" at bounding box center [191, 208] width 166 height 15
type input "0972777862"
type input "BĂNG"
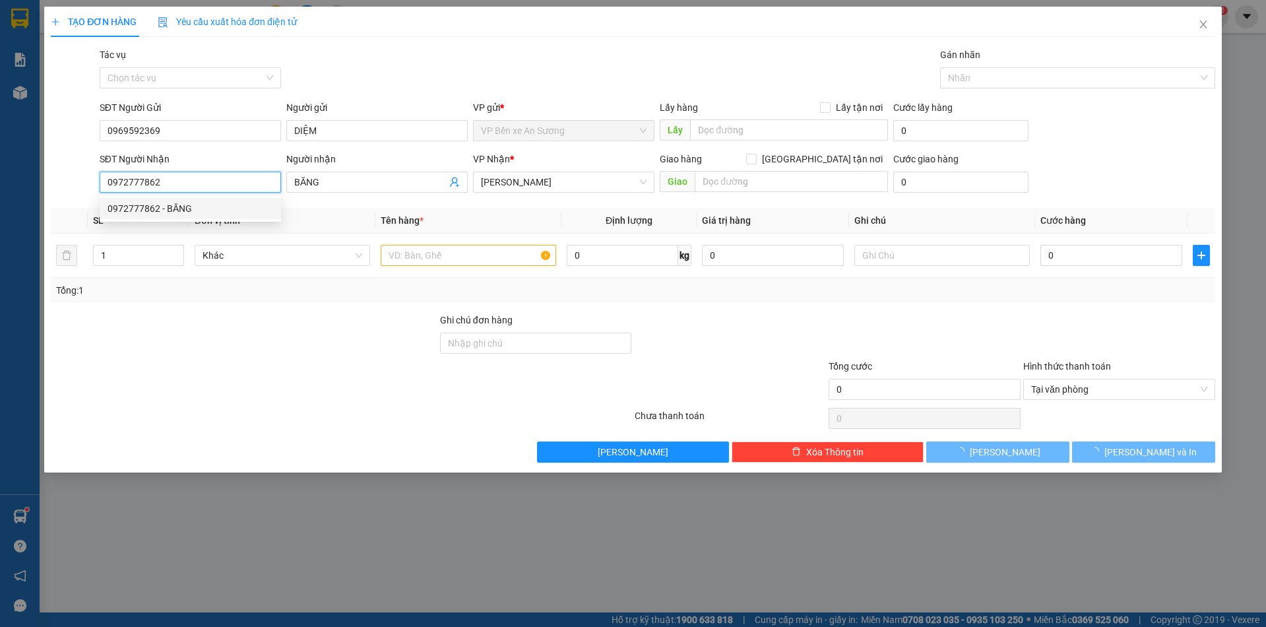
type input "30.000"
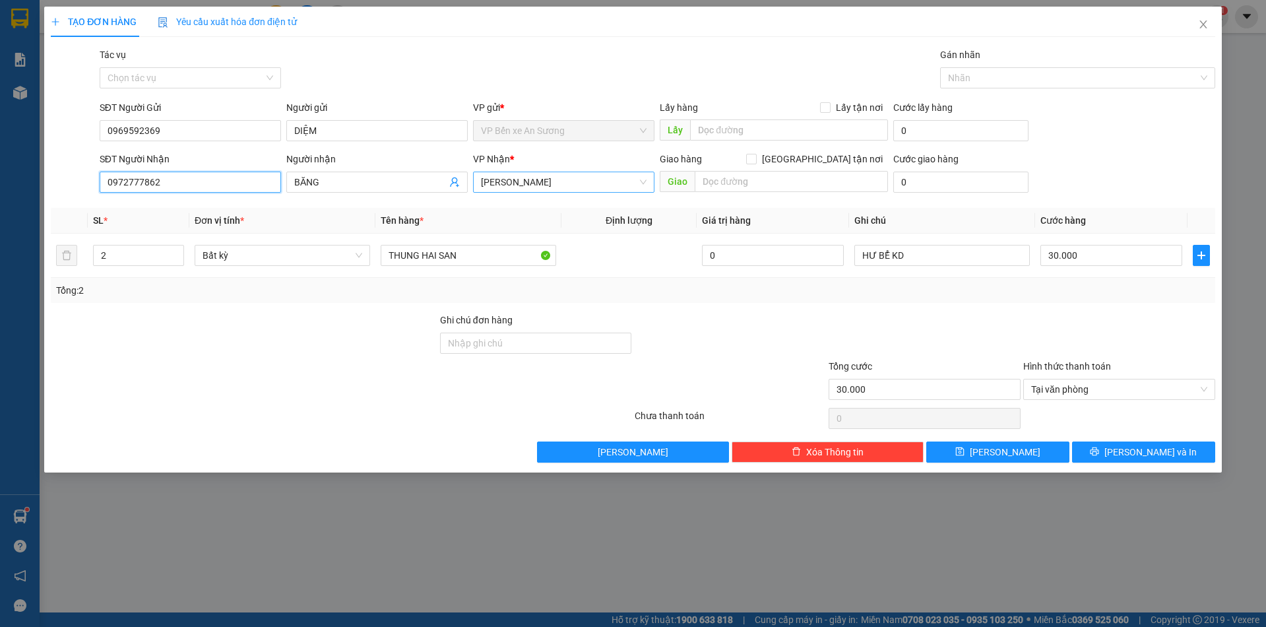
click at [575, 185] on span "Hòa Thành" at bounding box center [564, 182] width 166 height 20
type input "0972777862"
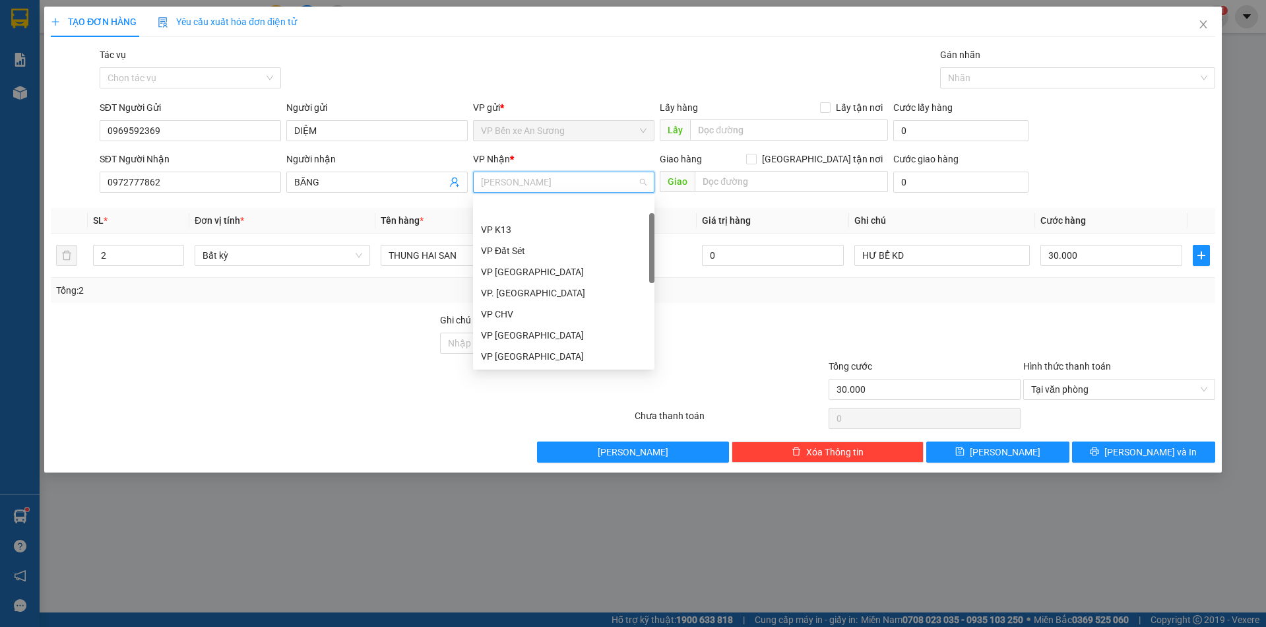
scroll to position [42, 0]
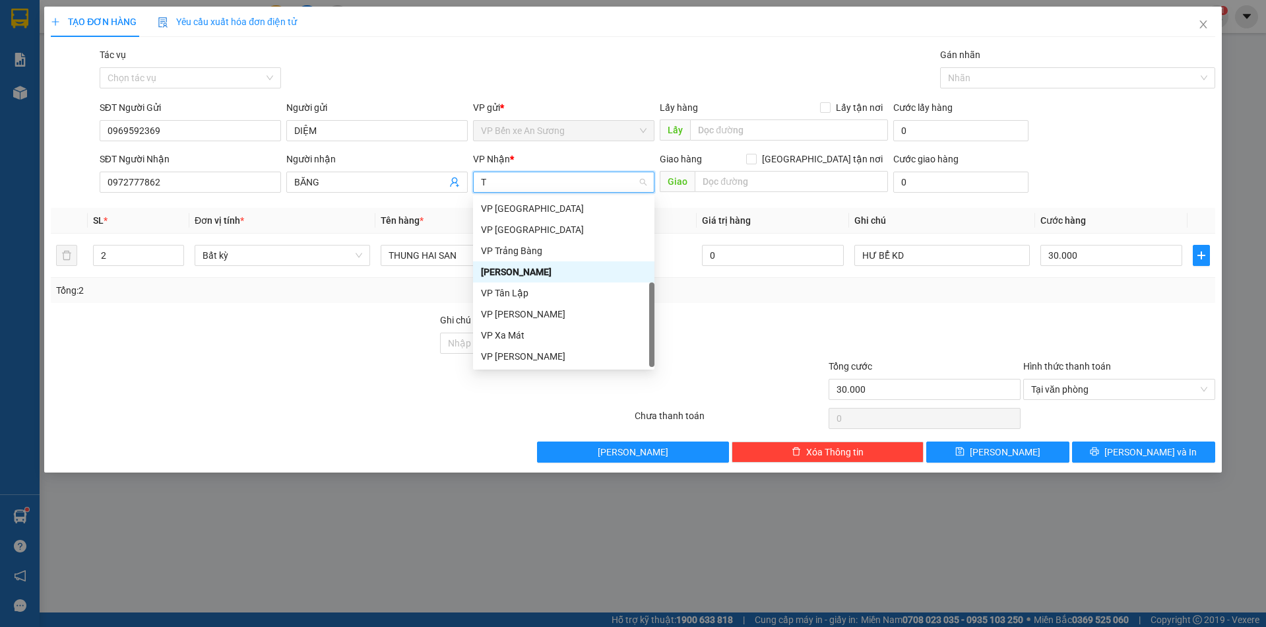
type input "TA"
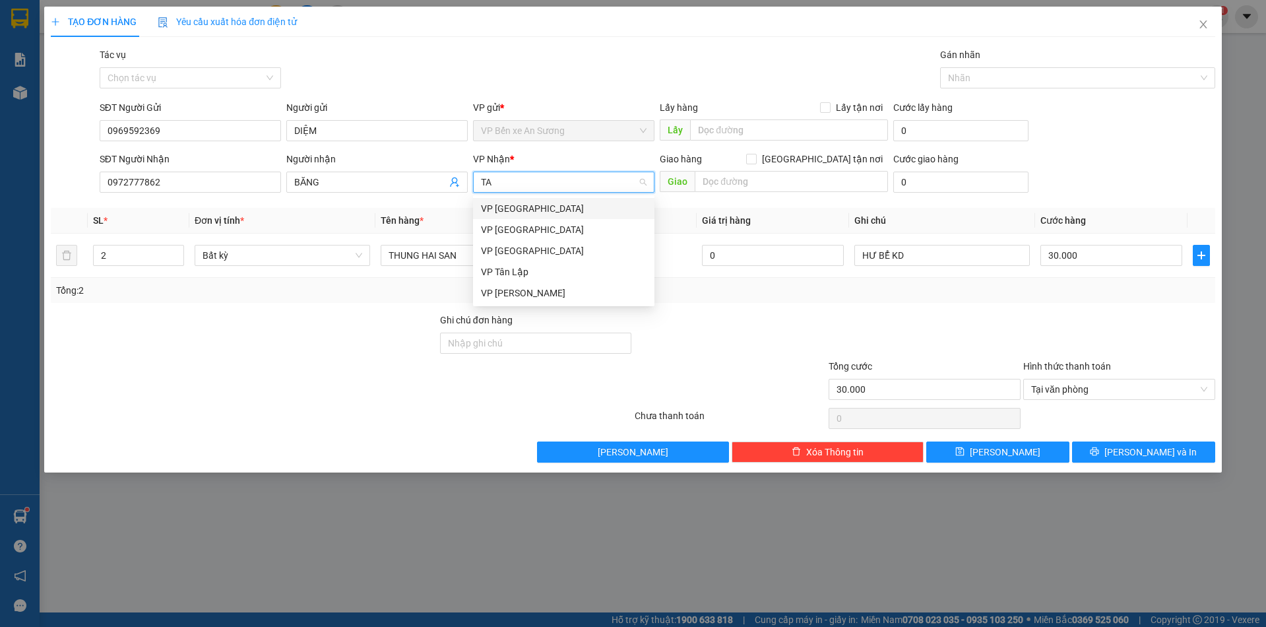
click at [526, 210] on div "VP Tân Biên" at bounding box center [564, 208] width 166 height 15
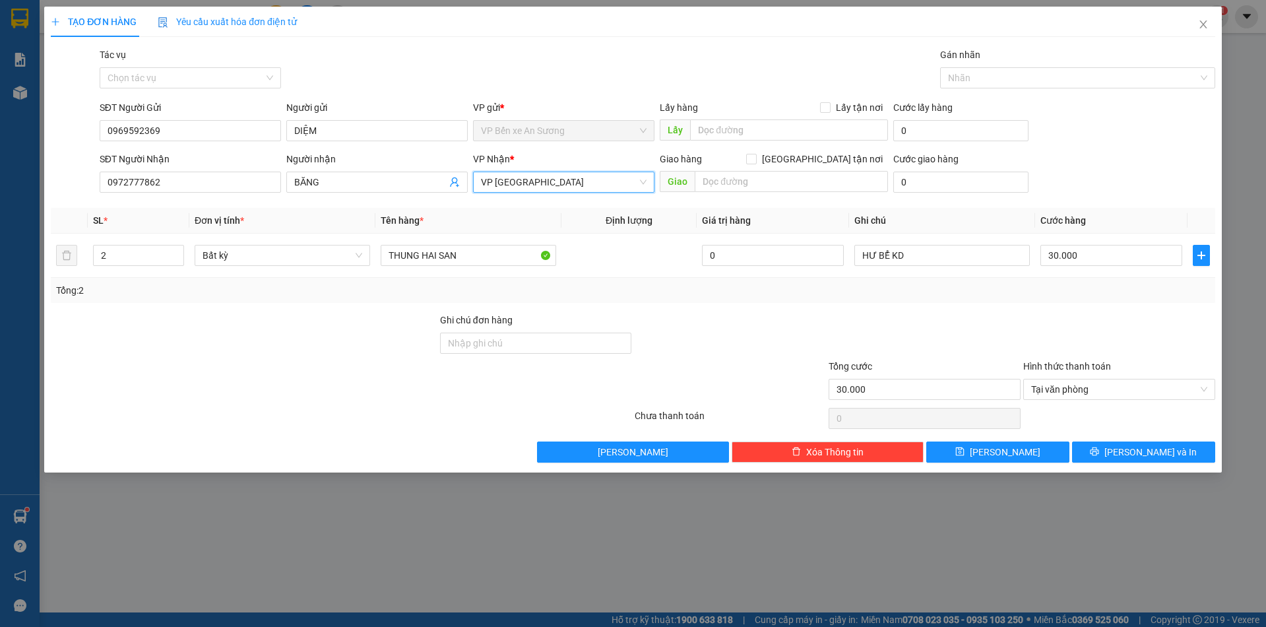
click at [578, 183] on span "VP Tân Biên" at bounding box center [564, 182] width 166 height 20
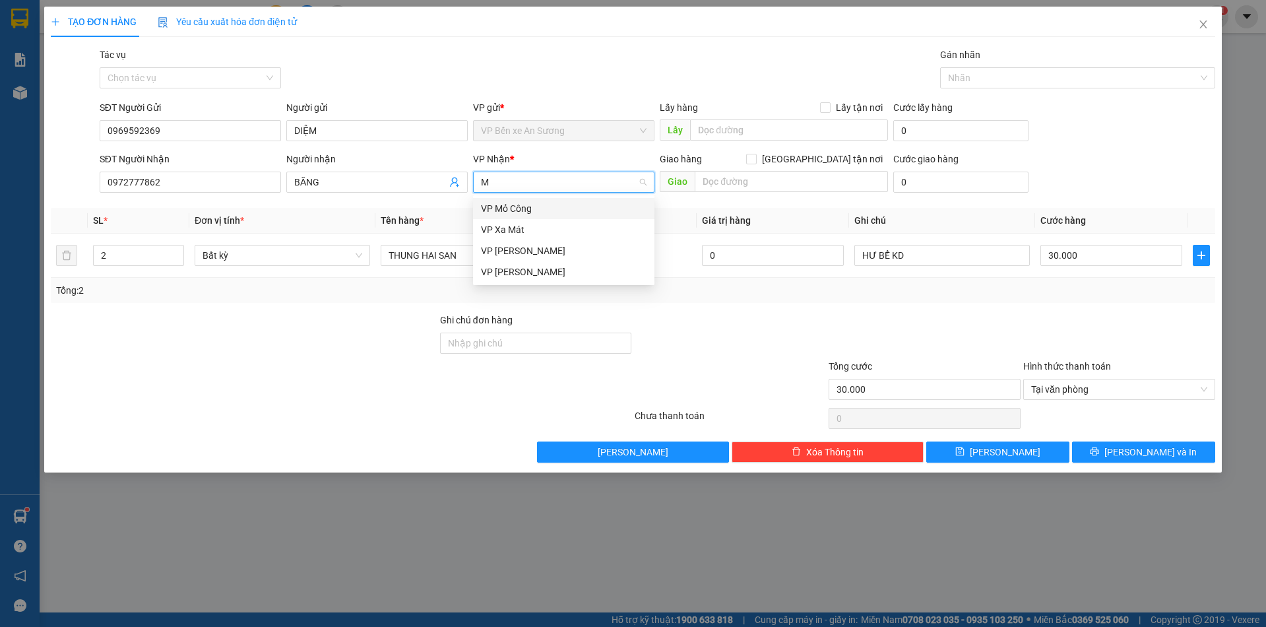
type input "MO"
click at [550, 210] on div "VP Mỏ Công" at bounding box center [564, 208] width 166 height 15
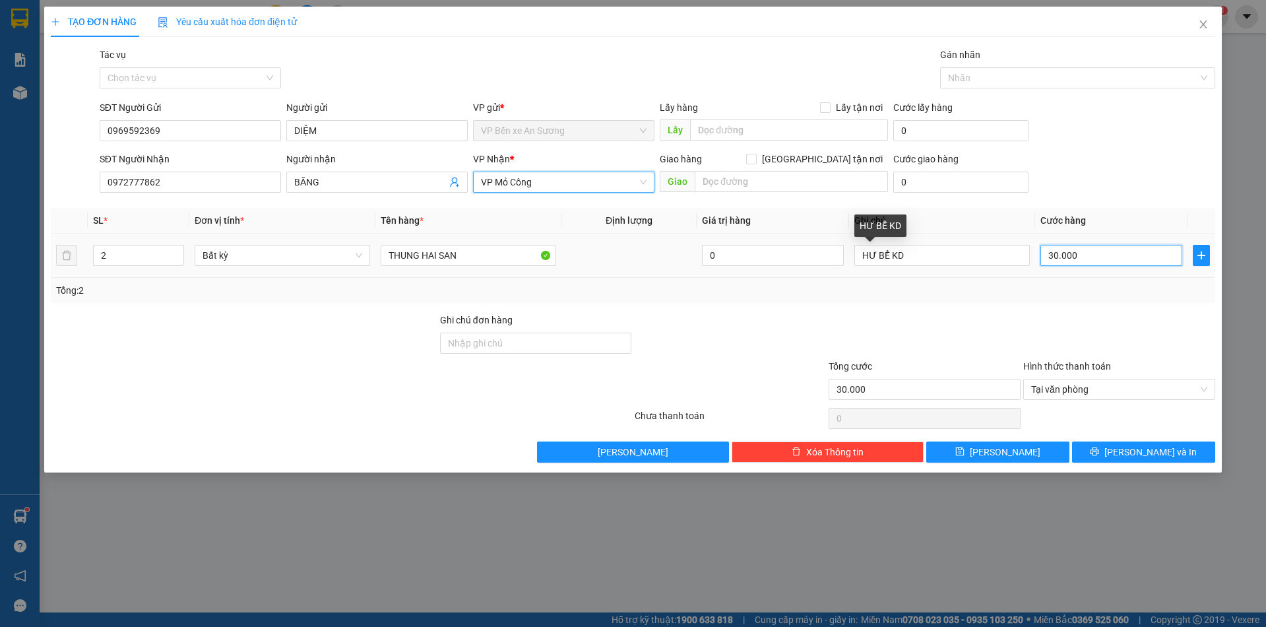
click at [1105, 259] on input "30.000" at bounding box center [1112, 255] width 142 height 21
type input "4"
type input "45"
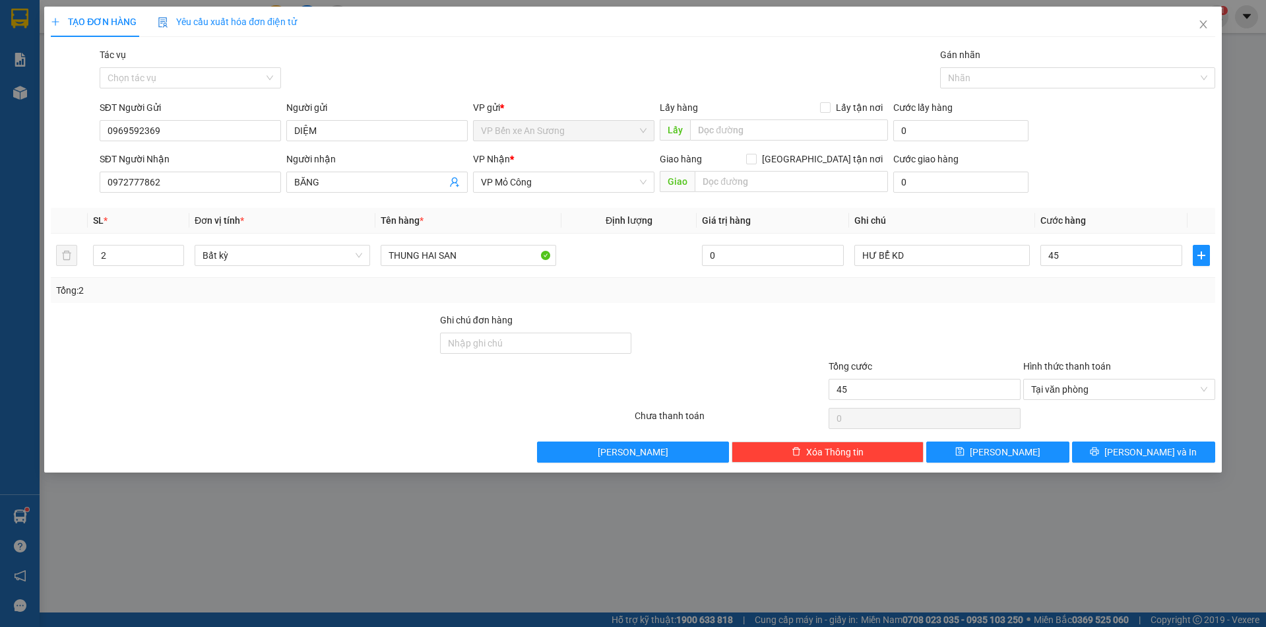
click at [1072, 305] on div "Transit Pickup Surcharge Ids Transit Deliver Surcharge Ids Transit Deliver Surc…" at bounding box center [633, 255] width 1165 height 415
type input "45.000"
click at [1157, 453] on span "Lưu và In" at bounding box center [1151, 452] width 92 height 15
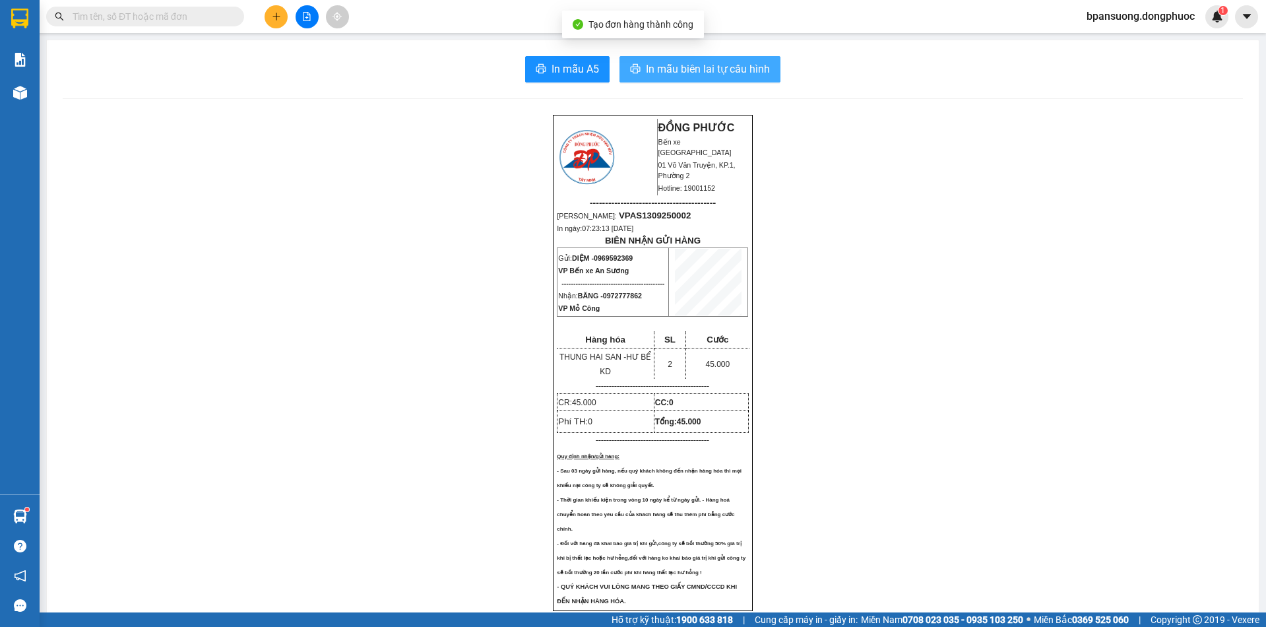
click at [711, 71] on span "In mẫu biên lai tự cấu hình" at bounding box center [708, 69] width 124 height 16
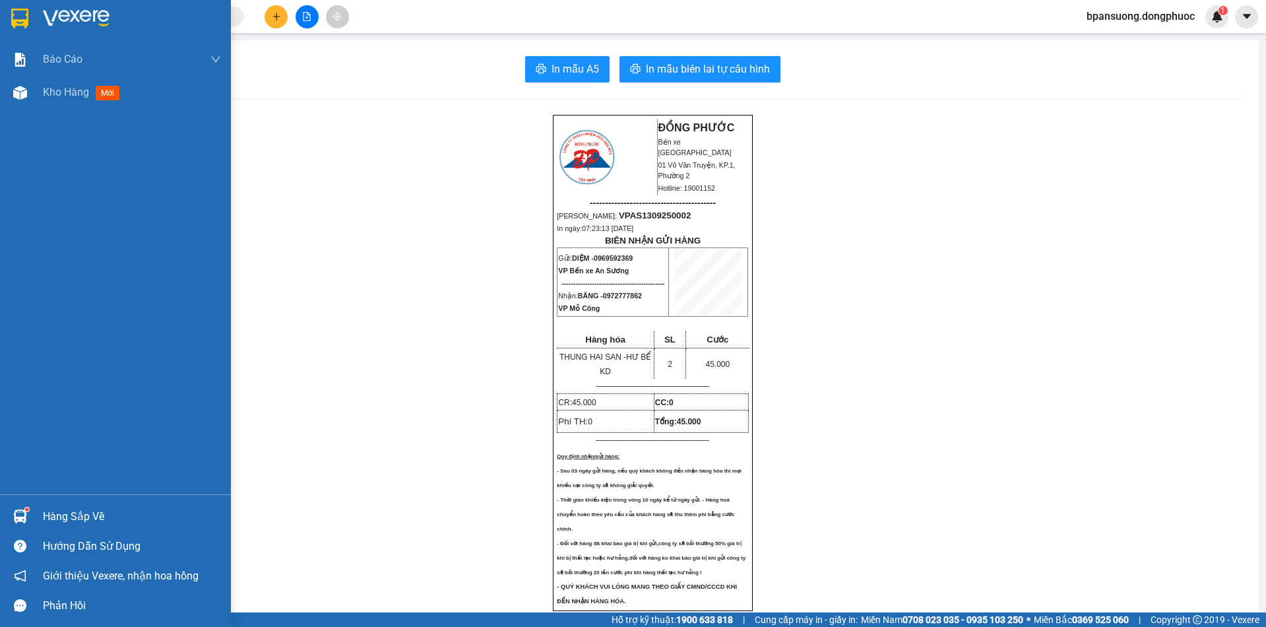
click at [71, 521] on div "Hàng sắp về" at bounding box center [132, 517] width 178 height 20
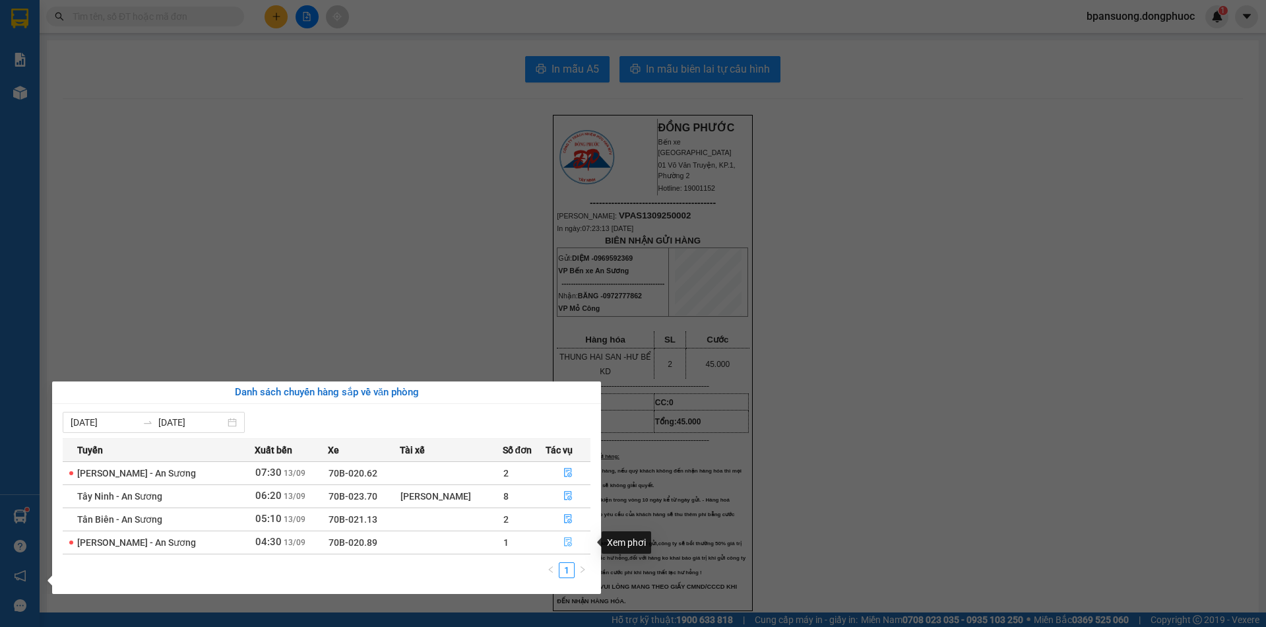
click at [565, 543] on icon "file-done" at bounding box center [568, 541] width 9 height 9
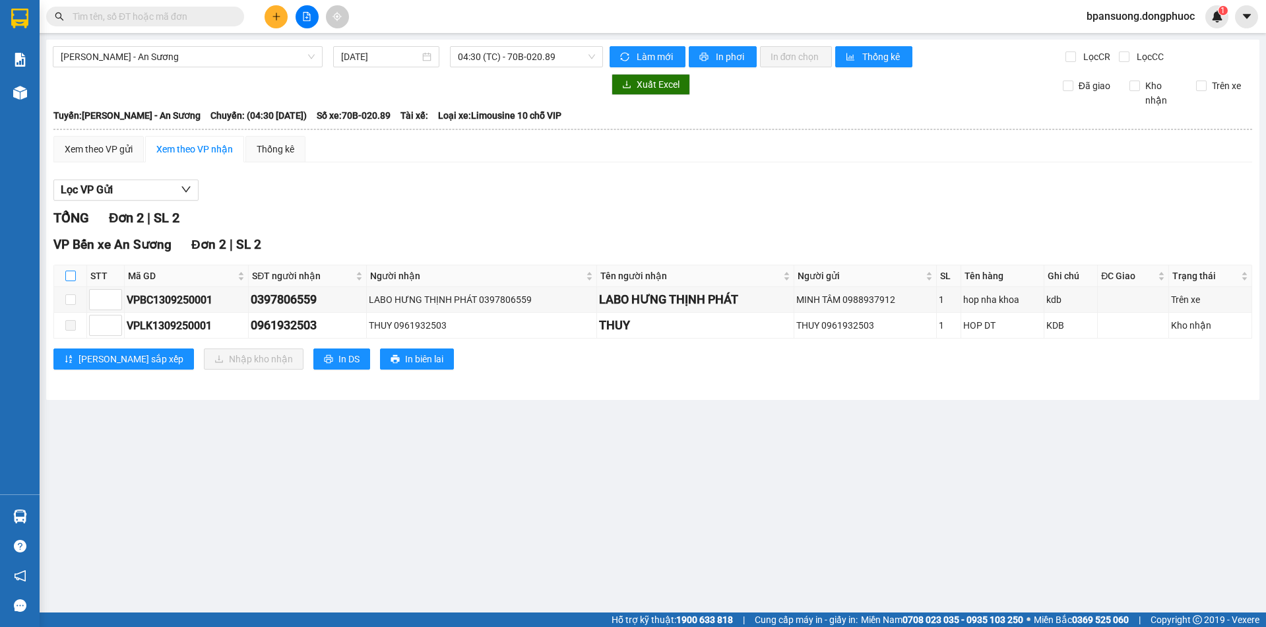
click at [65, 276] on input "checkbox" at bounding box center [70, 276] width 11 height 11
checkbox input "true"
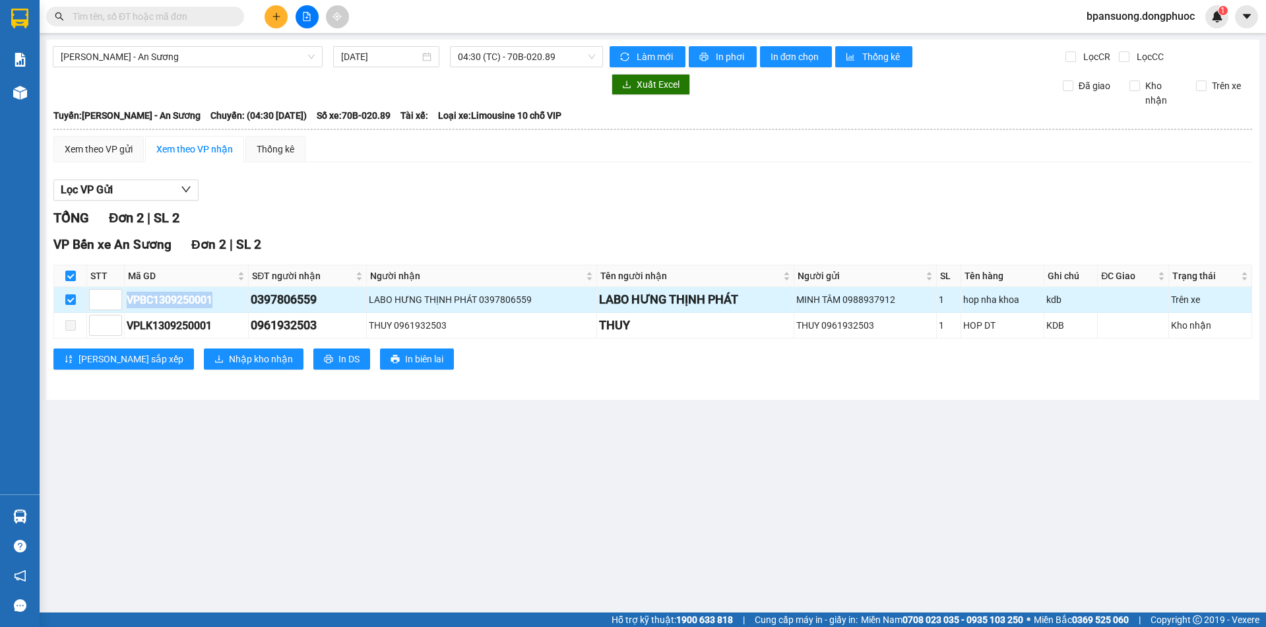
drag, startPoint x: 209, startPoint y: 300, endPoint x: 127, endPoint y: 311, distance: 82.6
click at [127, 311] on td "VPBC1309250001" at bounding box center [187, 300] width 124 height 26
copy div "VPBC1309250001"
click at [69, 296] on input "checkbox" at bounding box center [70, 299] width 11 height 11
checkbox input "false"
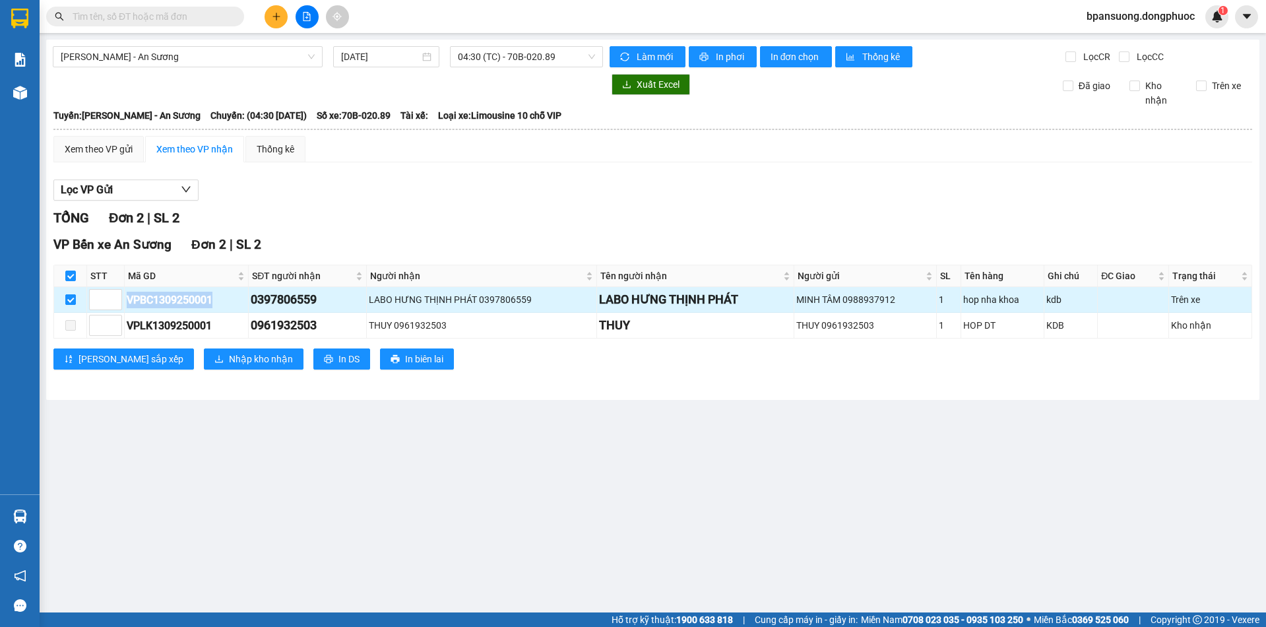
checkbox input "false"
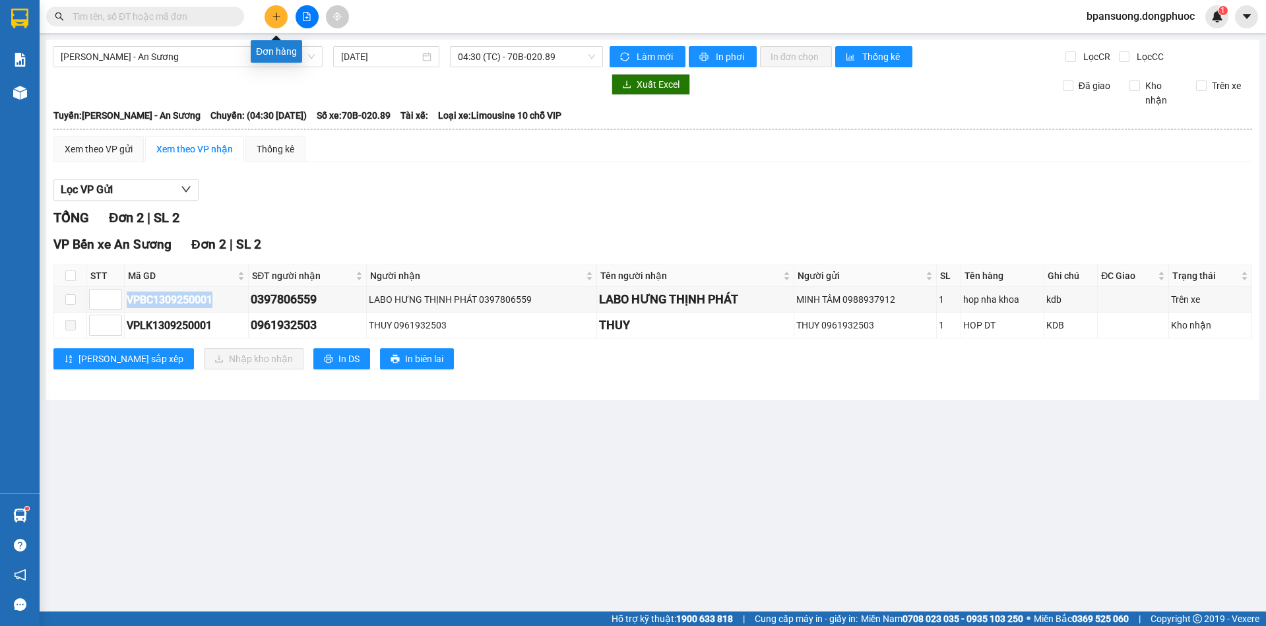
click at [276, 22] on button at bounding box center [276, 16] width 23 height 23
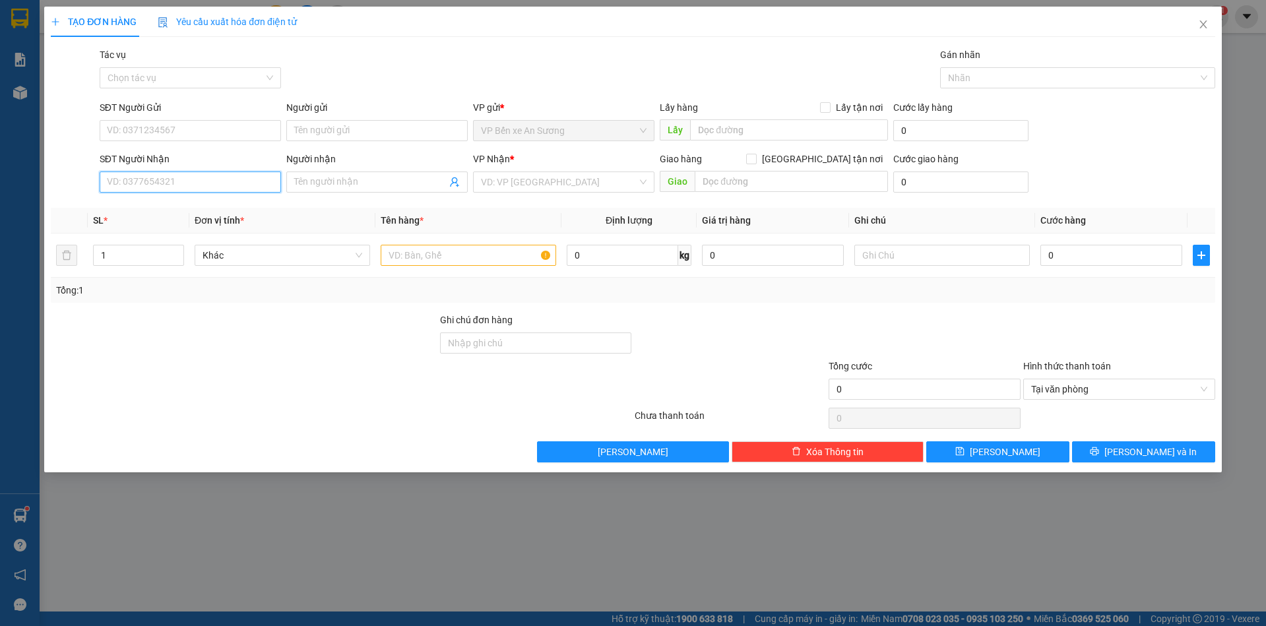
click at [243, 179] on input "SĐT Người Nhận" at bounding box center [190, 182] width 181 height 21
click at [248, 209] on div "0909728298 - THOA" at bounding box center [191, 208] width 166 height 15
type input "0909728298"
type input "THOA"
type input "40.000"
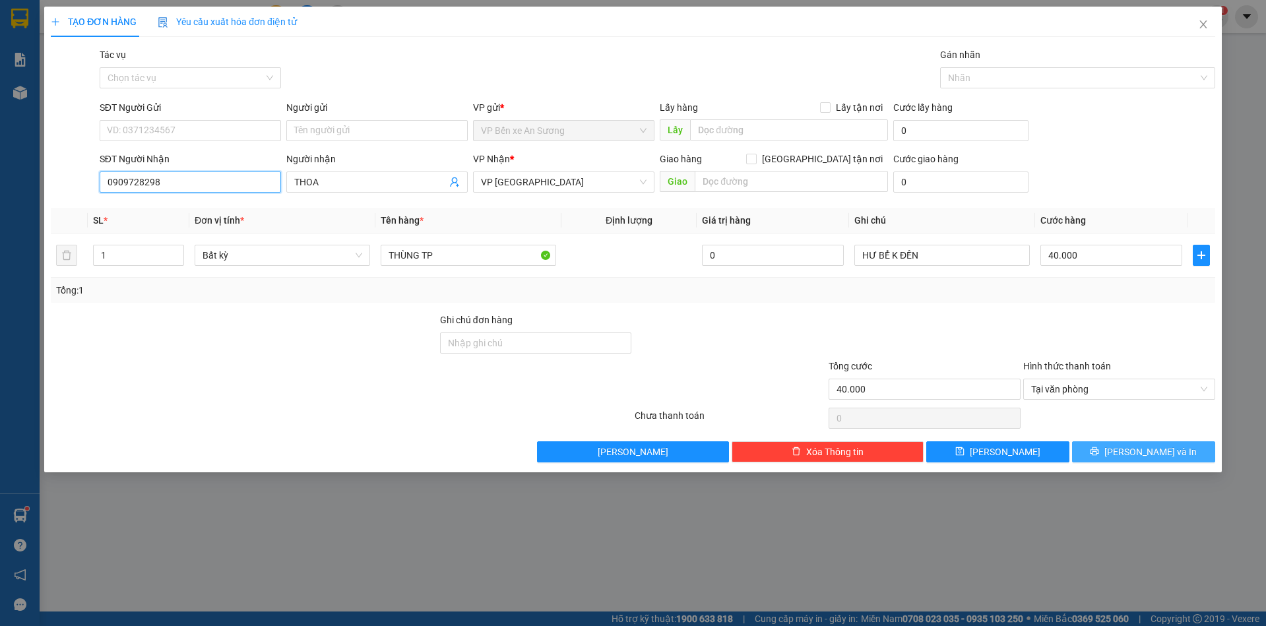
type input "0909728298"
click at [1161, 455] on span "Lưu và In" at bounding box center [1151, 452] width 92 height 15
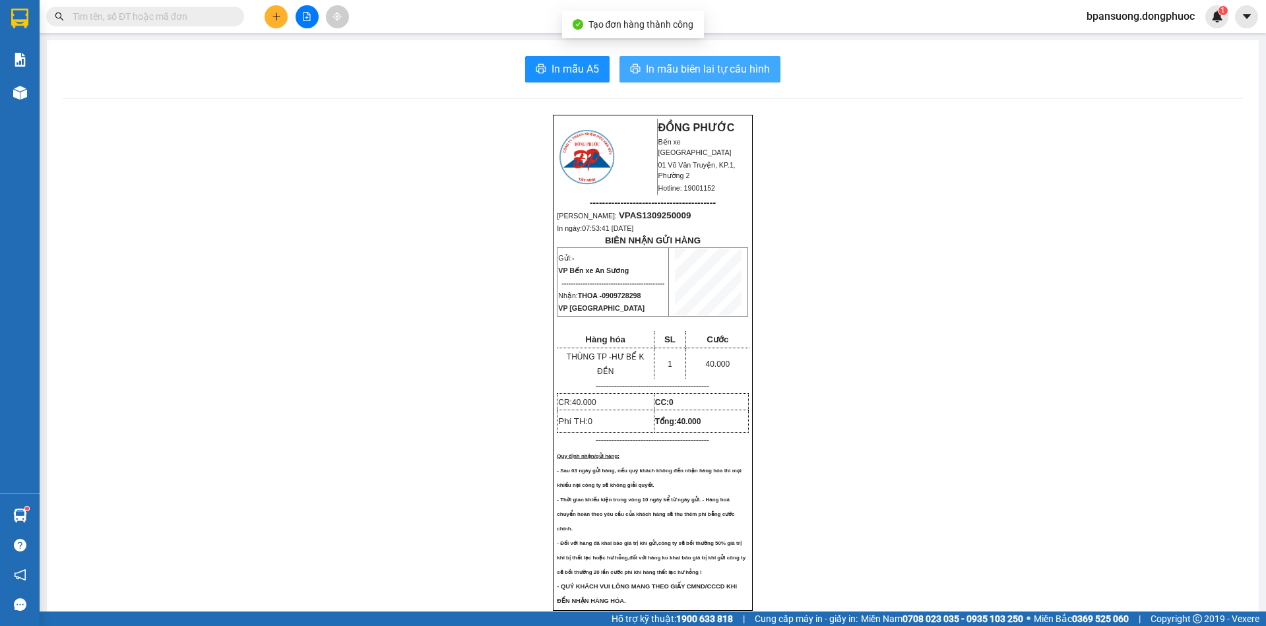
click at [728, 73] on span "In mẫu biên lai tự cấu hình" at bounding box center [708, 69] width 124 height 16
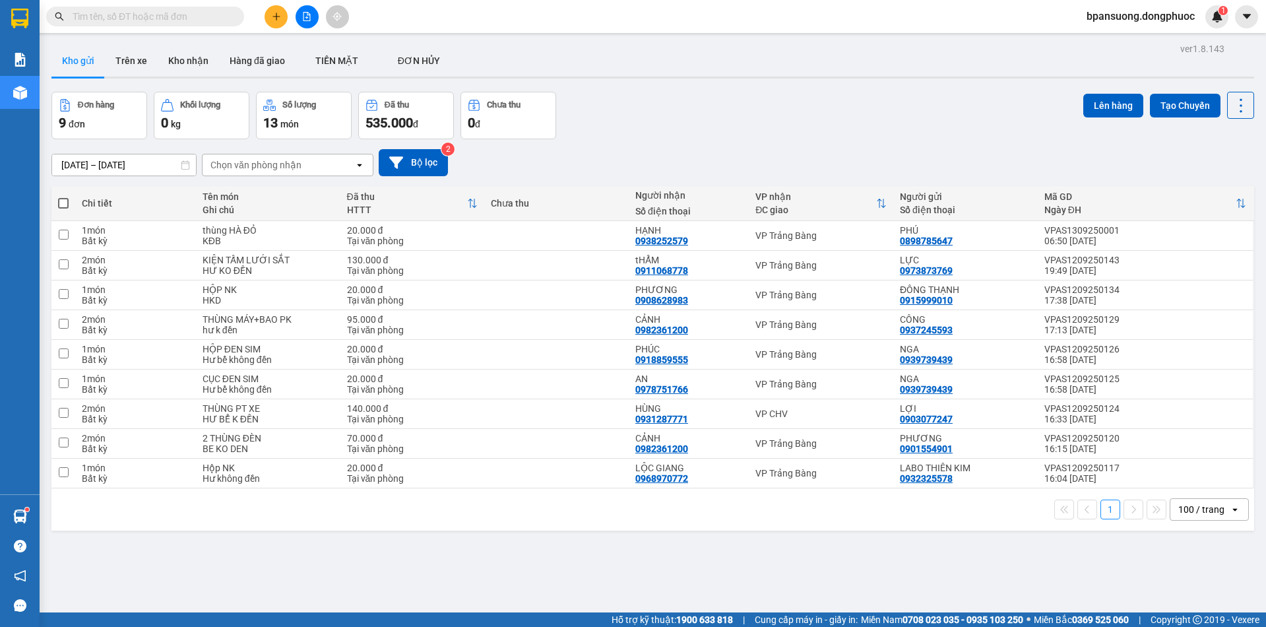
click at [143, 14] on input "text" at bounding box center [151, 16] width 156 height 15
paste input "VPBC1309250001"
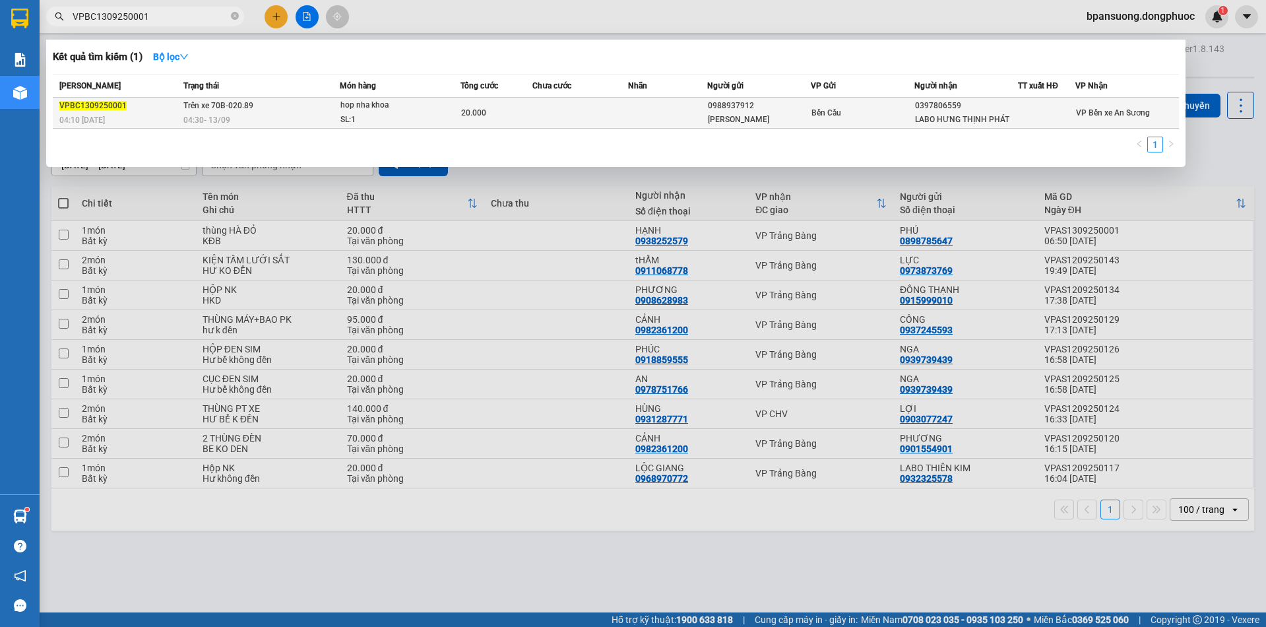
type input "VPBC1309250001"
click at [268, 111] on td "Trên xe 70B-020.89 04:30 - 13/09" at bounding box center [259, 113] width 159 height 31
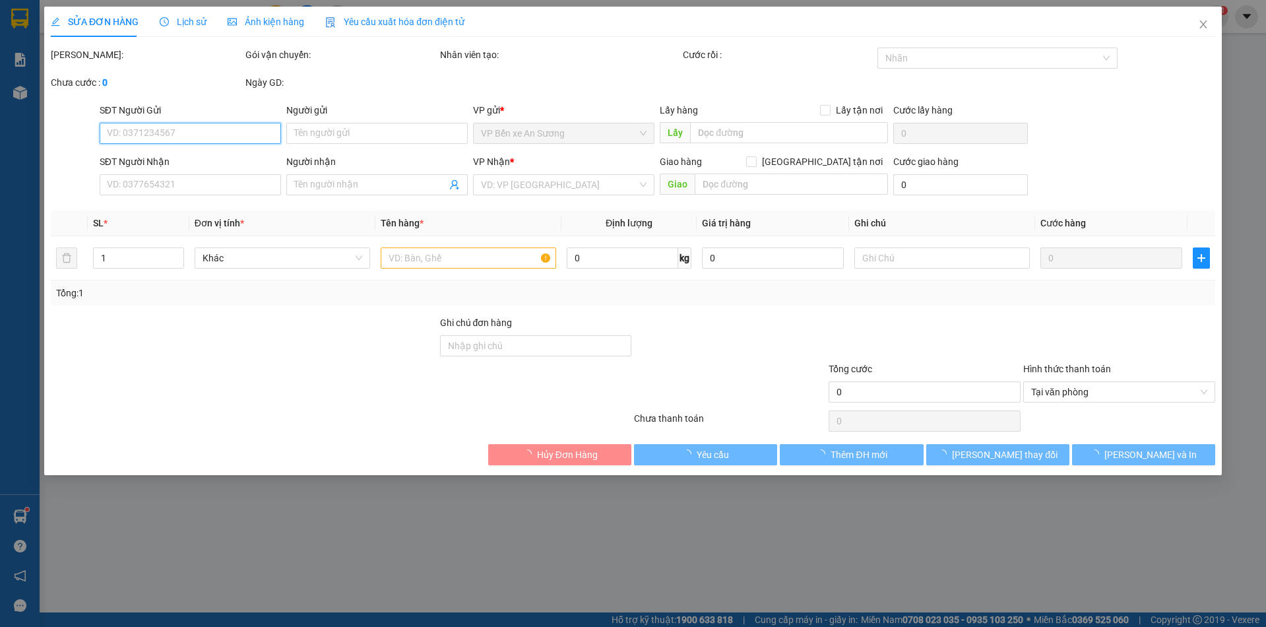
type input "0988937912"
type input "MINH TÂM"
type input "0397806559"
type input "LABO HƯNG THỊNH PHÁT"
type input "Kdb"
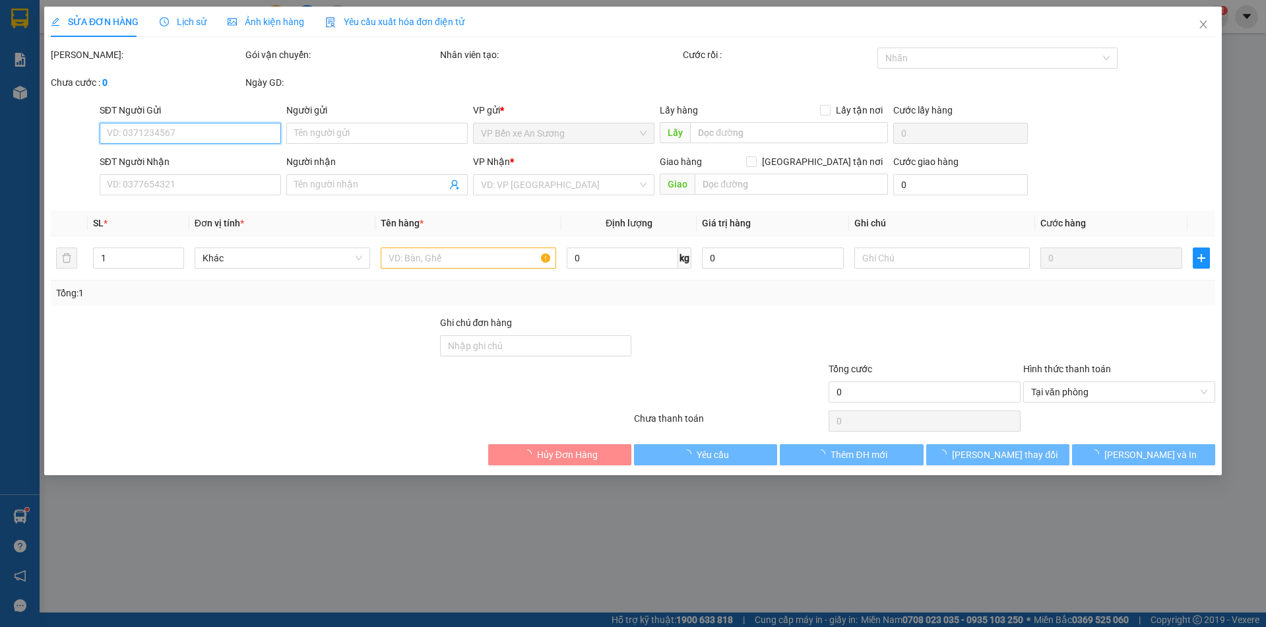
type input "20.000"
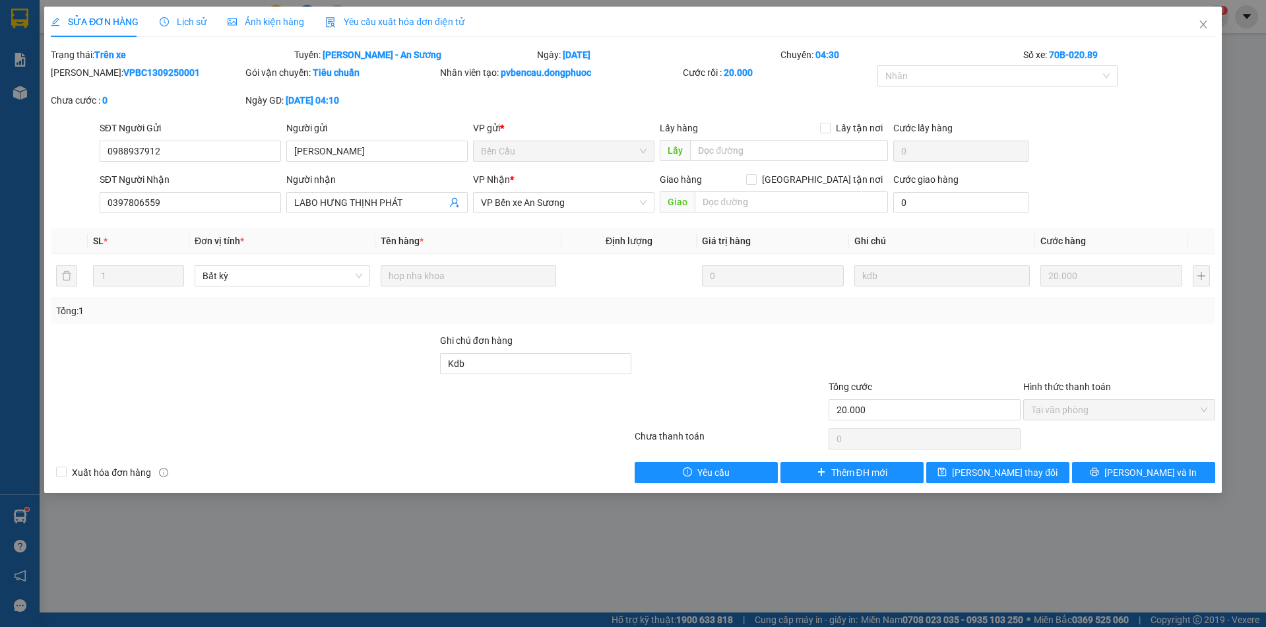
click at [195, 22] on span "Lịch sử" at bounding box center [183, 21] width 47 height 11
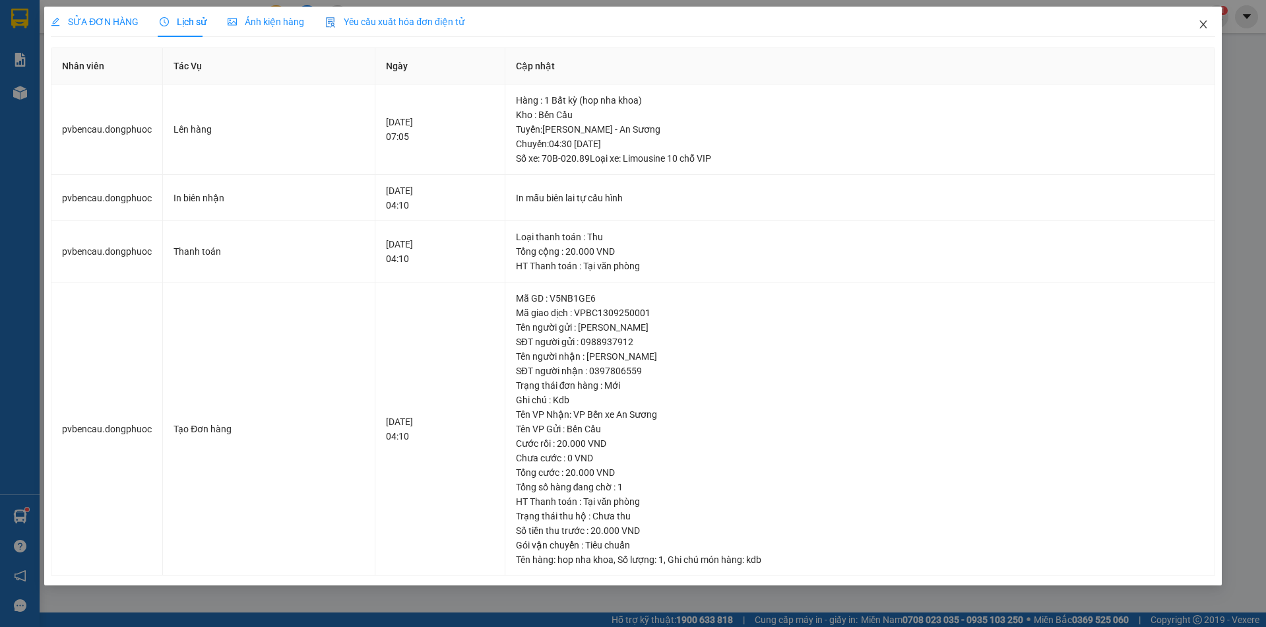
click at [1200, 25] on icon "close" at bounding box center [1203, 24] width 11 height 11
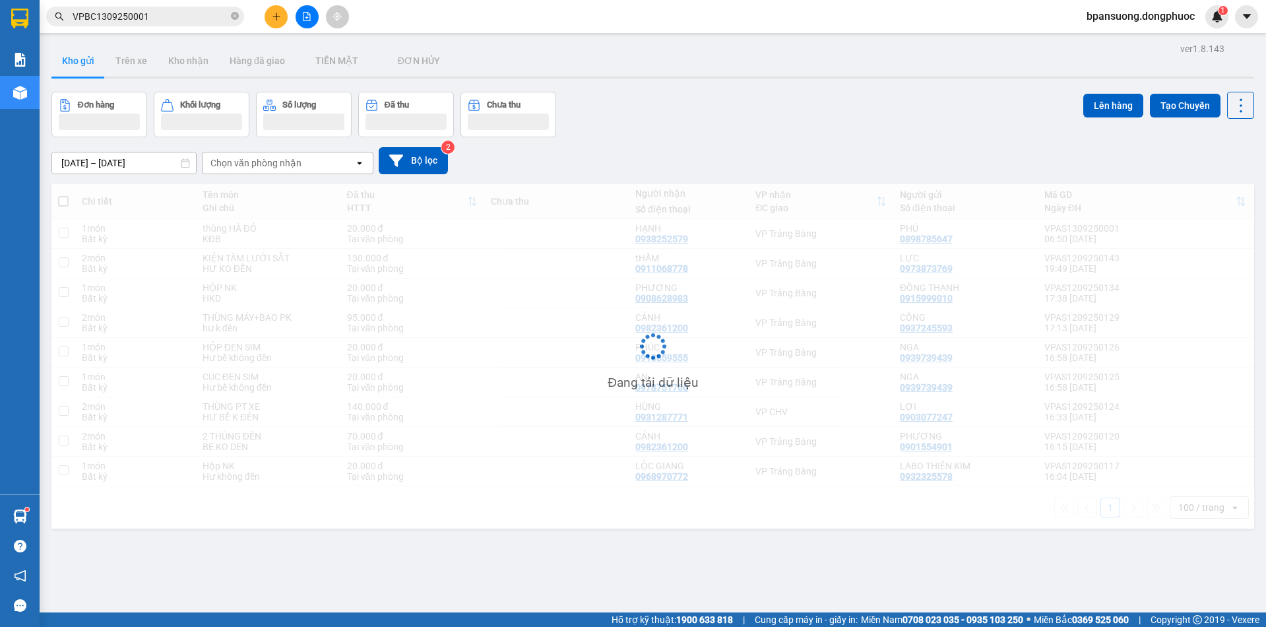
click at [1199, 24] on span "bpansuong.dongphuoc" at bounding box center [1140, 16] width 129 height 16
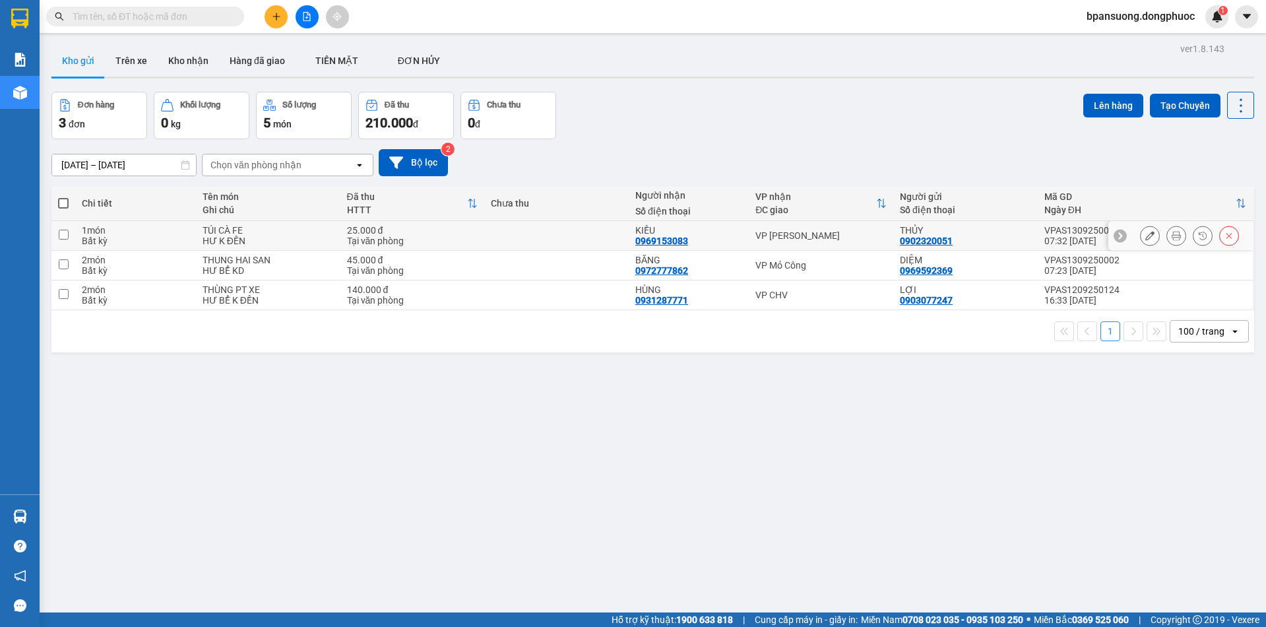
click at [1167, 235] on button at bounding box center [1176, 235] width 18 height 23
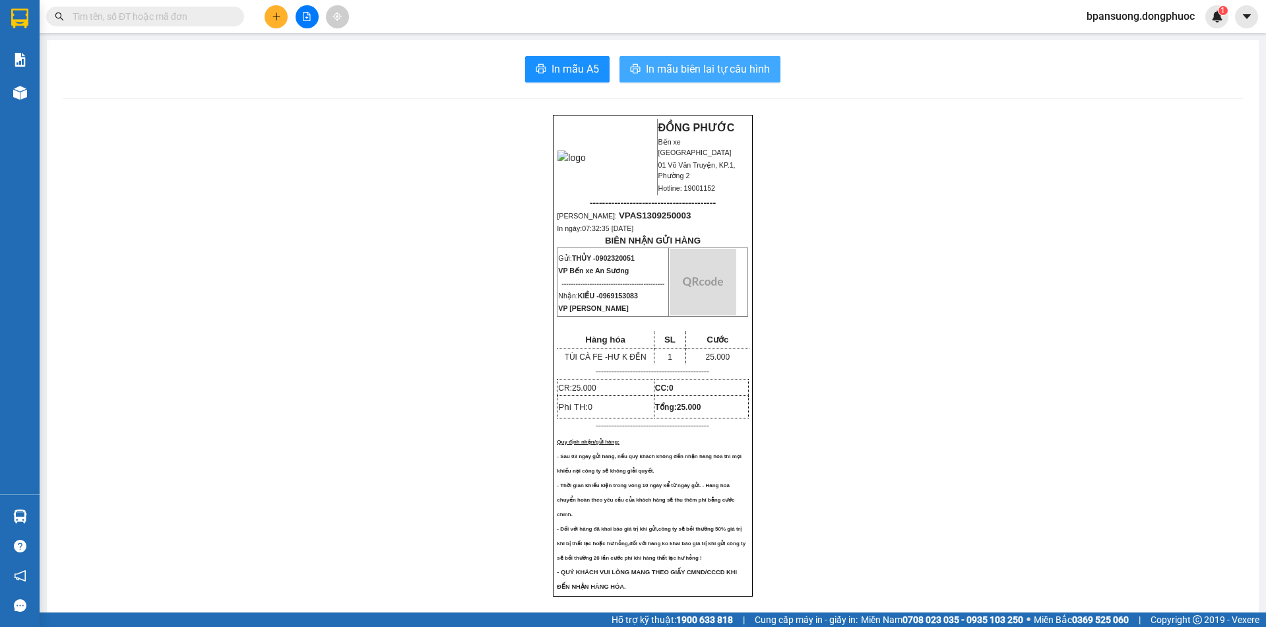
click at [687, 67] on span "In mẫu biên lai tự cấu hình" at bounding box center [708, 69] width 124 height 16
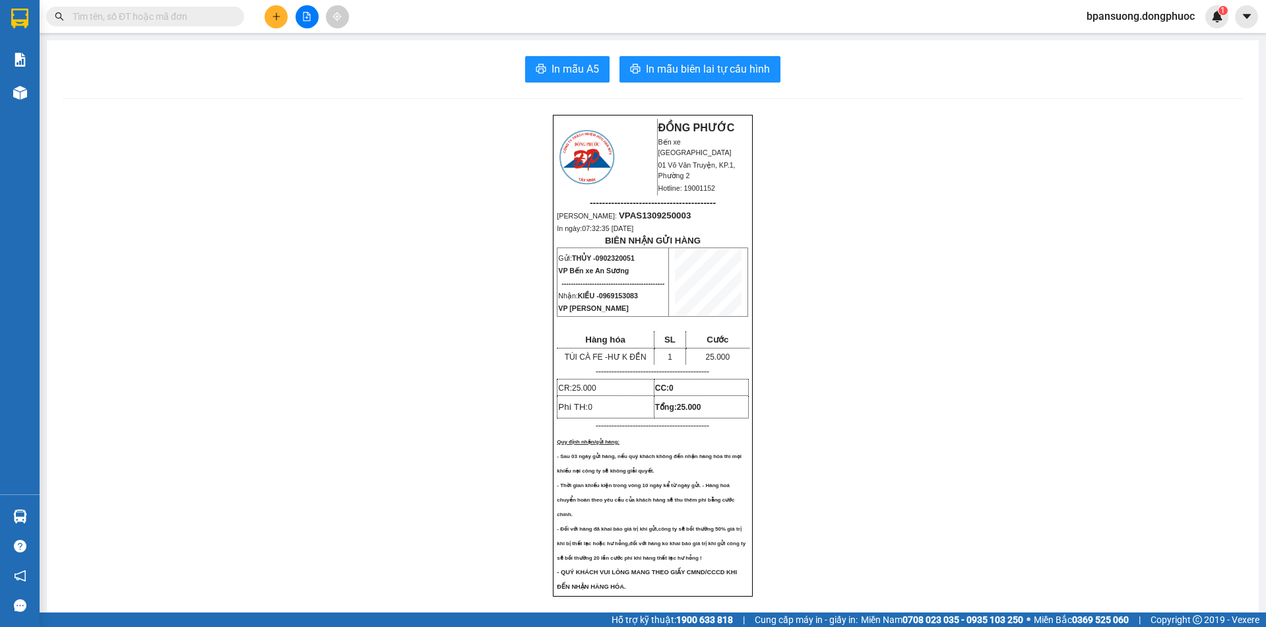
click at [690, 0] on html "Kết quả tìm kiếm ( 0 ) Bộ lọc No Data bpansuong.dongphuoc 1 Báo cáo Mẫu 1: Báo …" at bounding box center [633, 313] width 1266 height 627
click at [271, 11] on button at bounding box center [276, 16] width 23 height 23
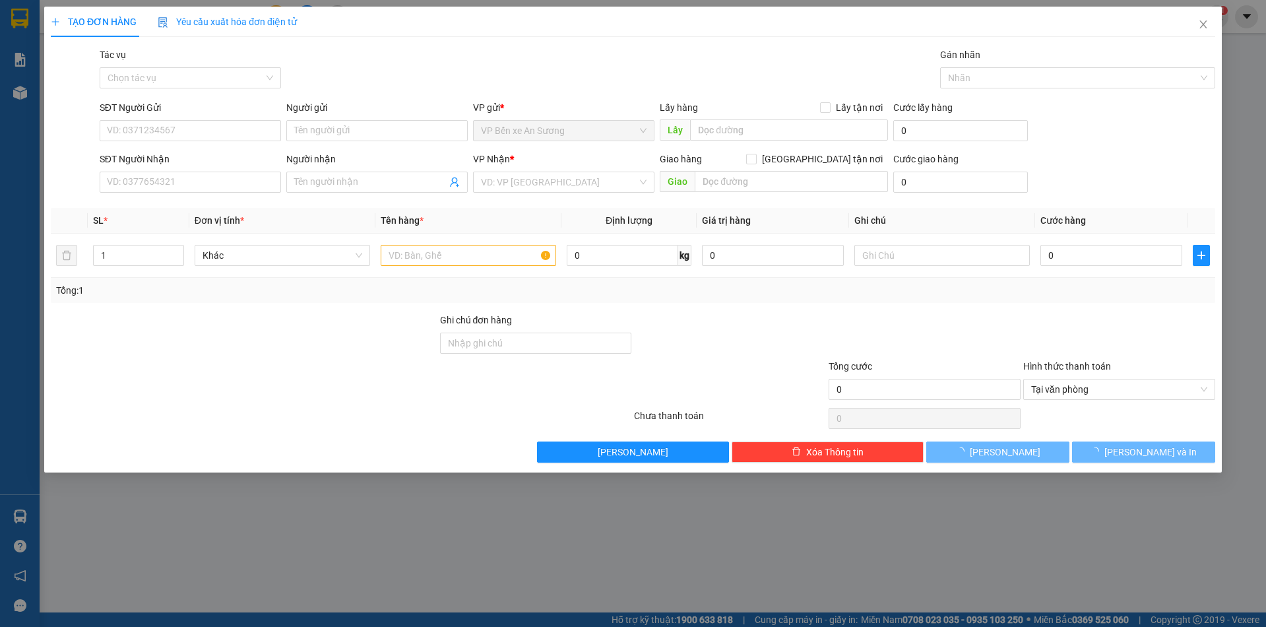
click at [269, 17] on div "TẠO ĐƠN HÀNG Yêu cầu xuất hóa đơn điện tử Transit Pickup Surcharge Ids Transit …" at bounding box center [633, 313] width 1266 height 627
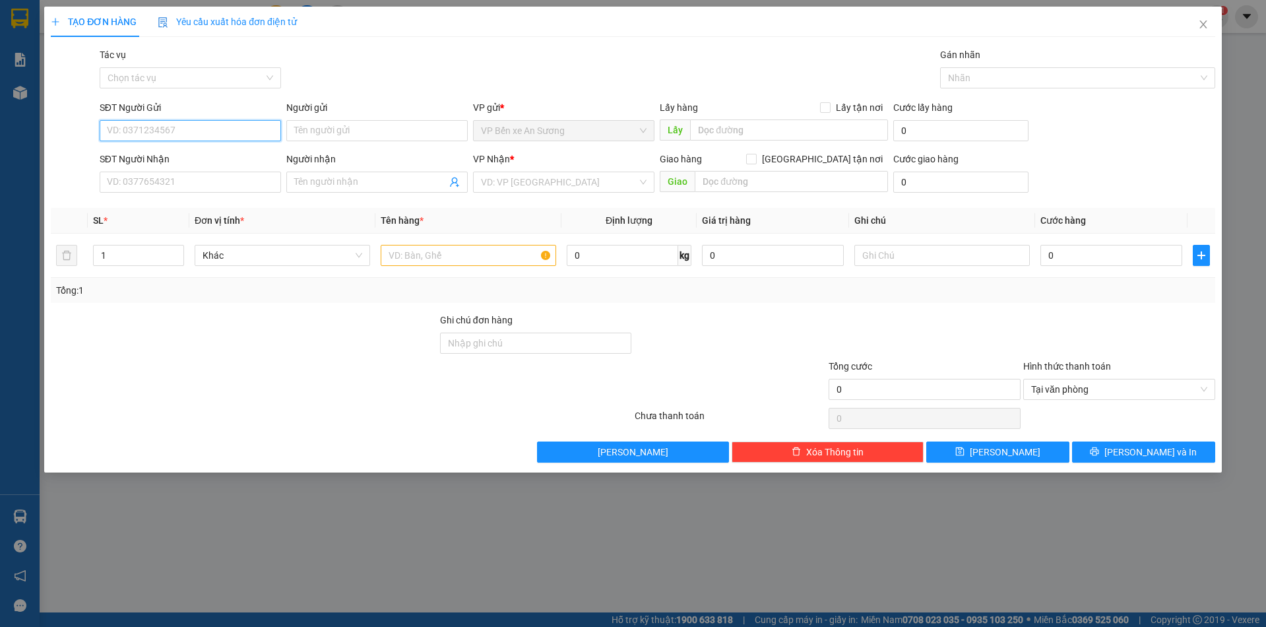
click at [172, 127] on input "SĐT Người Gửi" at bounding box center [190, 130] width 181 height 21
click at [121, 128] on input "076729935" at bounding box center [190, 130] width 181 height 21
type input "0768729935"
click at [168, 152] on div "0768729935 - THƯƠNG" at bounding box center [191, 157] width 166 height 15
type input "THƯƠNG"
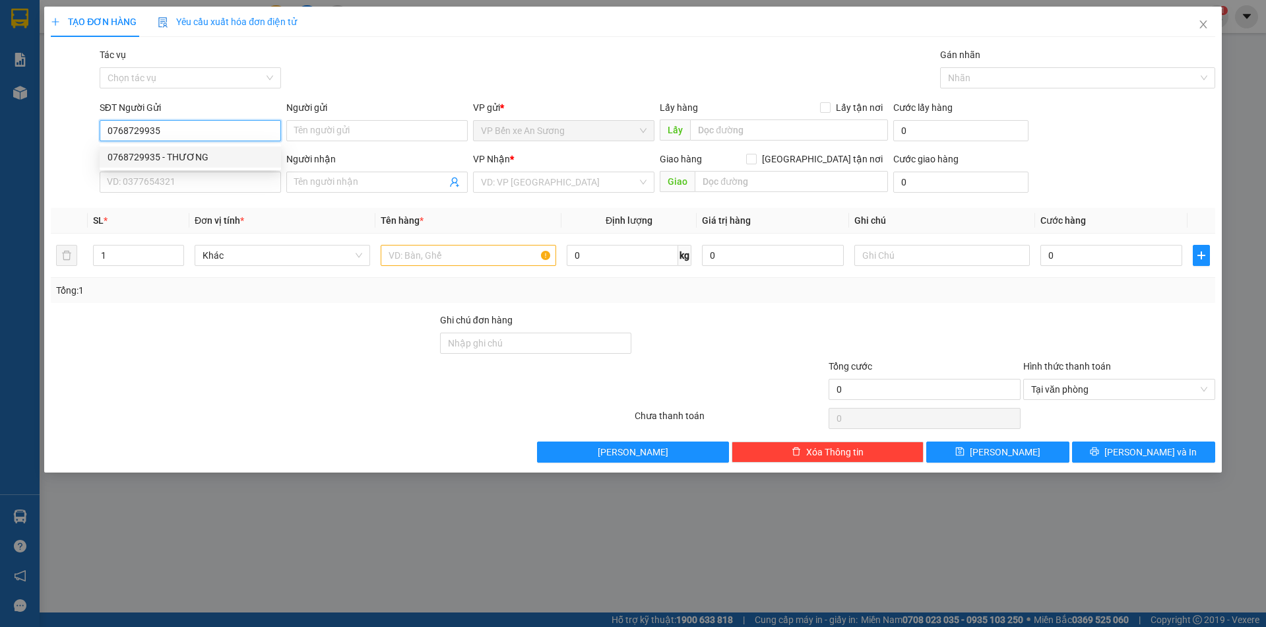
type input "0933510736"
type input "PHONG"
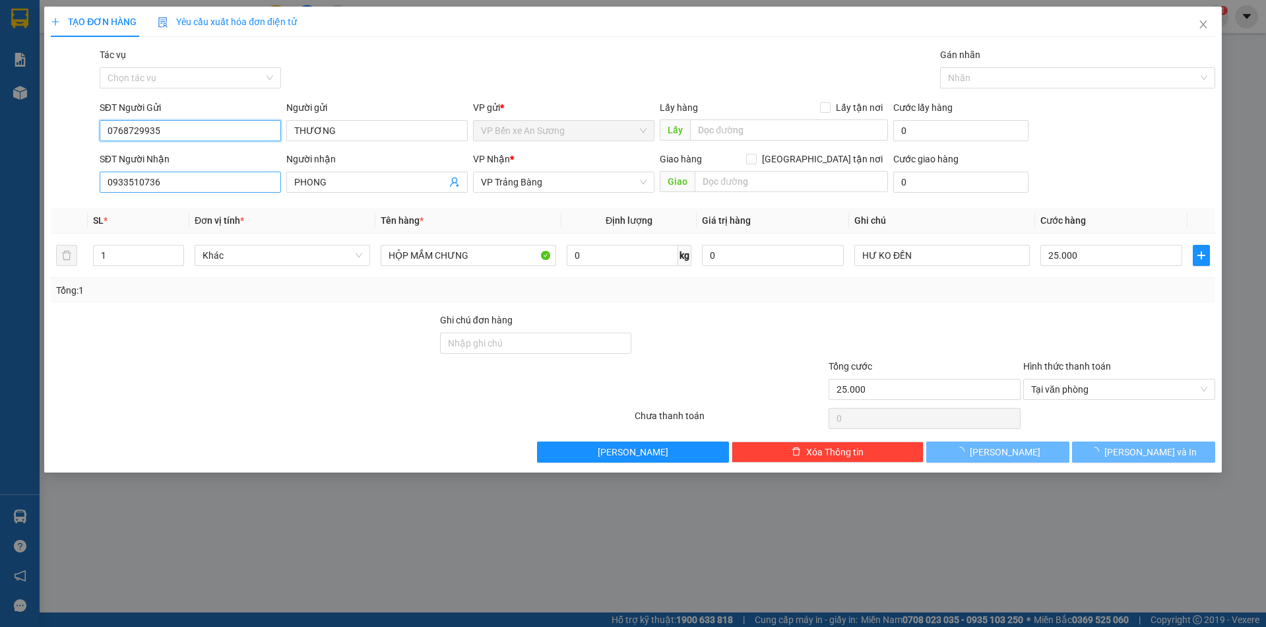
type input "25.000"
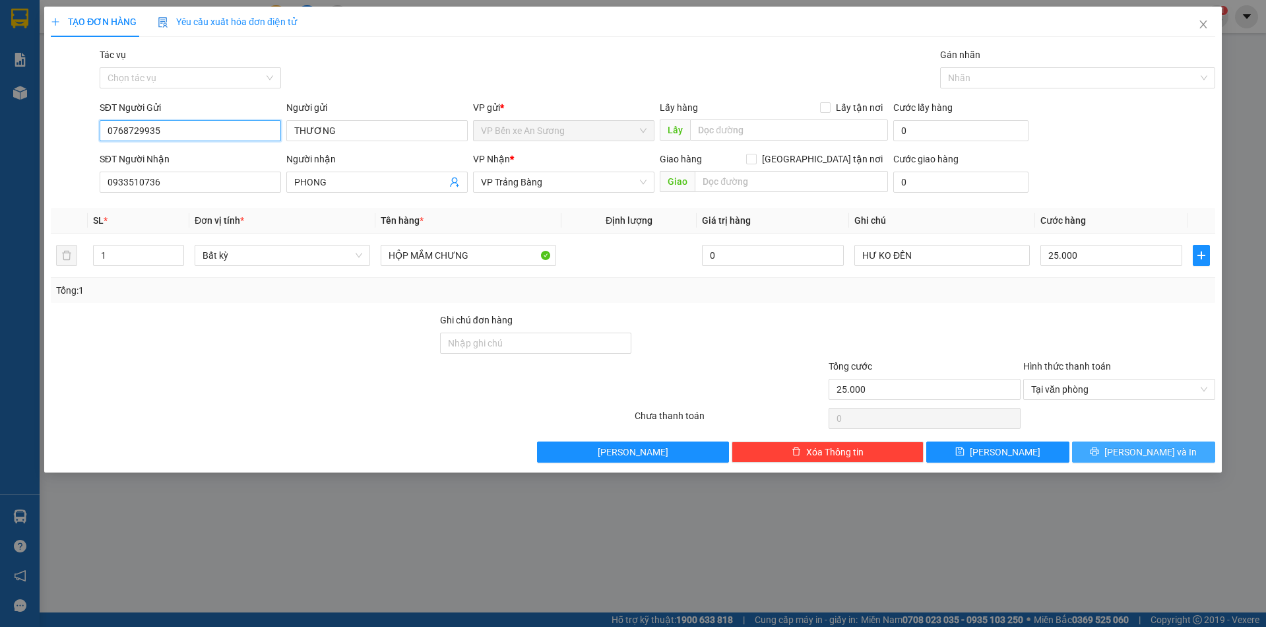
type input "0768729935"
click at [1097, 459] on button "[PERSON_NAME] và In" at bounding box center [1143, 451] width 143 height 21
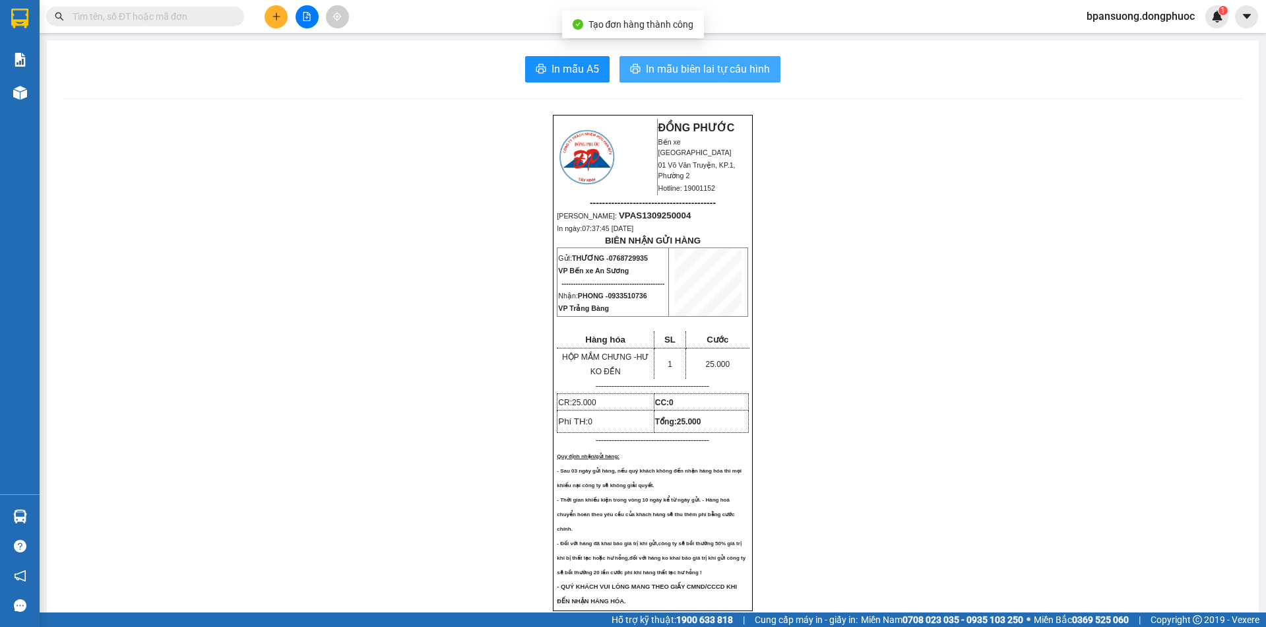
click at [754, 77] on span "In mẫu biên lai tự cấu hình" at bounding box center [708, 69] width 124 height 16
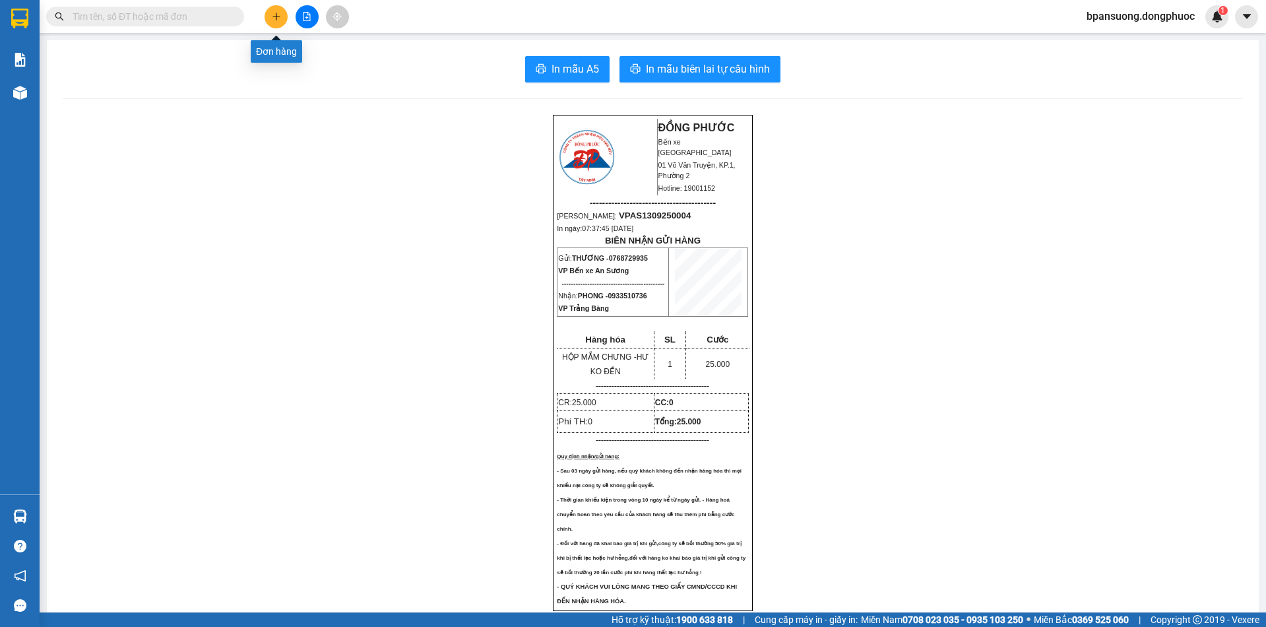
click at [273, 19] on icon "plus" at bounding box center [276, 16] width 9 height 9
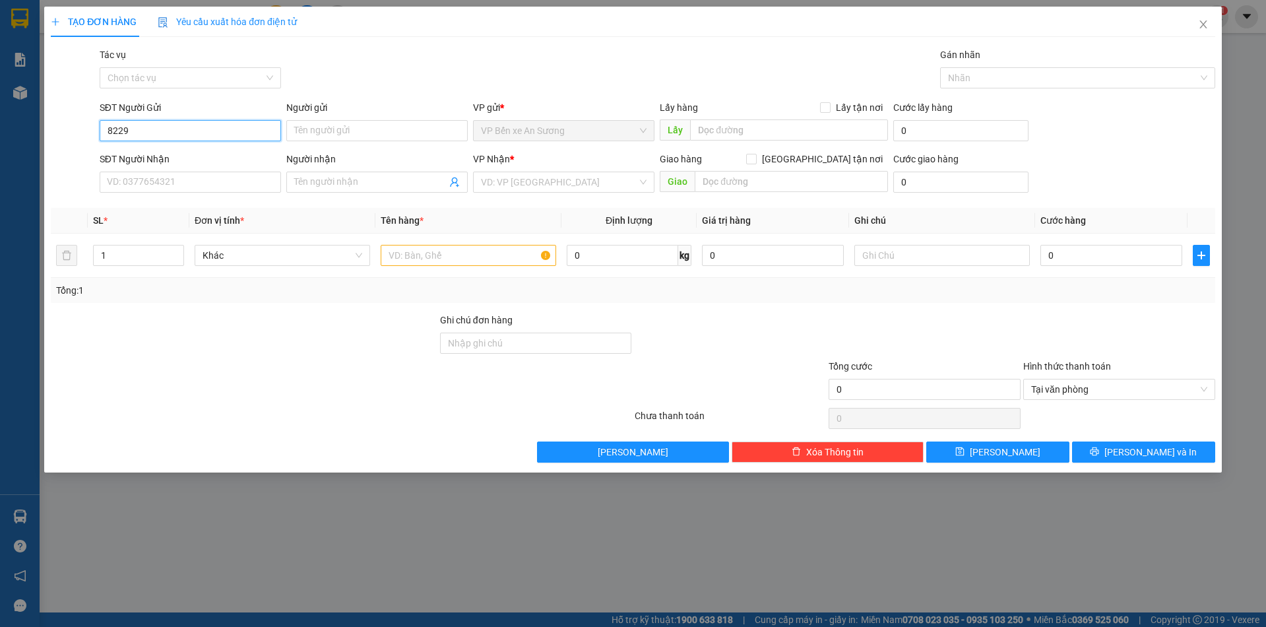
click at [166, 133] on input "8229" at bounding box center [190, 130] width 181 height 21
click at [167, 133] on input "8229" at bounding box center [190, 130] width 181 height 21
click at [186, 160] on div "0838127221 - ĐẮC" at bounding box center [191, 157] width 166 height 15
type input "0838127221"
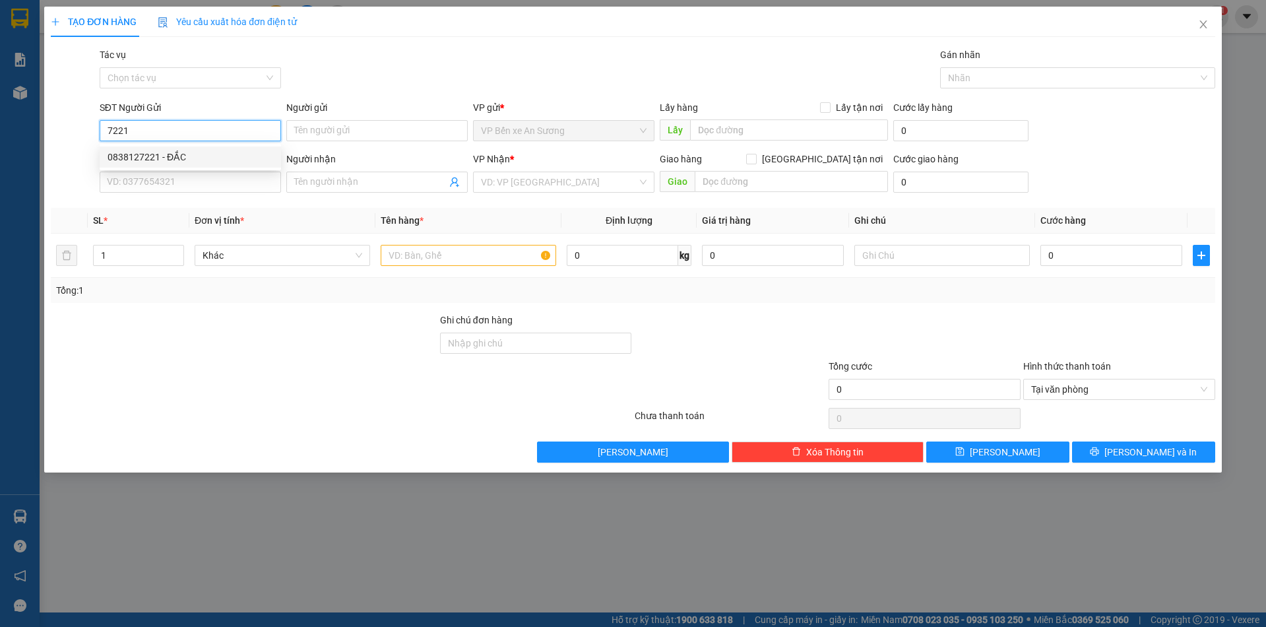
type input "ĐẮC"
type input "0976749078"
type input "NK NỤ CƯỜI"
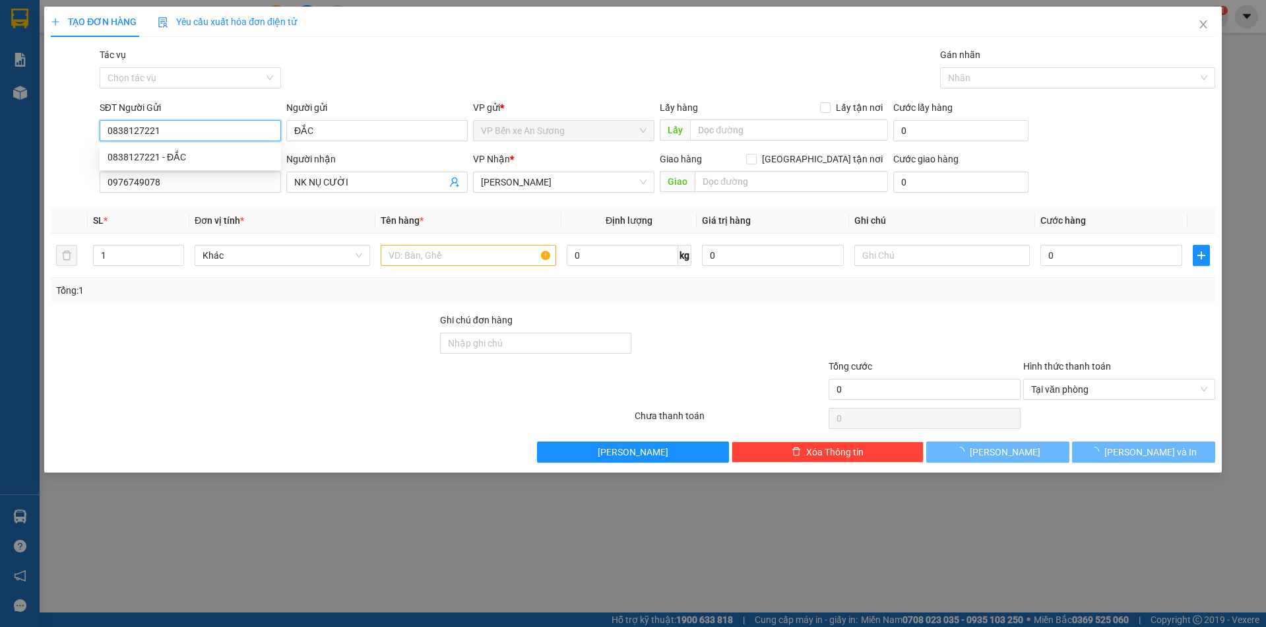
type input "20.000"
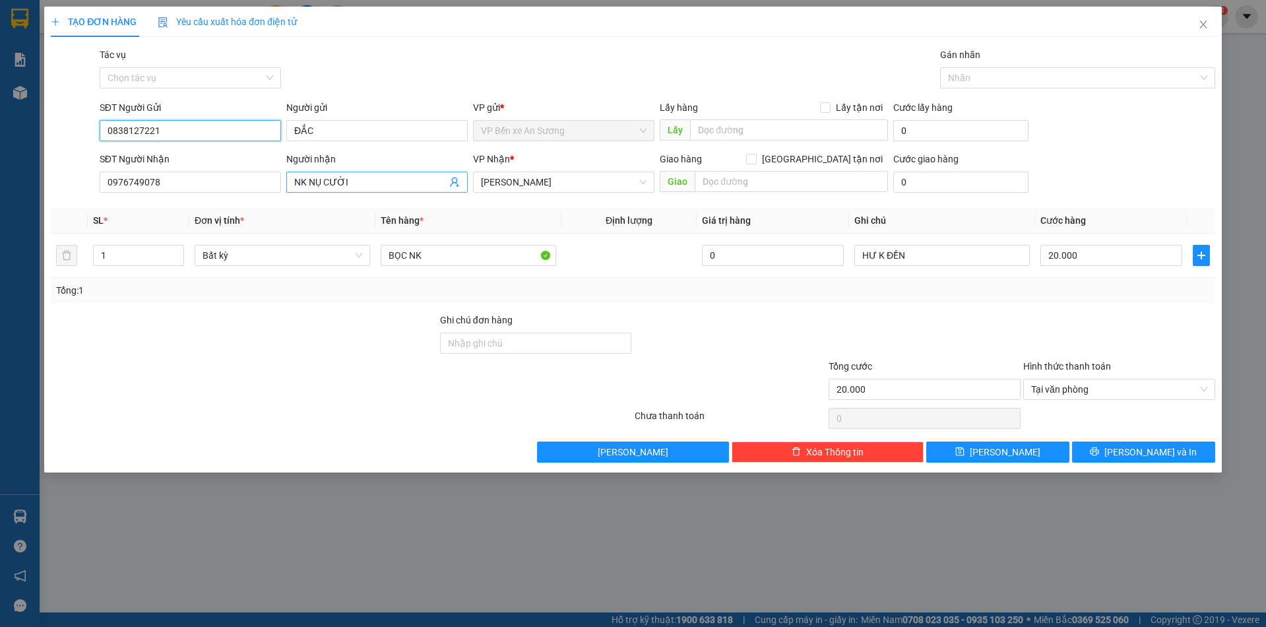
type input "0838127221"
click at [457, 181] on icon "user-add" at bounding box center [454, 182] width 9 height 10
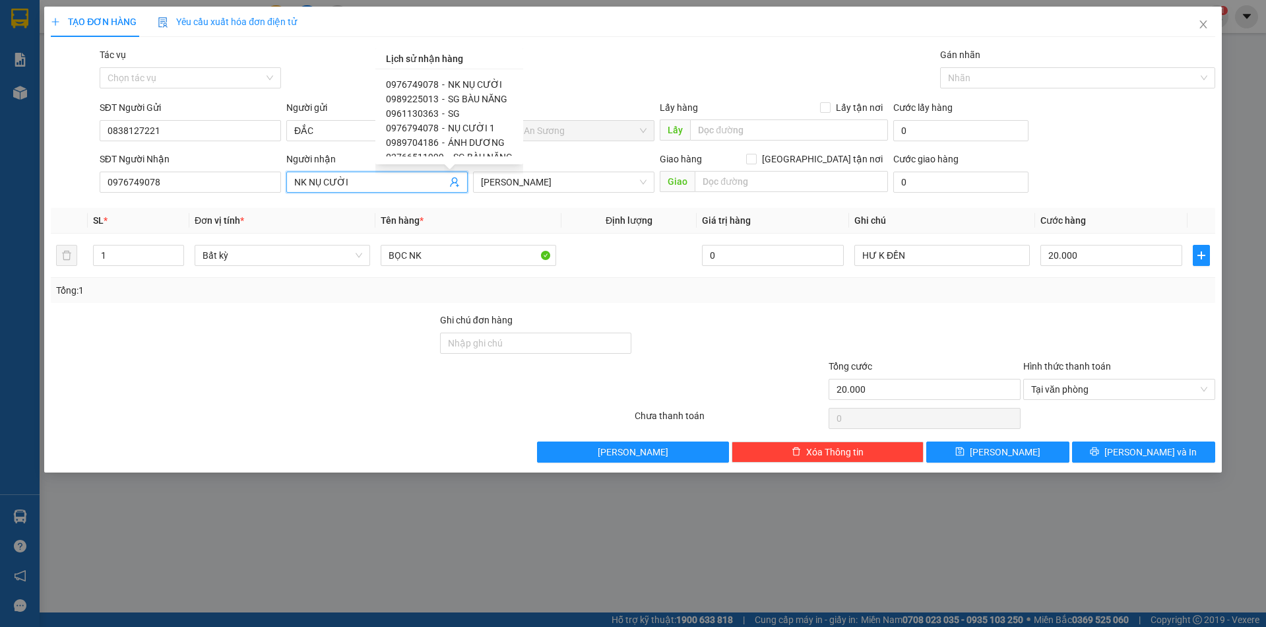
click at [468, 96] on span "SG BÀU NĂNG" at bounding box center [477, 99] width 59 height 11
type input "0989225013"
type input "SG BÀU NĂNG"
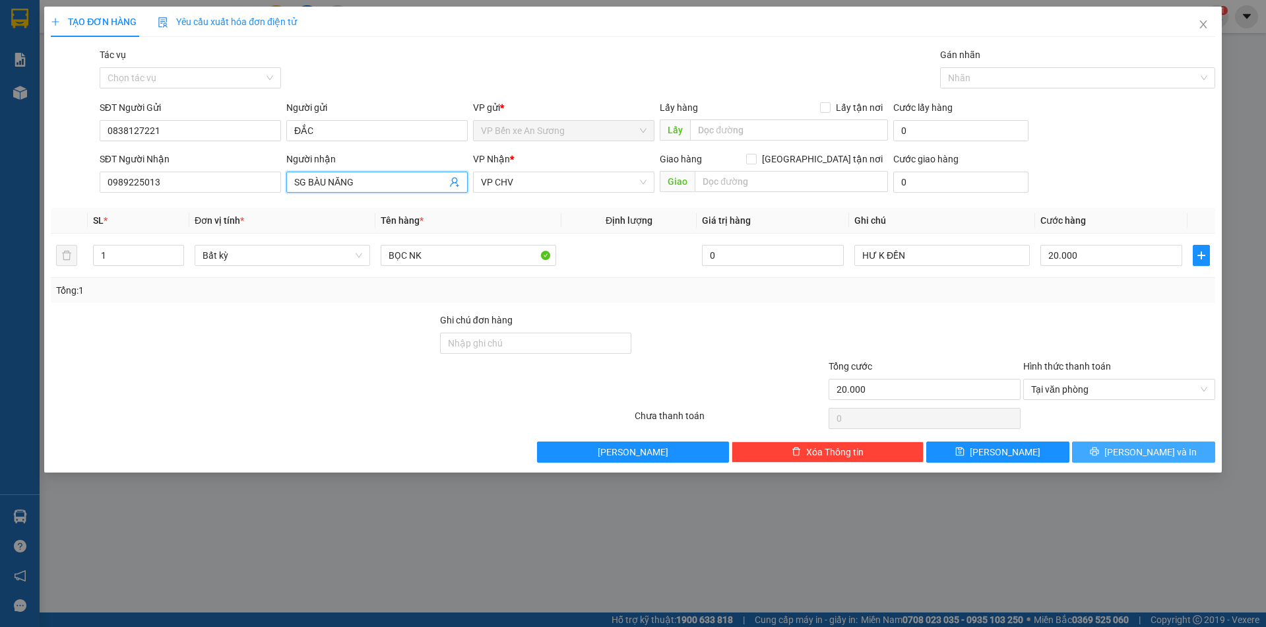
click at [1157, 448] on span "[PERSON_NAME] và In" at bounding box center [1151, 452] width 92 height 15
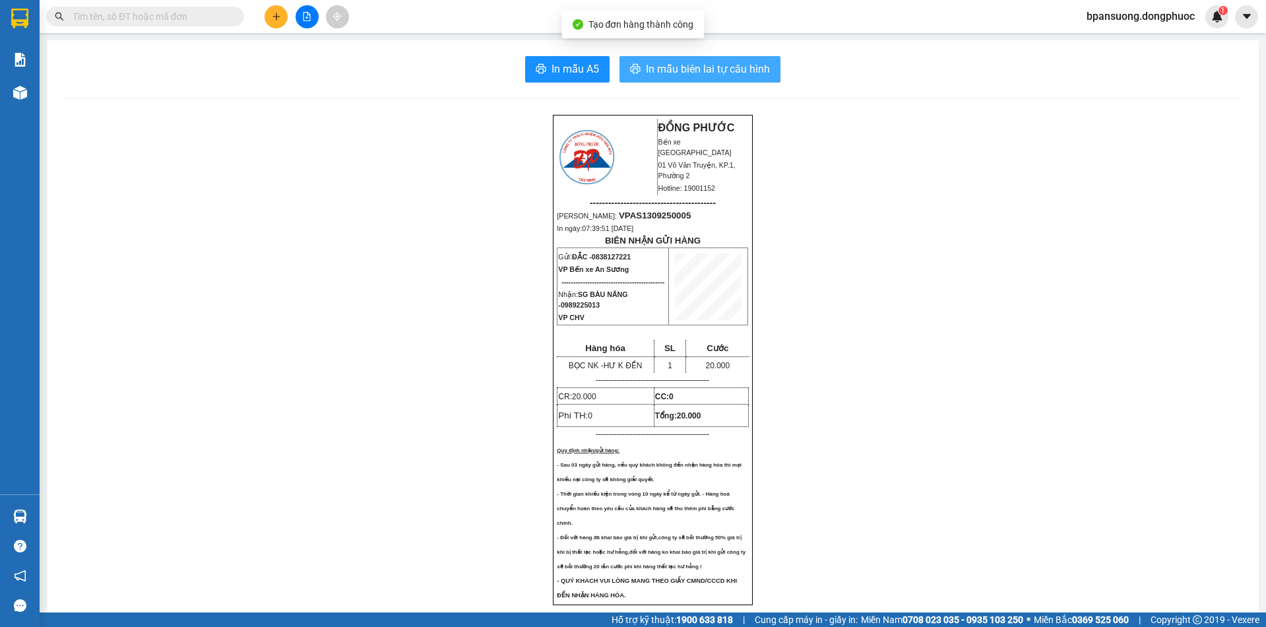
click at [725, 75] on span "In mẫu biên lai tự cấu hình" at bounding box center [708, 69] width 124 height 16
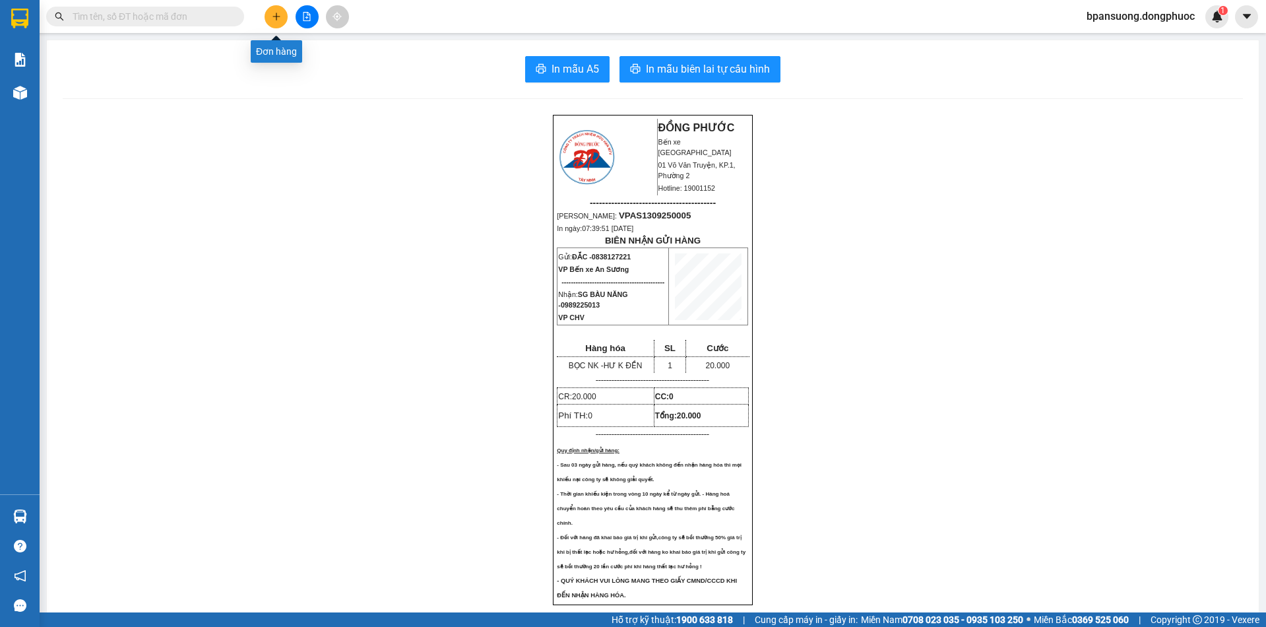
click at [278, 19] on icon "plus" at bounding box center [276, 16] width 9 height 9
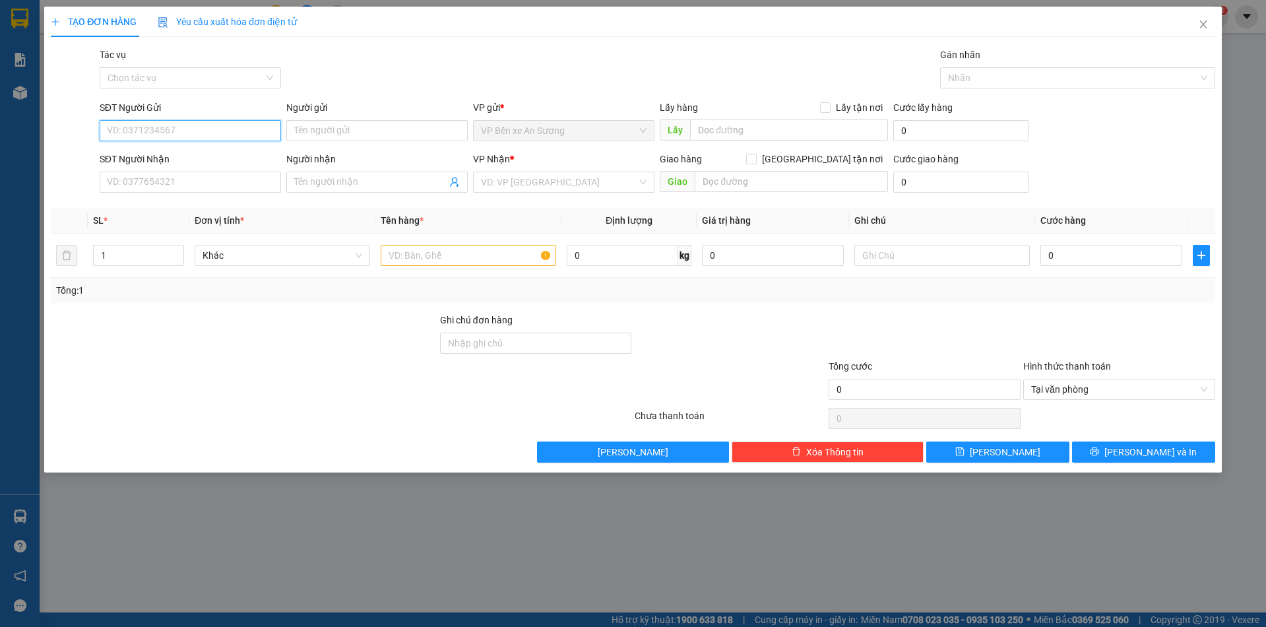
click at [236, 138] on input "SĐT Người Gửi" at bounding box center [190, 130] width 181 height 21
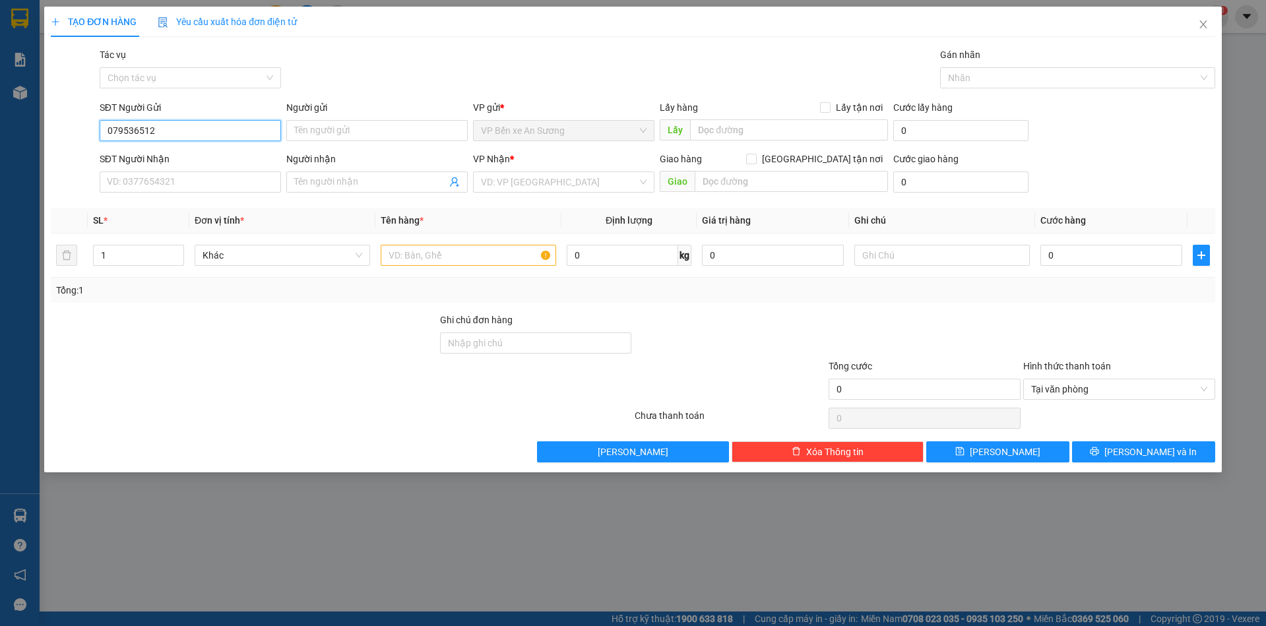
type input "0795365123"
click at [218, 158] on div "0795365123 - TÂM" at bounding box center [191, 157] width 166 height 15
type input "TÂM"
type input "0798530104"
type input "THỊNH"
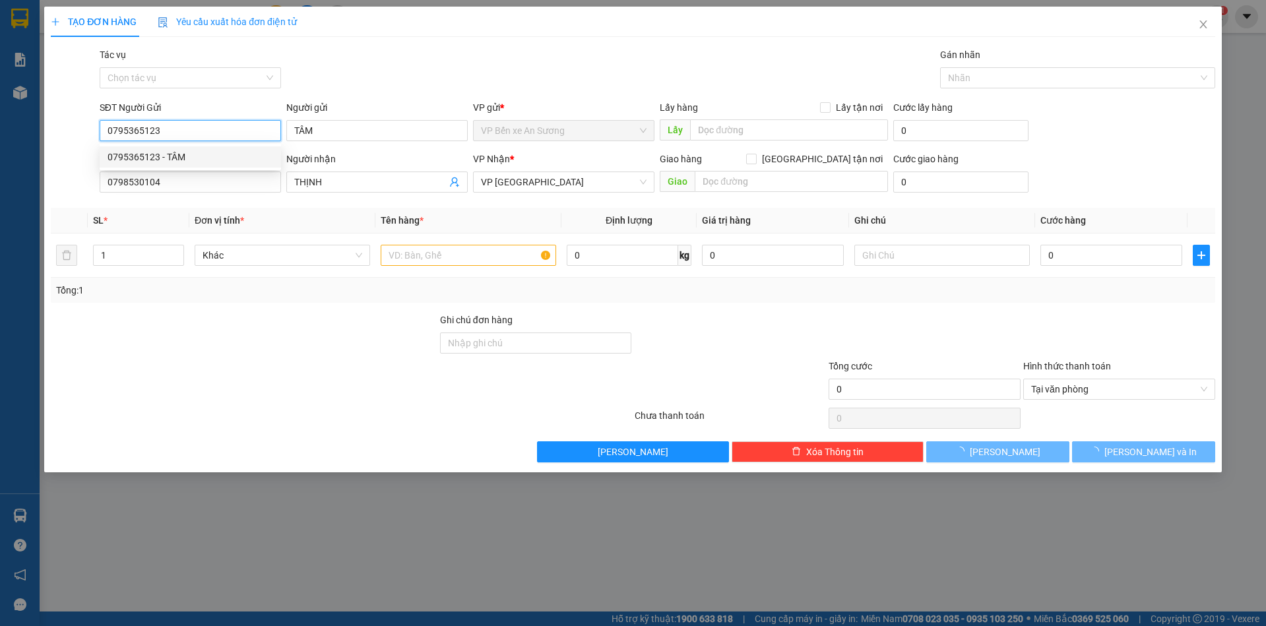
type input "20.000"
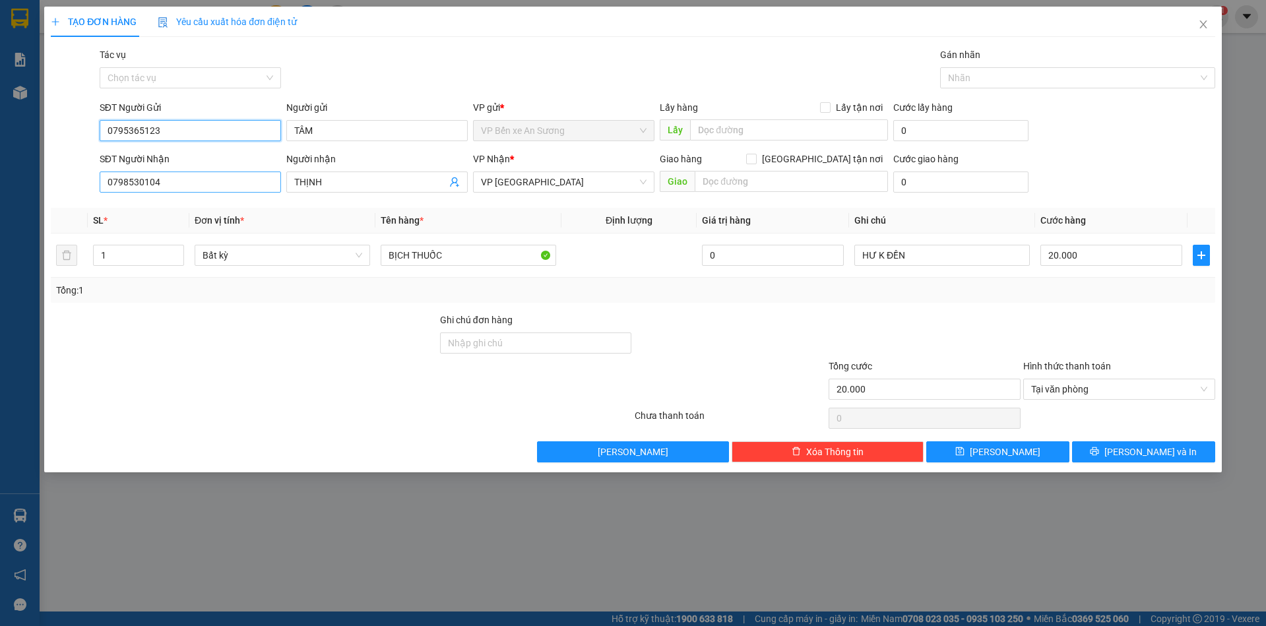
type input "0795365123"
click at [257, 185] on input "0798530104" at bounding box center [190, 182] width 181 height 21
type input "0933779975"
click at [365, 184] on input "THỊNH" at bounding box center [370, 182] width 152 height 15
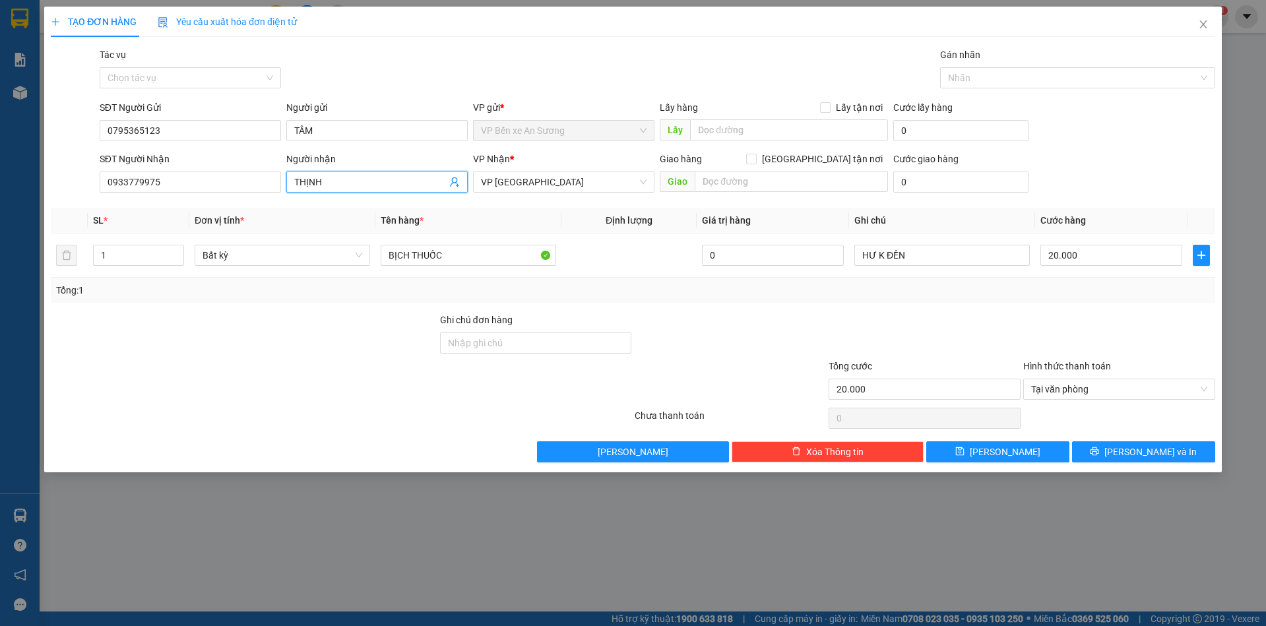
click at [365, 184] on input "THỊNH" at bounding box center [370, 182] width 152 height 15
click at [364, 184] on input "THỊNH" at bounding box center [370, 182] width 152 height 15
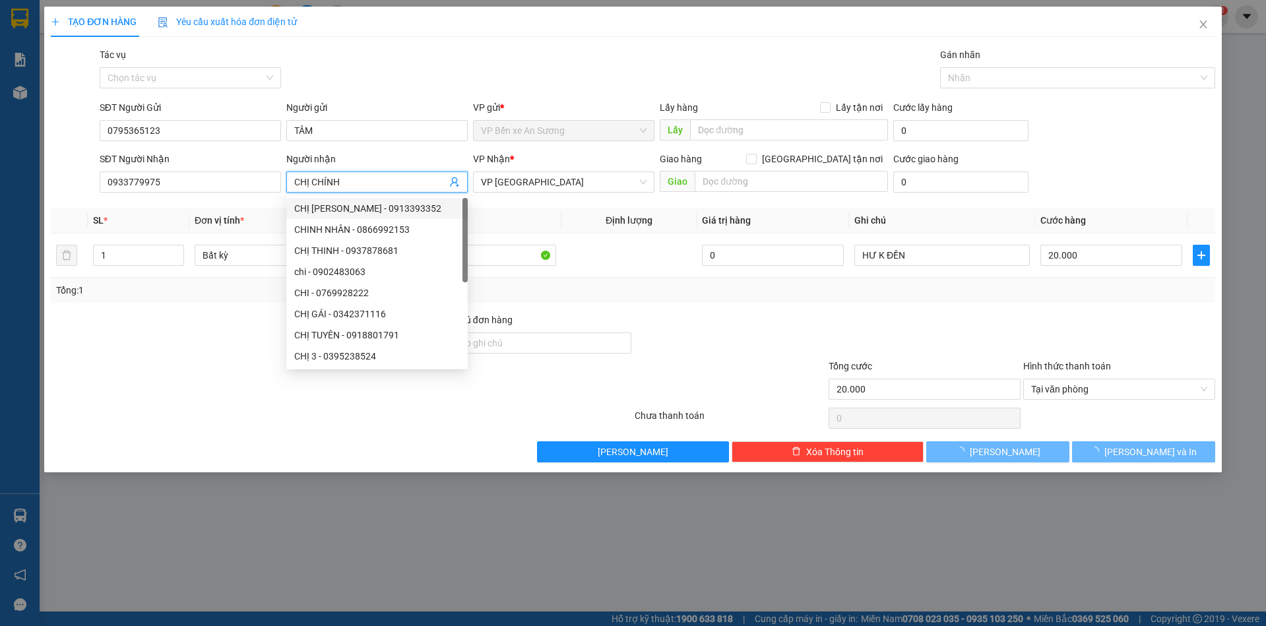
type input "CHỊ CHÍNH"
drag, startPoint x: 526, startPoint y: 215, endPoint x: 533, endPoint y: 222, distance: 10.3
click at [525, 215] on th "Tên hàng *" at bounding box center [468, 221] width 186 height 26
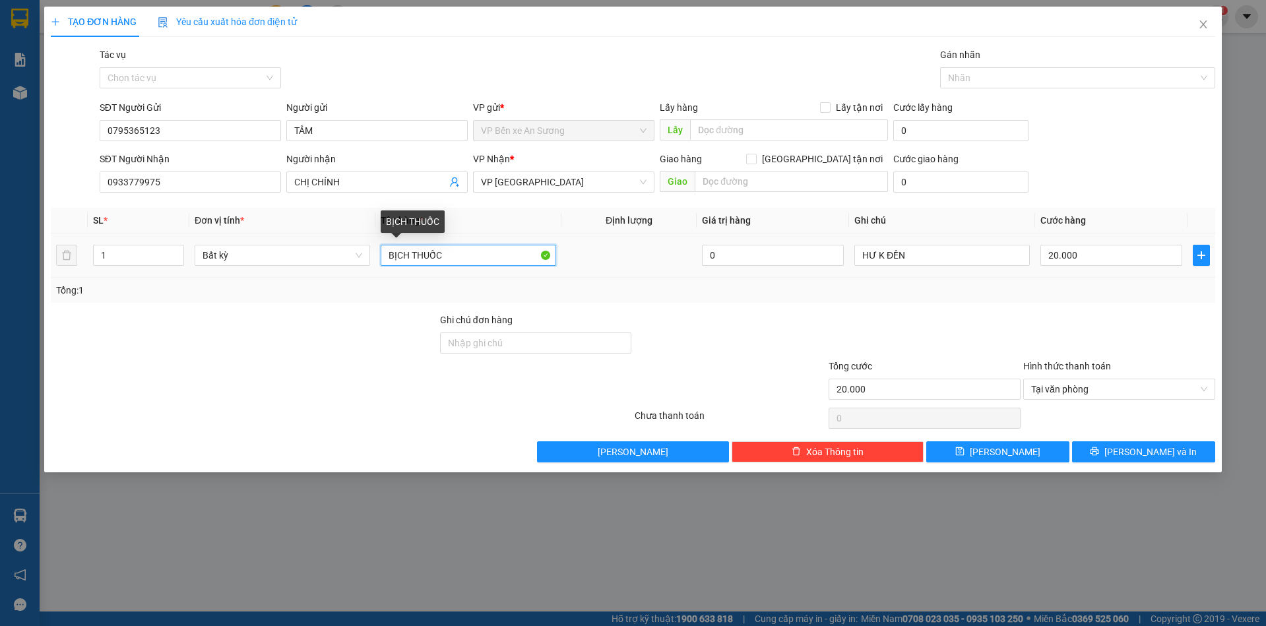
click at [461, 263] on input "BỊCH THUỐC" at bounding box center [469, 255] width 176 height 21
type input "BỊCH BÁNH"
click at [1070, 258] on input "20.000" at bounding box center [1112, 255] width 142 height 21
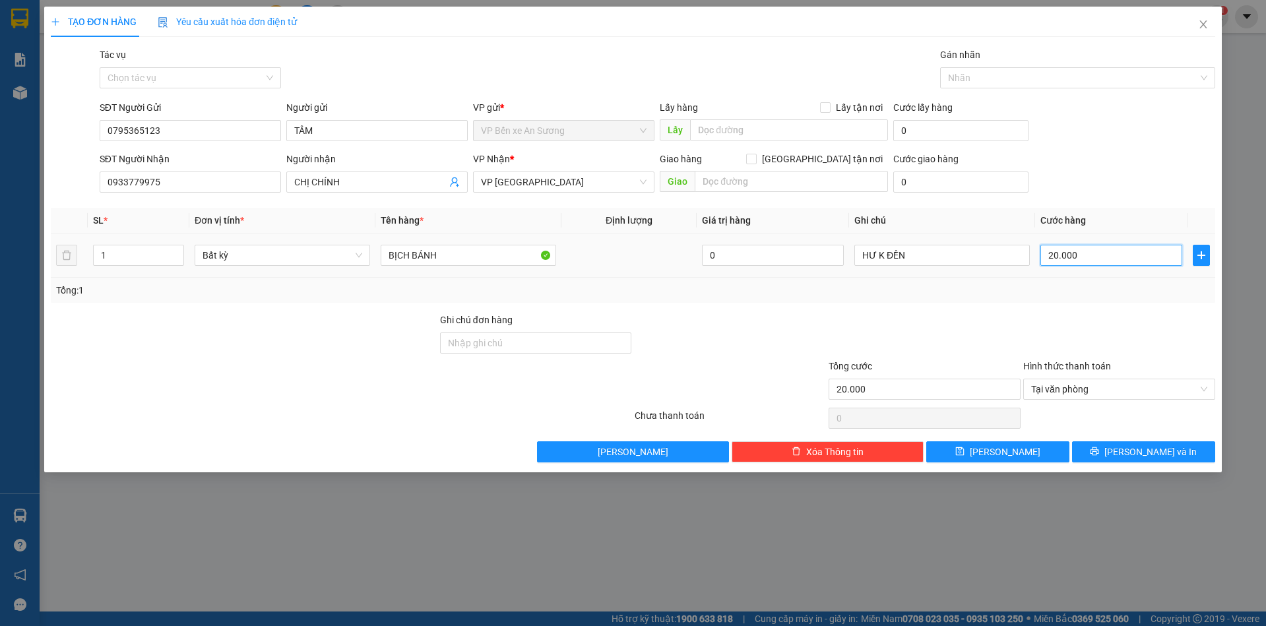
click at [1070, 258] on input "20.000" at bounding box center [1112, 255] width 142 height 21
type input "2"
type input "25"
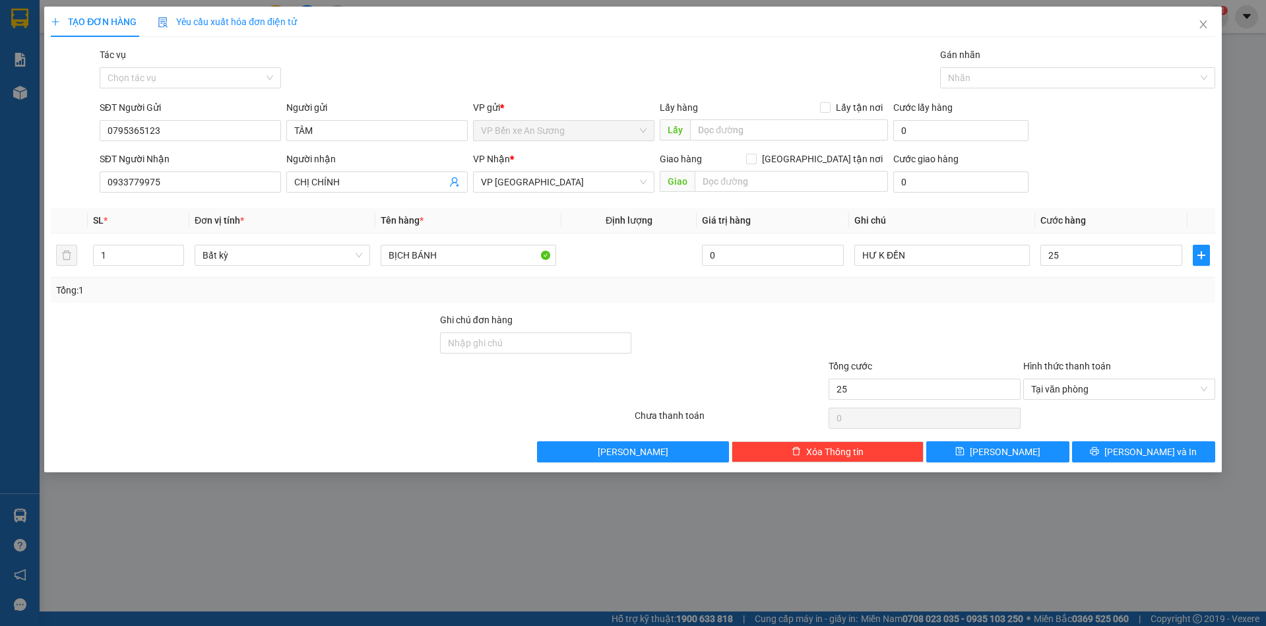
click at [1016, 313] on div at bounding box center [924, 336] width 195 height 46
type input "25.000"
click at [975, 316] on div at bounding box center [924, 336] width 195 height 46
click at [879, 303] on div "Transit Pickup Surcharge Ids Transit Deliver Surcharge Ids Transit Deliver Surc…" at bounding box center [633, 255] width 1165 height 415
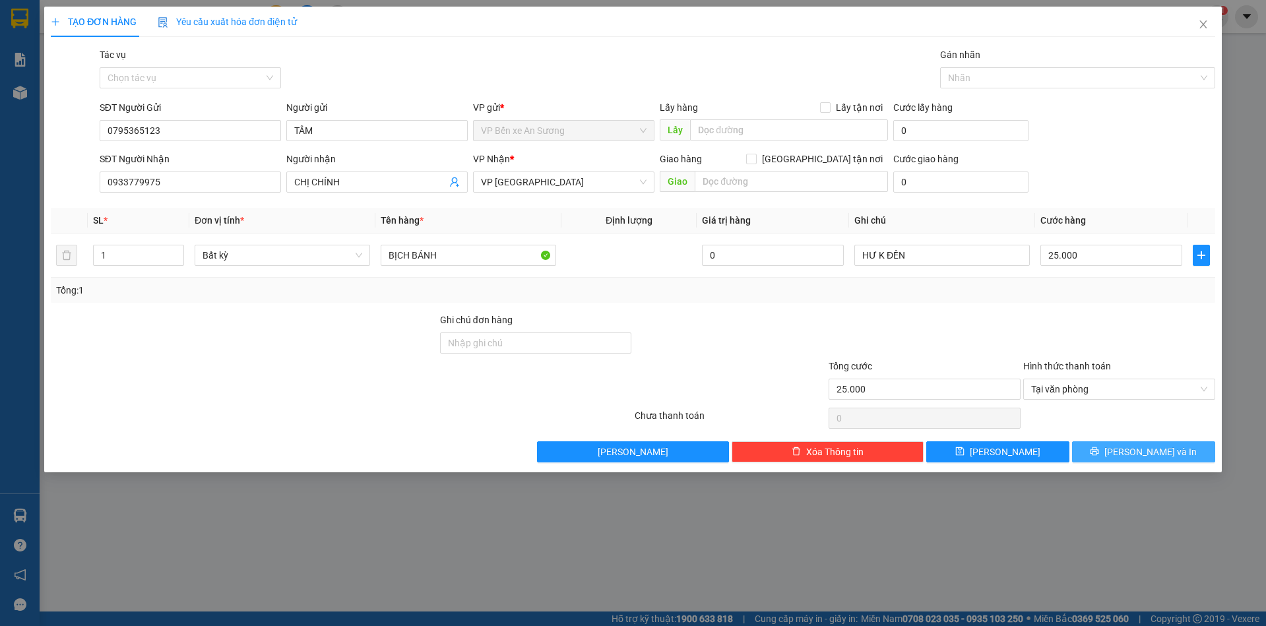
click at [1149, 451] on span "[PERSON_NAME] và In" at bounding box center [1151, 452] width 92 height 15
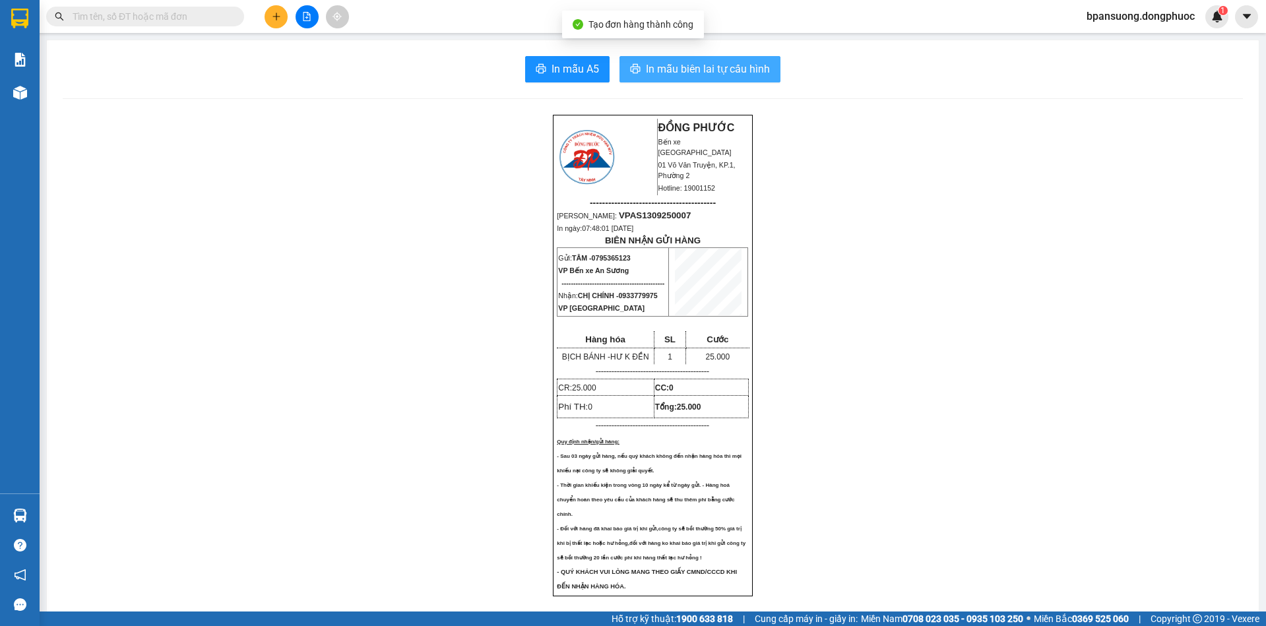
click at [719, 66] on span "In mẫu biên lai tự cấu hình" at bounding box center [708, 69] width 124 height 16
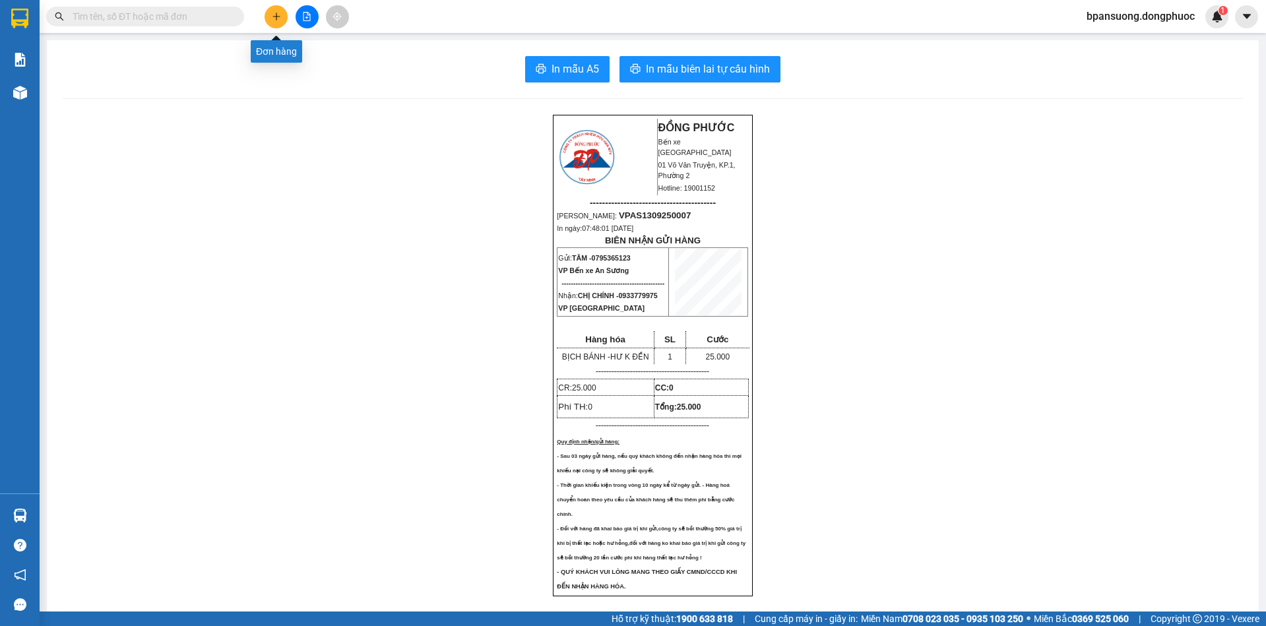
click at [279, 20] on icon "plus" at bounding box center [276, 16] width 9 height 9
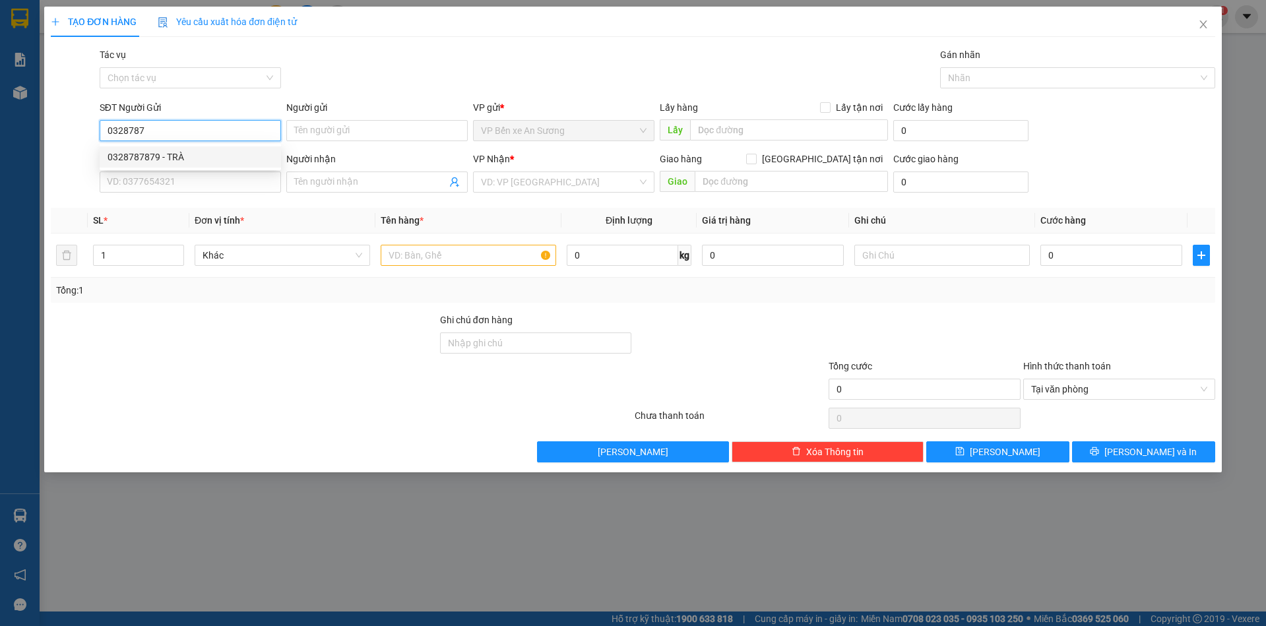
click at [184, 157] on div "0328787879 - TRÀ" at bounding box center [191, 157] width 166 height 15
type input "0328787879"
type input "TRÀ"
type input "0814299877"
type input "LAN"
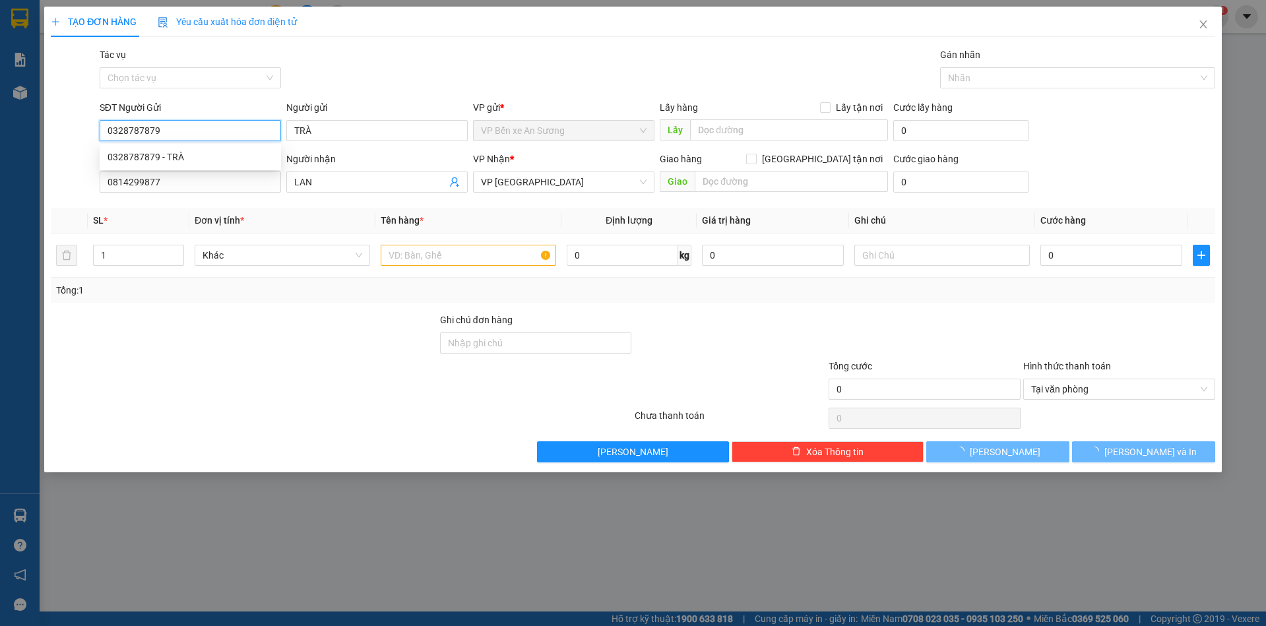
type input "20.000"
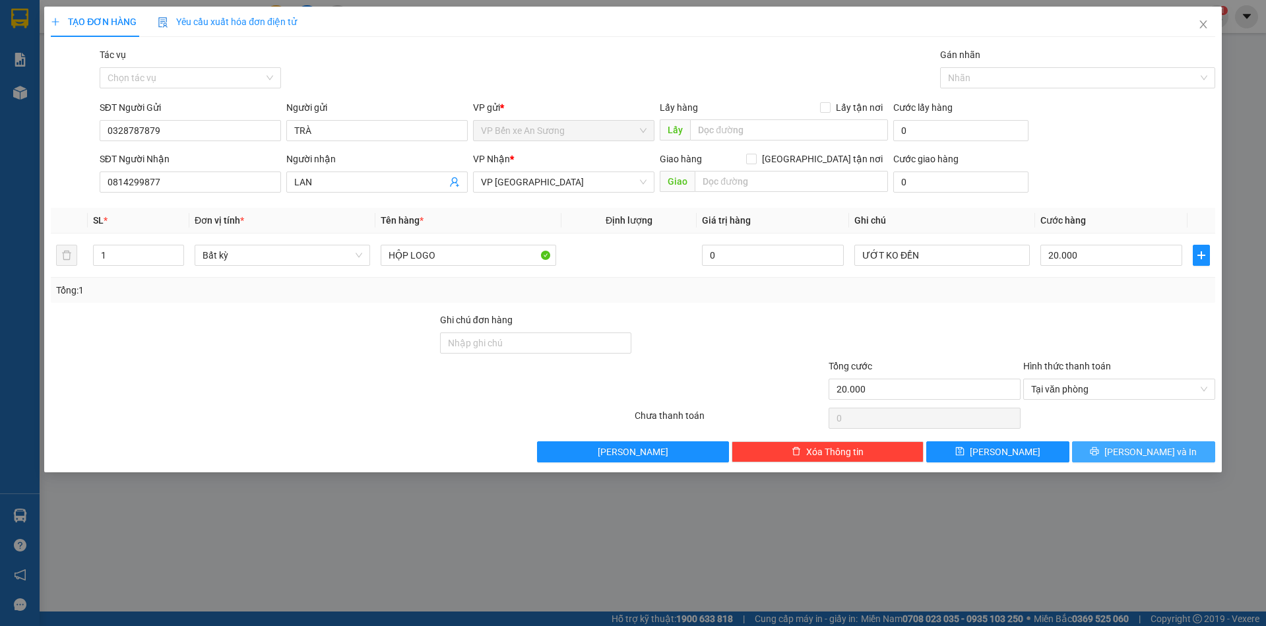
click at [1099, 449] on icon "printer" at bounding box center [1094, 451] width 9 height 9
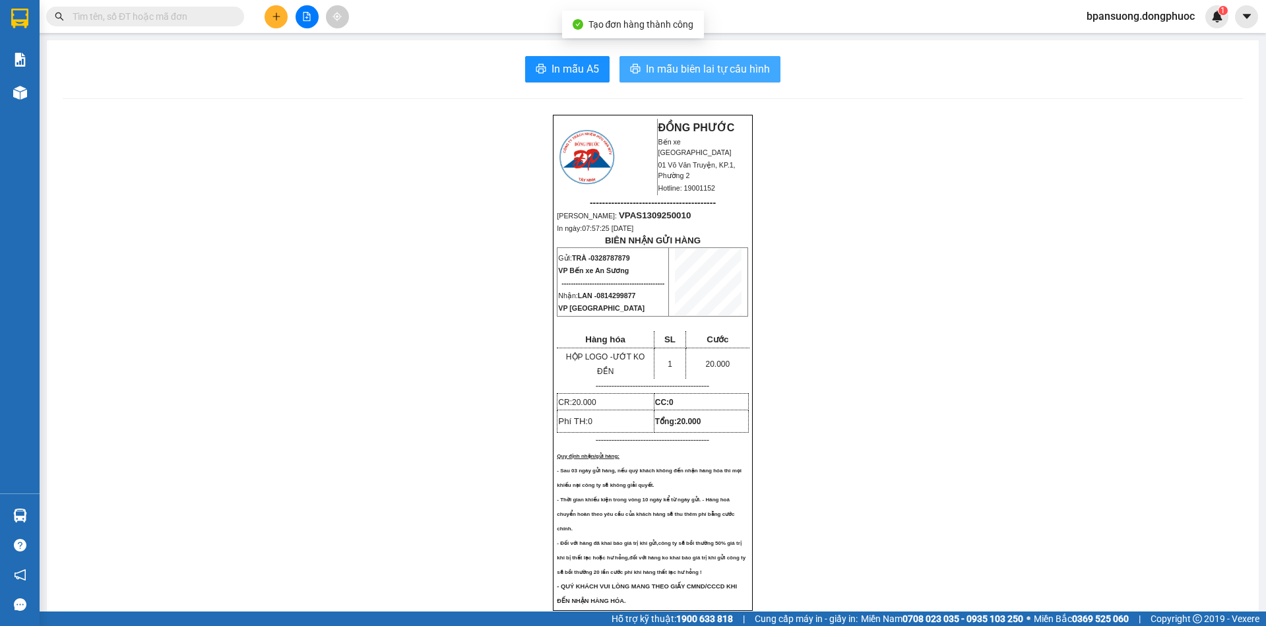
click at [671, 68] on span "In mẫu biên lai tự cấu hình" at bounding box center [708, 69] width 124 height 16
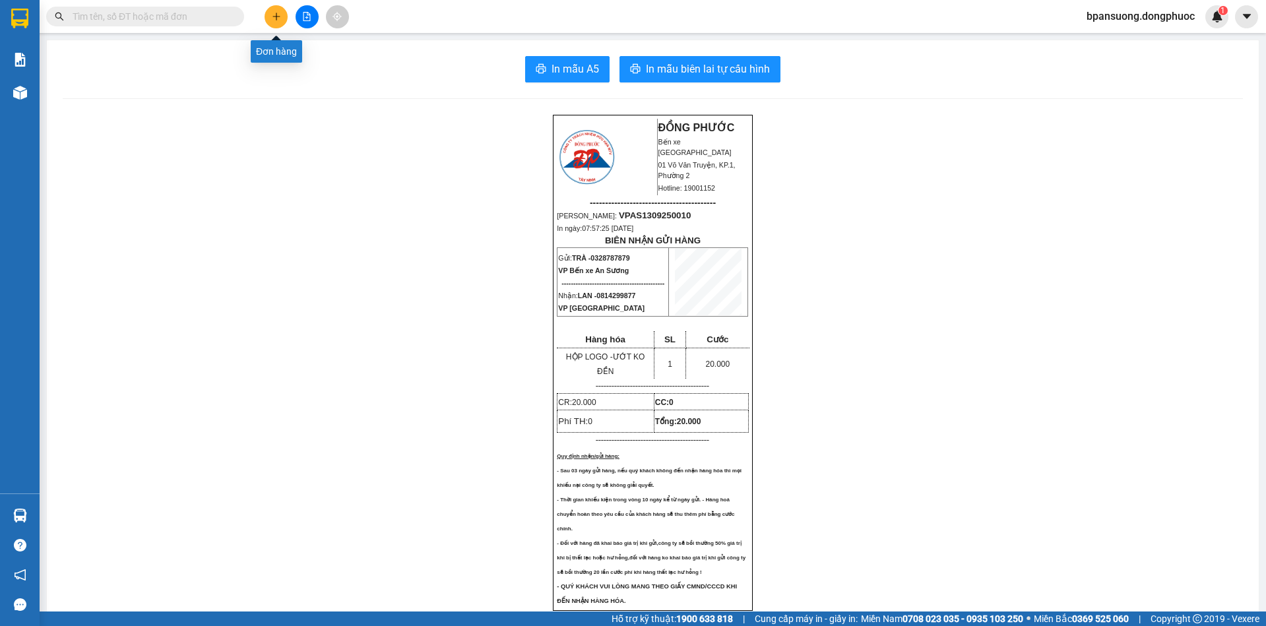
click at [280, 18] on icon "plus" at bounding box center [276, 16] width 9 height 9
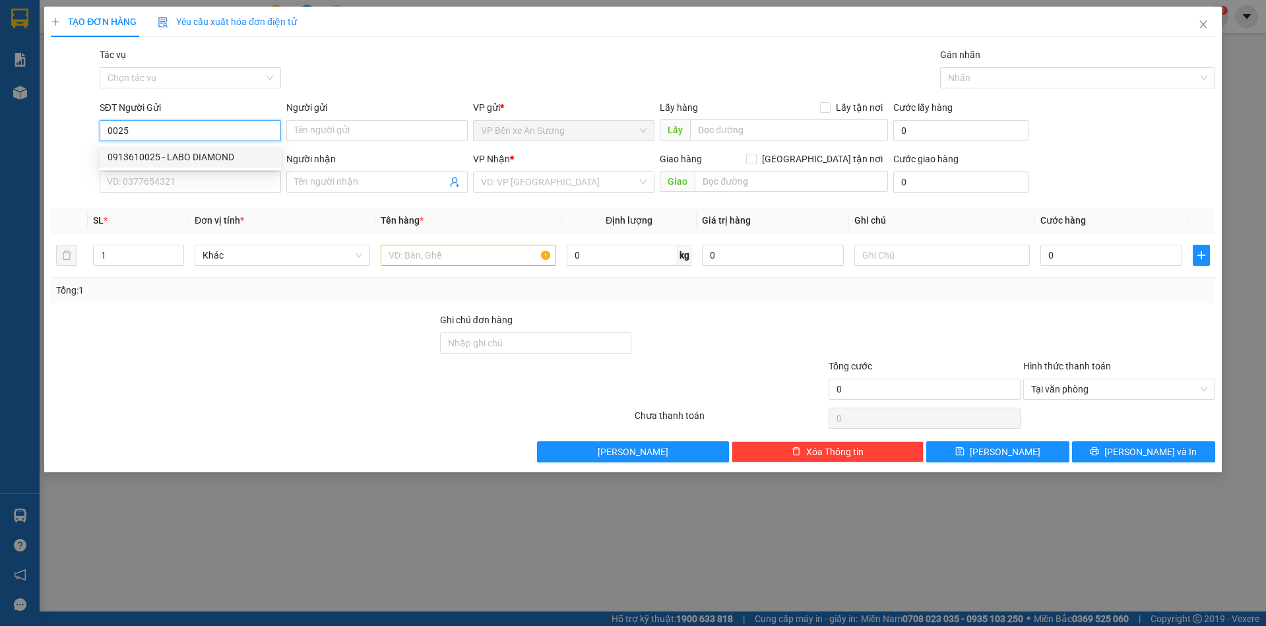
click at [166, 156] on div "0913610025 - LABO DIAMOND" at bounding box center [191, 157] width 166 height 15
type input "0913610025"
type input "LABO DIAMOND"
type input "02763522768"
type input "NK TÂM ĐỨC GÒ DẦU"
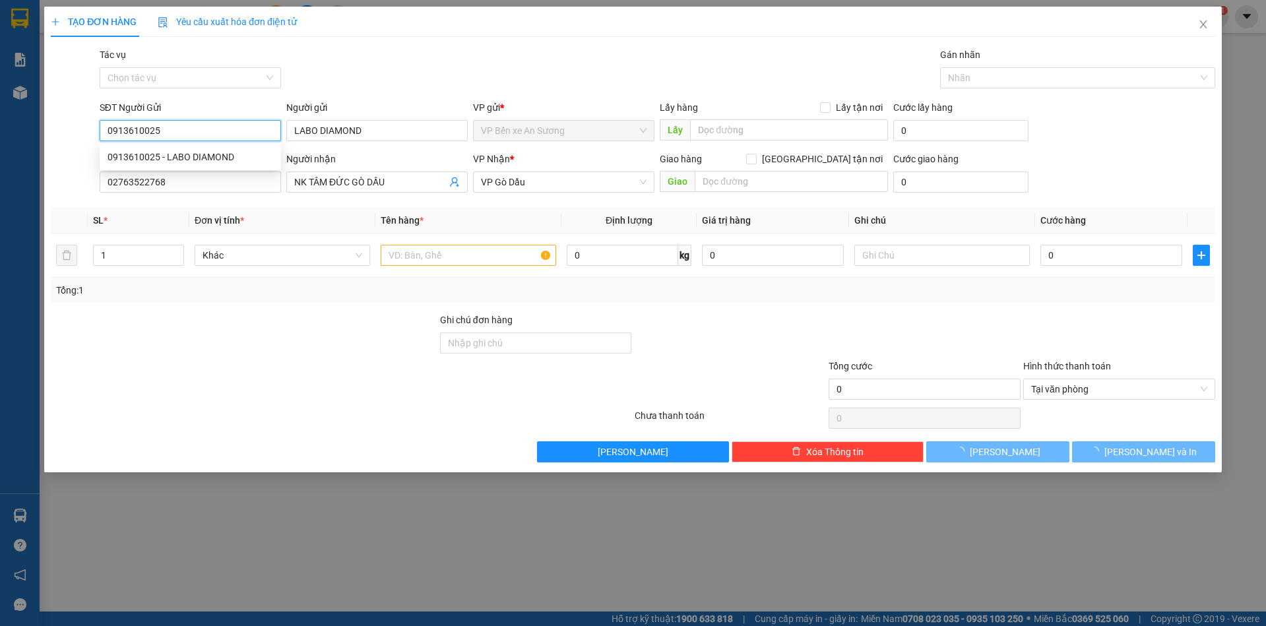
type input "20.000"
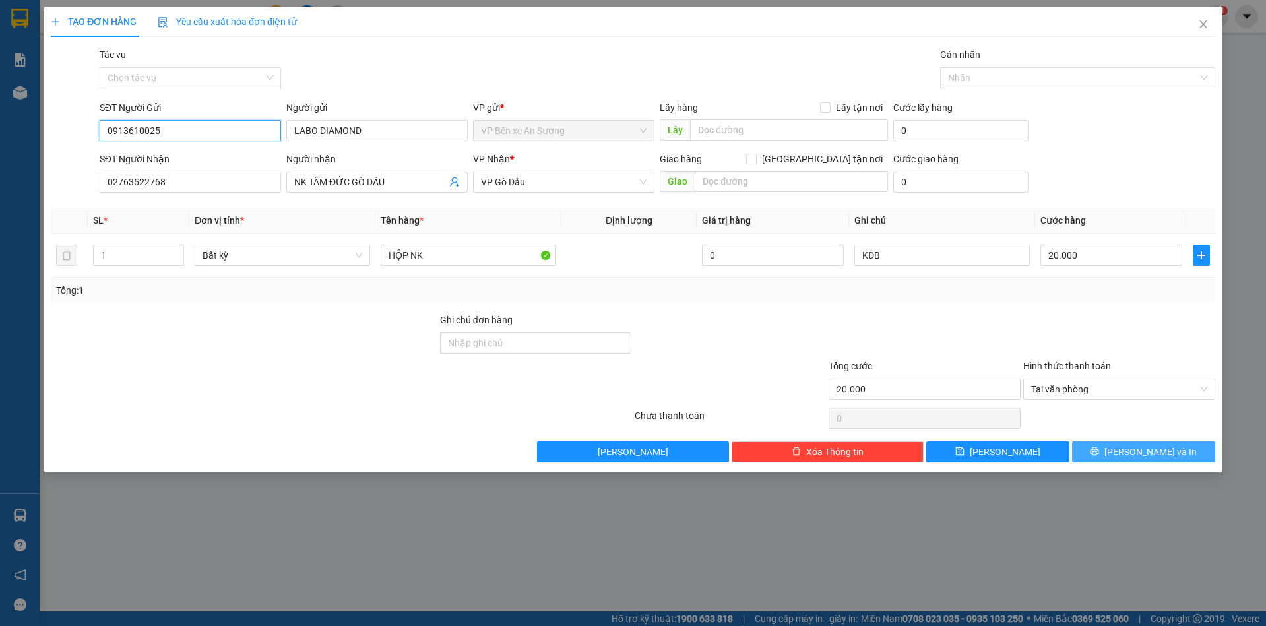
type input "0913610025"
drag, startPoint x: 1182, startPoint y: 457, endPoint x: 1171, endPoint y: 454, distance: 10.9
click at [1182, 456] on button "[PERSON_NAME] và In" at bounding box center [1143, 451] width 143 height 21
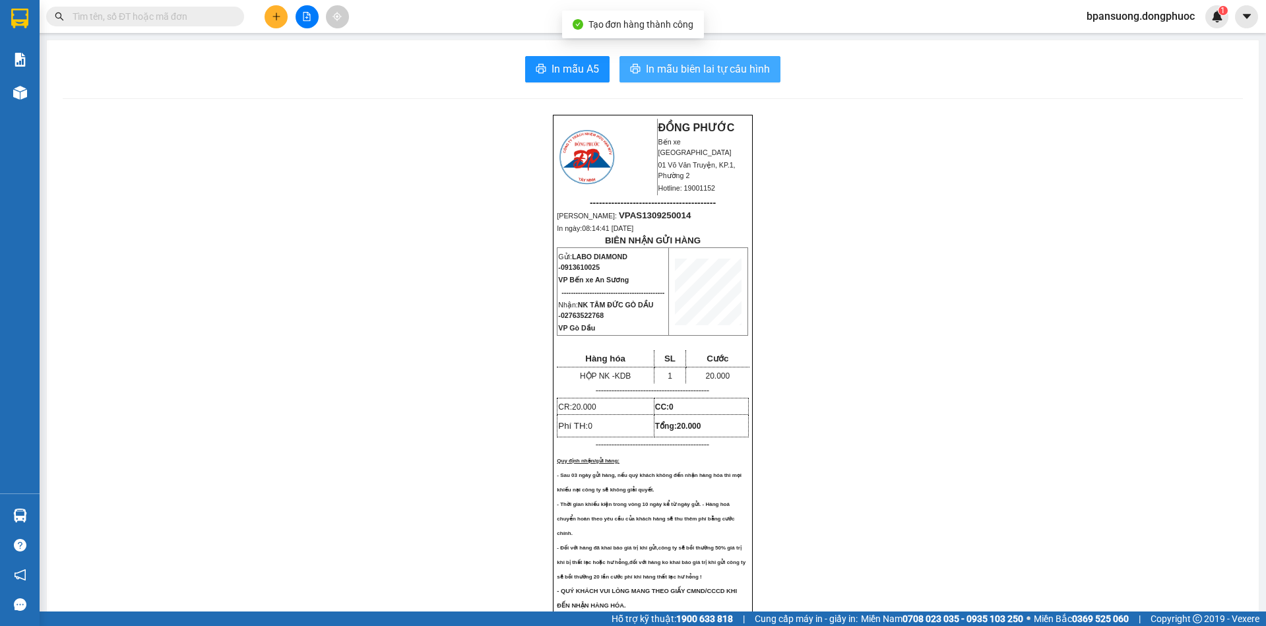
click at [753, 79] on button "In mẫu biên lai tự cấu hình" at bounding box center [700, 69] width 161 height 26
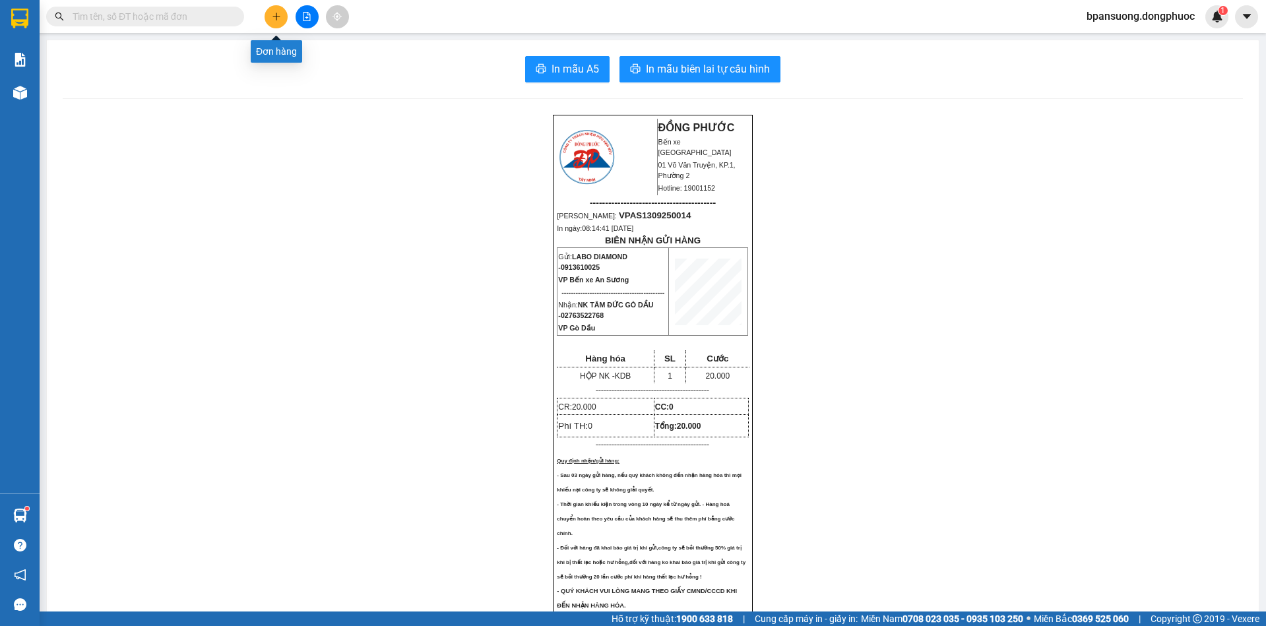
click at [273, 19] on icon "plus" at bounding box center [276, 16] width 9 height 9
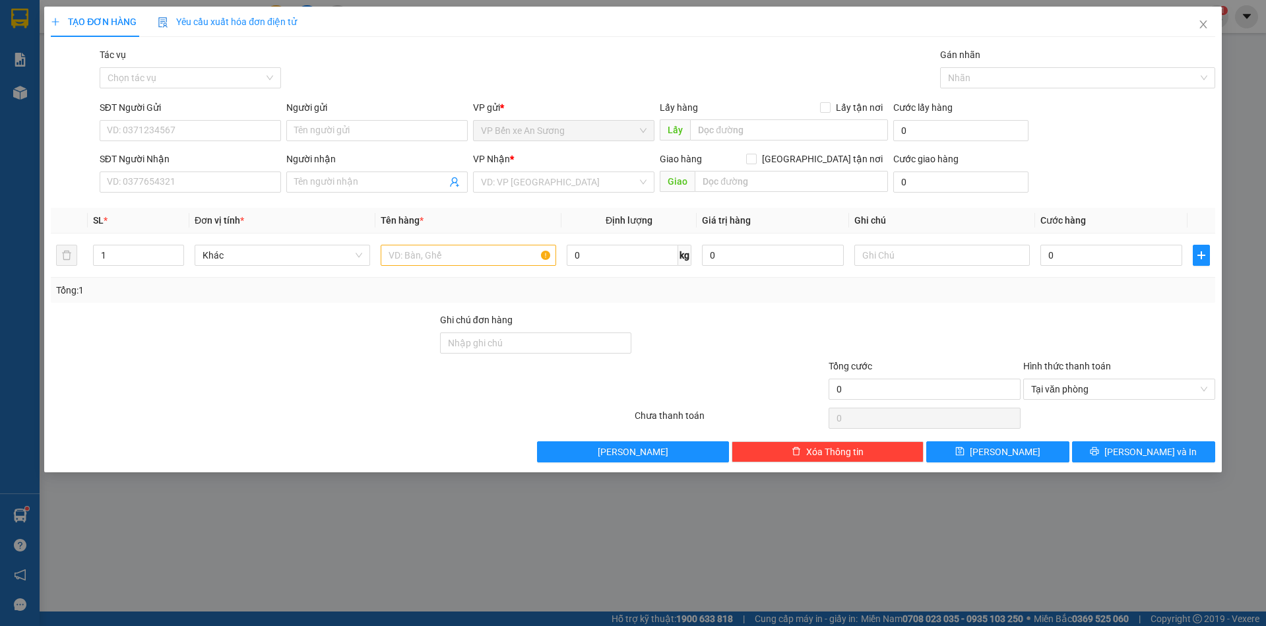
drag, startPoint x: 1021, startPoint y: 168, endPoint x: 806, endPoint y: 346, distance: 278.8
drag, startPoint x: 806, startPoint y: 346, endPoint x: 132, endPoint y: 127, distance: 709.0
click at [131, 128] on input "SĐT Người Gửi" at bounding box center [190, 130] width 181 height 21
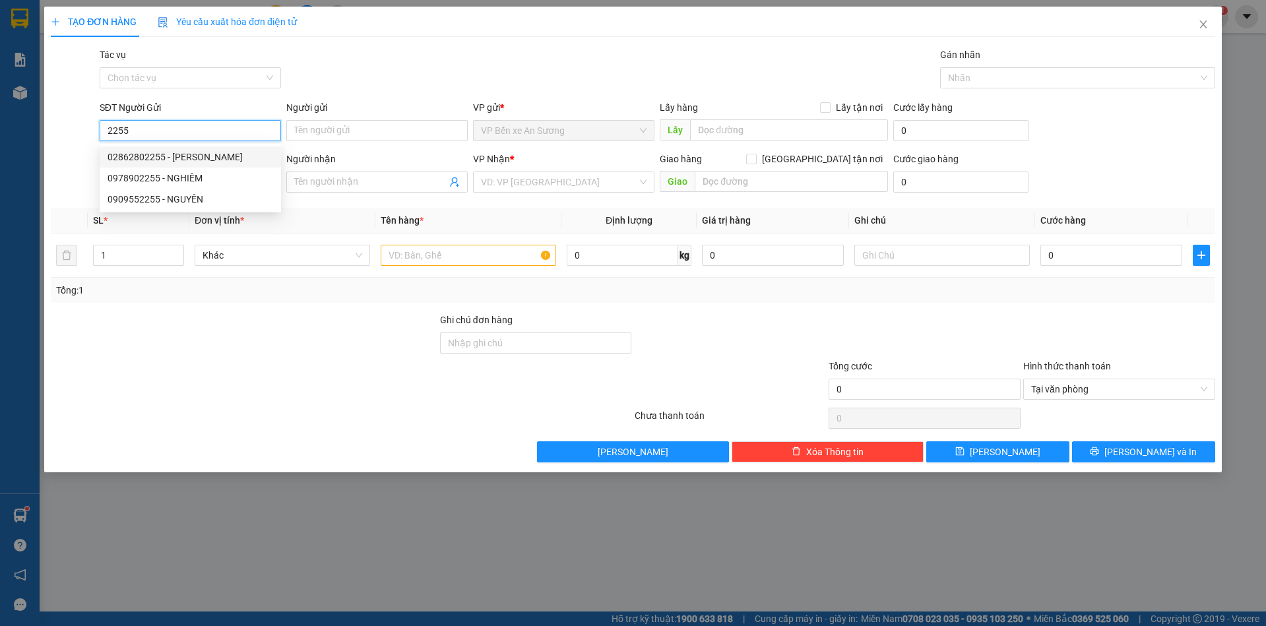
click at [174, 160] on div "02862802255 - [PERSON_NAME]" at bounding box center [191, 157] width 166 height 15
type input "02862802255"
type input "[PERSON_NAME]"
type input "0357773661"
type input "TÂM AN"
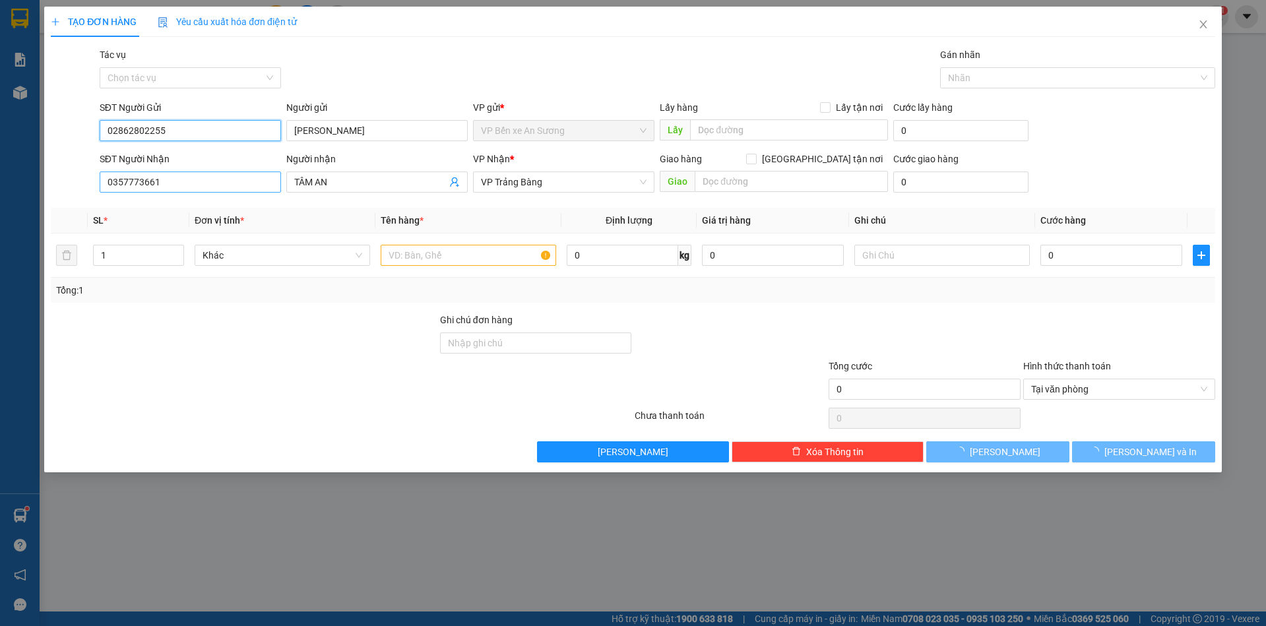
type input "20.000"
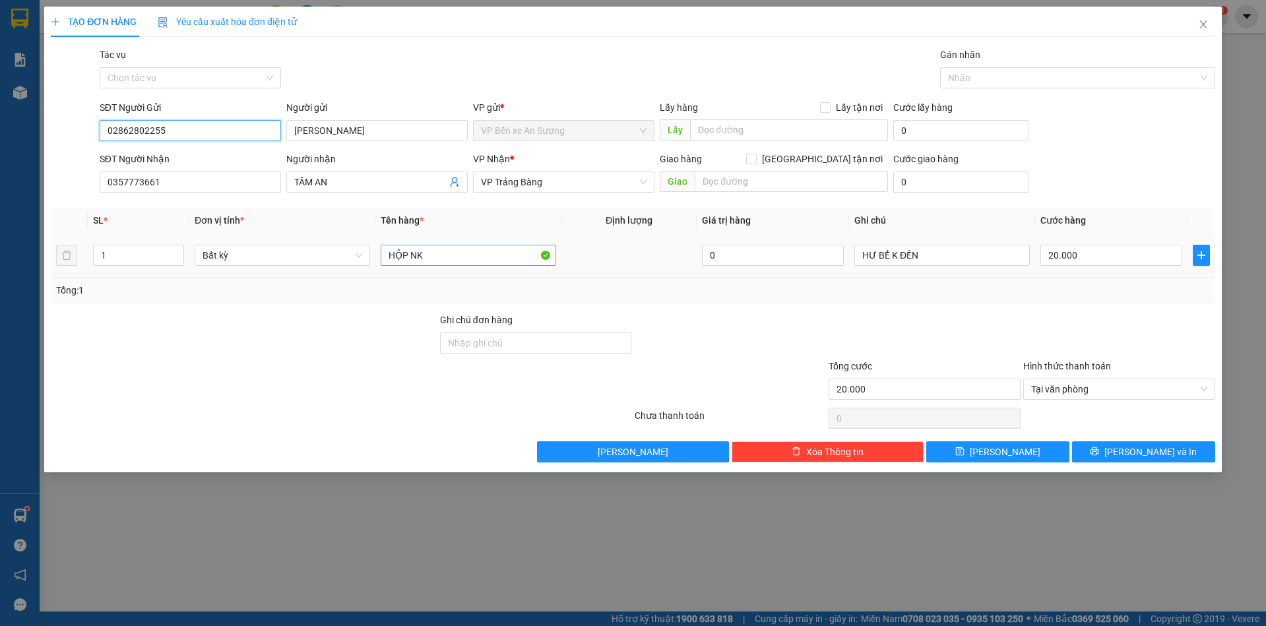
type input "02862802255"
click at [439, 253] on input "HỘP NK" at bounding box center [469, 255] width 176 height 21
type input "HỘP NK + BÁNH"
click at [1171, 446] on button "[PERSON_NAME] và In" at bounding box center [1143, 451] width 143 height 21
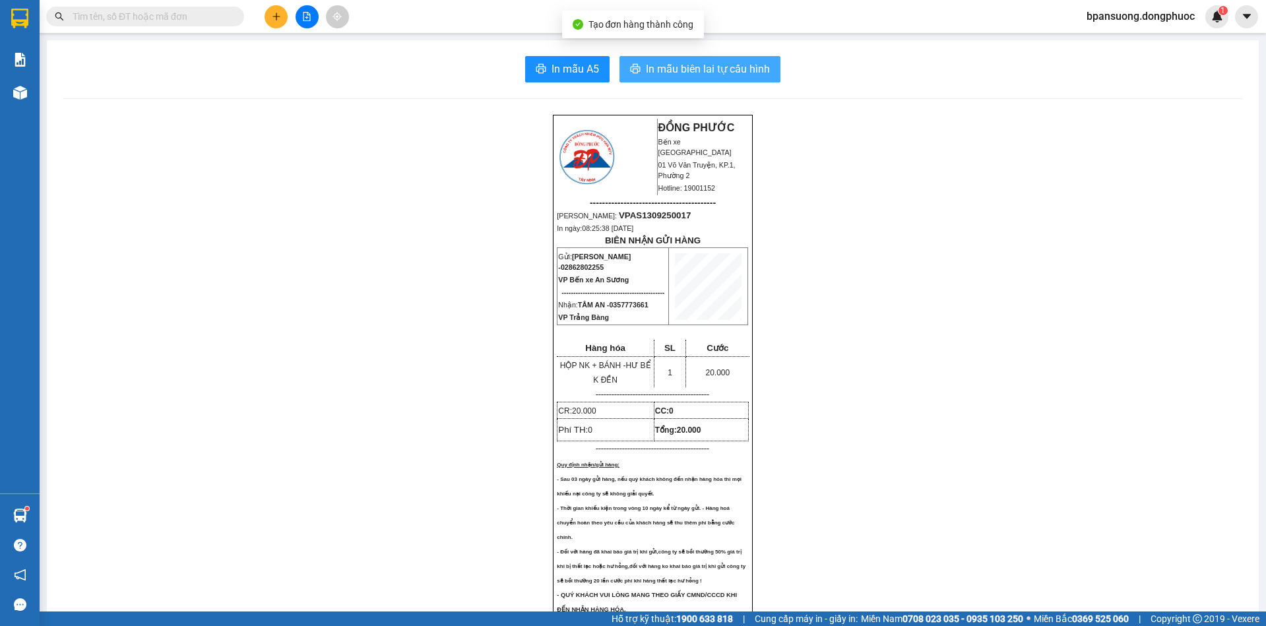
click at [734, 67] on span "In mẫu biên lai tự cấu hình" at bounding box center [708, 69] width 124 height 16
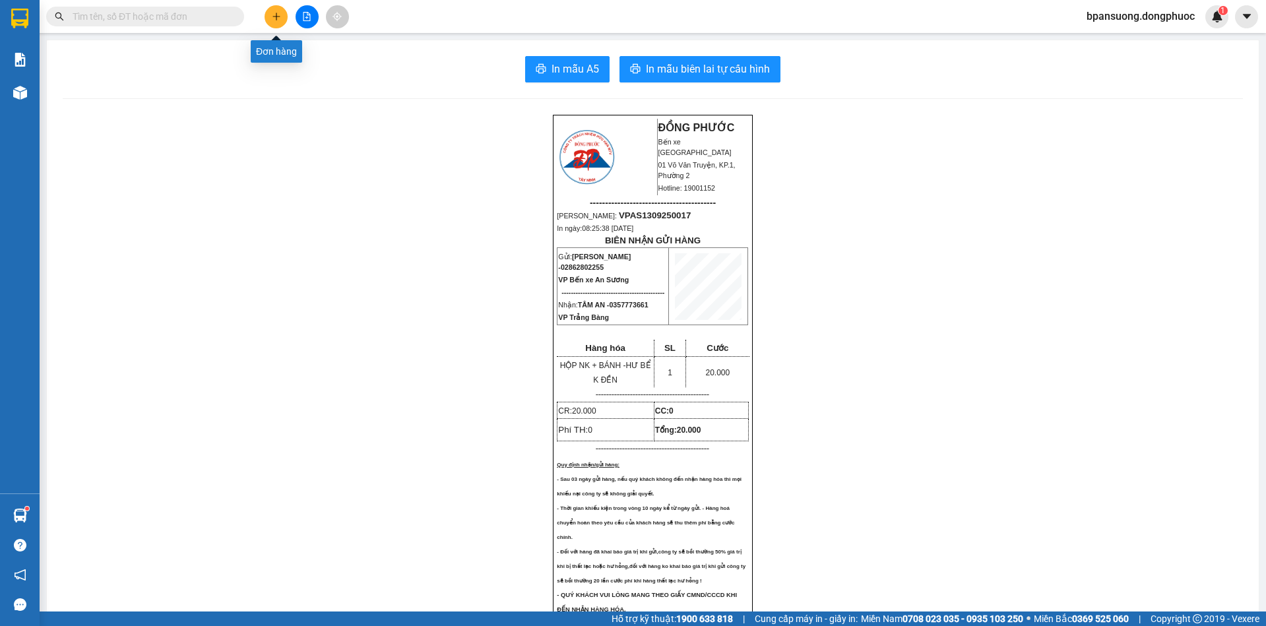
click at [274, 22] on button at bounding box center [276, 16] width 23 height 23
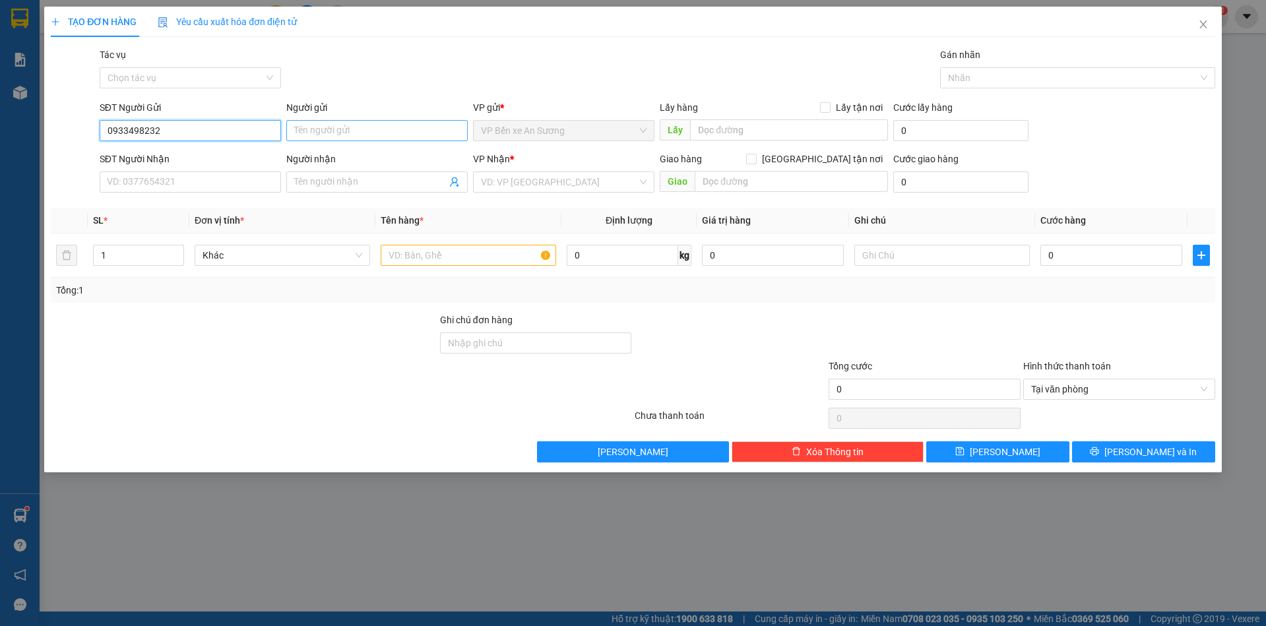
type input "0933498232"
click at [329, 127] on input "Người gửi" at bounding box center [376, 130] width 181 height 21
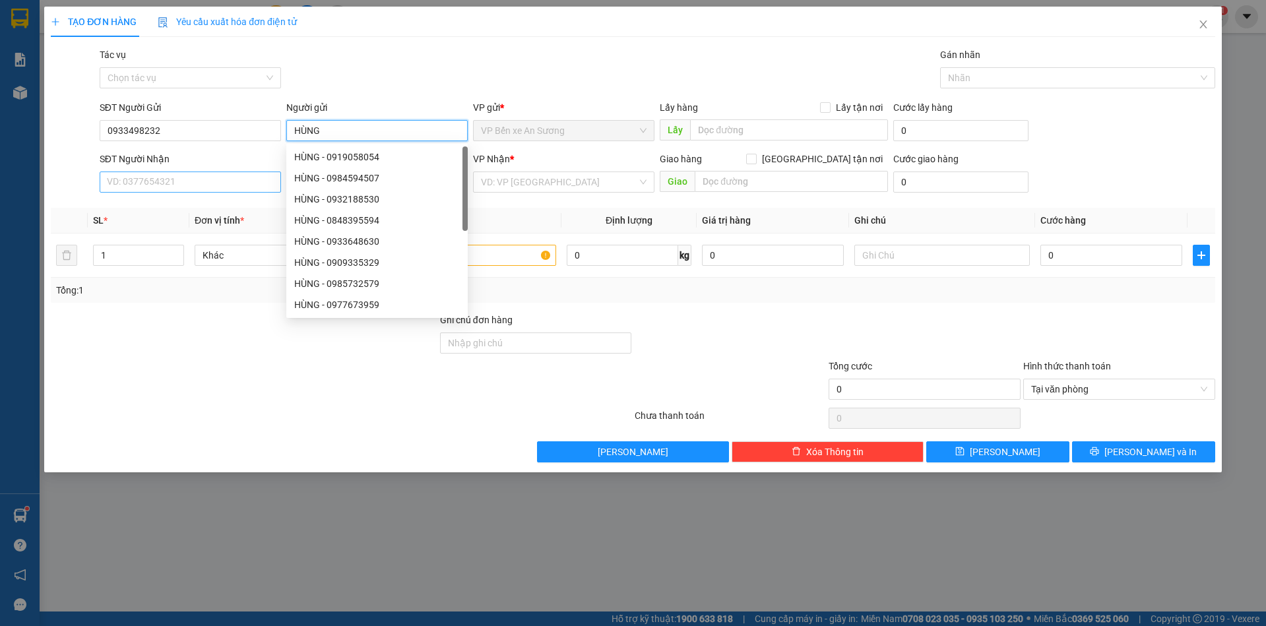
type input "HÙNG"
click at [195, 180] on input "SĐT Người Nhận" at bounding box center [190, 182] width 181 height 21
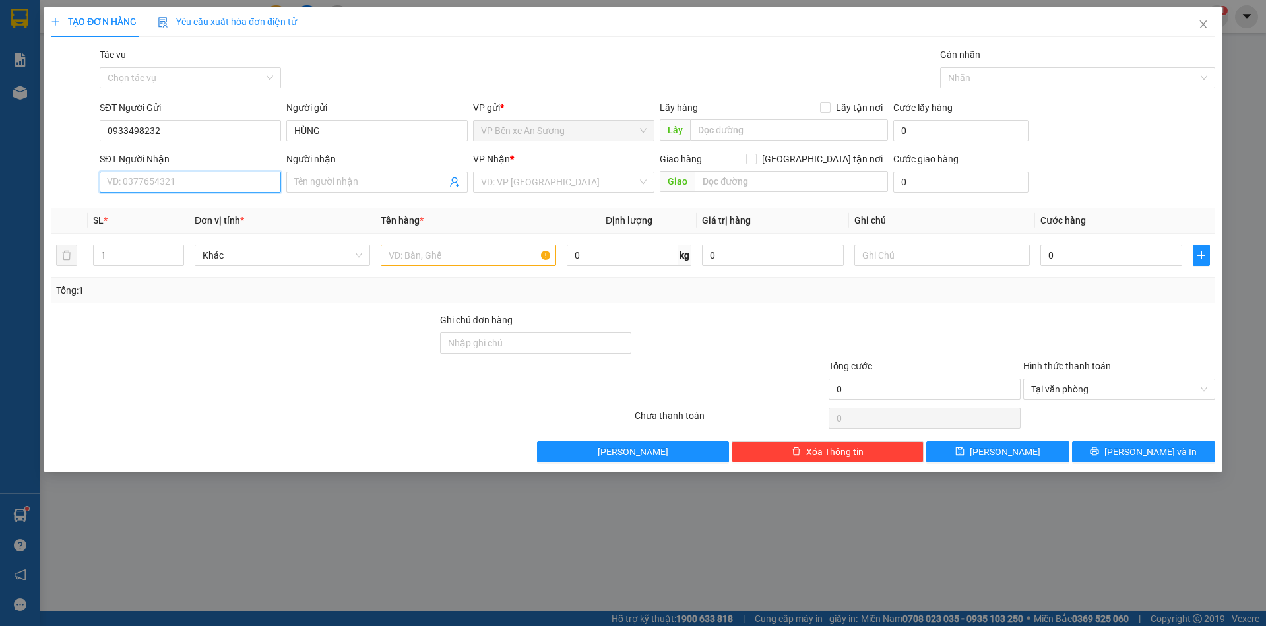
type input "0"
click at [165, 210] on div "0395391403 - TUYỀN" at bounding box center [191, 208] width 166 height 15
type input "0395391403"
type input "TUYỀN"
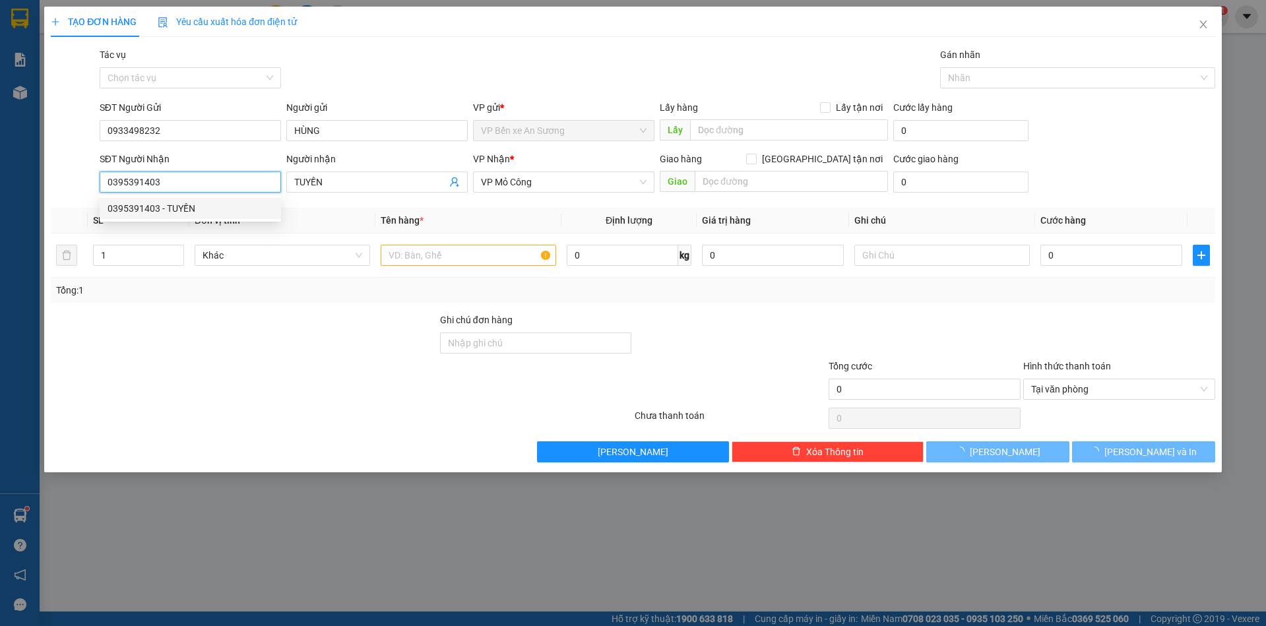
type input "110.000"
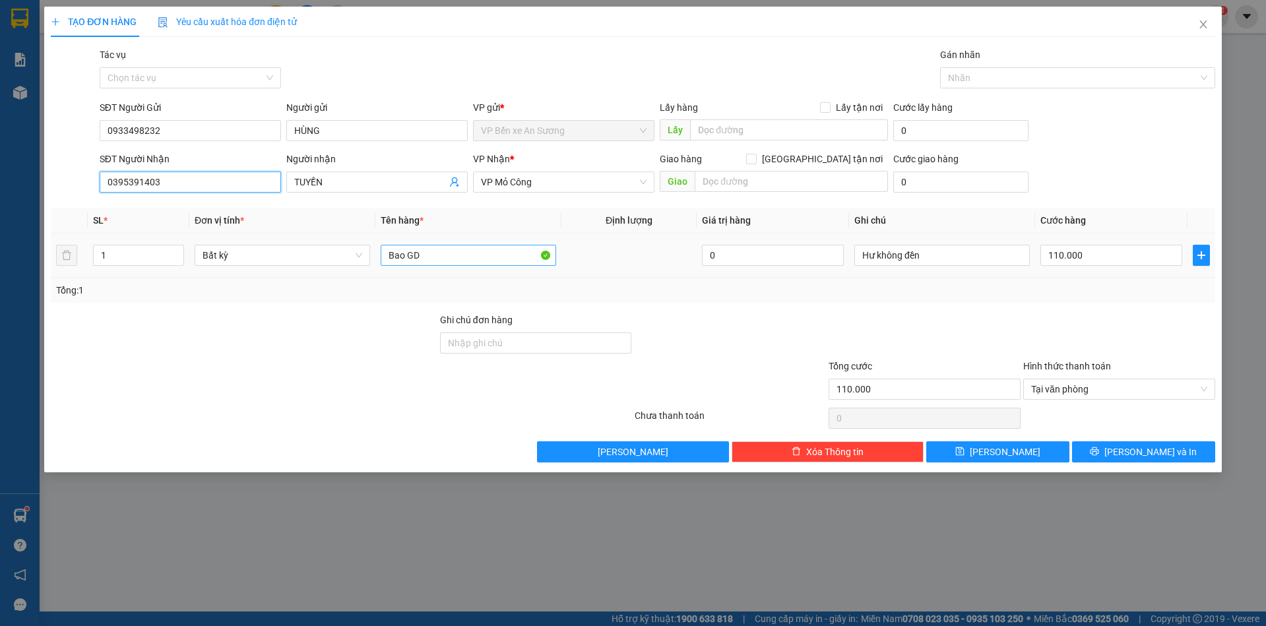
type input "0395391403"
click at [453, 255] on input "Bao GD" at bounding box center [469, 255] width 176 height 21
click at [432, 254] on input "Bao GD" at bounding box center [469, 255] width 176 height 21
click at [433, 253] on input "Bao GD" at bounding box center [469, 255] width 176 height 21
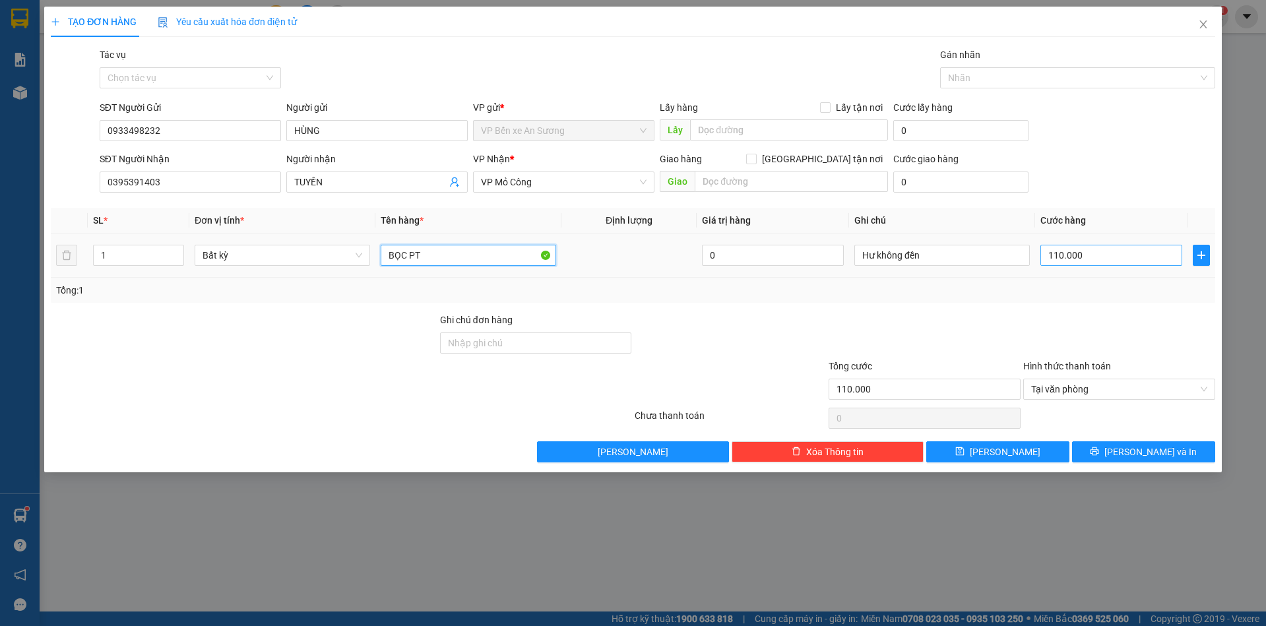
type input "BỌC PT"
click at [1142, 257] on input "110.000" at bounding box center [1112, 255] width 142 height 21
type input "2"
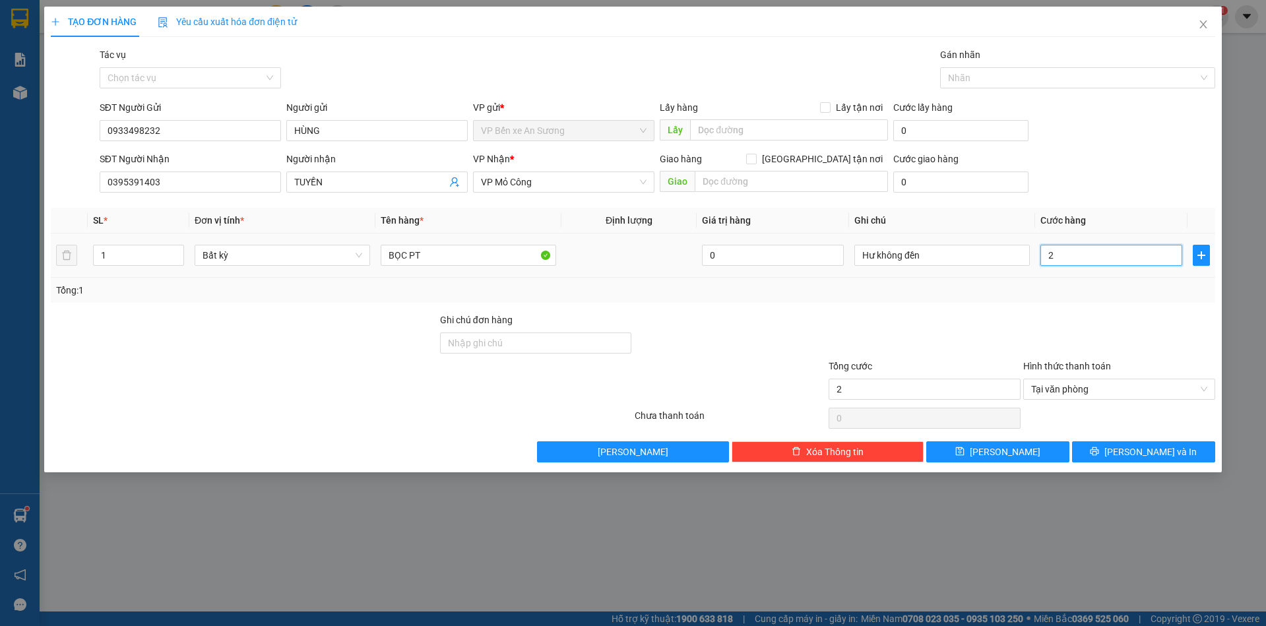
type input "25"
type input "25.000"
click at [987, 315] on div at bounding box center [924, 336] width 195 height 46
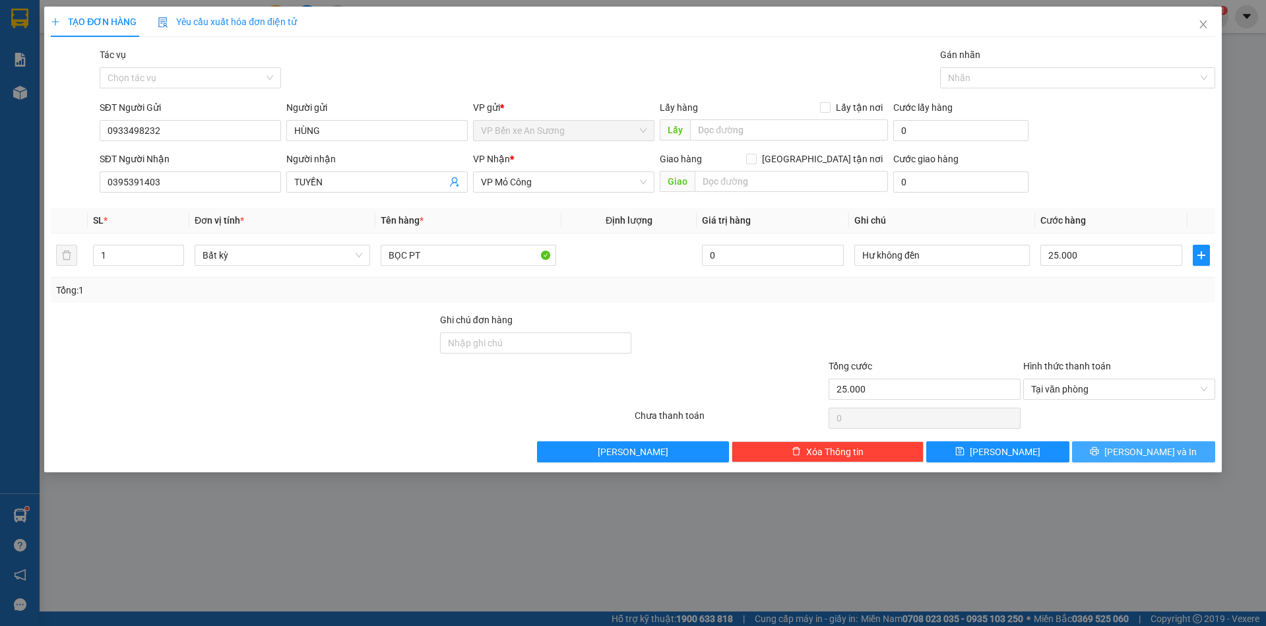
click at [1132, 450] on span "[PERSON_NAME] và In" at bounding box center [1151, 452] width 92 height 15
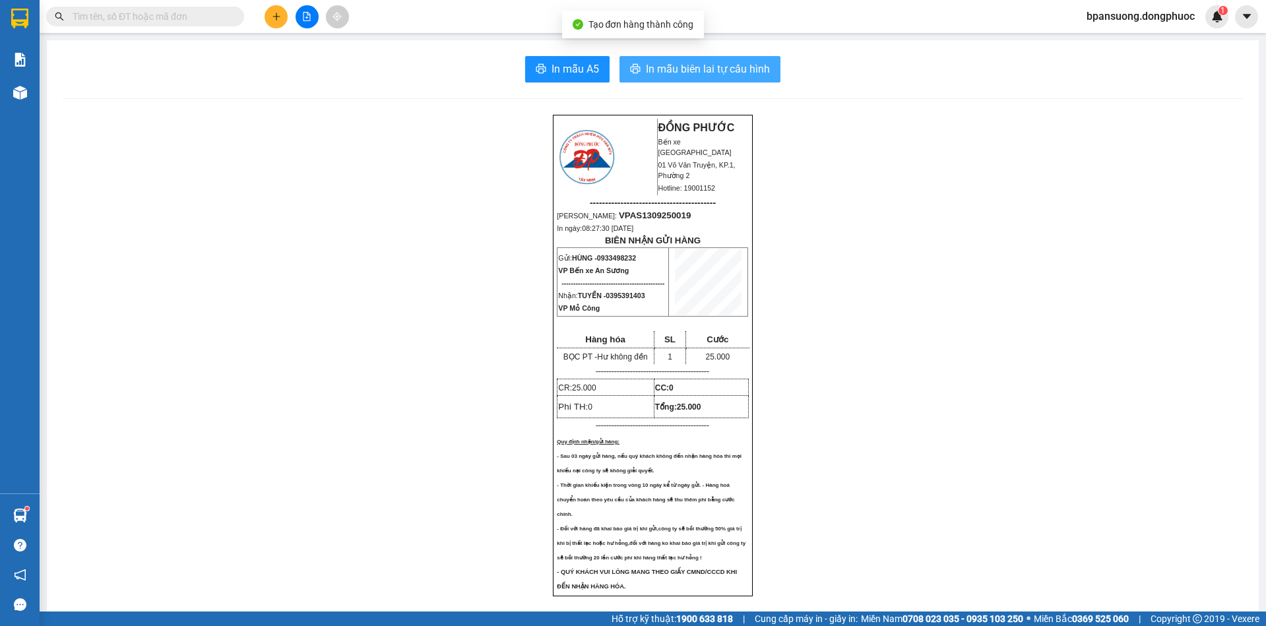
click at [709, 73] on span "In mẫu biên lai tự cấu hình" at bounding box center [708, 69] width 124 height 16
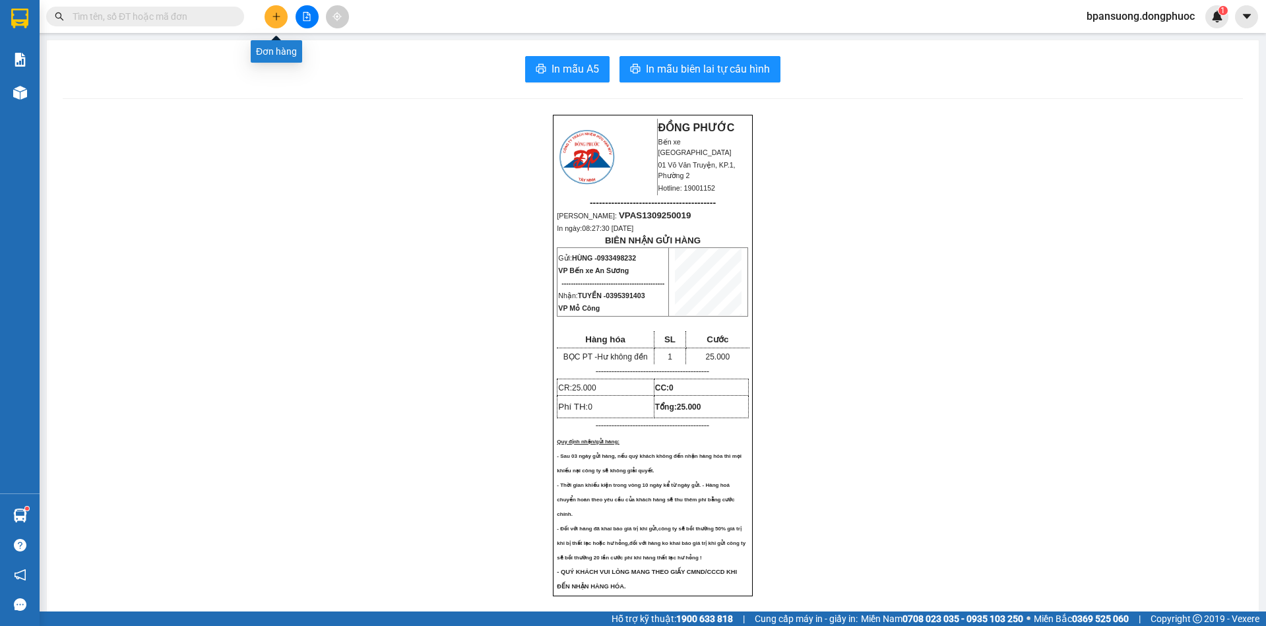
click at [276, 19] on icon "plus" at bounding box center [276, 16] width 1 height 7
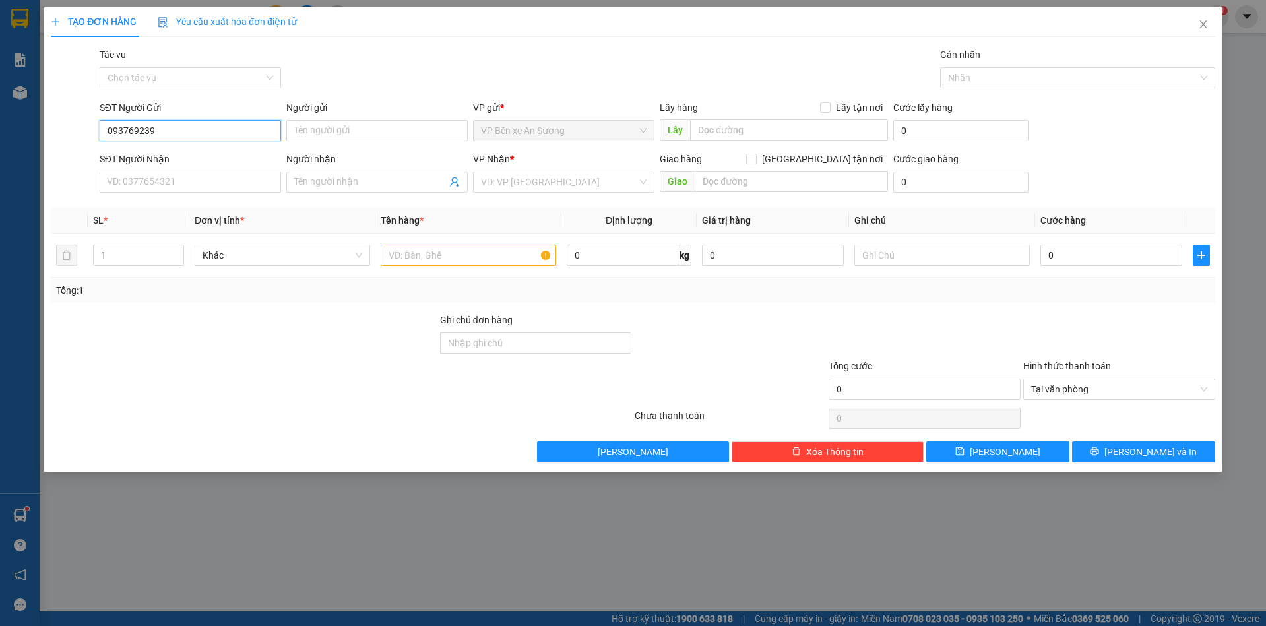
type input "0937692399"
click at [208, 155] on div "0937692399 - DƯƠNG" at bounding box center [191, 157] width 166 height 15
type input "DƯƠNG"
type input "0917923708"
type input "CHI"
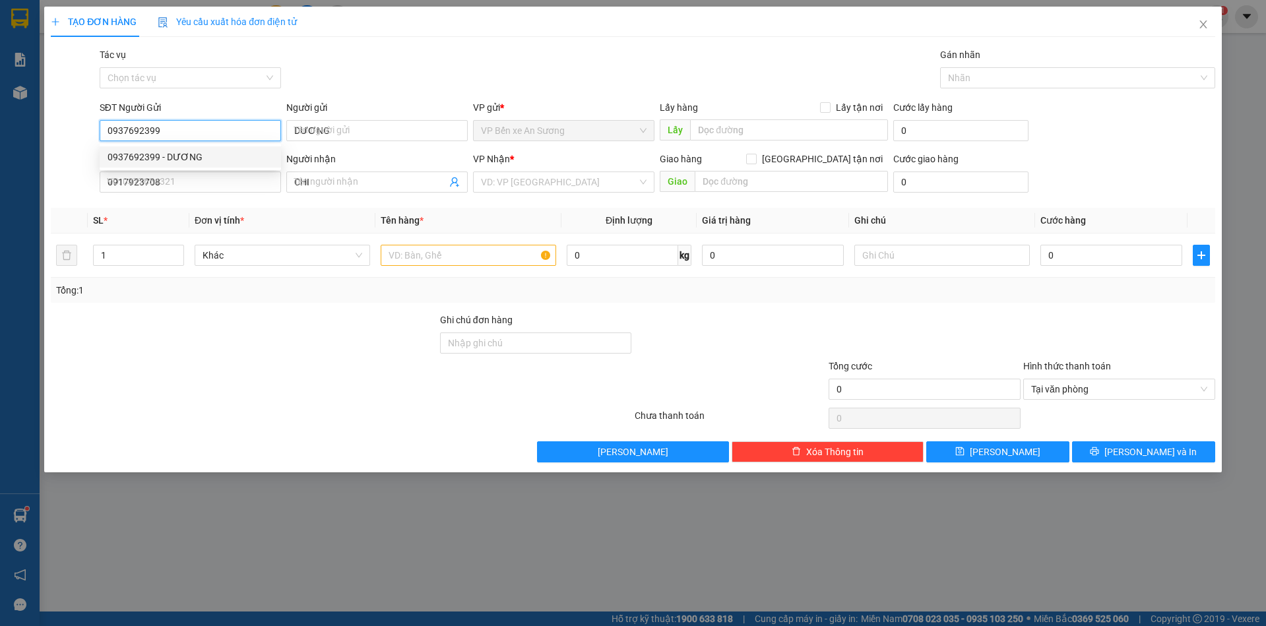
type input "400.000"
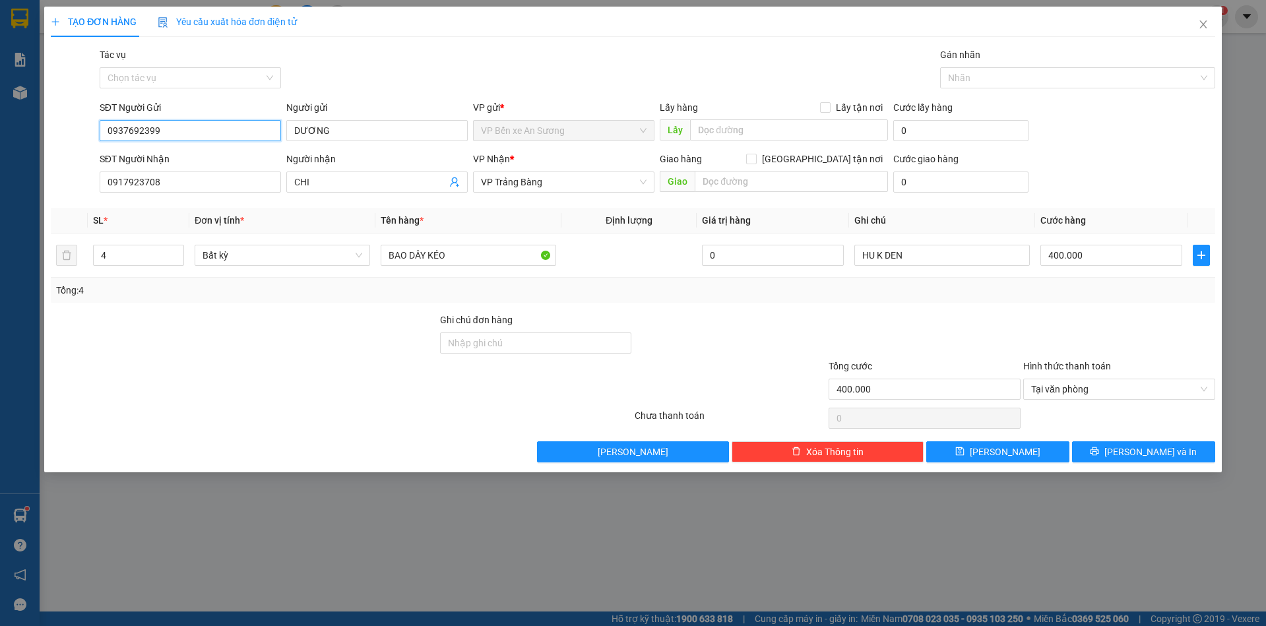
type input "0937692399"
click at [223, 194] on div "SĐT Người Nhận 0917923708" at bounding box center [190, 175] width 181 height 46
click at [226, 190] on input "0917923708" at bounding box center [190, 182] width 181 height 21
click at [387, 274] on div "Transit Pickup Surcharge Ids Transit Deliver Surcharge Ids Transit Deliver Surc…" at bounding box center [633, 255] width 1165 height 415
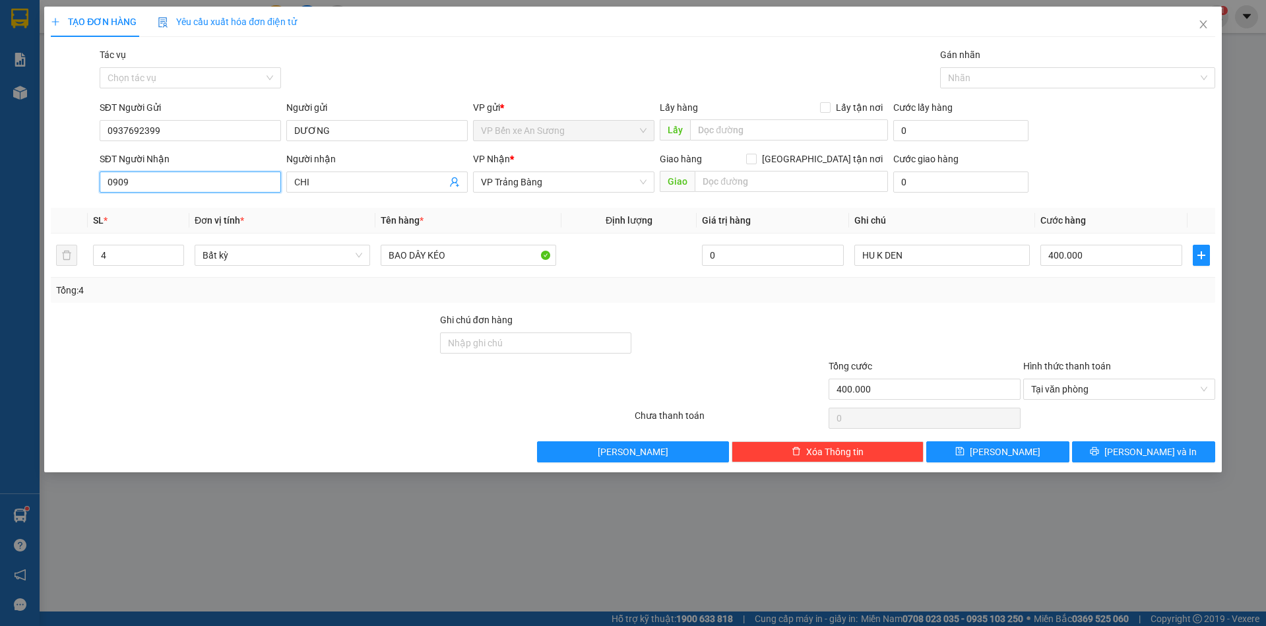
click at [193, 187] on input "0909" at bounding box center [190, 182] width 181 height 21
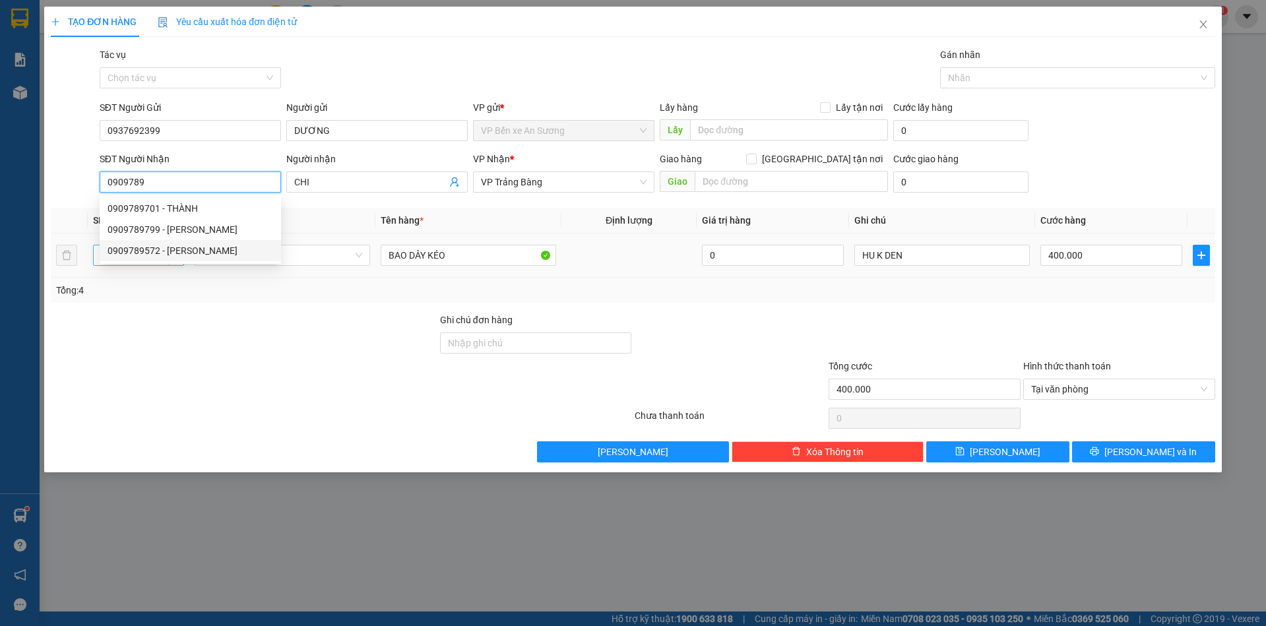
click at [170, 251] on div "0909789572 - [PERSON_NAME]" at bounding box center [191, 250] width 166 height 15
type input "0909789572"
type input "[PERSON_NAME]"
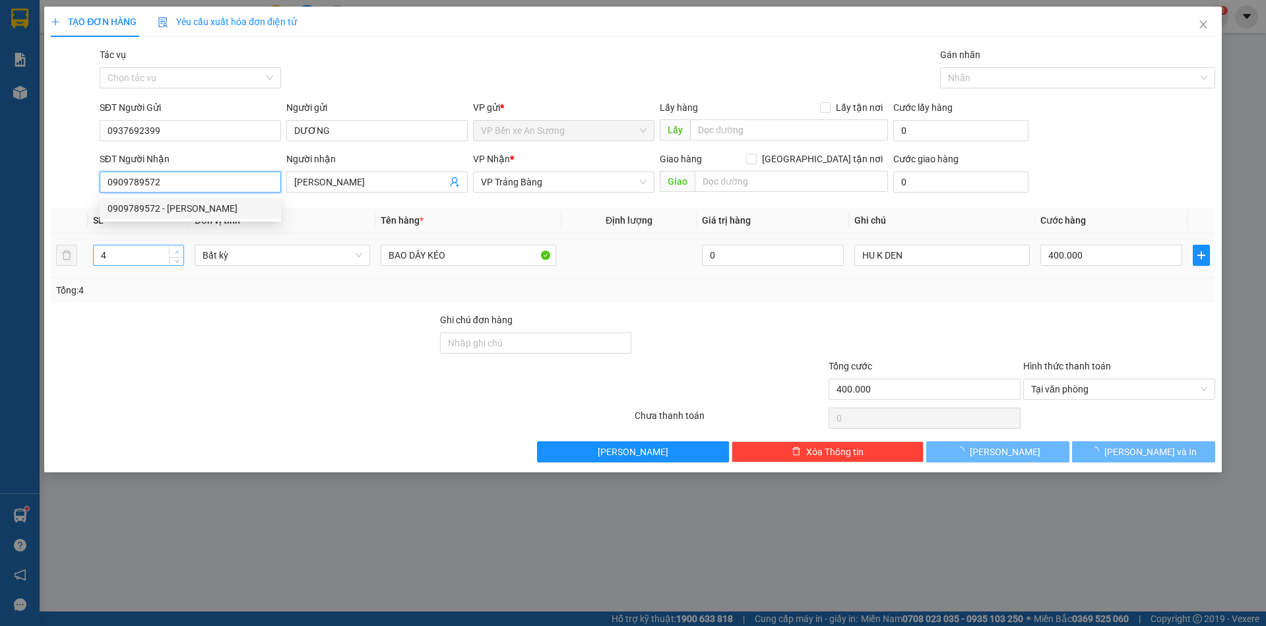
type input "80.000"
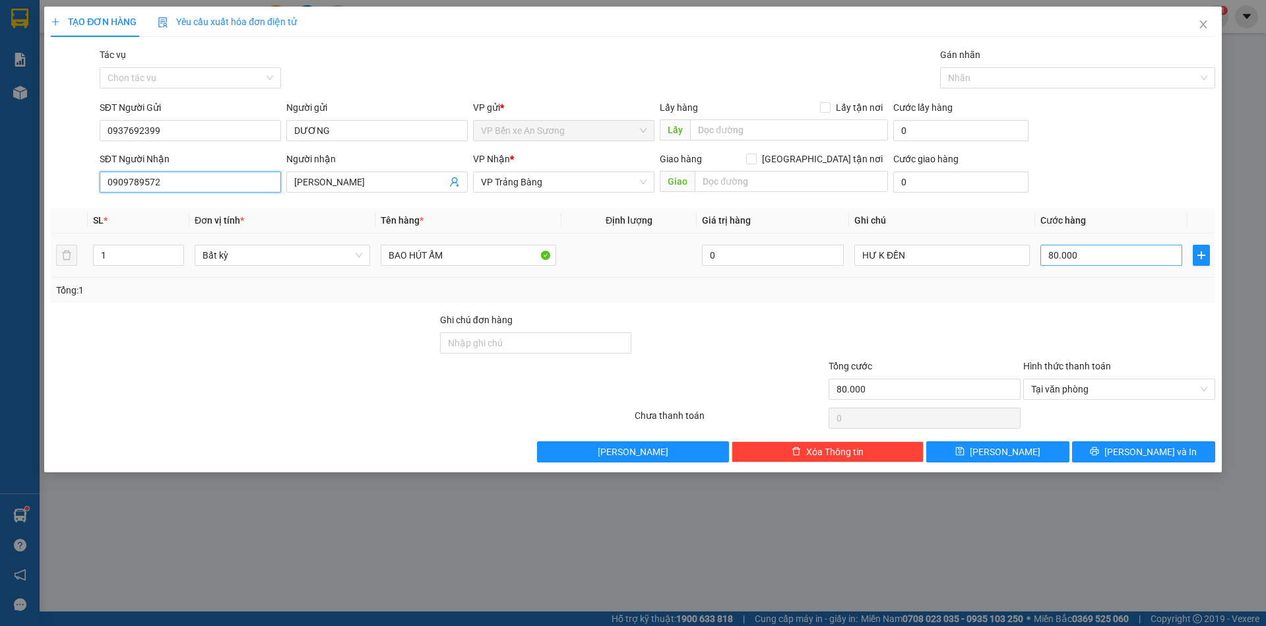
type input "0909789572"
click at [1095, 257] on input "80.000" at bounding box center [1112, 255] width 142 height 21
click at [1096, 257] on input "80.000" at bounding box center [1112, 255] width 142 height 21
click at [476, 258] on input "BAO HÚT ẨM" at bounding box center [469, 255] width 176 height 21
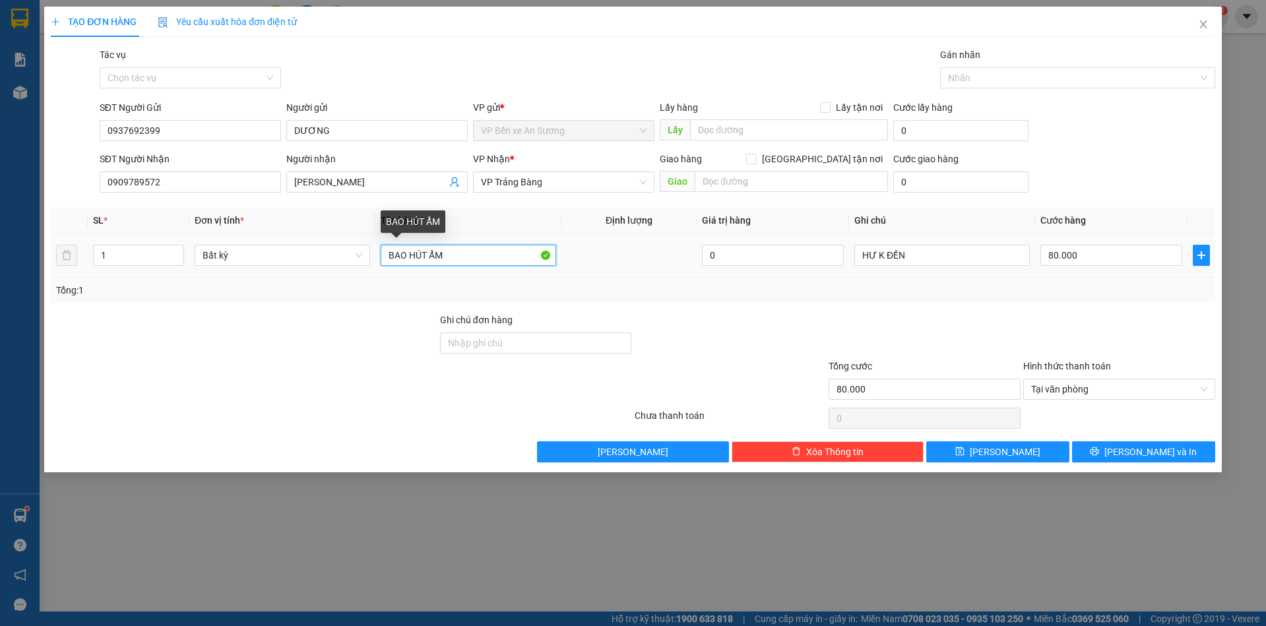
click at [476, 258] on input "BAO HÚT ẨM" at bounding box center [469, 255] width 176 height 21
type input "BAO DÂY KÉO"
click at [1102, 257] on input "80.000" at bounding box center [1112, 255] width 142 height 21
type input "2"
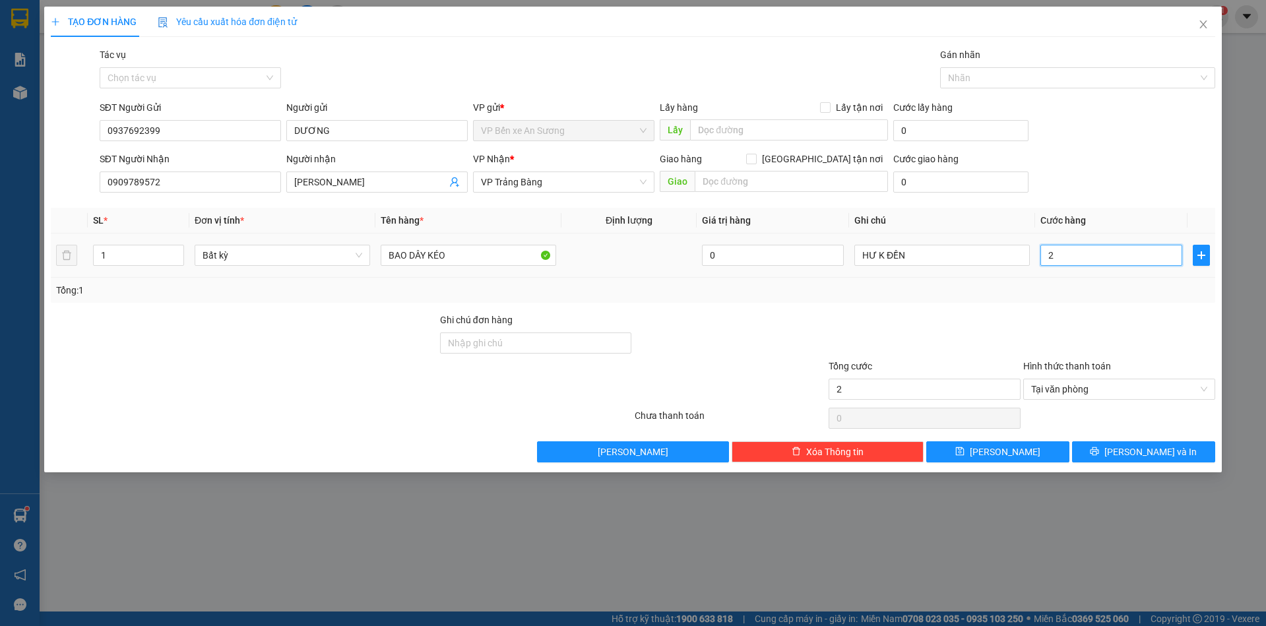
type input "25"
type input "25.000"
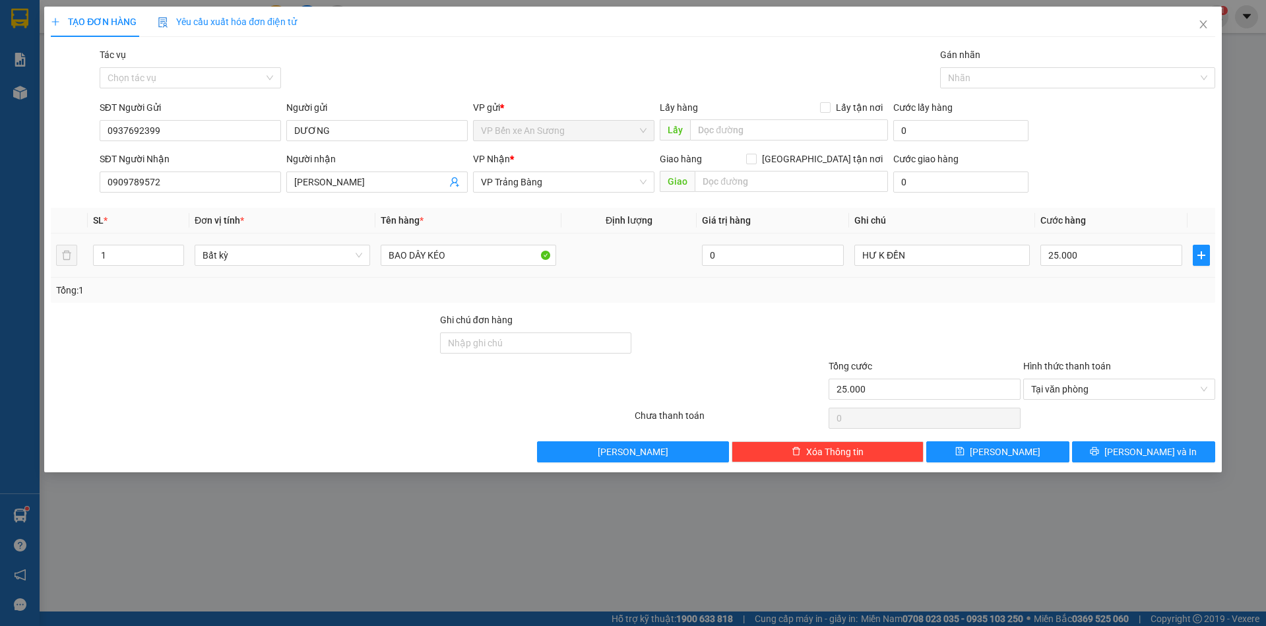
click at [1054, 279] on div "Tổng: 1" at bounding box center [633, 290] width 1165 height 25
click at [1099, 453] on icon "printer" at bounding box center [1094, 451] width 9 height 9
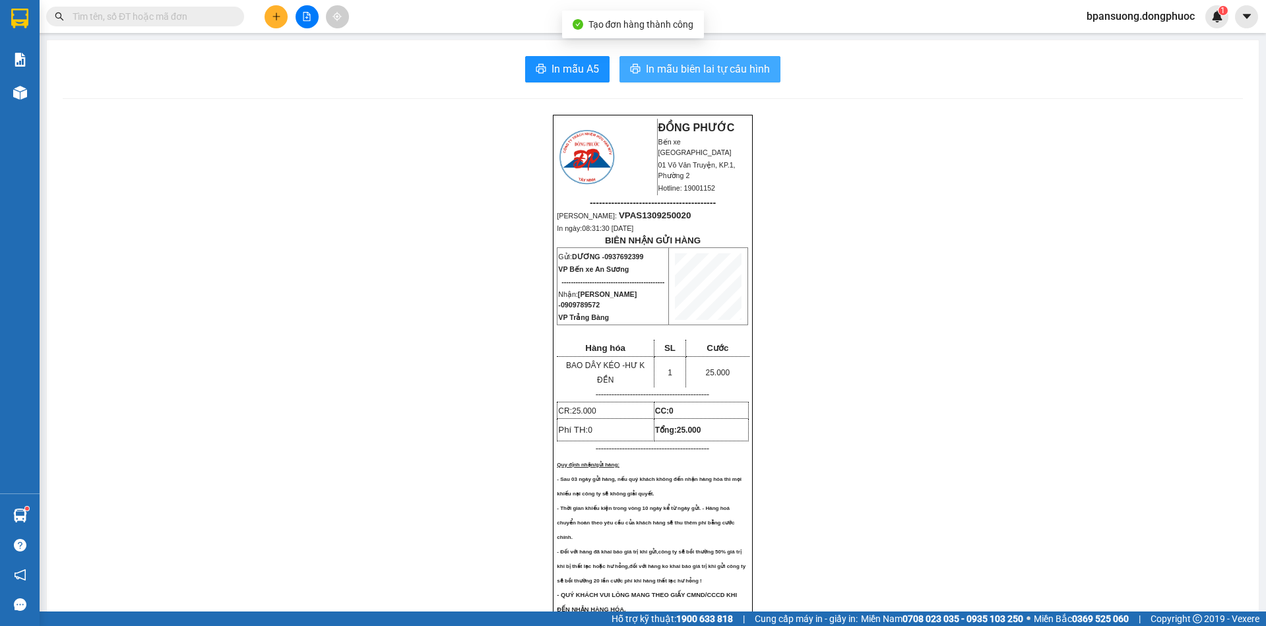
click at [746, 64] on span "In mẫu biên lai tự cấu hình" at bounding box center [708, 69] width 124 height 16
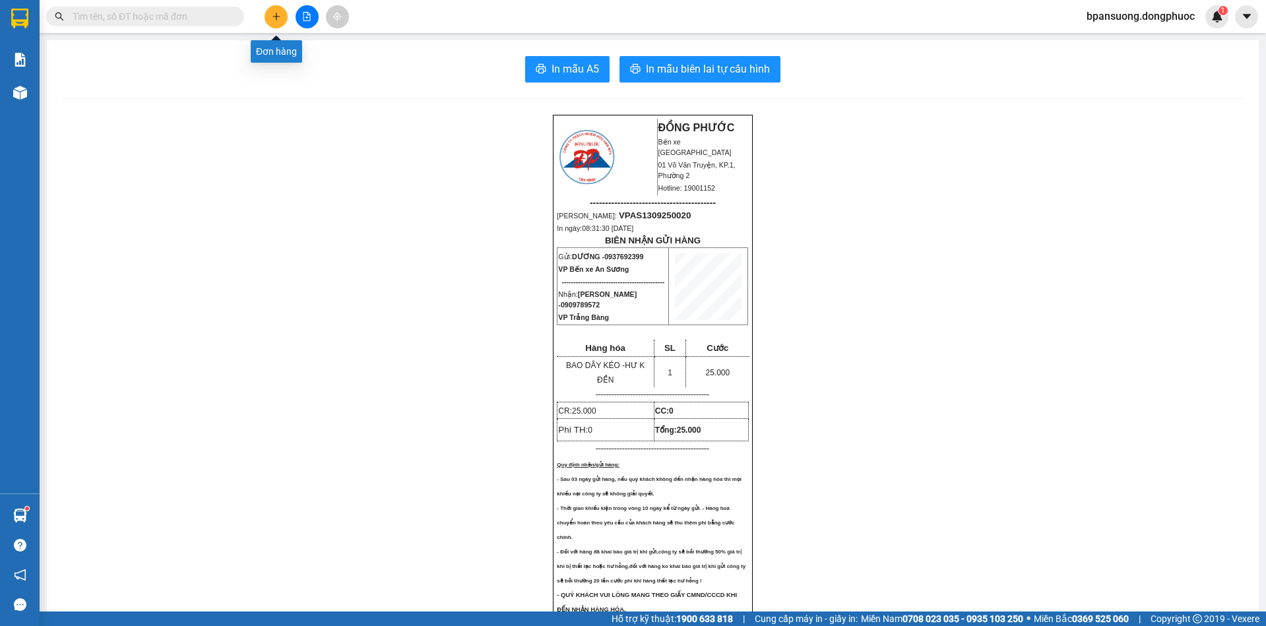
click at [278, 16] on icon "plus" at bounding box center [276, 16] width 7 height 1
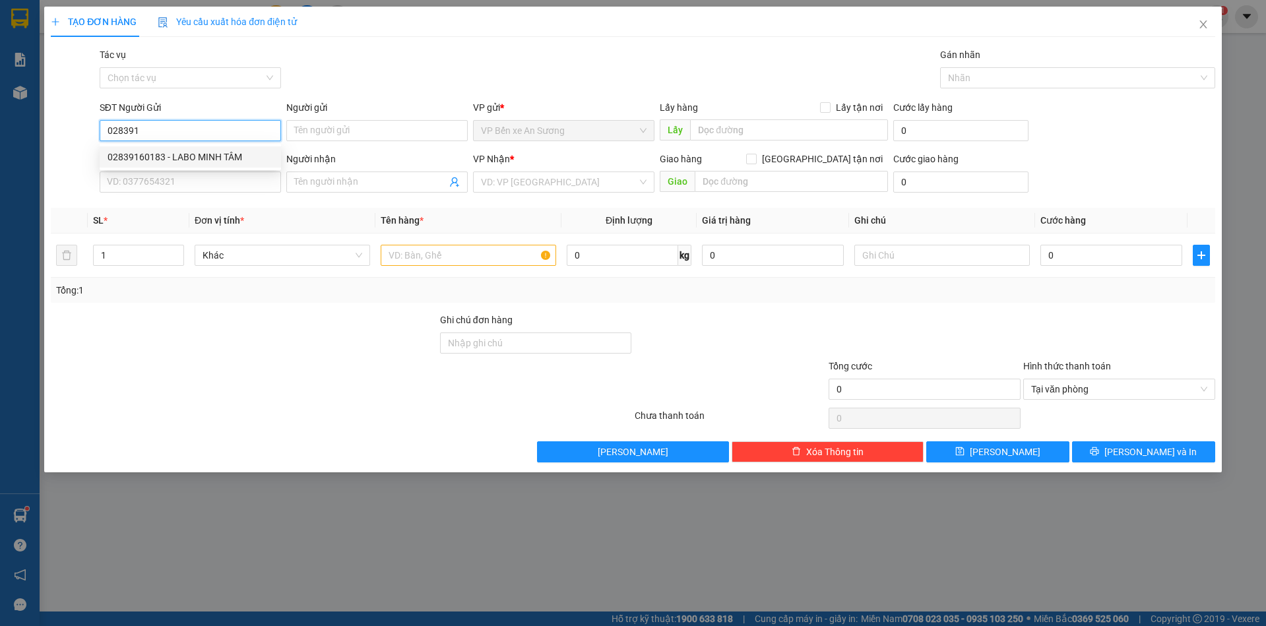
click at [186, 156] on div "02839160183 - LABO MINH TÂM" at bounding box center [191, 157] width 166 height 15
type input "02839160183"
type input "LABO MINH TÂM"
type input "0967890118"
type input "NK NGÂN TÂM"
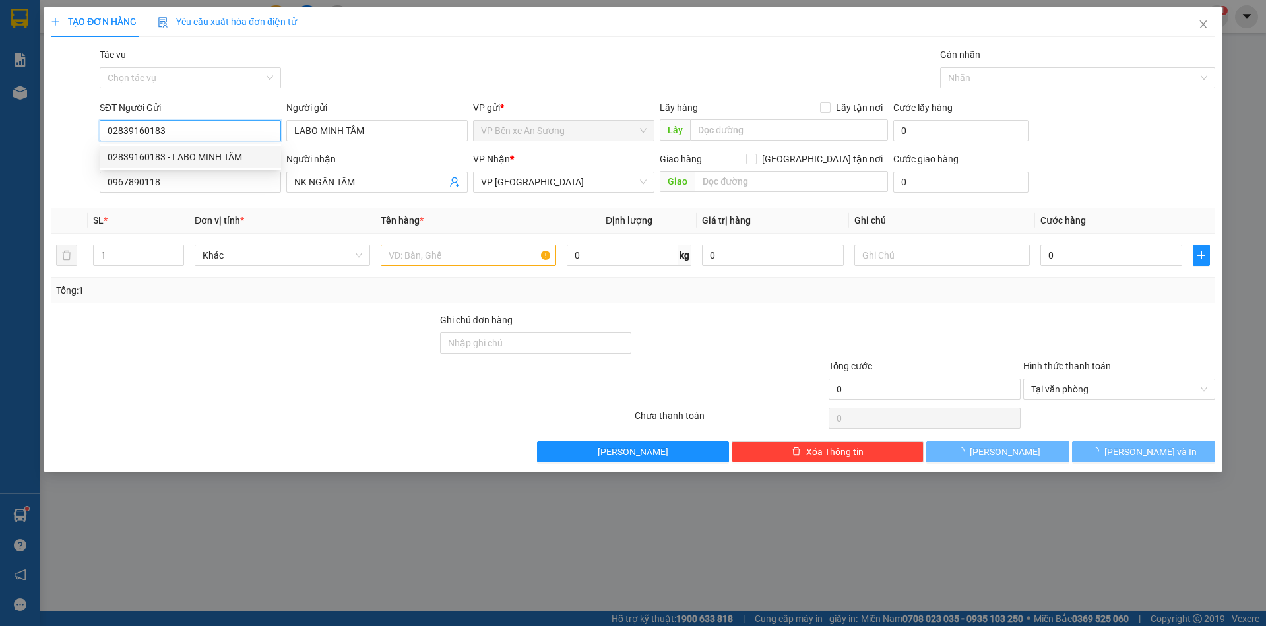
type input "20.000"
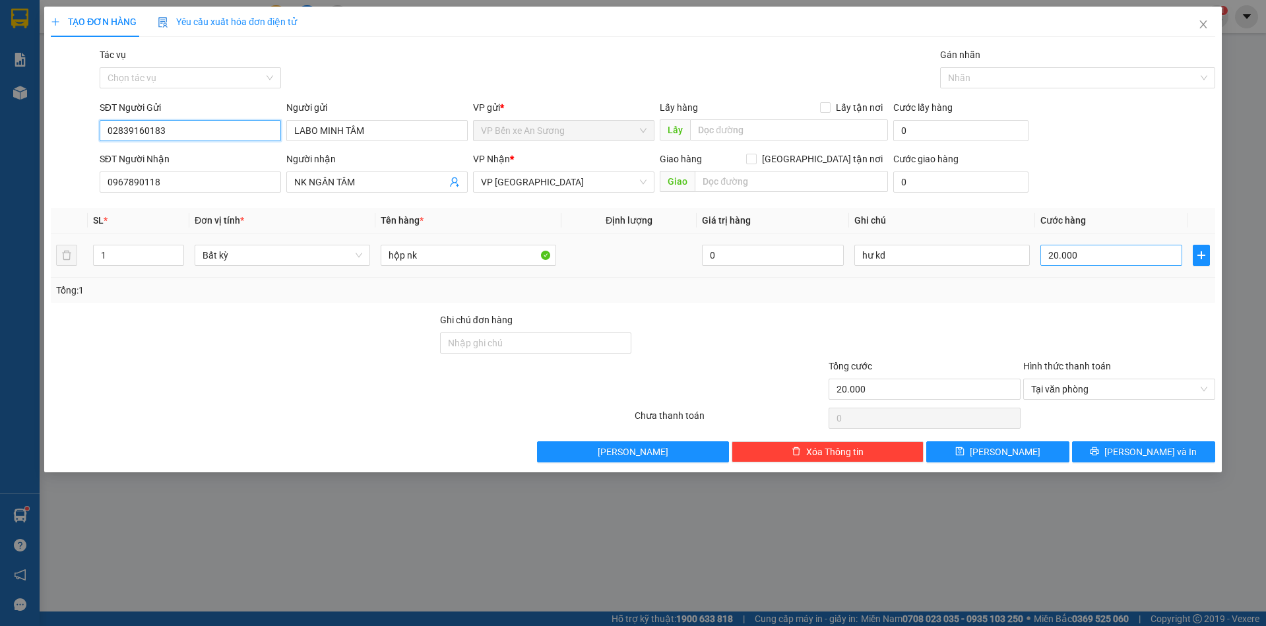
type input "02839160183"
click at [1105, 255] on input "20.000" at bounding box center [1112, 255] width 142 height 21
click at [442, 261] on input "hộp nk" at bounding box center [469, 255] width 176 height 21
type input "hộp nk + THÙNG QUÀ"
click at [1108, 256] on input "20.000" at bounding box center [1112, 255] width 142 height 21
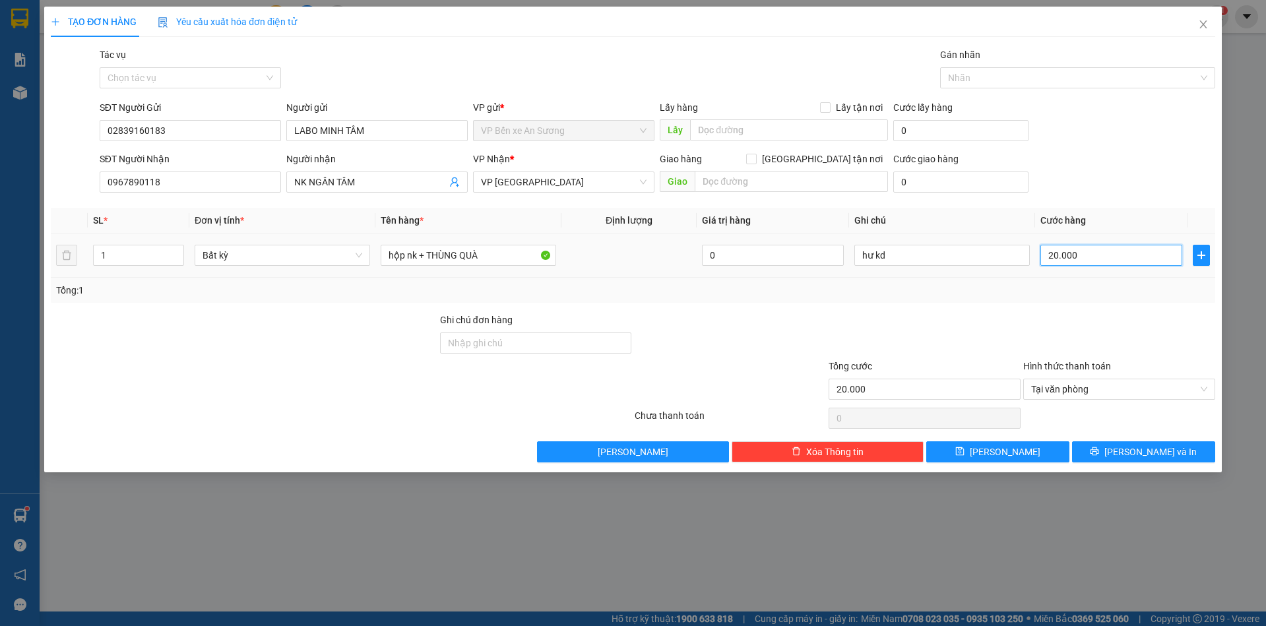
click at [1108, 256] on input "20.000" at bounding box center [1112, 255] width 142 height 21
type input "2"
type input "25"
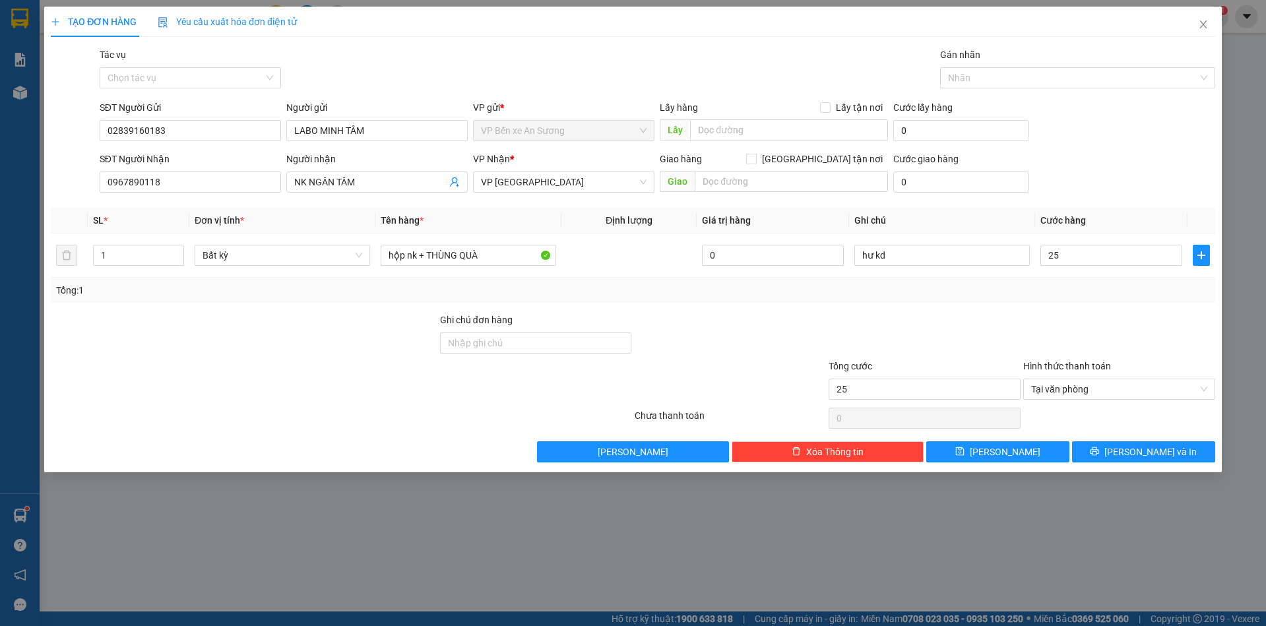
click at [1083, 327] on div at bounding box center [1119, 336] width 195 height 46
click at [1138, 453] on span "[PERSON_NAME] và In" at bounding box center [1151, 452] width 92 height 15
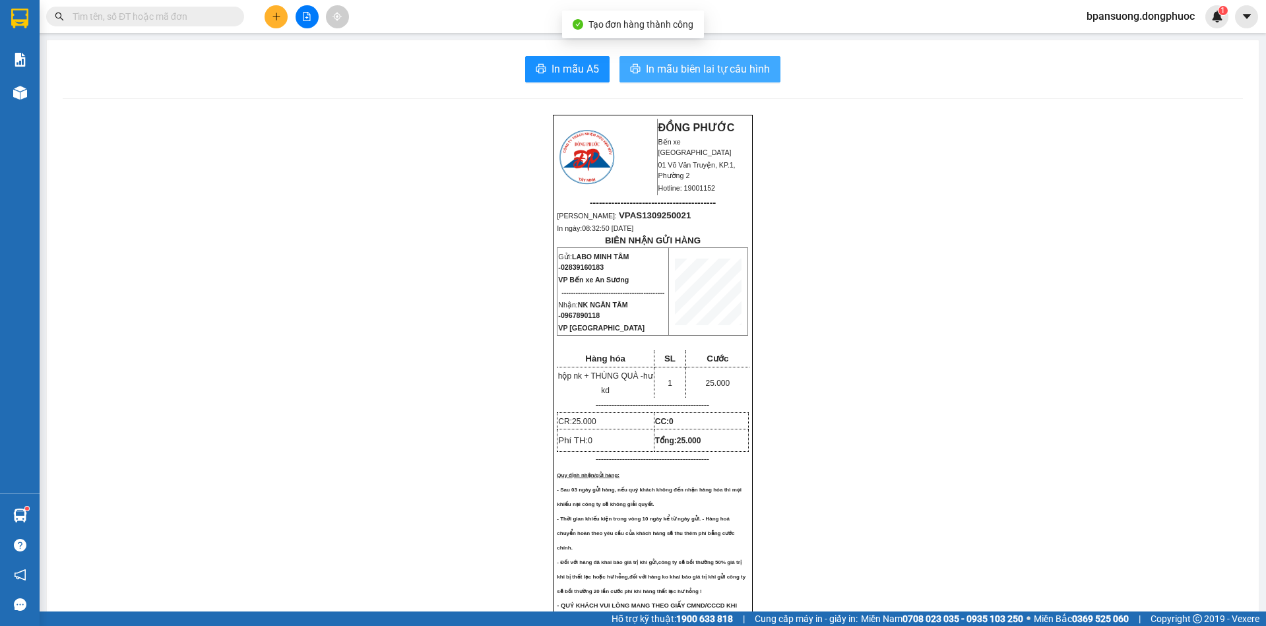
click at [726, 70] on span "In mẫu biên lai tự cấu hình" at bounding box center [708, 69] width 124 height 16
drag, startPoint x: 600, startPoint y: 276, endPoint x: 554, endPoint y: 277, distance: 46.2
click at [558, 272] on p "Gửi: LABO MINH TÂM - 02839160183" at bounding box center [613, 261] width 110 height 21
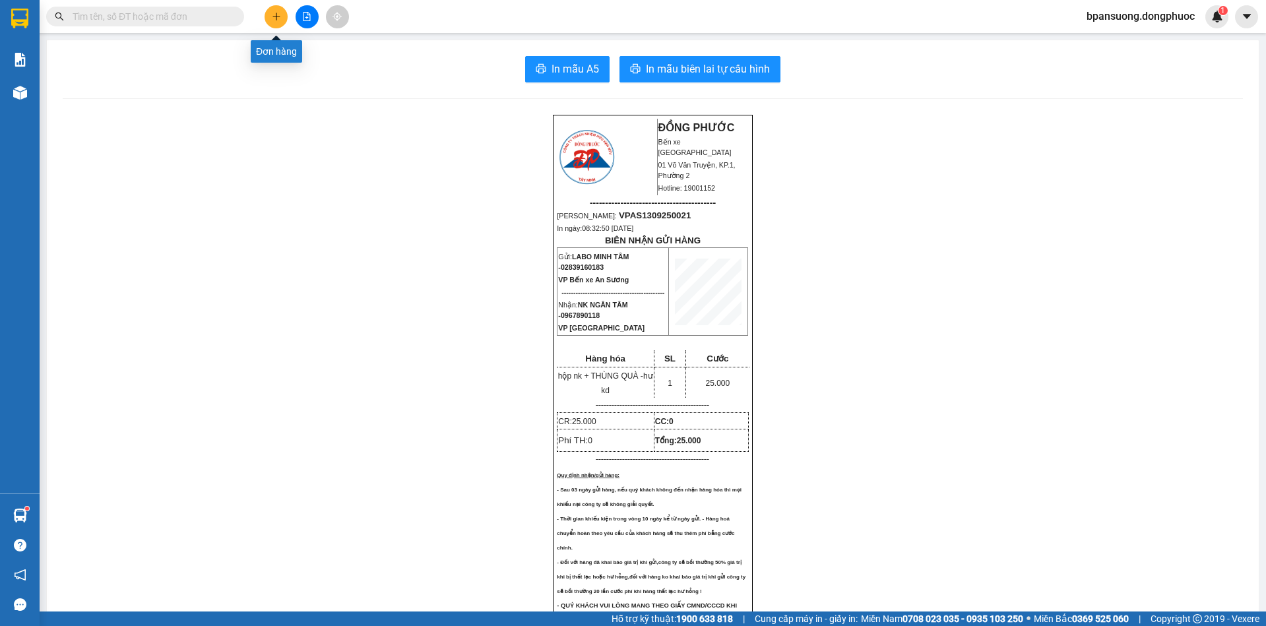
click at [274, 17] on icon "plus" at bounding box center [276, 16] width 9 height 9
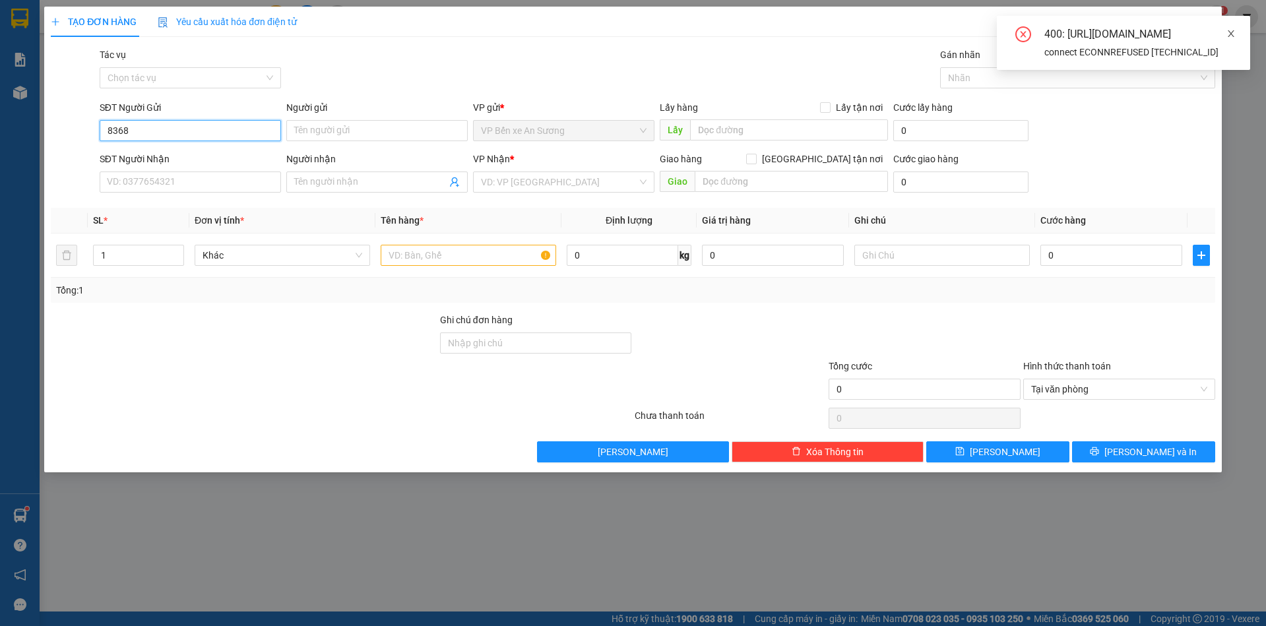
type input "8368"
click at [1229, 35] on icon "close" at bounding box center [1231, 33] width 9 height 9
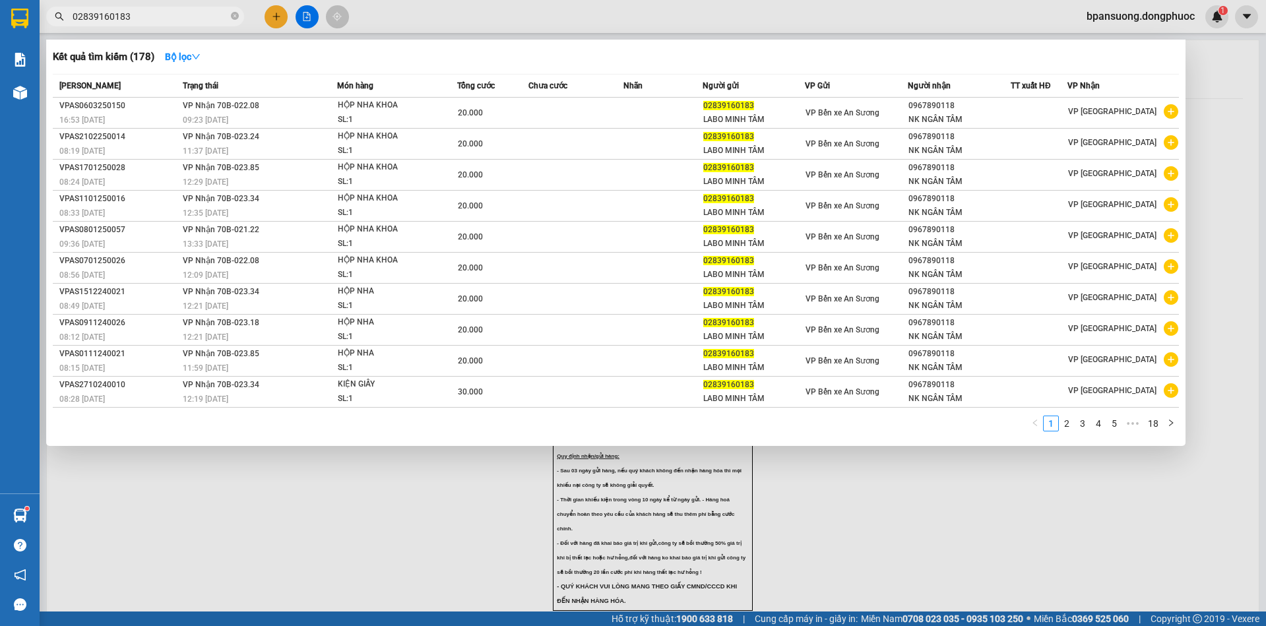
type input "02839160183"
click at [277, 18] on div at bounding box center [633, 313] width 1266 height 626
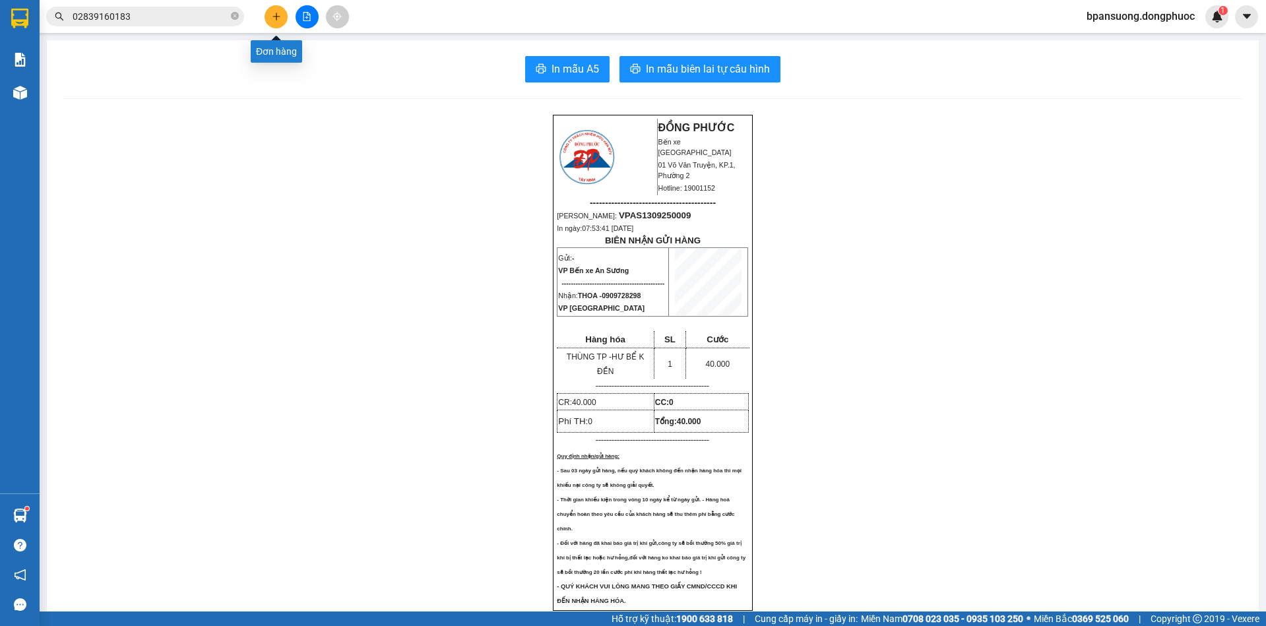
click at [277, 18] on icon "plus" at bounding box center [276, 16] width 9 height 9
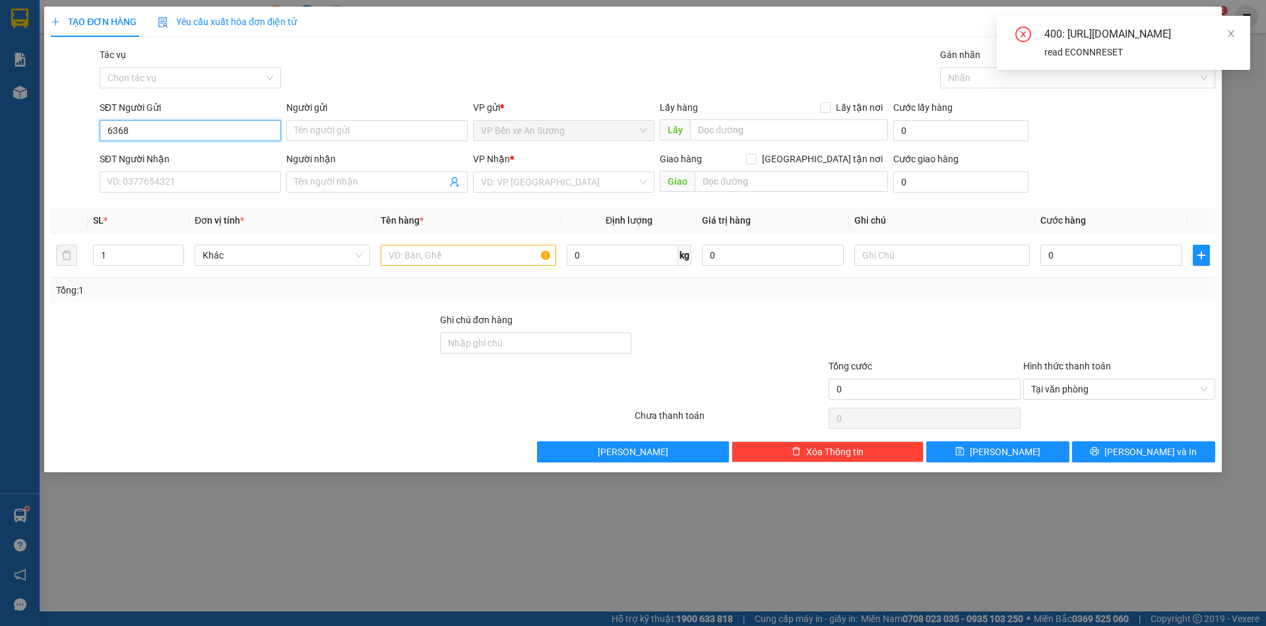
click at [165, 133] on input "6368" at bounding box center [190, 130] width 181 height 21
type input "6368"
click at [1234, 37] on icon "close" at bounding box center [1231, 33] width 9 height 9
click at [228, 137] on input "6368" at bounding box center [190, 130] width 181 height 21
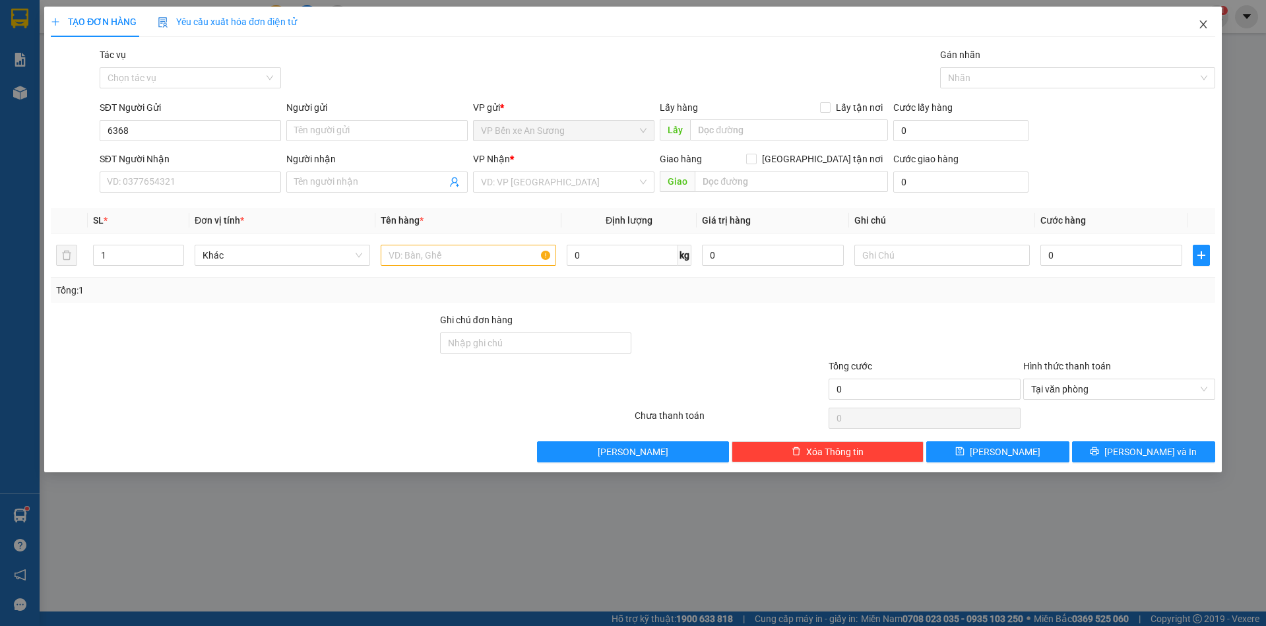
click at [1205, 28] on icon "close" at bounding box center [1203, 24] width 11 height 11
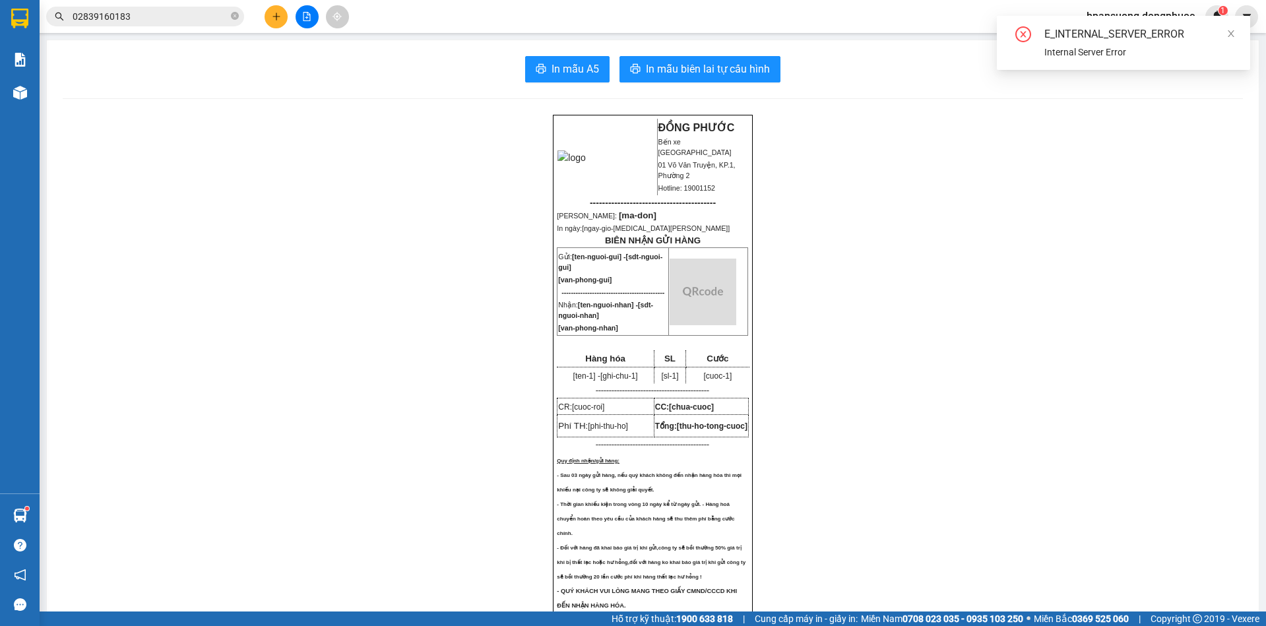
click at [275, 18] on icon "plus" at bounding box center [276, 16] width 9 height 9
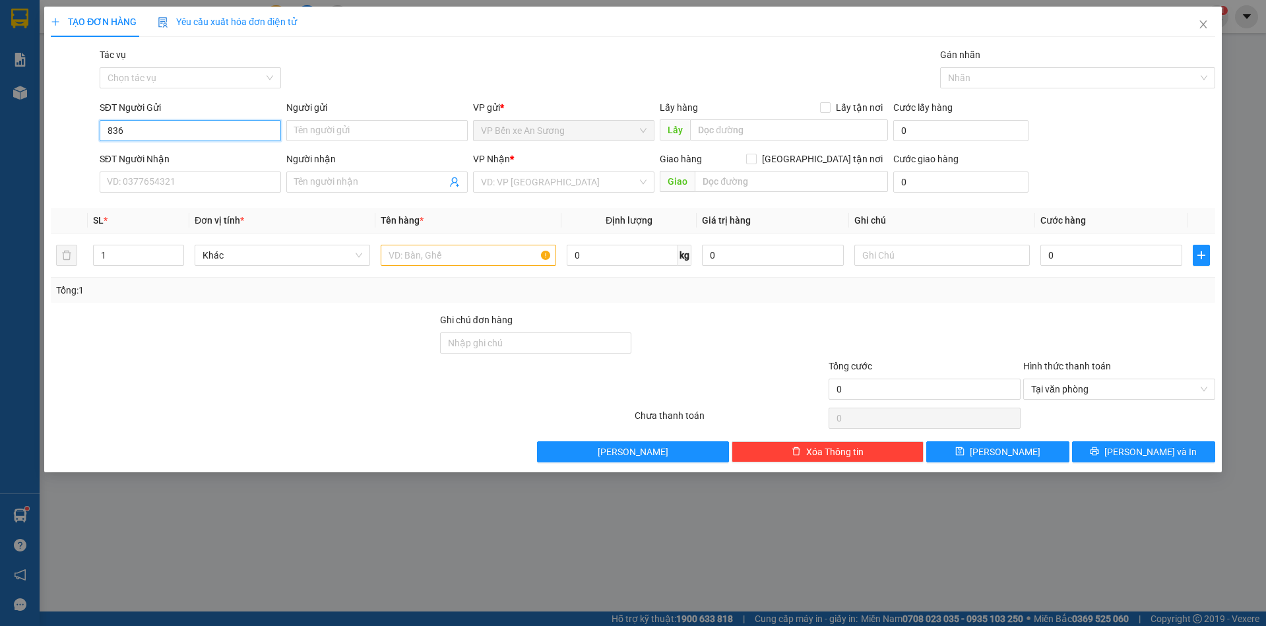
type input "8368"
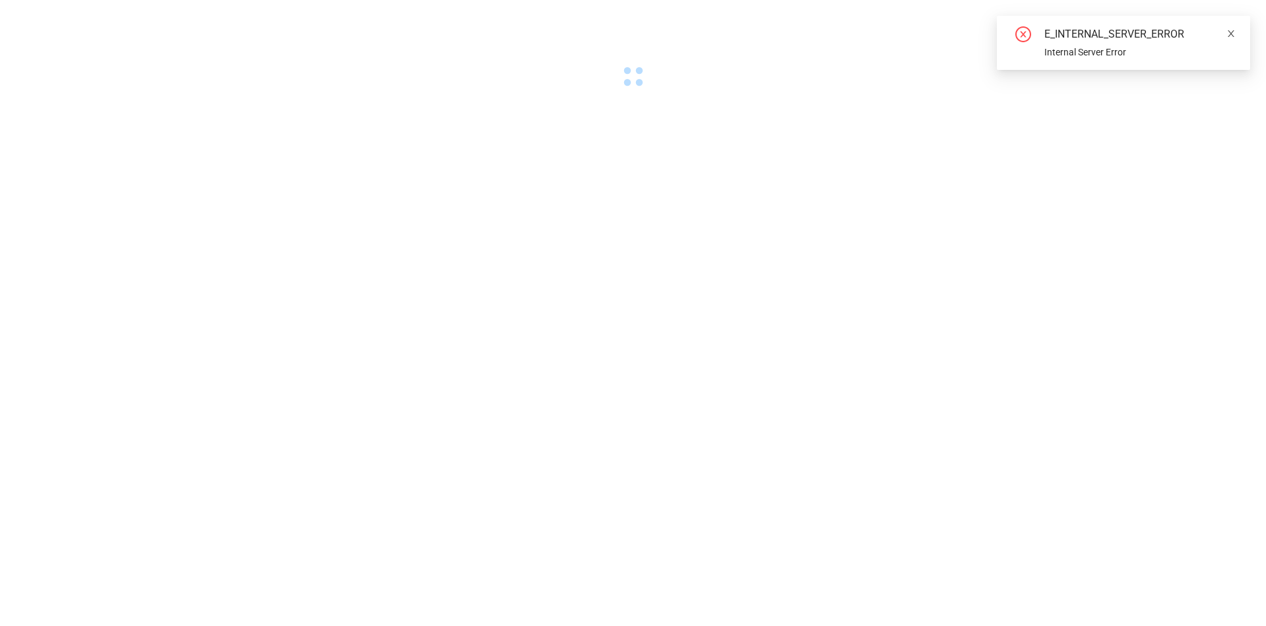
click at [1229, 35] on icon "close" at bounding box center [1231, 33] width 9 height 9
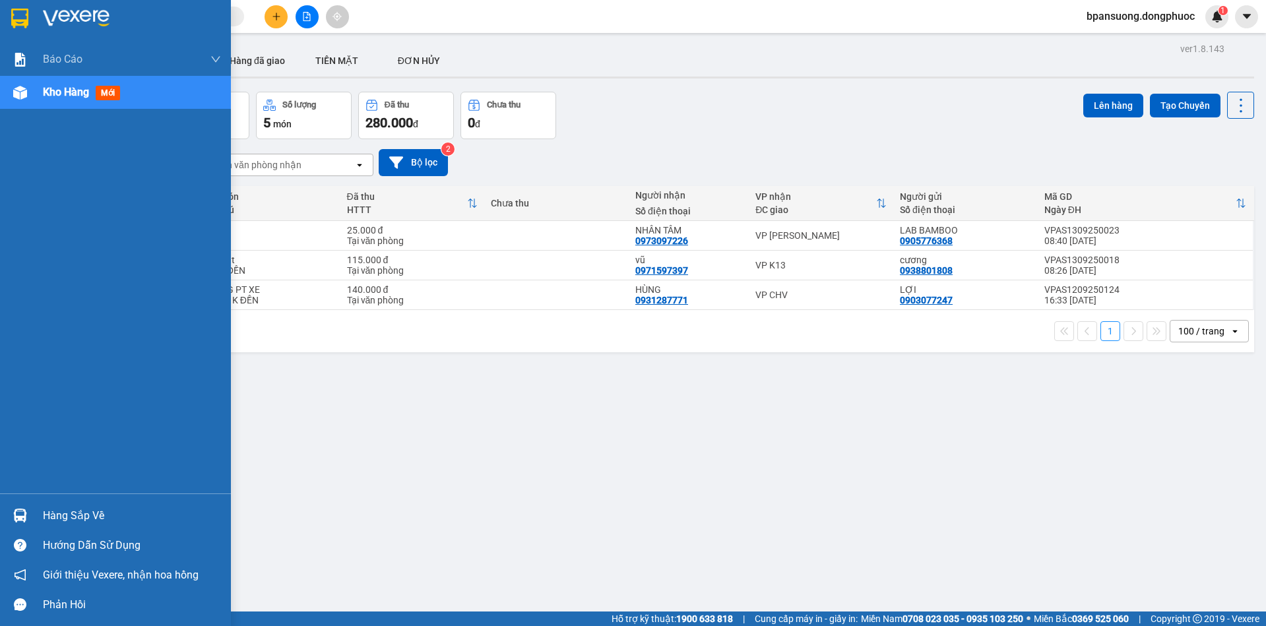
click at [63, 519] on div "Hàng sắp về" at bounding box center [132, 516] width 178 height 20
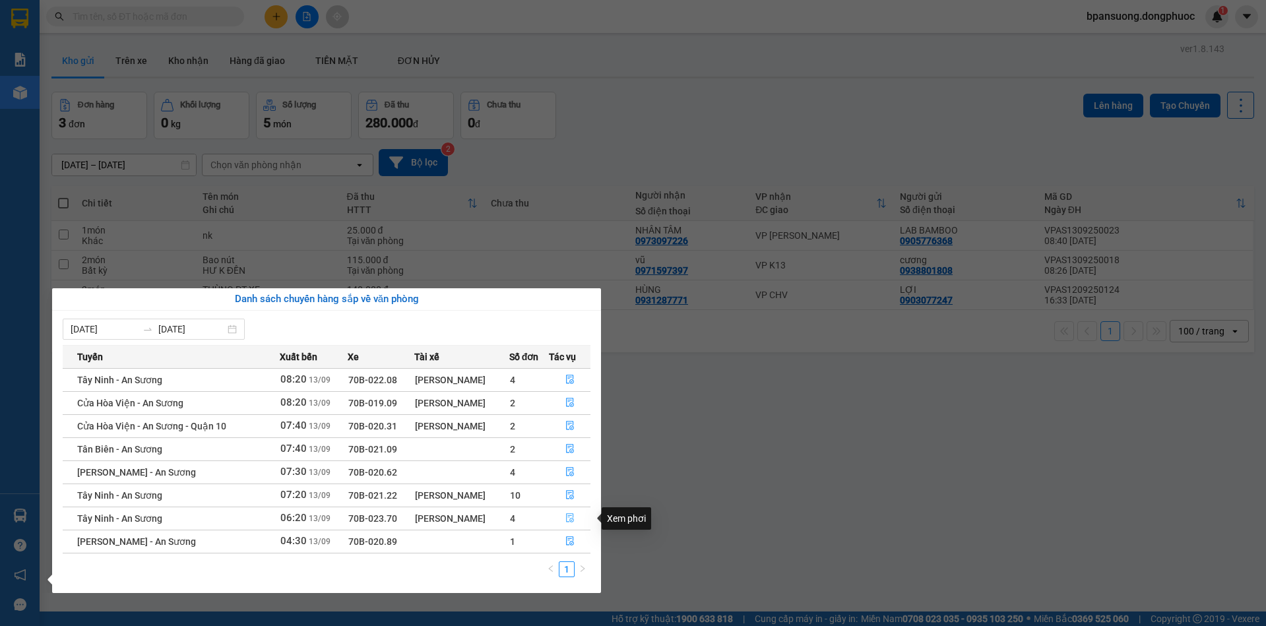
click at [571, 516] on icon "file-done" at bounding box center [570, 518] width 8 height 9
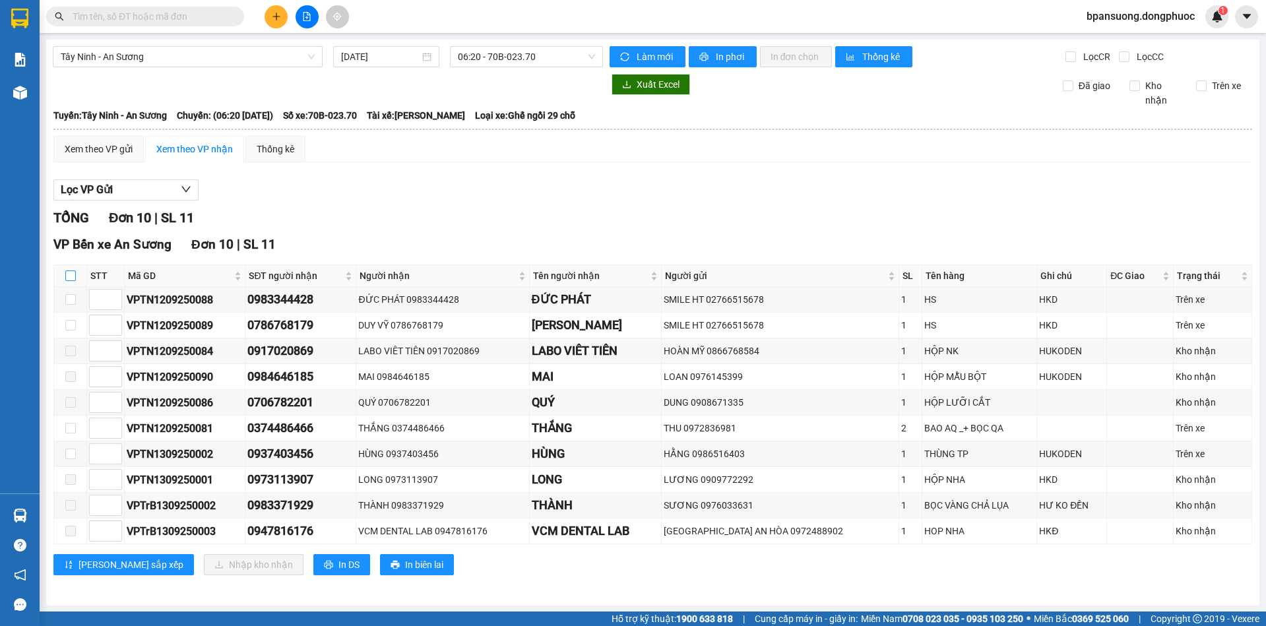
click at [73, 277] on input "checkbox" at bounding box center [70, 276] width 11 height 11
checkbox input "true"
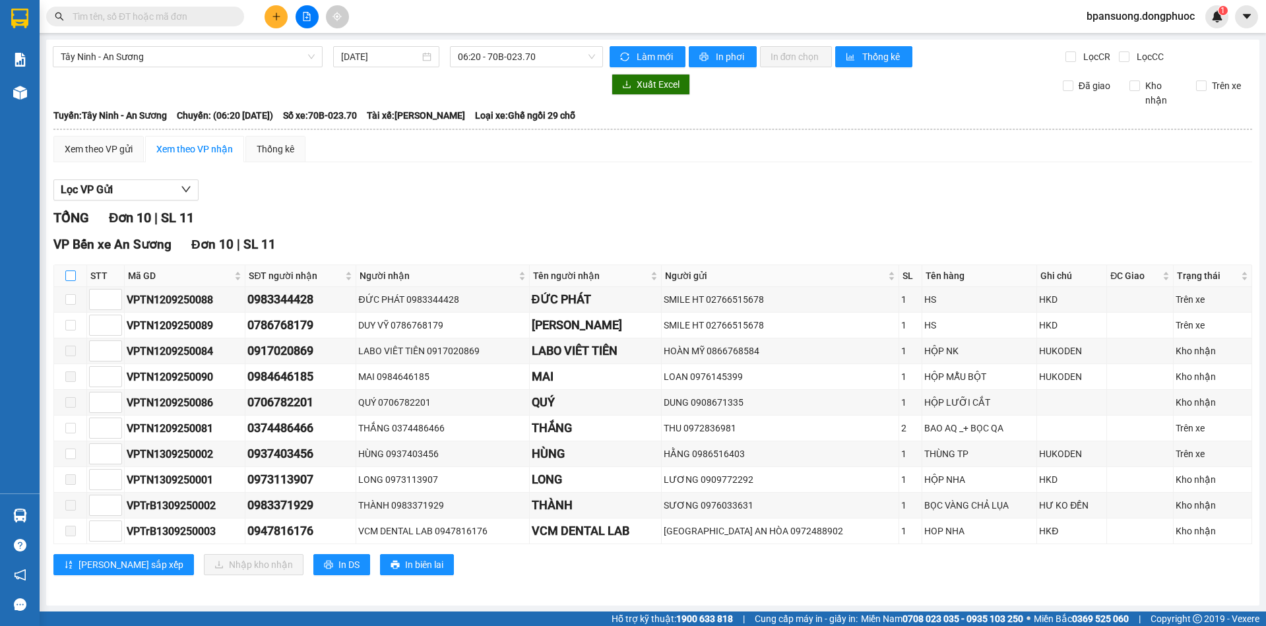
checkbox input "true"
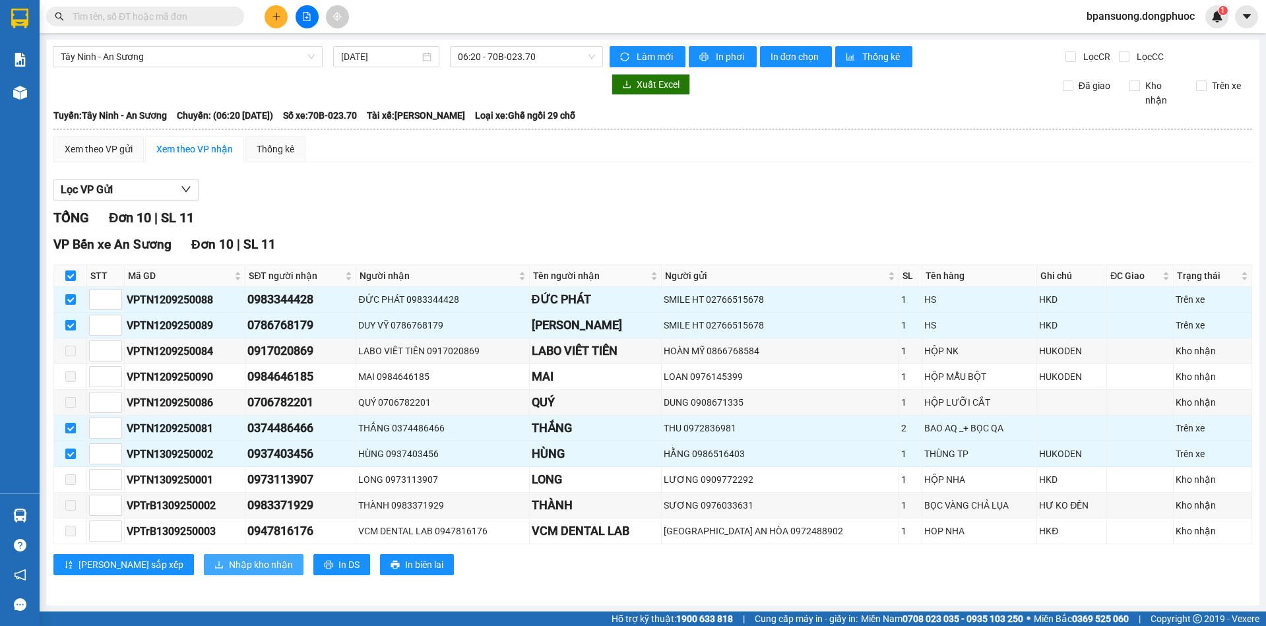
click at [229, 565] on span "Nhập kho nhận" at bounding box center [261, 565] width 64 height 15
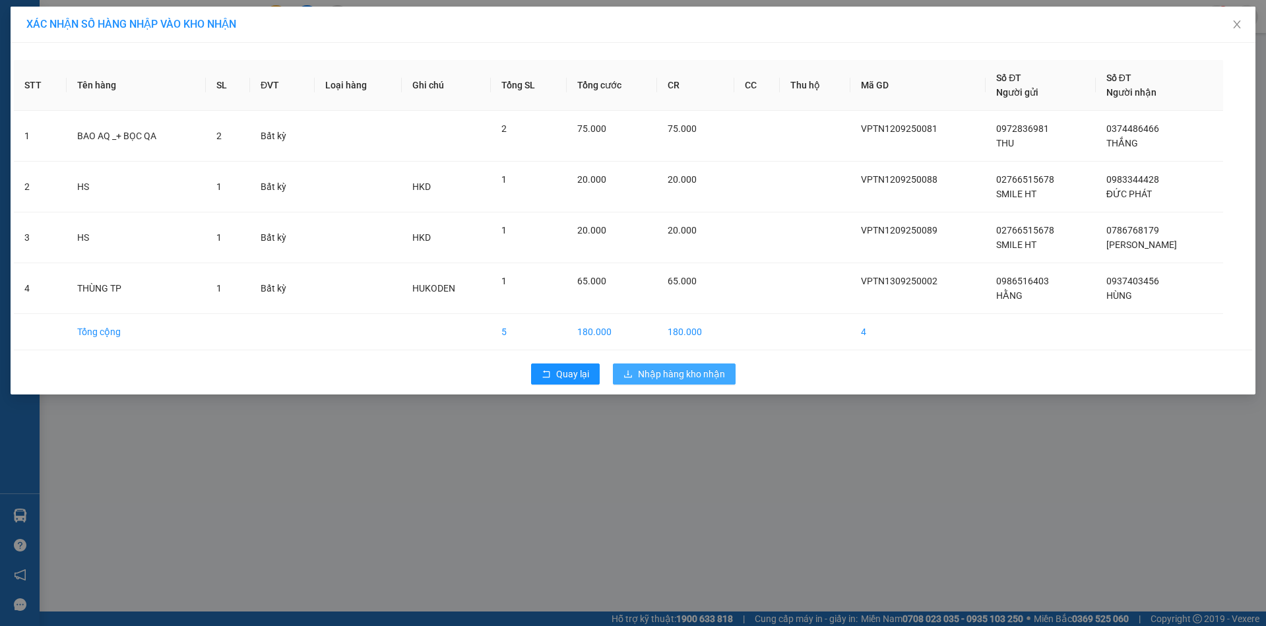
drag, startPoint x: 675, startPoint y: 370, endPoint x: 556, endPoint y: 539, distance: 206.9
click at [556, 539] on div "XÁC NHẬN SỐ HÀNG NHẬP VÀO KHO NHẬN STT Tên hàng SL ĐVT Loại hàng Ghi chú Tổng S…" at bounding box center [633, 313] width 1266 height 626
click at [686, 377] on span "Nhập hàng kho nhận" at bounding box center [681, 374] width 87 height 15
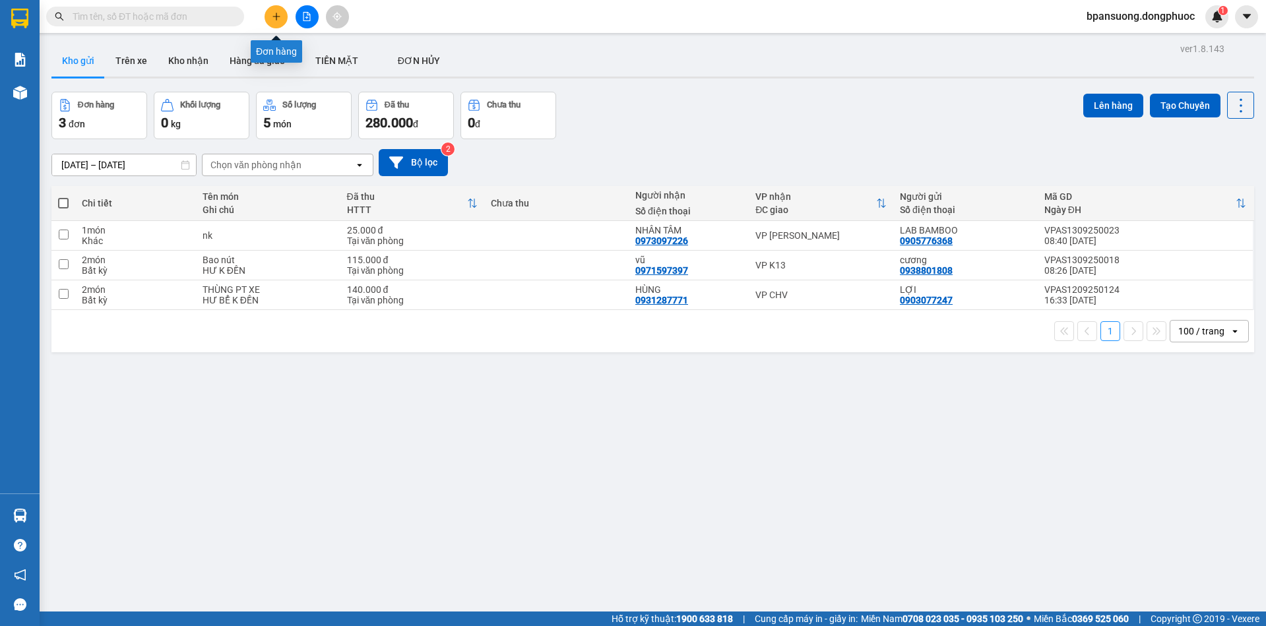
click at [274, 16] on icon "plus" at bounding box center [276, 16] width 7 height 1
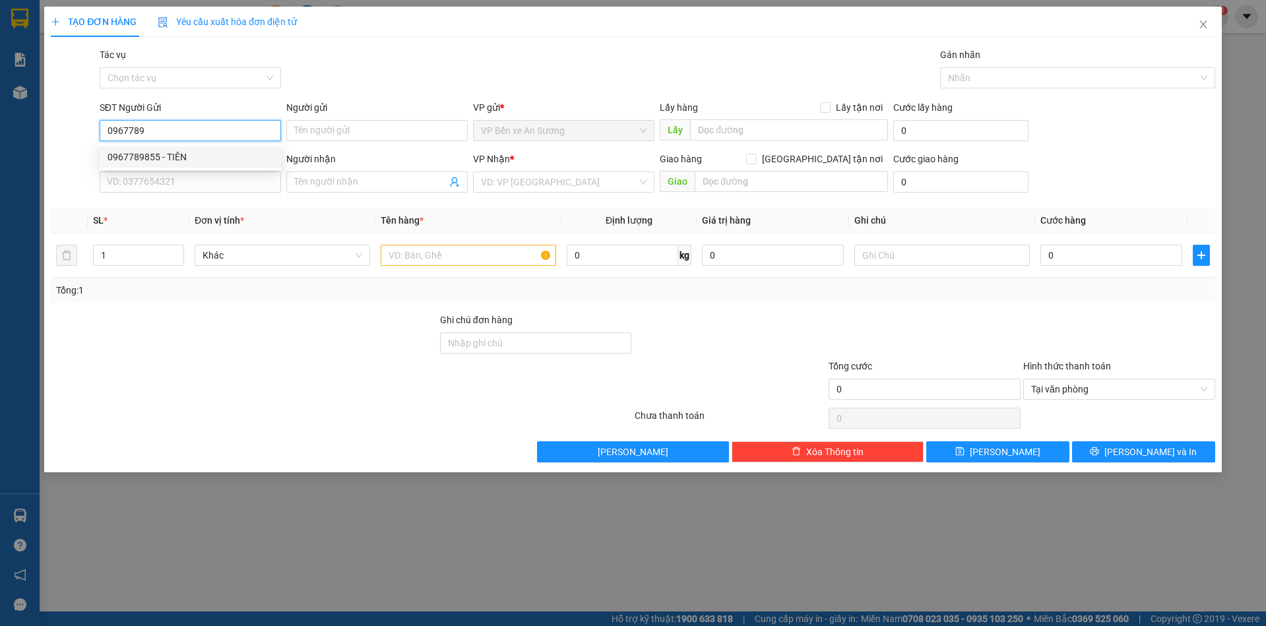
click at [143, 152] on div "0967789855 - TIÊN" at bounding box center [191, 157] width 166 height 15
type input "0967789855"
type input "TIÊN"
type input "0916469384"
type input "[PERSON_NAME]"
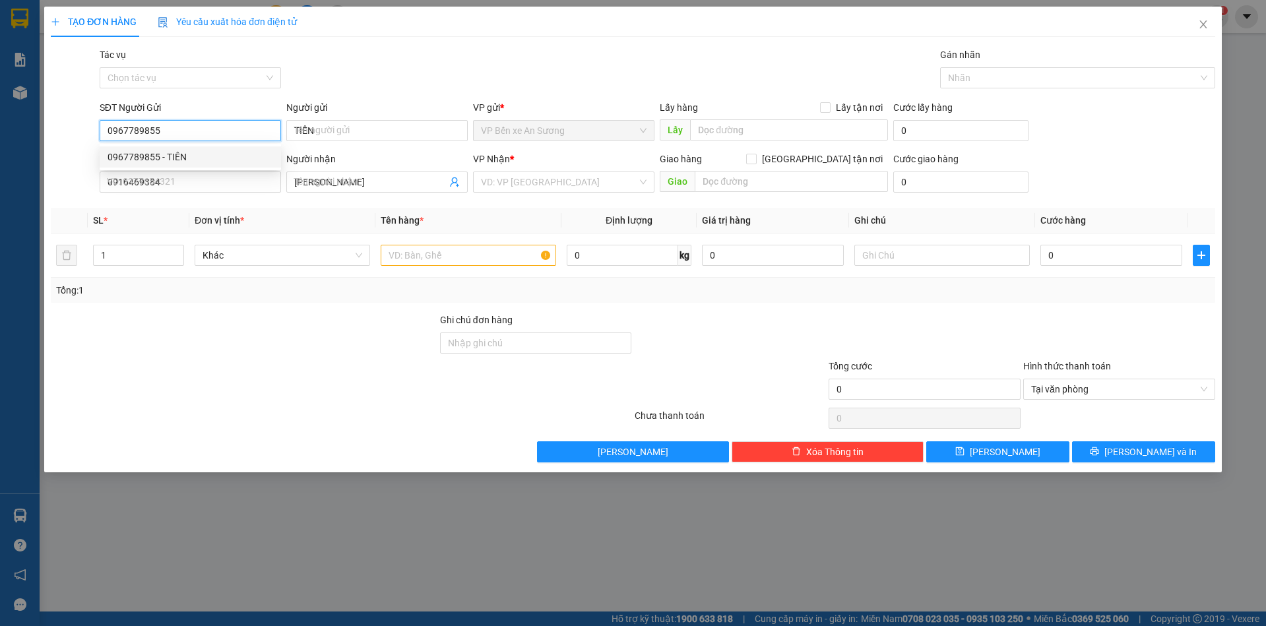
type input "20.000"
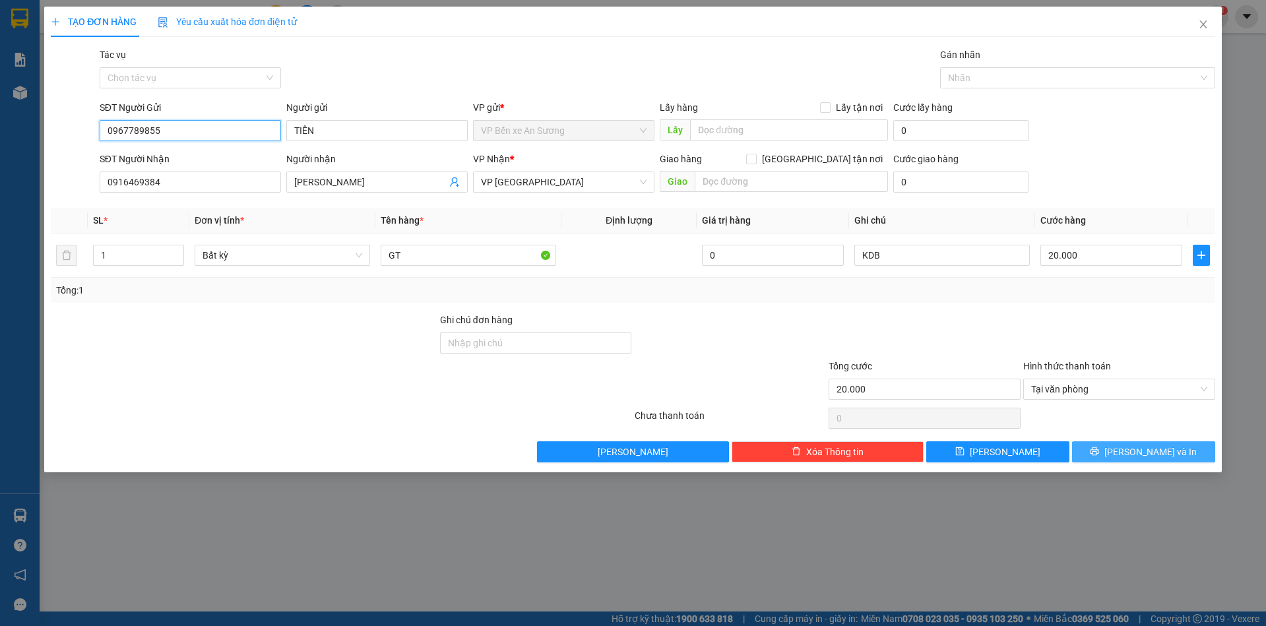
type input "0967789855"
click at [1138, 453] on span "[PERSON_NAME] và In" at bounding box center [1151, 452] width 92 height 15
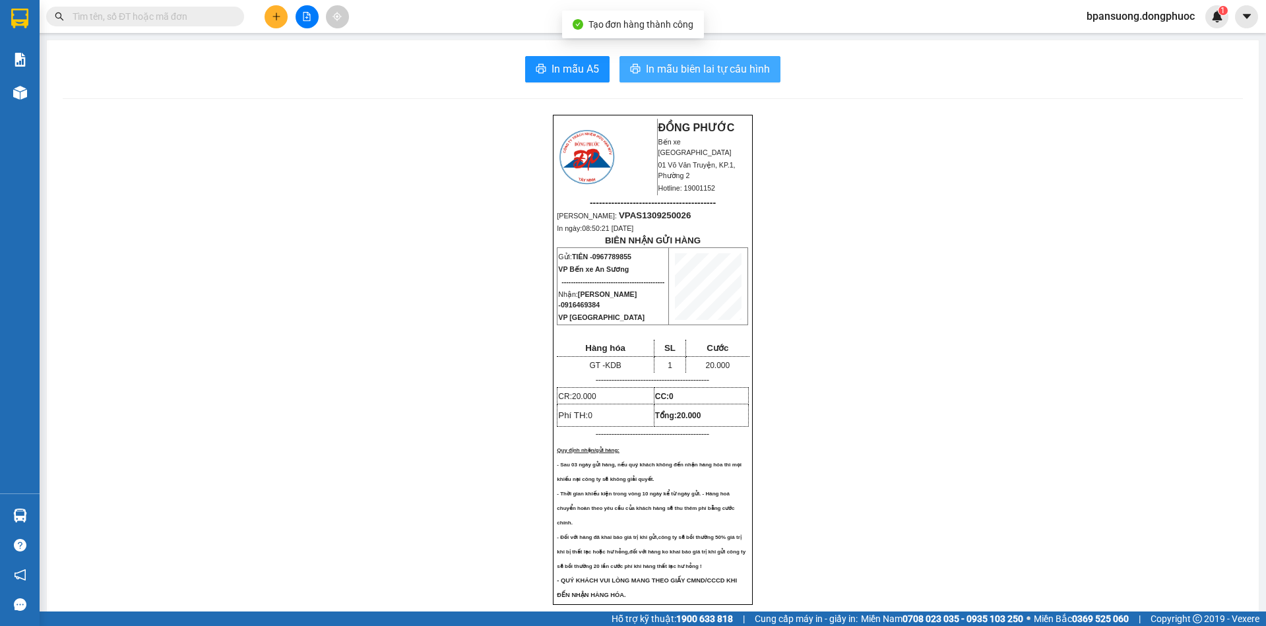
click at [657, 66] on span "In mẫu biên lai tự cấu hình" at bounding box center [708, 69] width 124 height 16
click at [275, 11] on button at bounding box center [276, 16] width 23 height 23
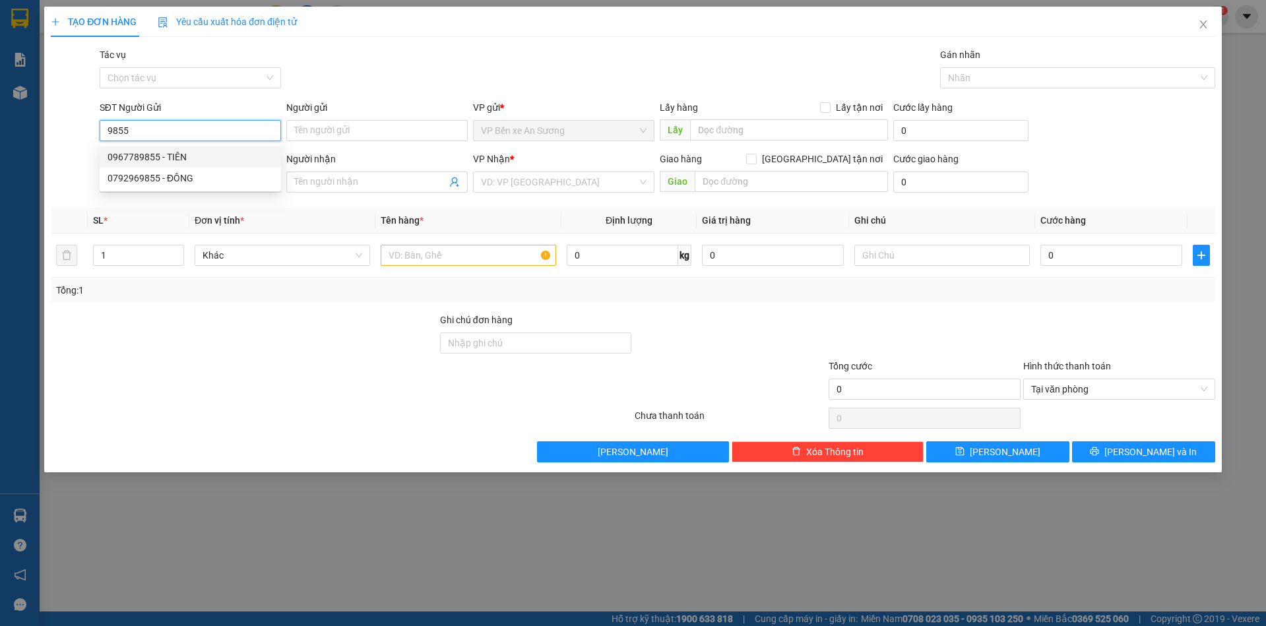
click at [191, 158] on div "0967789855 - TIÊN" at bounding box center [191, 157] width 166 height 15
type input "0967789855"
type input "TIÊN"
type input "0916469384"
type input "[PERSON_NAME]"
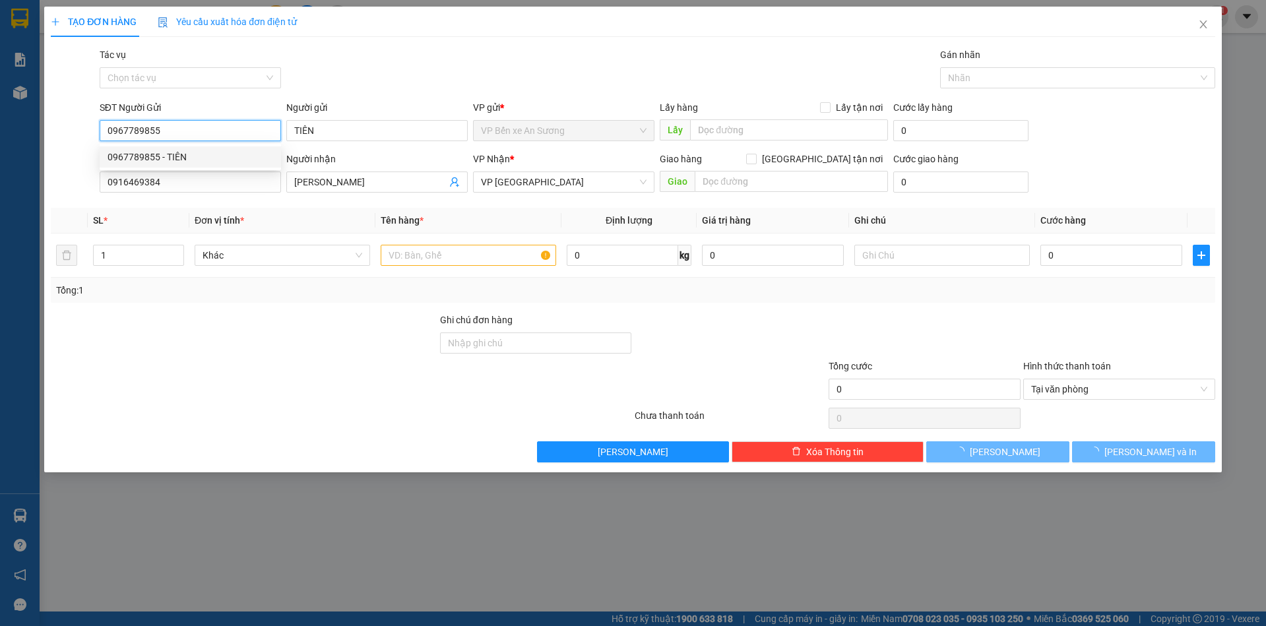
type input "20.000"
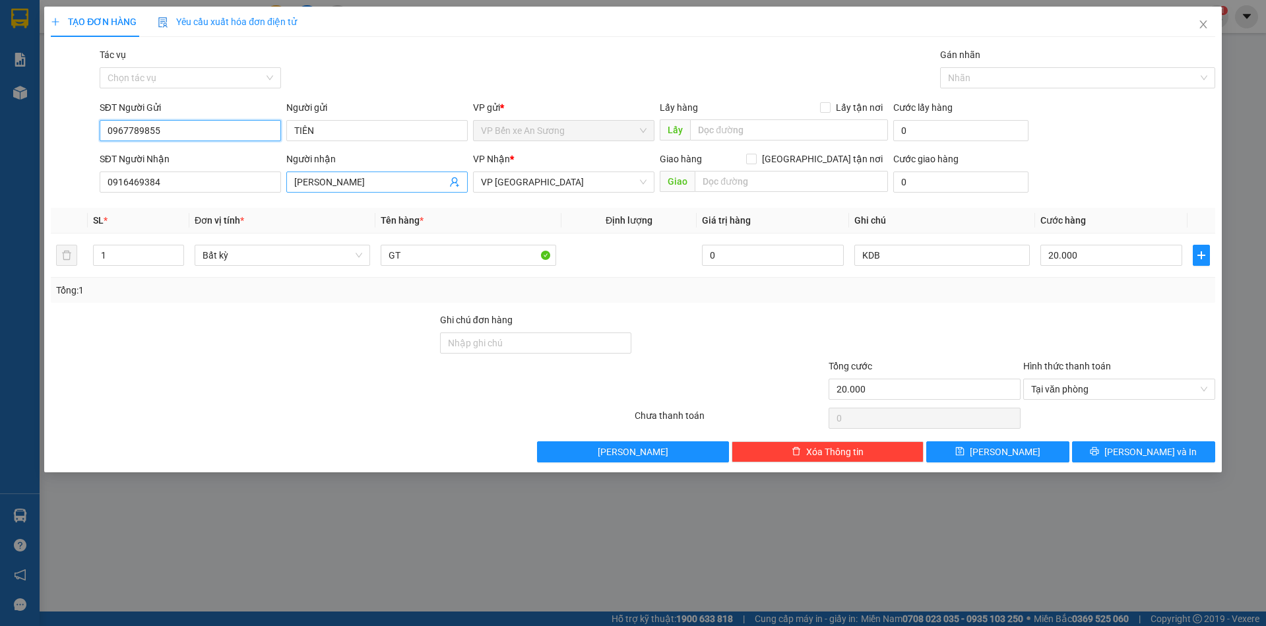
type input "0967789855"
click at [457, 183] on icon "user-add" at bounding box center [454, 182] width 9 height 10
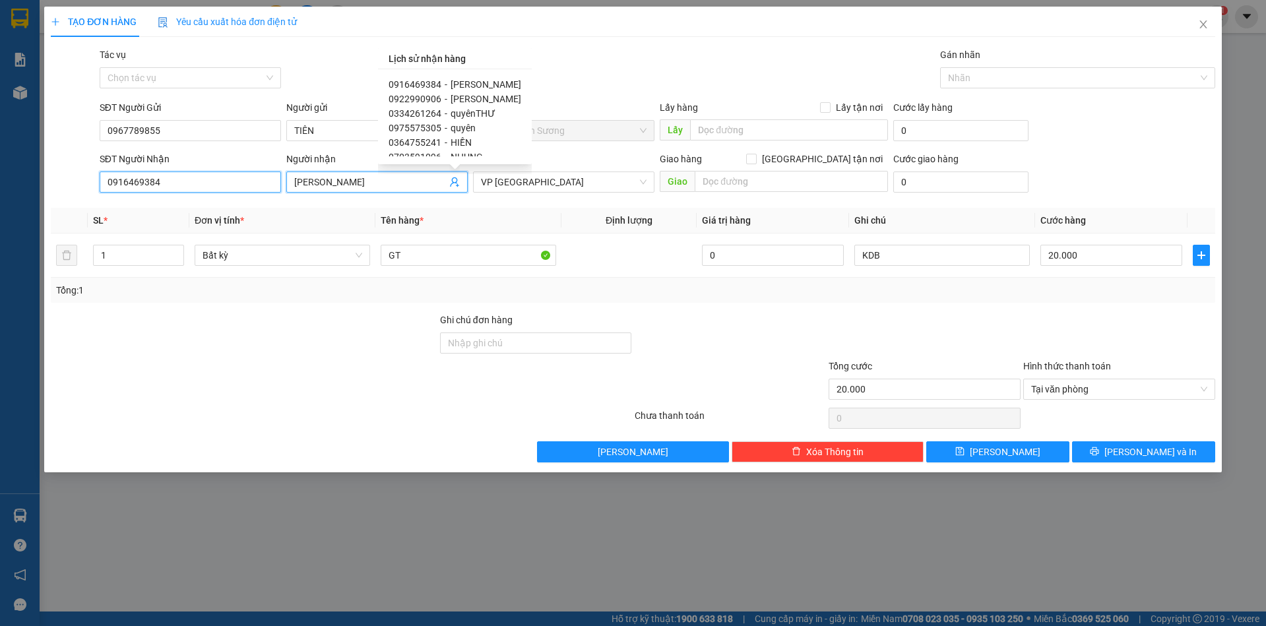
click at [196, 183] on input "0916469384" at bounding box center [190, 182] width 181 height 21
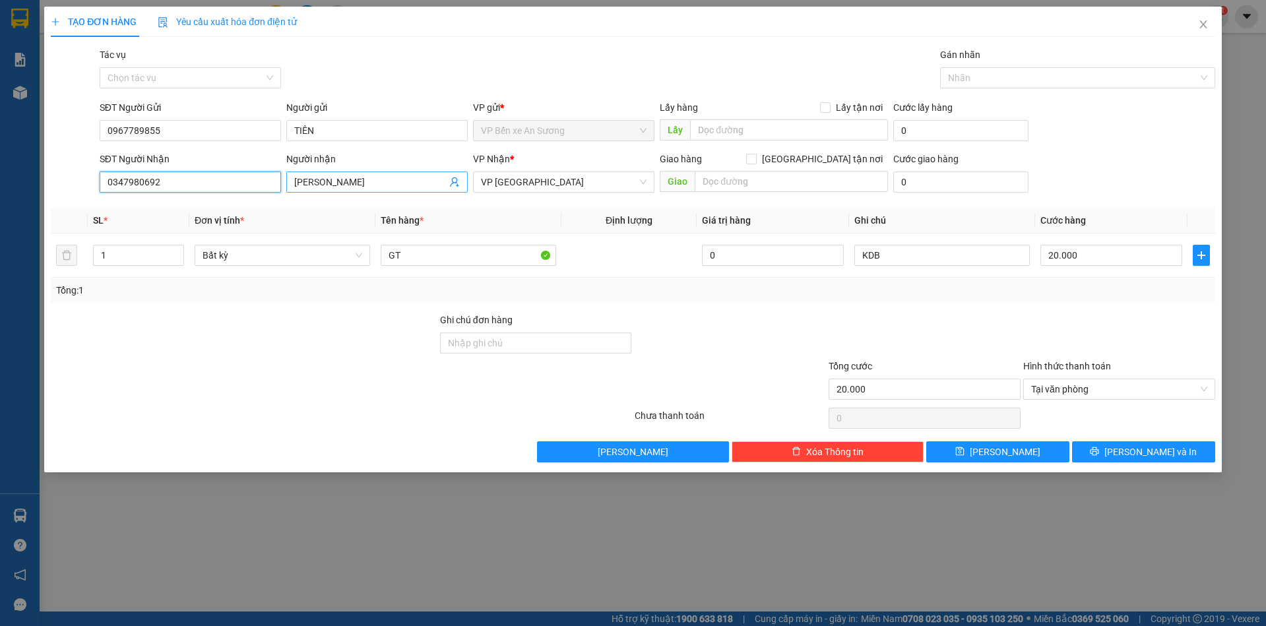
type input "0347980692"
click at [373, 185] on input "[PERSON_NAME]" at bounding box center [370, 182] width 152 height 15
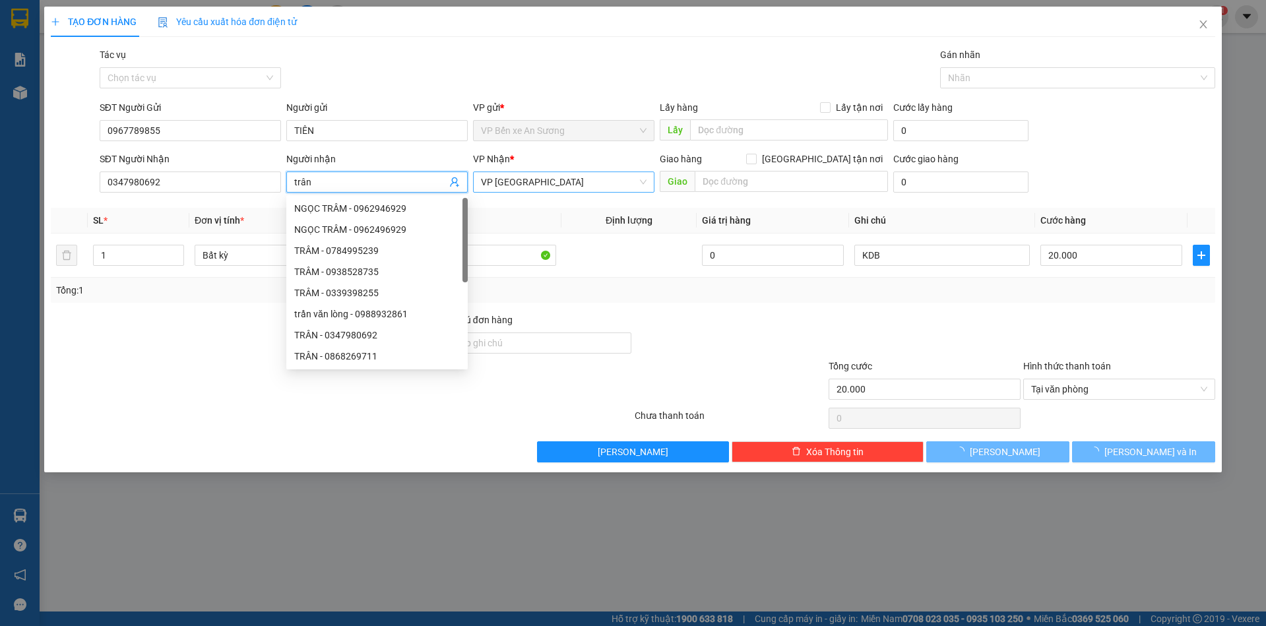
click at [569, 184] on span "VP [GEOGRAPHIC_DATA]" at bounding box center [564, 182] width 166 height 20
type input "trân"
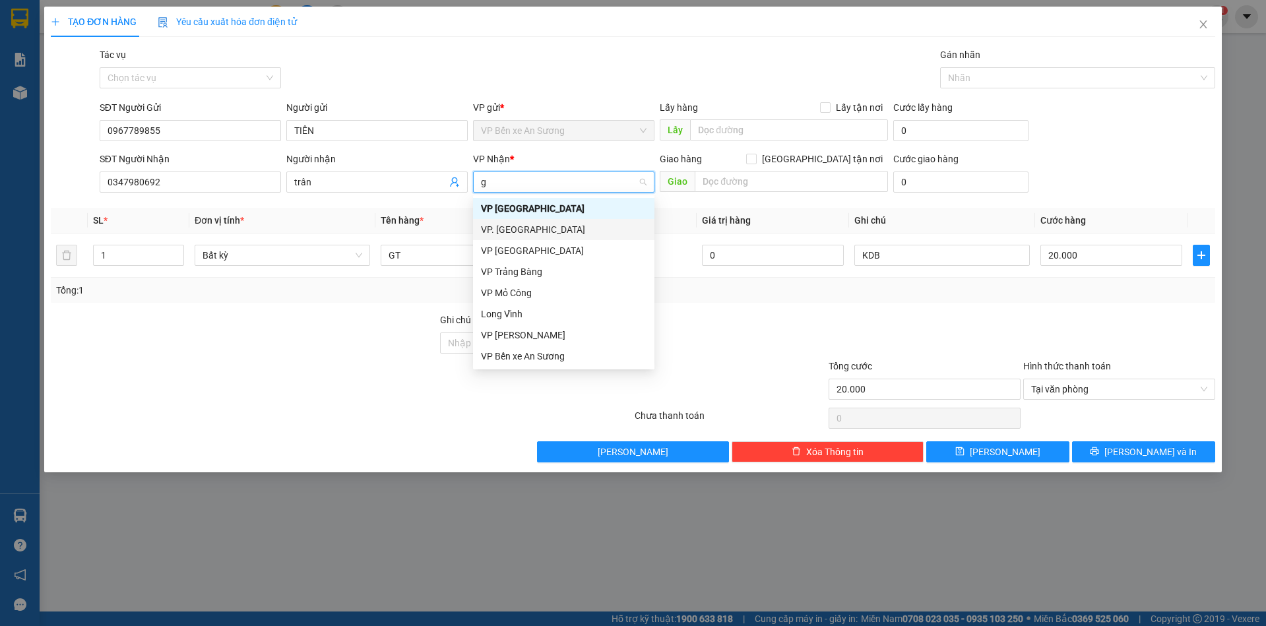
type input "go"
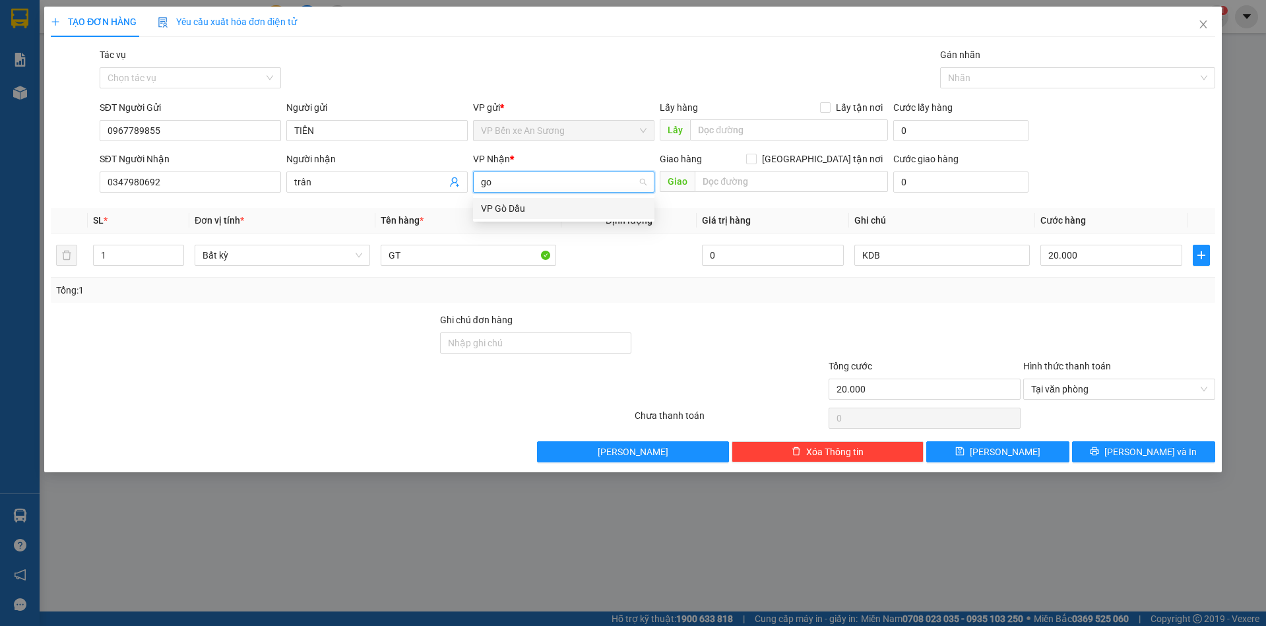
click at [538, 210] on div "VP Gò Dầu" at bounding box center [564, 208] width 166 height 15
click at [1173, 453] on button "Lưu và In" at bounding box center [1143, 451] width 143 height 21
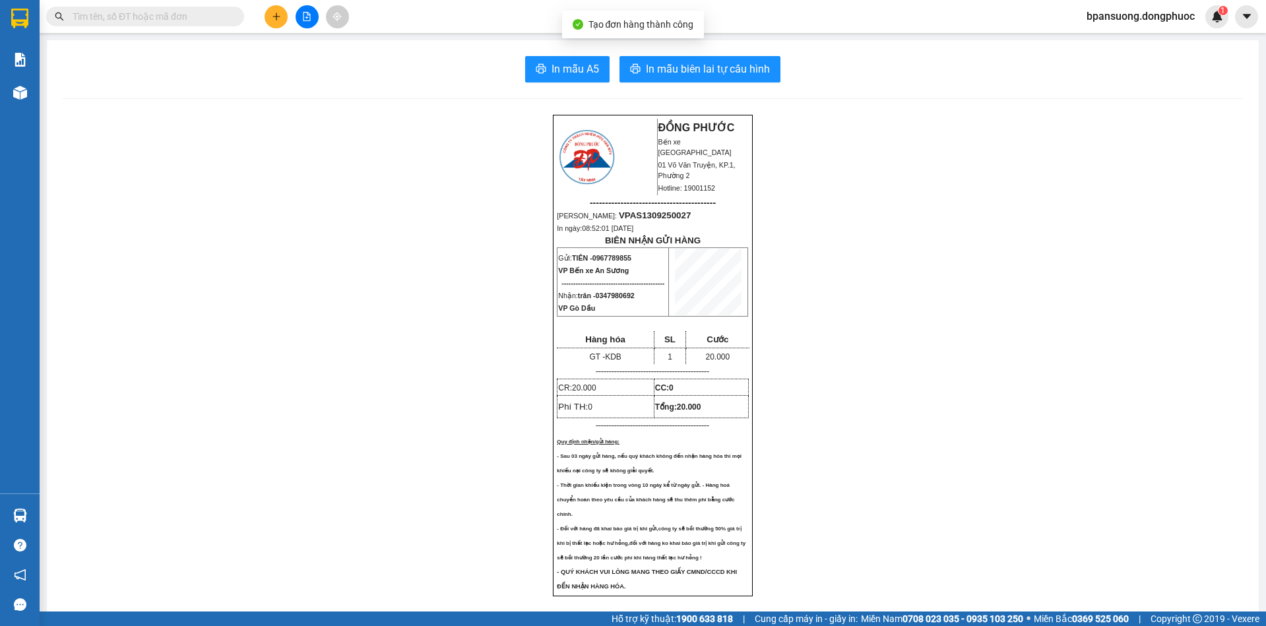
click at [742, 73] on span "In mẫu biên lai tự cấu hình" at bounding box center [708, 69] width 124 height 16
click at [279, 20] on icon "plus" at bounding box center [276, 16] width 9 height 9
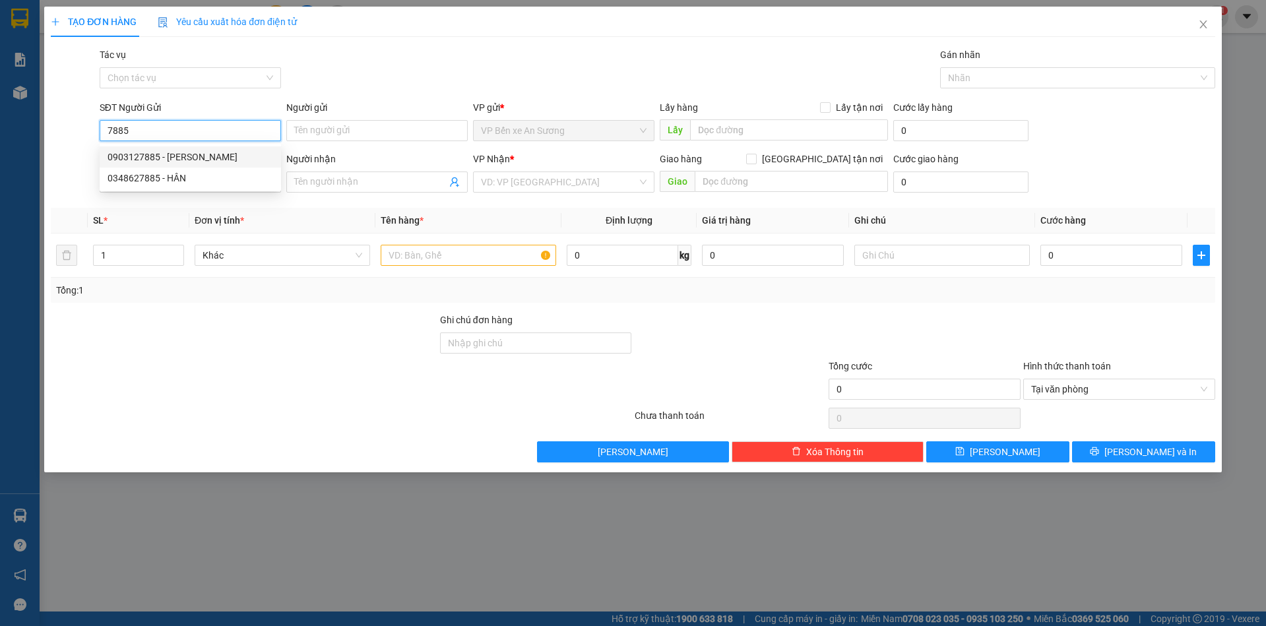
click at [169, 133] on input "7885" at bounding box center [190, 130] width 181 height 21
click at [168, 132] on input "0947617885" at bounding box center [190, 130] width 181 height 21
click at [198, 129] on input "0947617885" at bounding box center [190, 130] width 181 height 21
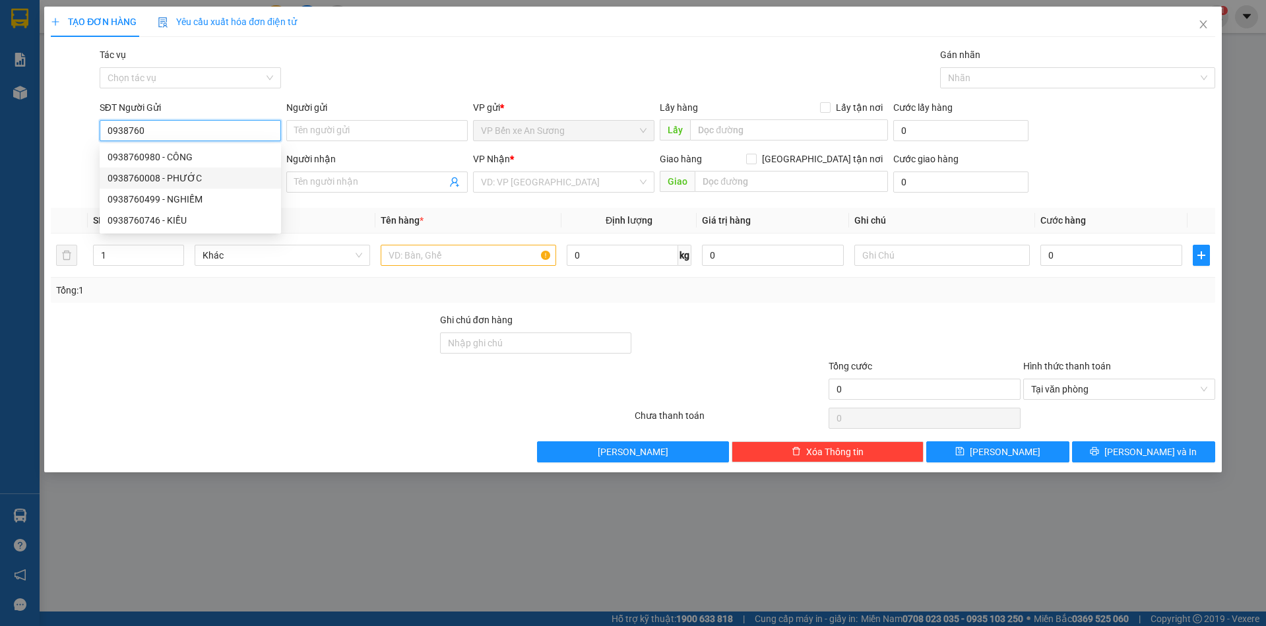
click at [181, 179] on div "0938760008 - PHƯỚC" at bounding box center [191, 178] width 166 height 15
type input "0938760008"
type input "PHƯỚC"
type input "0947617885"
type input "VÂN"
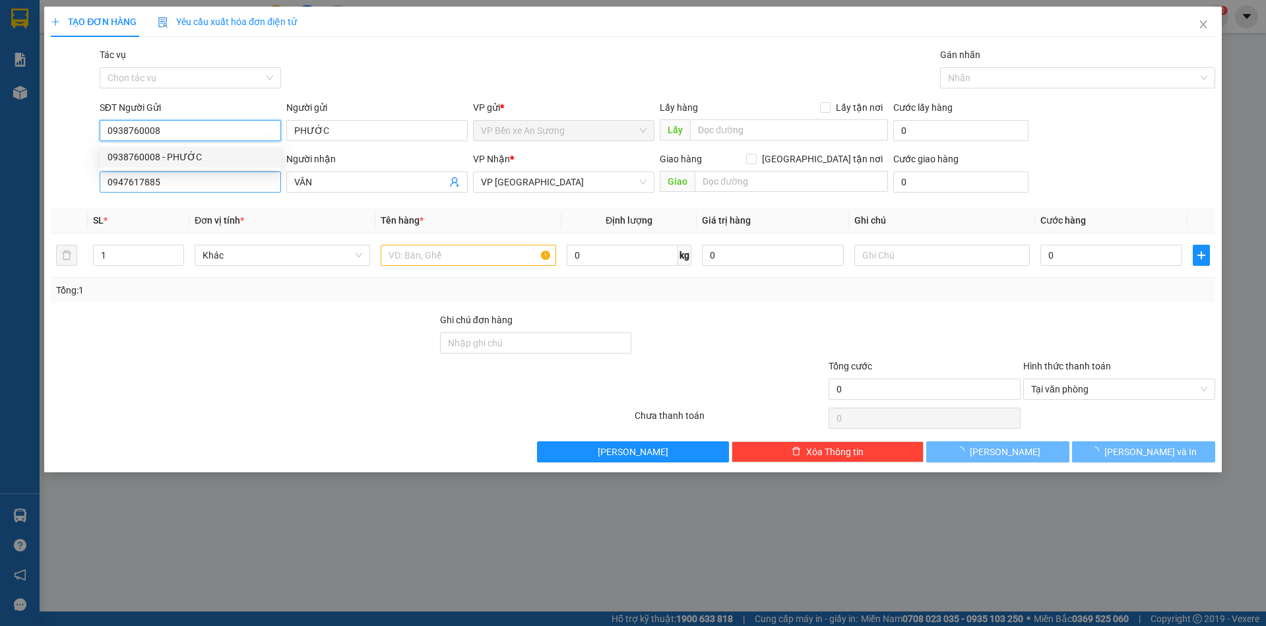
type input "40.000"
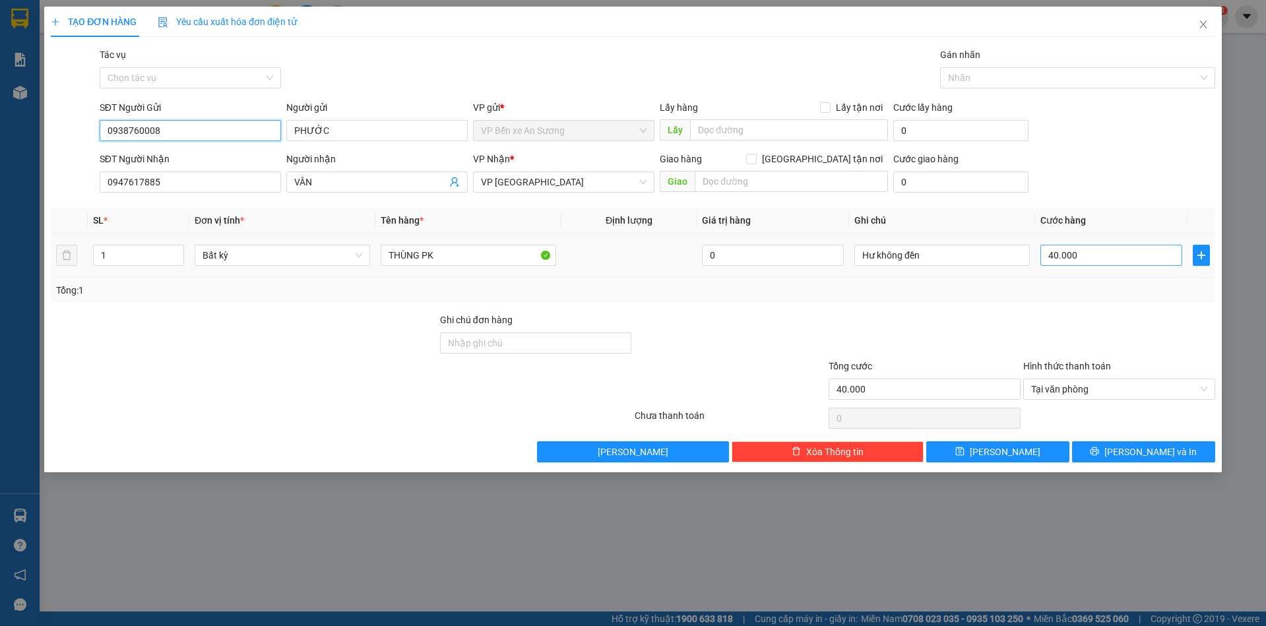
type input "0938760008"
click at [1119, 259] on input "40.000" at bounding box center [1112, 255] width 142 height 21
type input "2"
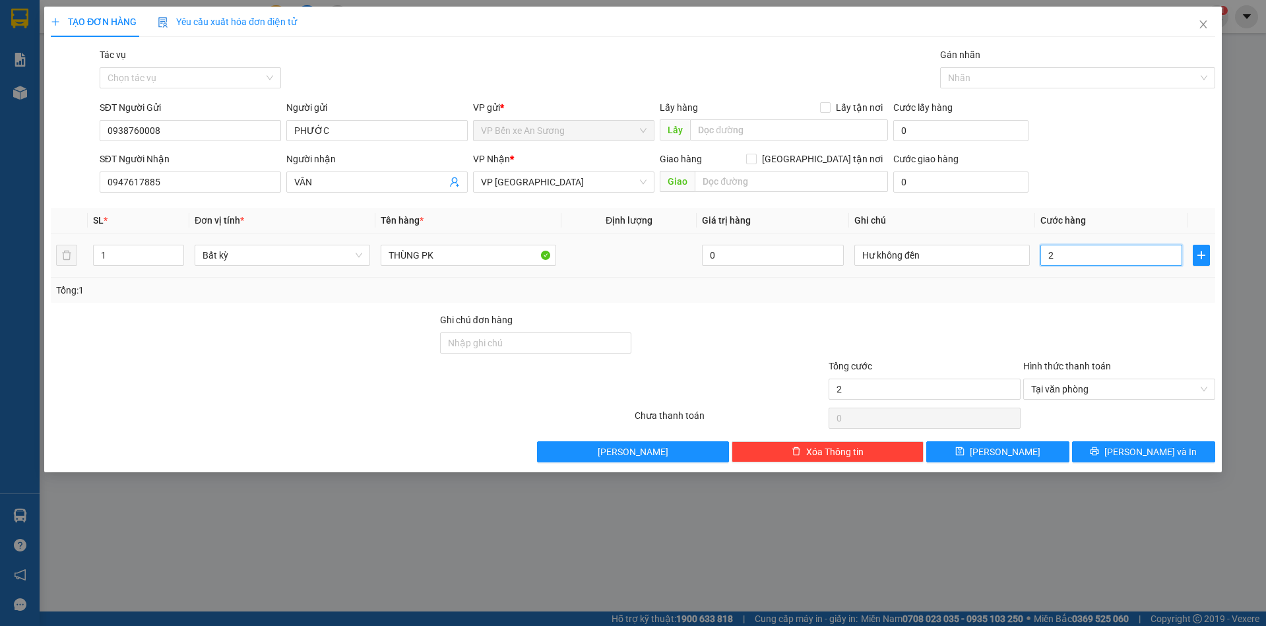
type input "20"
type input "20.000"
click at [1064, 303] on div "Transit Pickup Surcharge Ids Transit Deliver Surcharge Ids Transit Deliver Surc…" at bounding box center [633, 255] width 1165 height 415
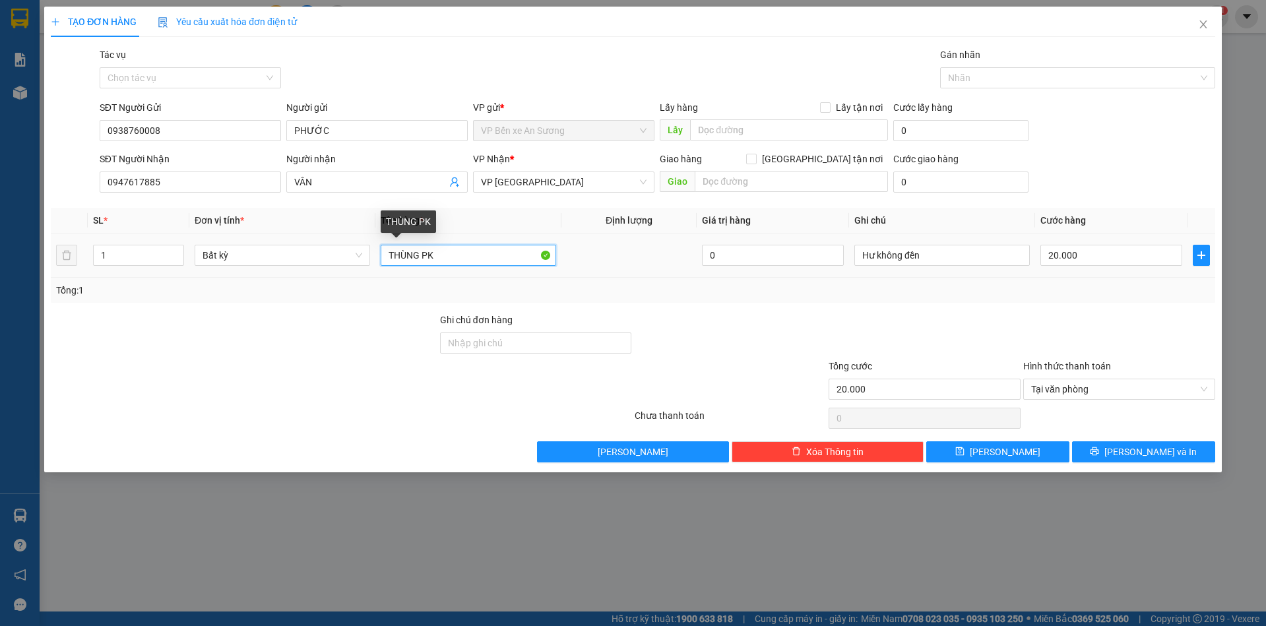
click at [418, 256] on input "THÙNG PK" at bounding box center [469, 255] width 176 height 21
type input "hộp PK"
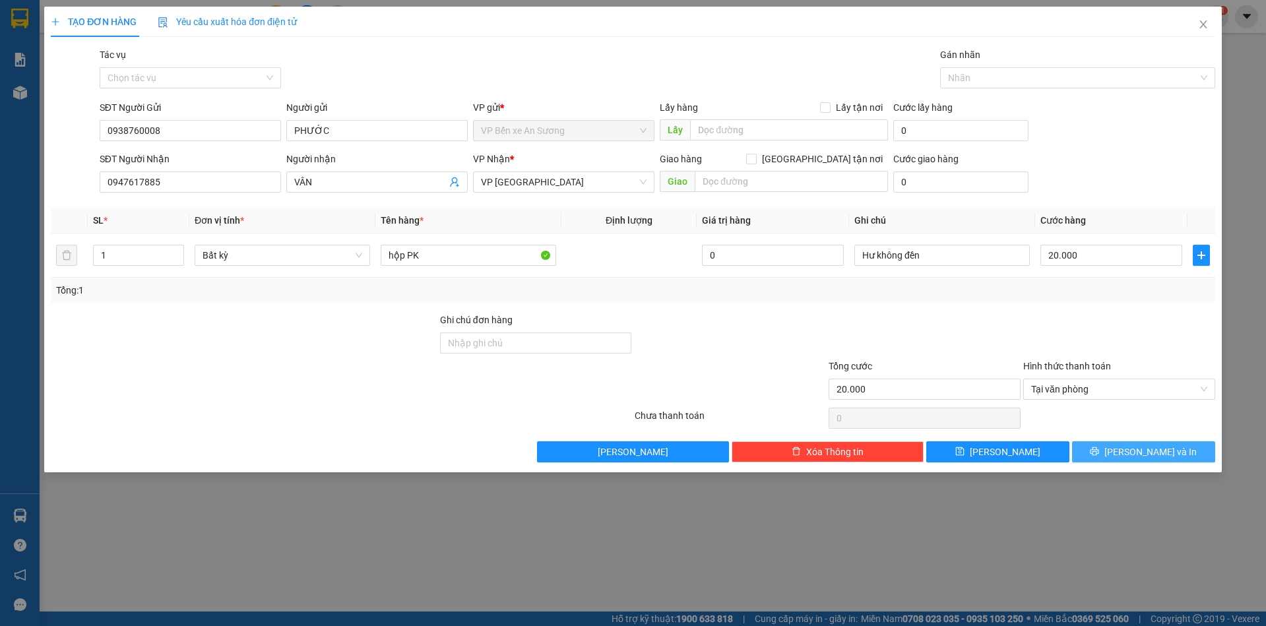
click at [1163, 449] on span "Lưu và In" at bounding box center [1151, 452] width 92 height 15
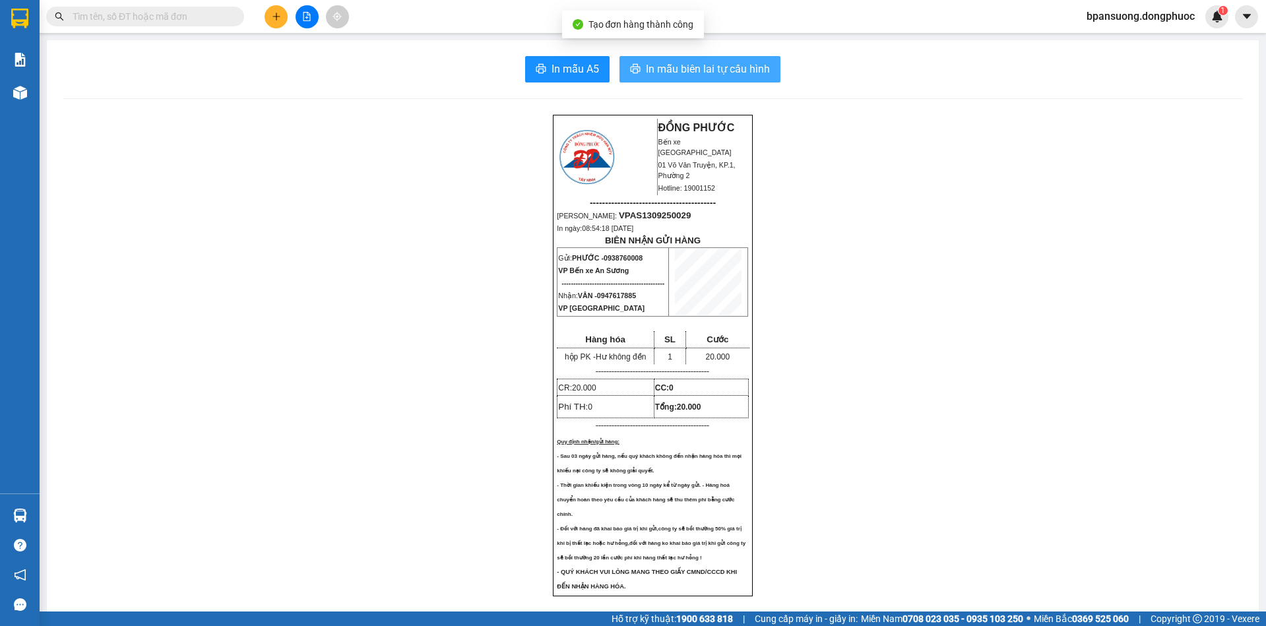
click at [723, 65] on span "In mẫu biên lai tự cấu hình" at bounding box center [708, 69] width 124 height 16
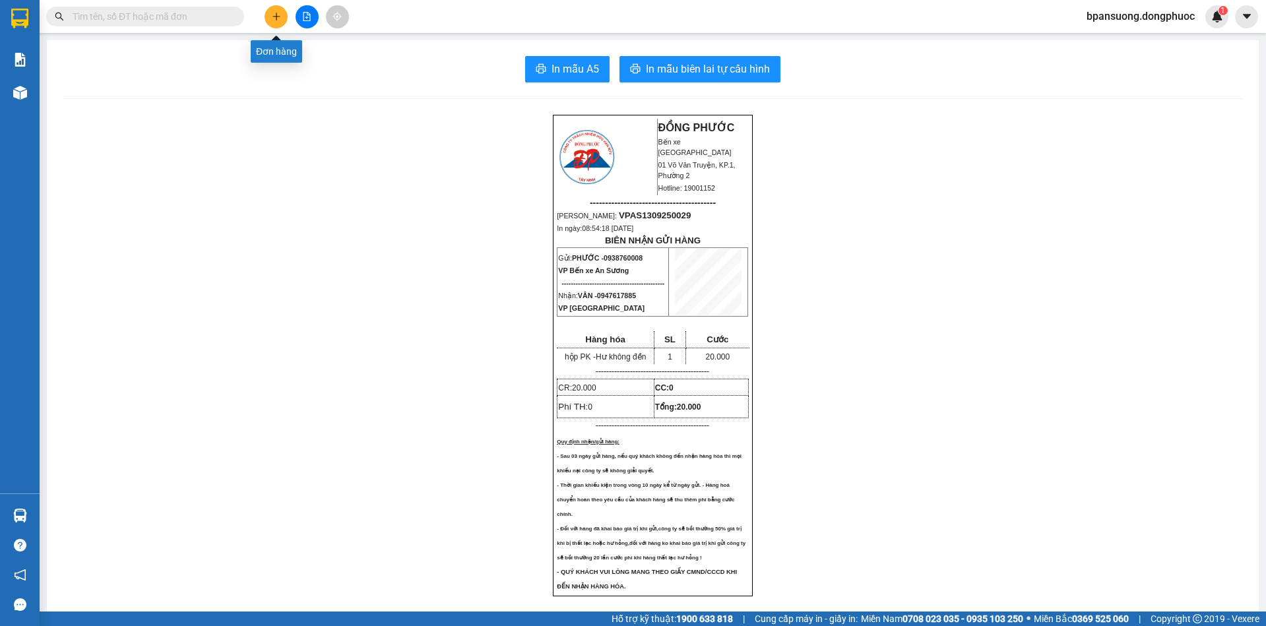
click at [276, 14] on icon "plus" at bounding box center [276, 16] width 9 height 9
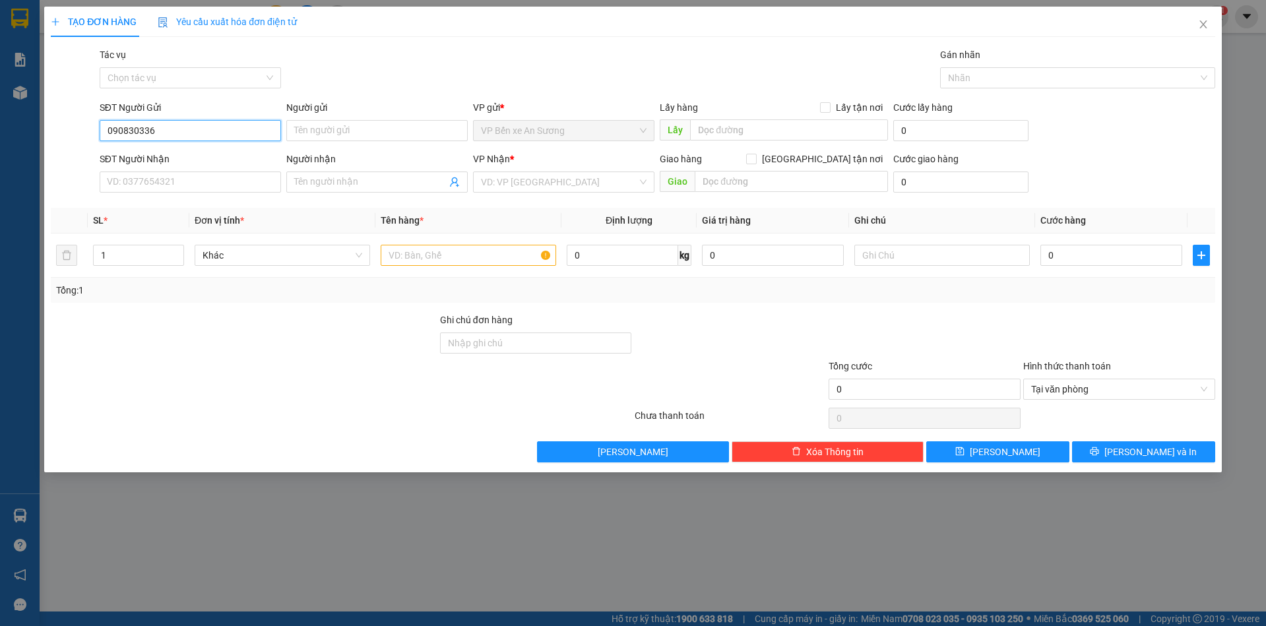
type input "0908303360"
click at [246, 158] on div "0908303360 - HIỀN" at bounding box center [191, 157] width 166 height 15
type input "HIỀN"
type input "0981813426"
type input "DƯƠNG"
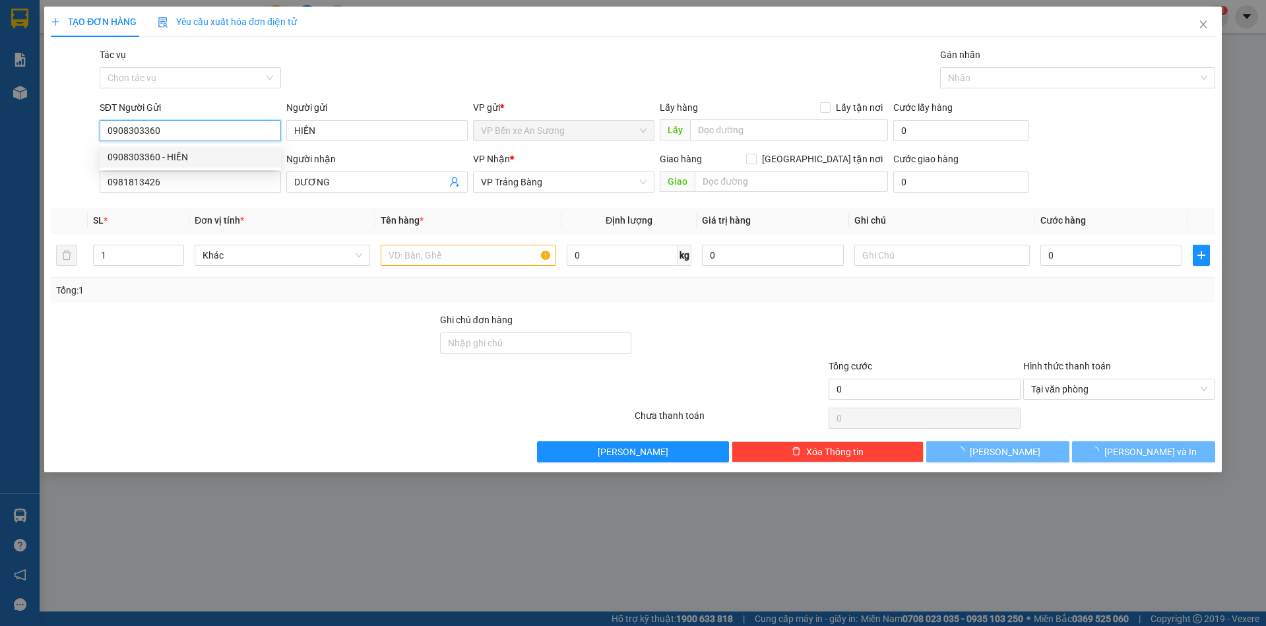
type input "20.000"
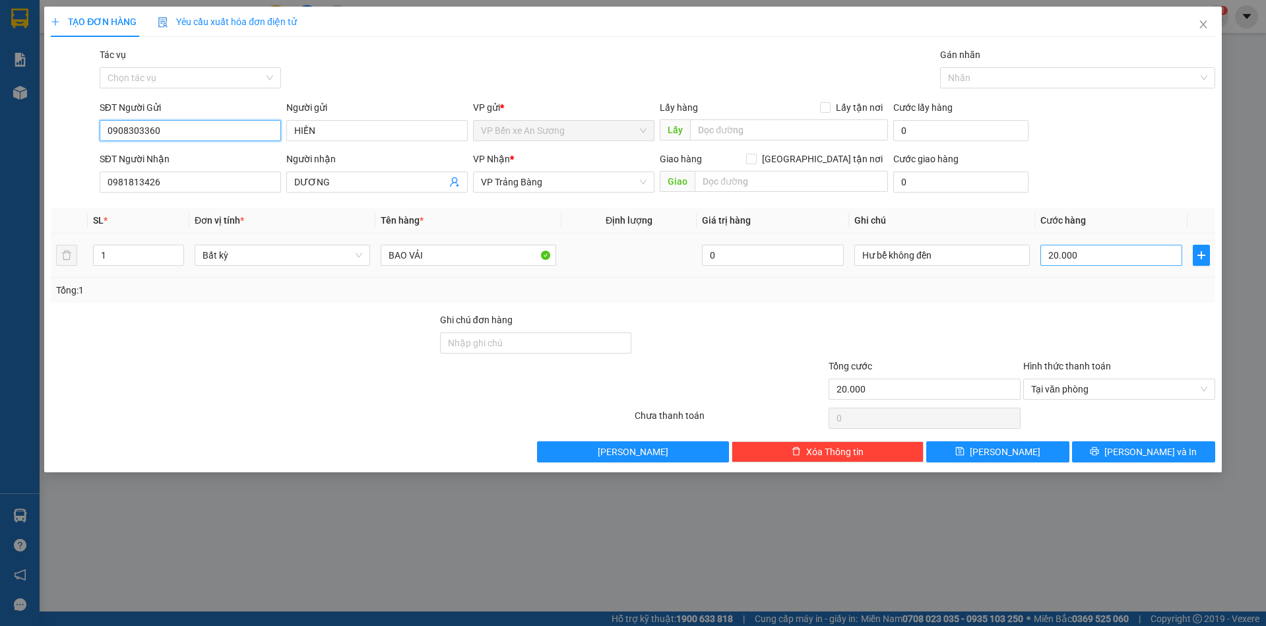
type input "0908303360"
click at [1092, 255] on input "20.000" at bounding box center [1112, 255] width 142 height 21
type input "4"
type input "45"
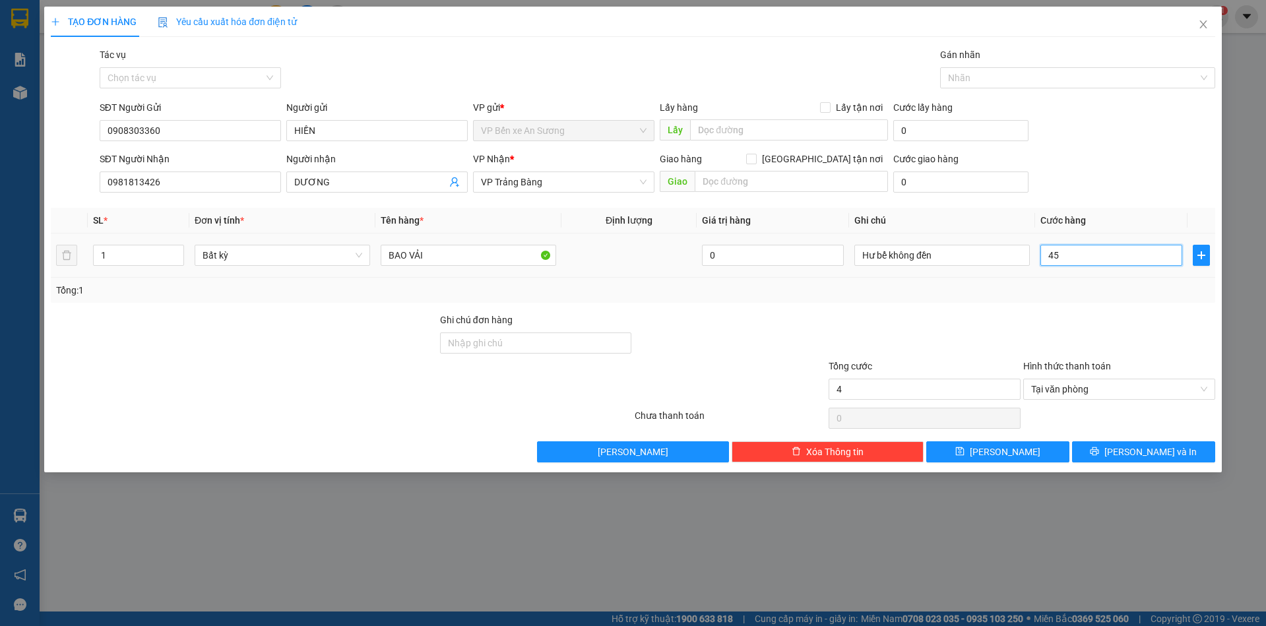
type input "45"
type input "45.000"
click at [1060, 280] on div "Tổng: 1" at bounding box center [633, 290] width 1165 height 25
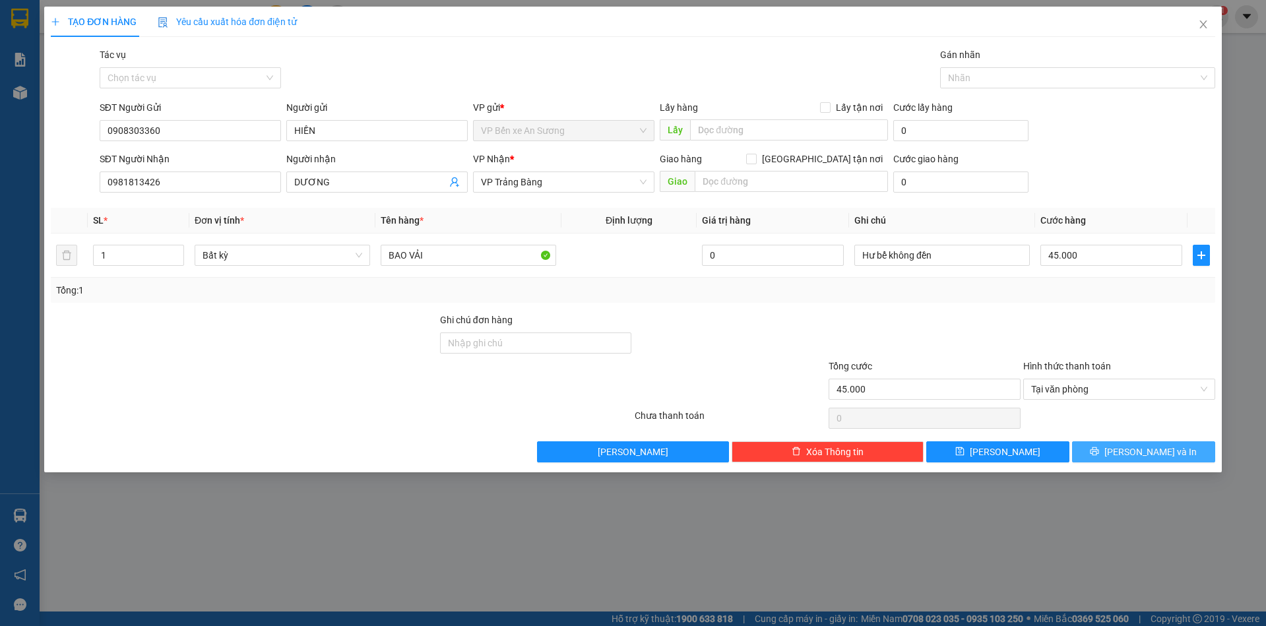
click at [1156, 453] on span "Lưu và In" at bounding box center [1151, 452] width 92 height 15
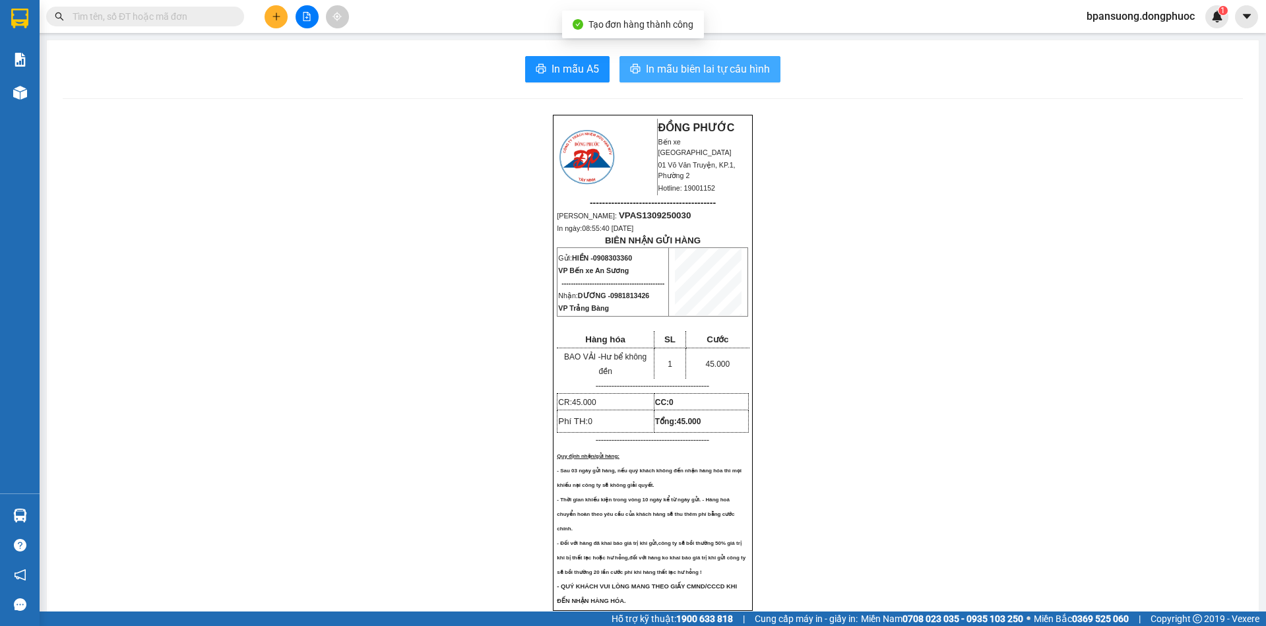
click at [728, 71] on span "In mẫu biên lai tự cấu hình" at bounding box center [708, 69] width 124 height 16
click at [278, 6] on button at bounding box center [276, 16] width 23 height 23
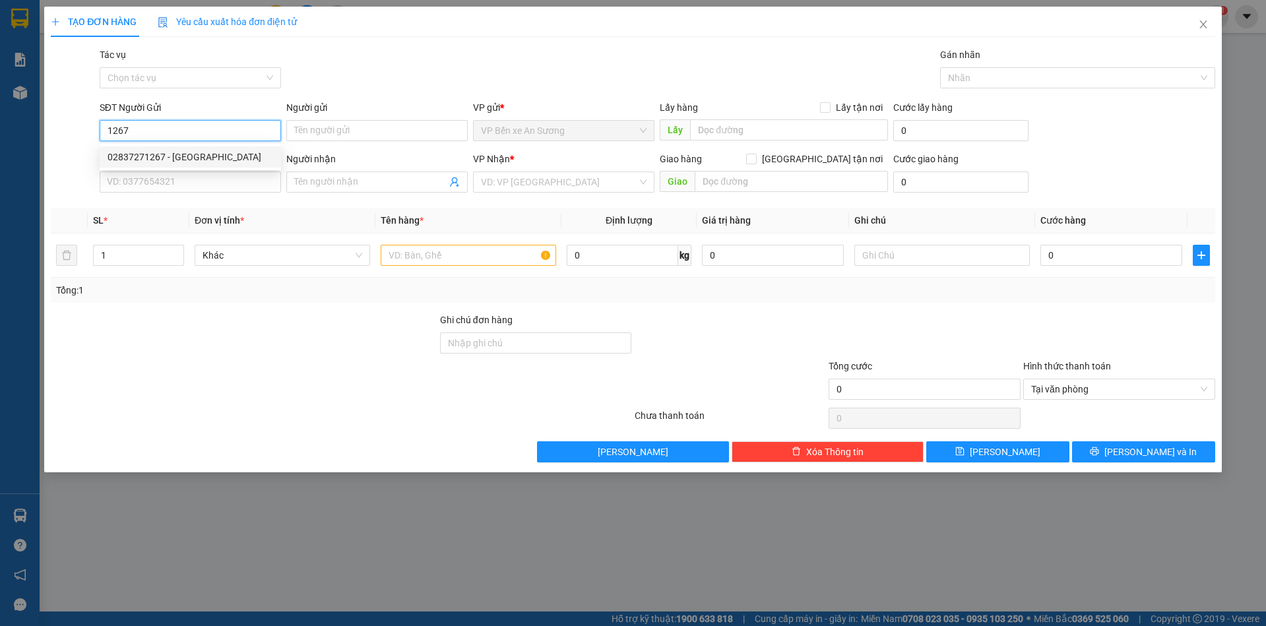
click at [216, 154] on div "02837271267 - VIỆT QUỐC" at bounding box center [191, 157] width 166 height 15
type input "02837271267"
type input "[GEOGRAPHIC_DATA]"
type input "0908757778"
type input "vạn phúc"
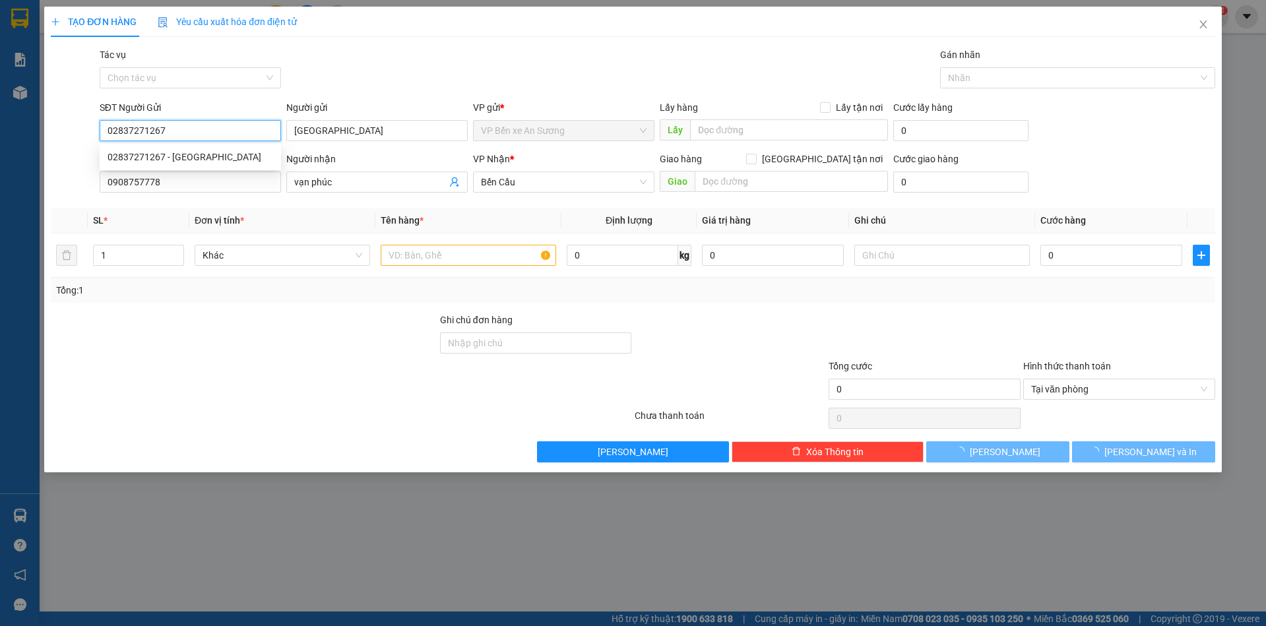
type input "25.000"
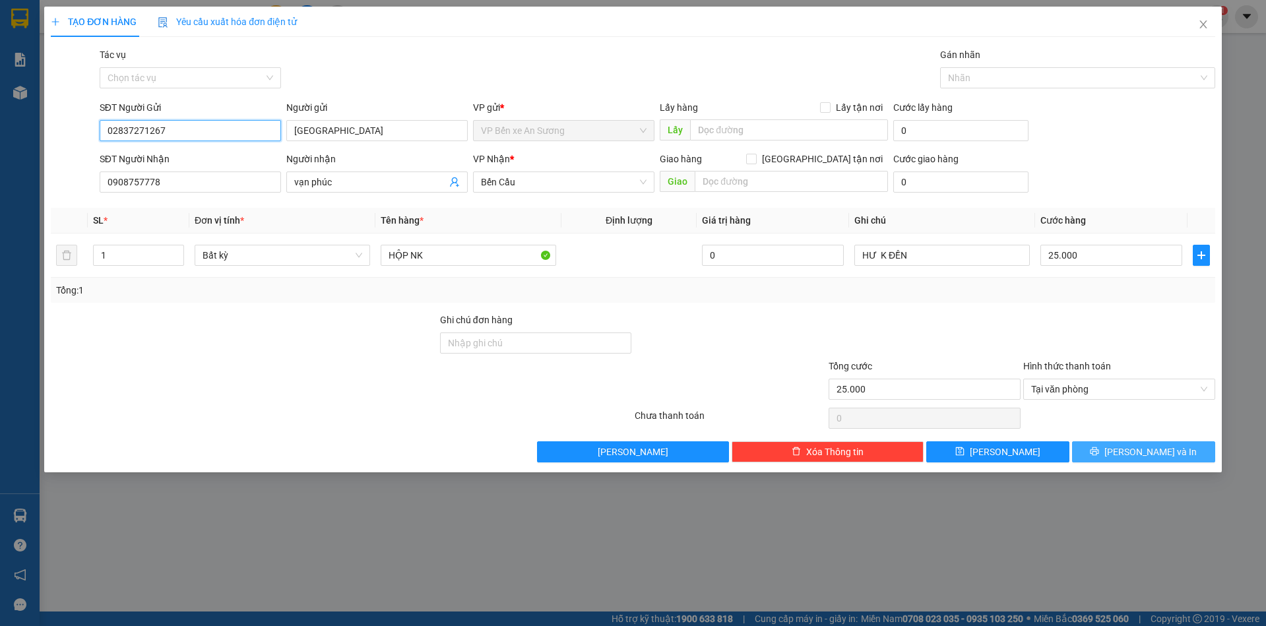
type input "02837271267"
click at [1112, 453] on button "Lưu và In" at bounding box center [1143, 451] width 143 height 21
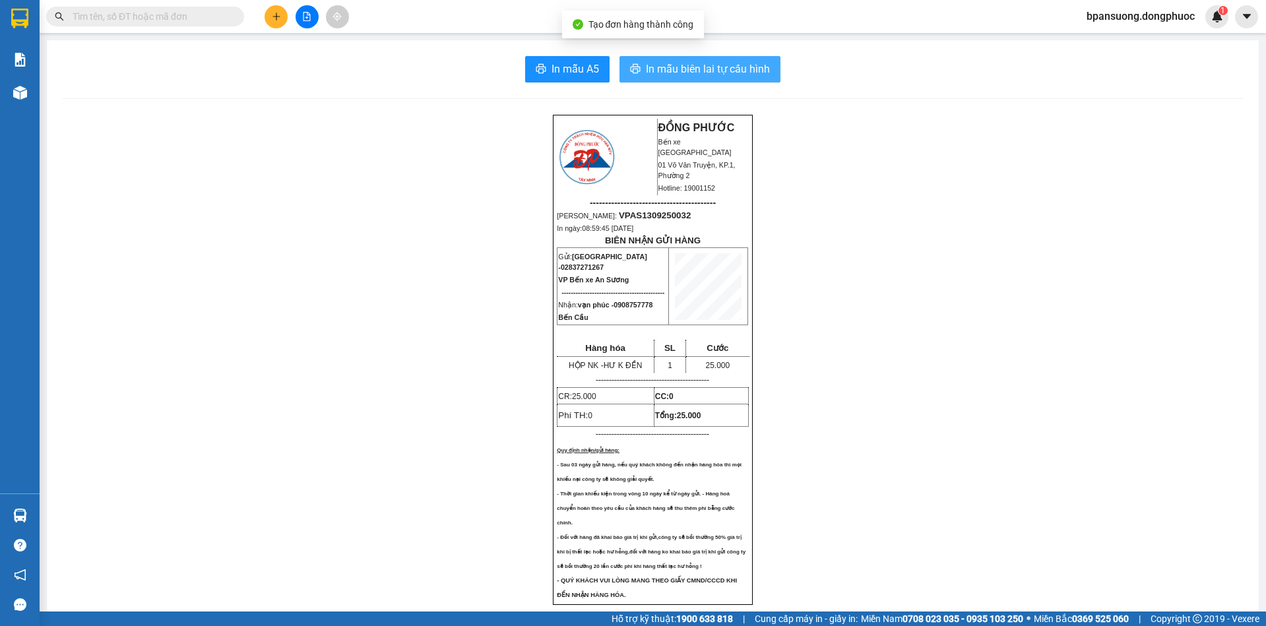
click at [731, 62] on span "In mẫu biên lai tự cấu hình" at bounding box center [708, 69] width 124 height 16
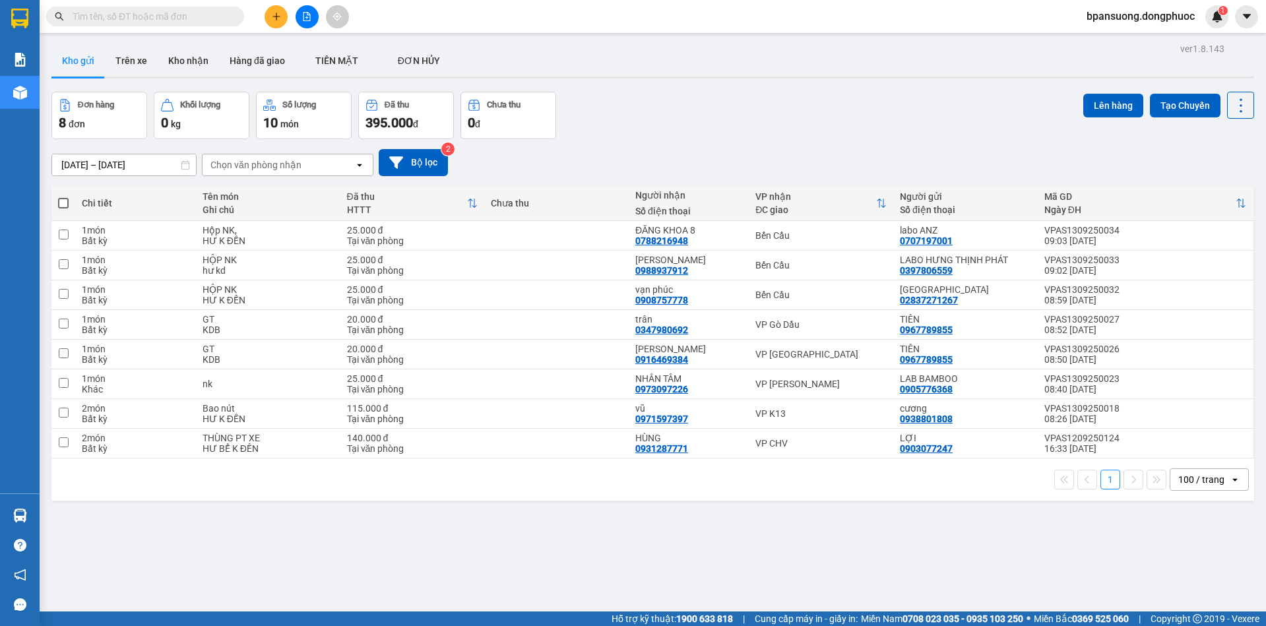
click at [226, 14] on input "text" at bounding box center [151, 16] width 156 height 15
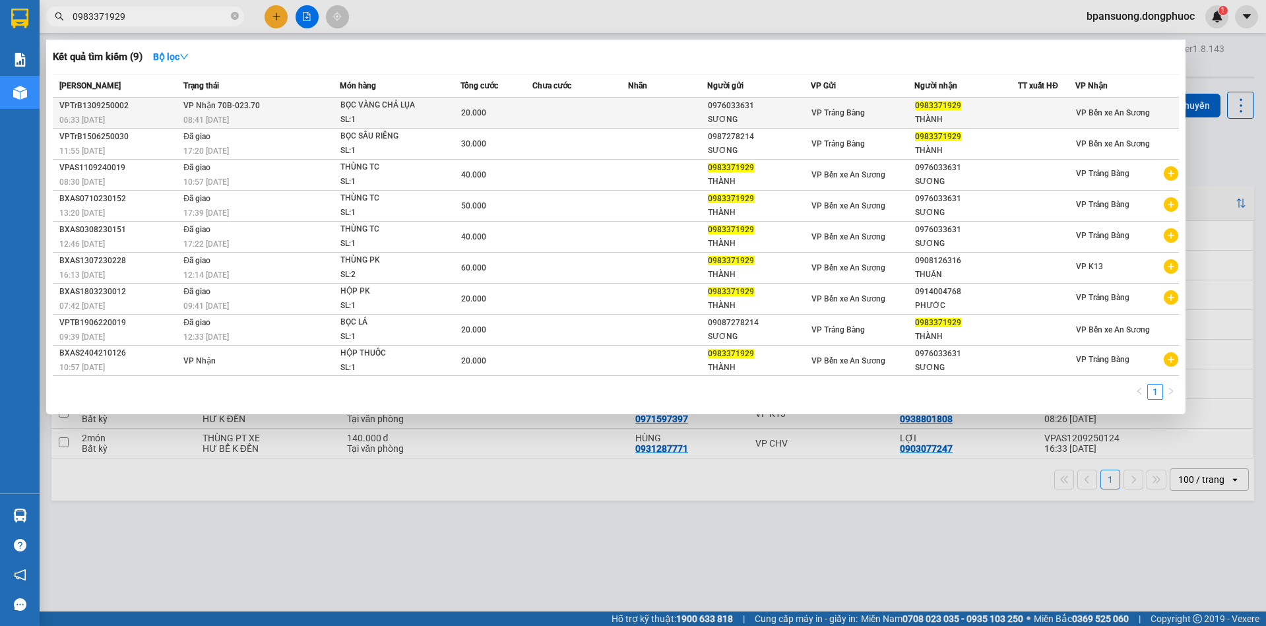
type input "0983371929"
click at [363, 119] on div "SL: 1" at bounding box center [389, 120] width 99 height 15
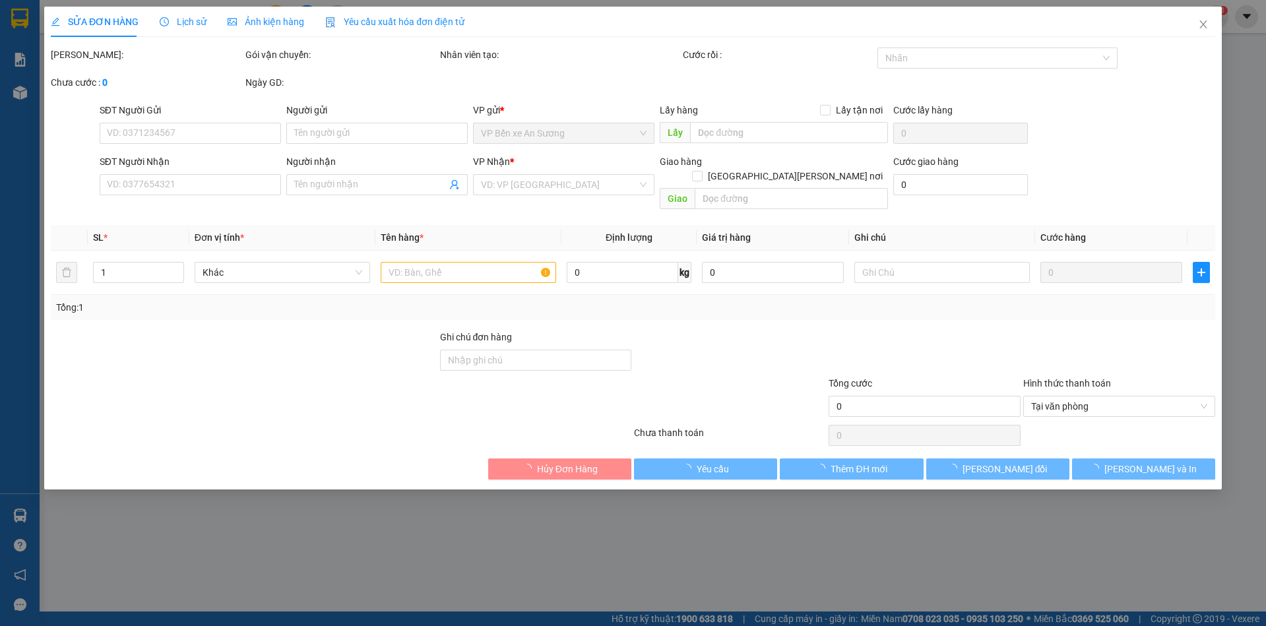
type input "0976033631"
type input "SƯƠNG"
type input "0983371929"
type input "THÀNH"
type input "20.000"
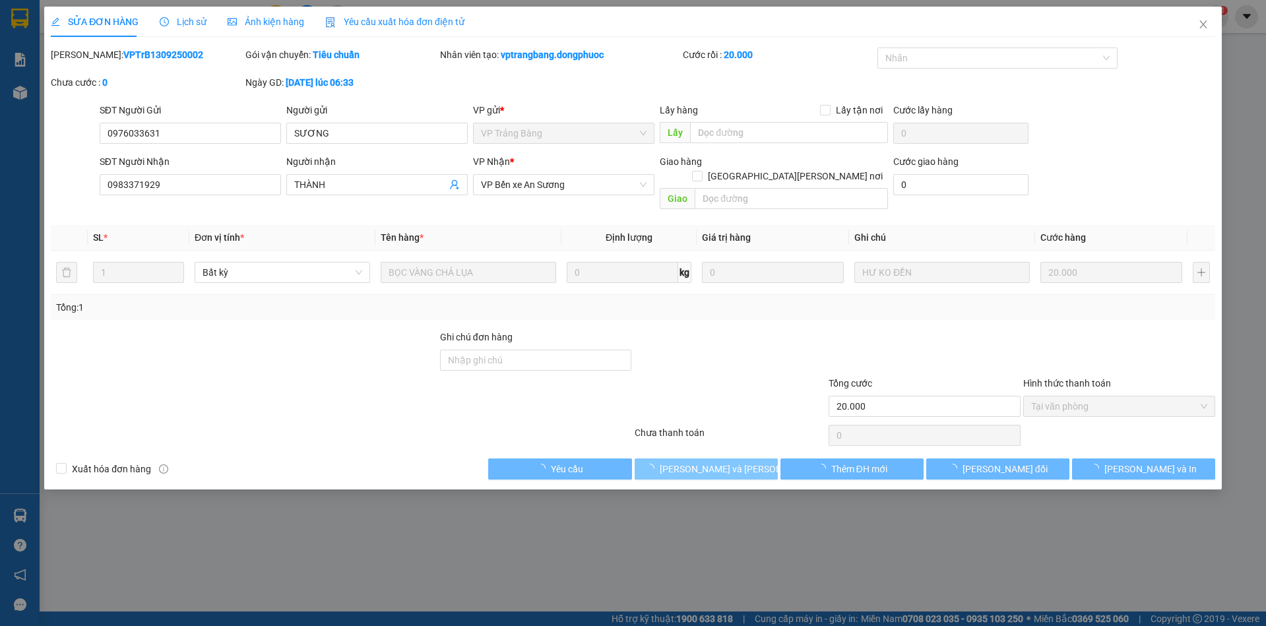
click at [717, 462] on span "[PERSON_NAME] và [PERSON_NAME] hàng" at bounding box center [749, 469] width 178 height 15
click at [714, 462] on span "[PERSON_NAME] và [PERSON_NAME] hàng" at bounding box center [749, 469] width 178 height 15
